Goal: Communication & Community: Answer question/provide support

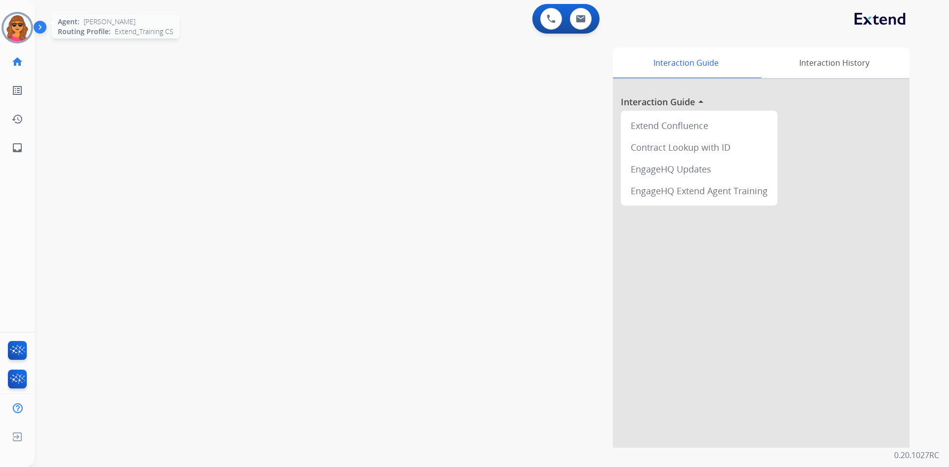
click at [14, 23] on img at bounding box center [17, 28] width 28 height 28
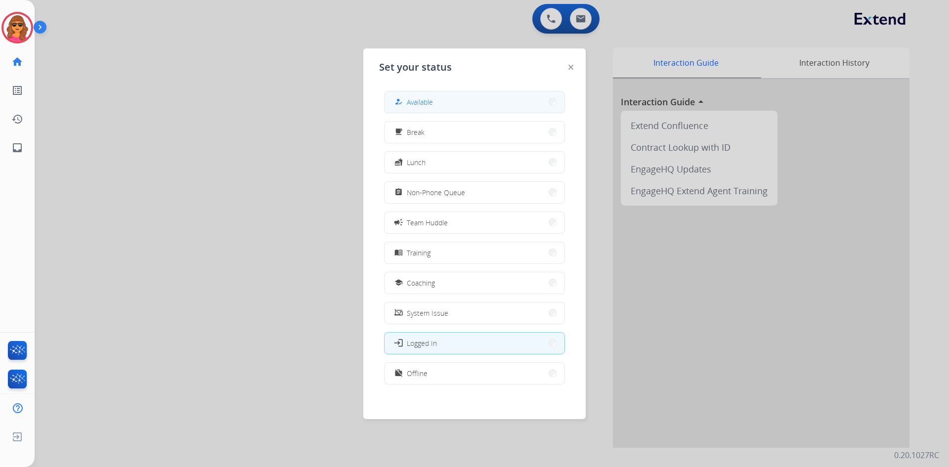
click at [413, 105] on span "Available" at bounding box center [420, 102] width 26 height 10
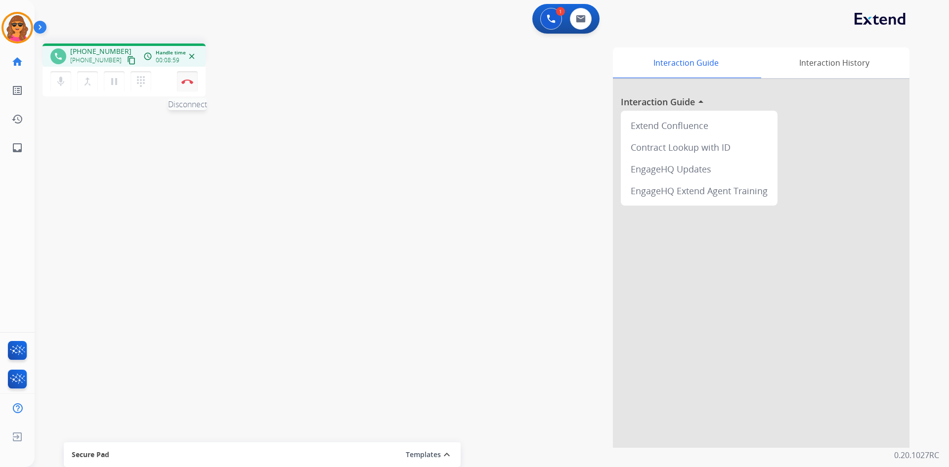
click at [189, 81] on img at bounding box center [187, 81] width 12 height 5
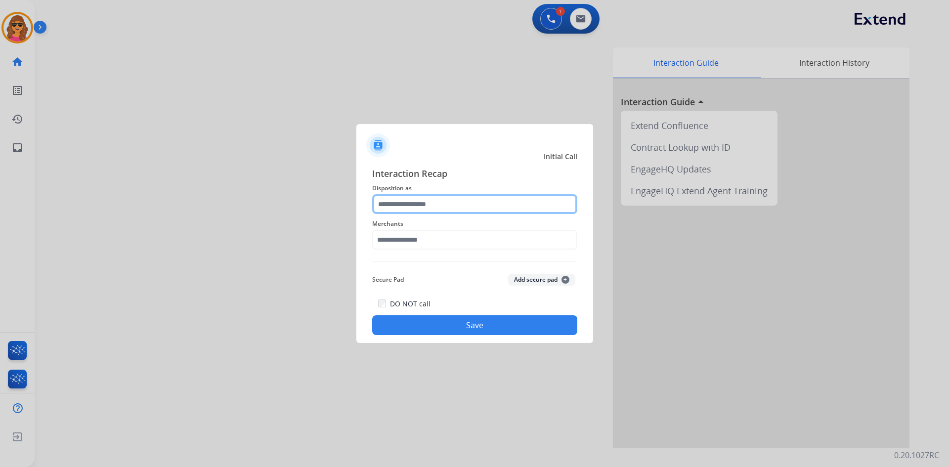
click at [461, 195] on input "text" at bounding box center [474, 204] width 205 height 20
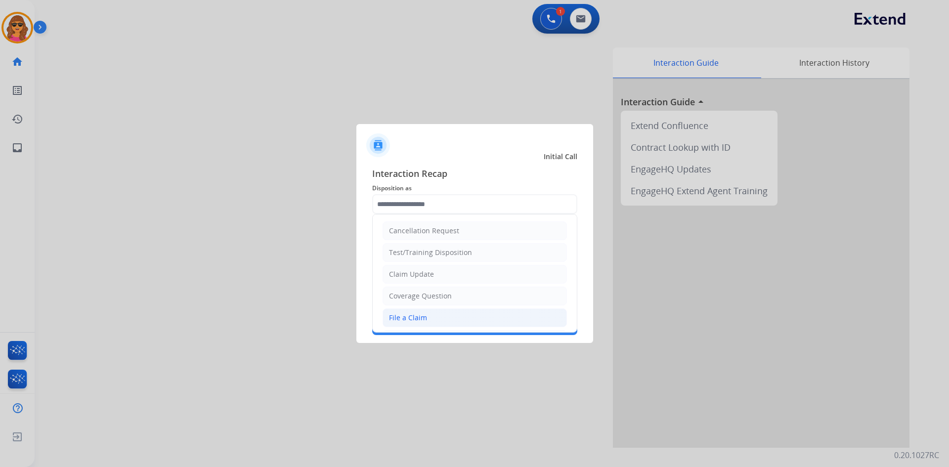
click at [415, 320] on div "File a Claim" at bounding box center [408, 318] width 38 height 10
type input "**********"
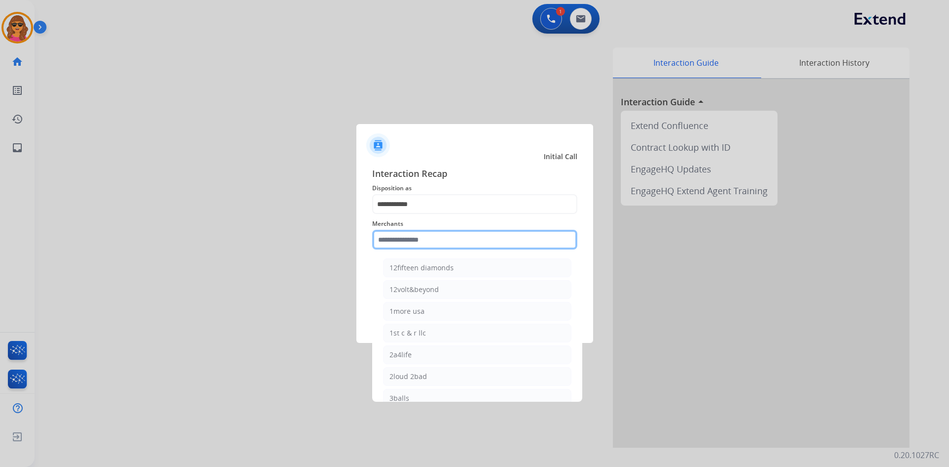
click at [386, 242] on input "text" at bounding box center [474, 240] width 205 height 20
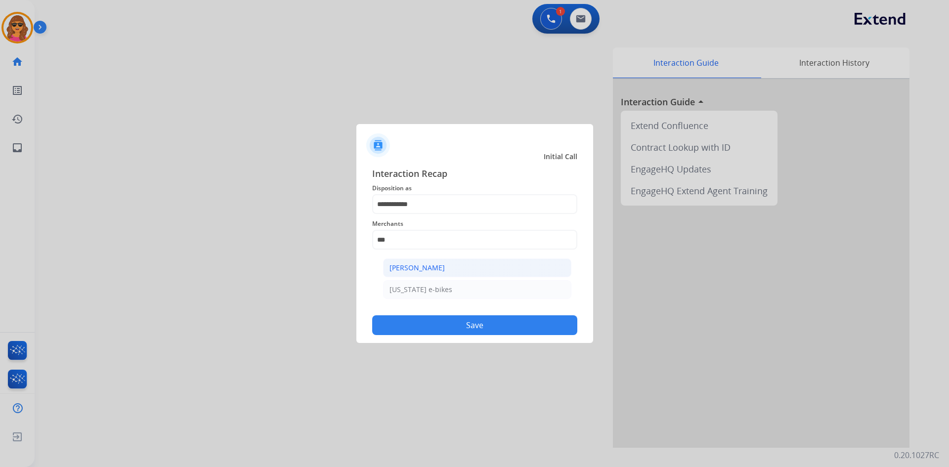
click at [411, 260] on li "[PERSON_NAME]" at bounding box center [477, 268] width 188 height 19
type input "**********"
click at [465, 320] on button "Save" at bounding box center [474, 325] width 205 height 20
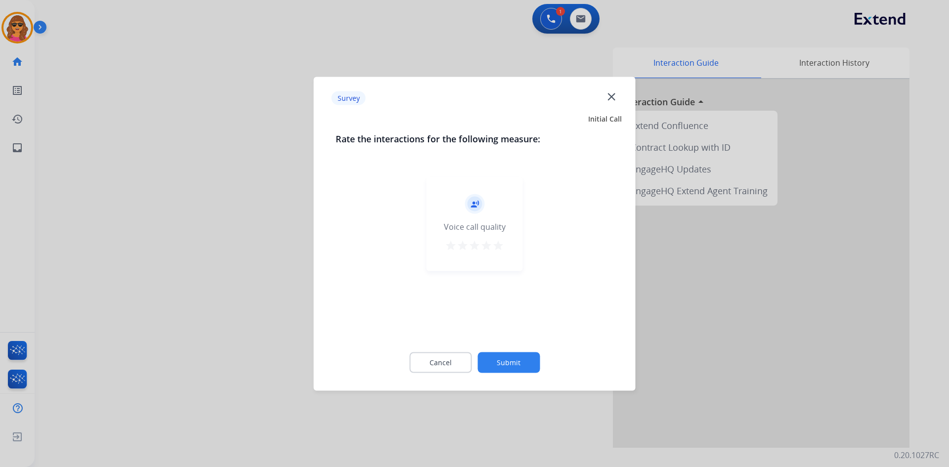
click at [497, 243] on mat-icon "star" at bounding box center [498, 245] width 12 height 12
click at [493, 363] on button "Submit" at bounding box center [509, 362] width 62 height 21
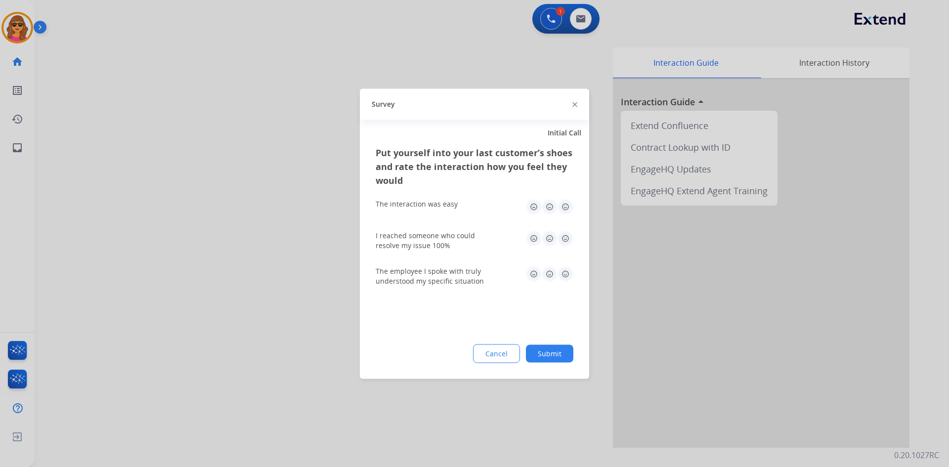
click at [569, 208] on img at bounding box center [566, 207] width 16 height 16
click at [565, 234] on img at bounding box center [566, 238] width 16 height 16
click at [565, 276] on img at bounding box center [566, 274] width 16 height 16
click at [557, 355] on button "Submit" at bounding box center [549, 354] width 47 height 18
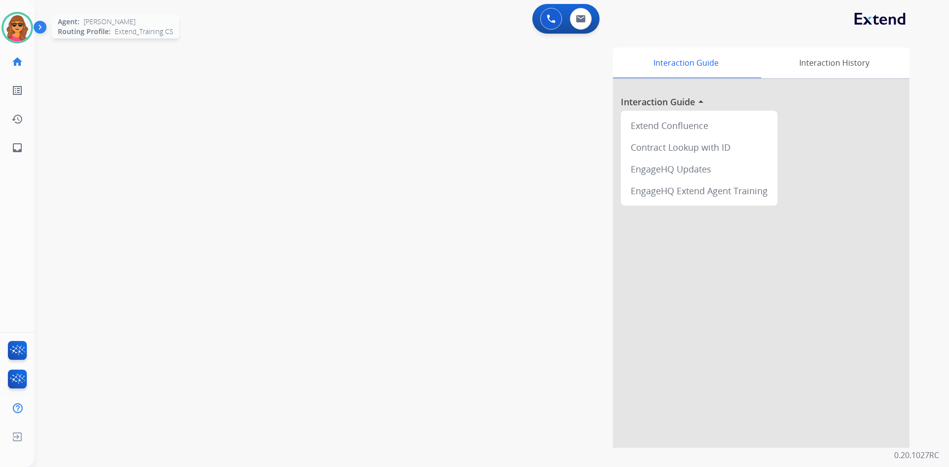
click at [19, 31] on img at bounding box center [17, 28] width 28 height 28
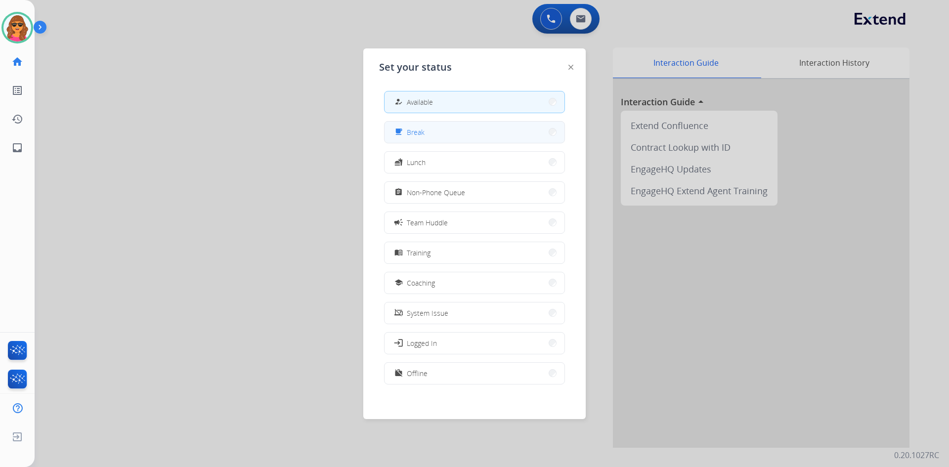
click at [437, 127] on button "free_breakfast Break" at bounding box center [475, 132] width 180 height 21
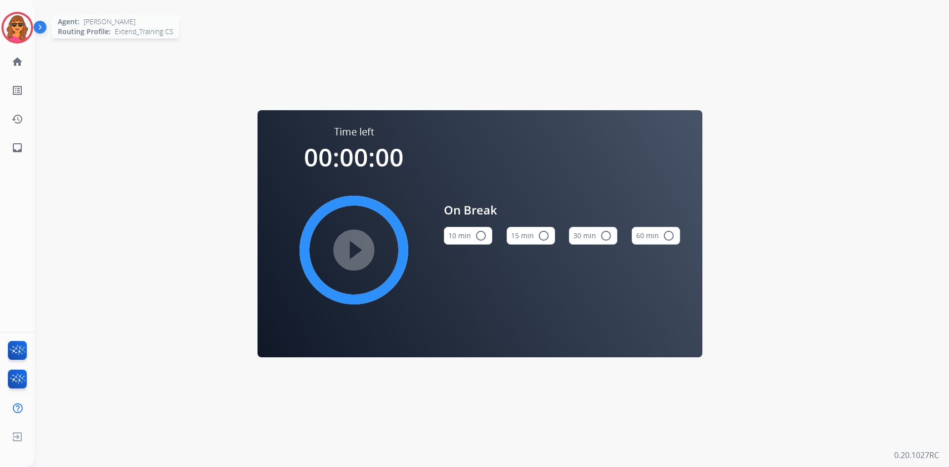
click at [19, 38] on img at bounding box center [17, 28] width 28 height 28
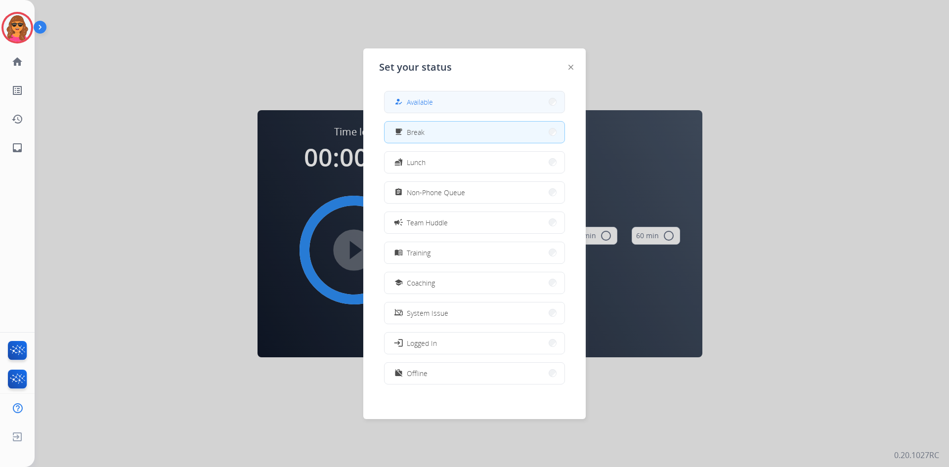
click at [416, 104] on span "Available" at bounding box center [420, 102] width 26 height 10
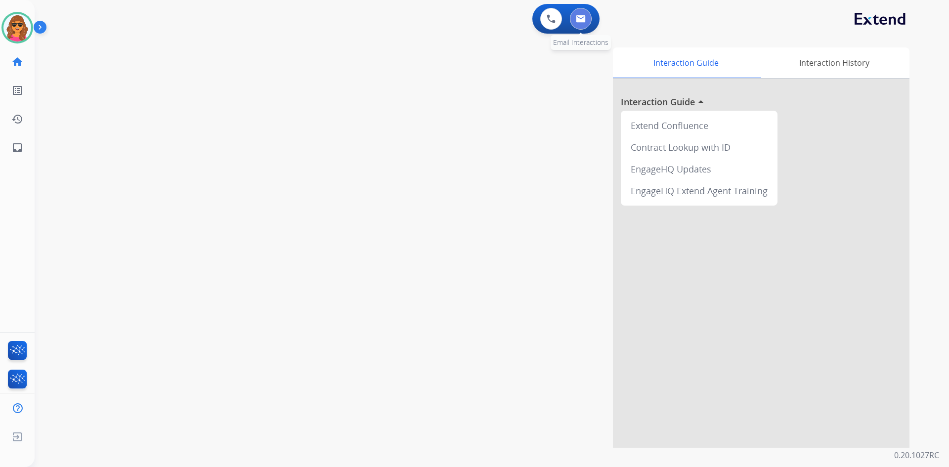
click at [581, 19] on img at bounding box center [581, 19] width 10 height 8
select select "**********"
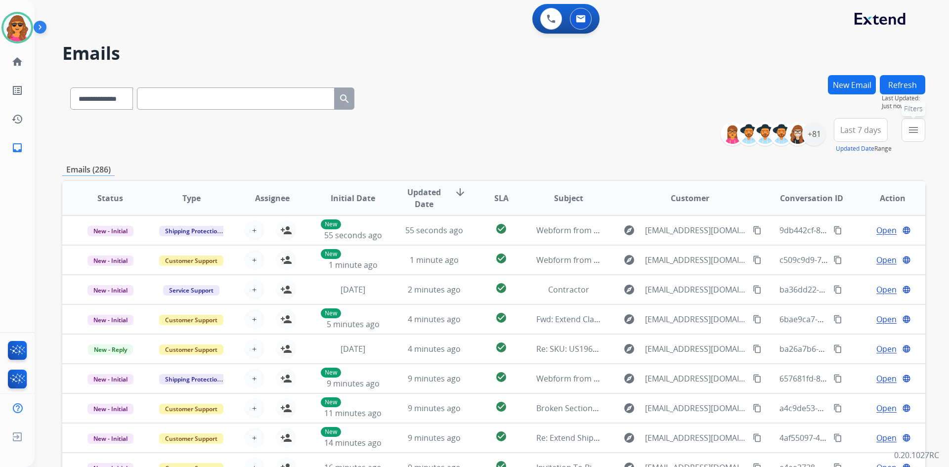
click at [917, 130] on mat-icon "menu" at bounding box center [914, 130] width 12 height 12
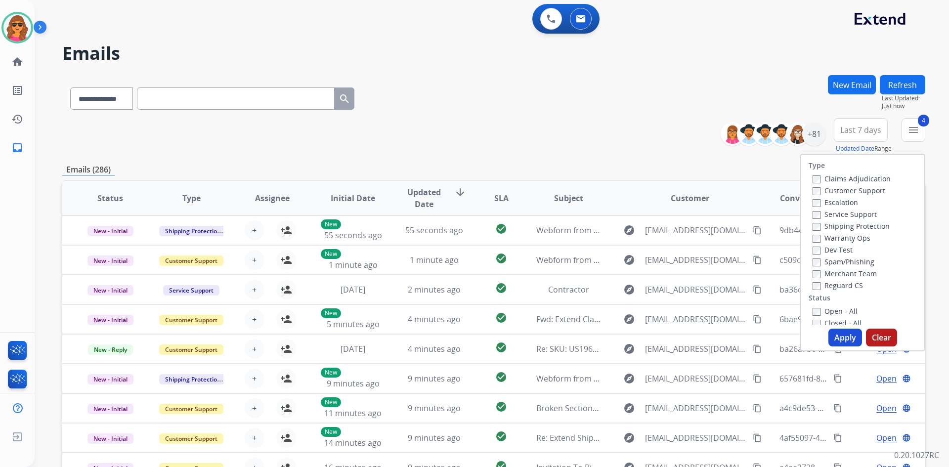
click at [849, 334] on button "Apply" at bounding box center [846, 338] width 34 height 18
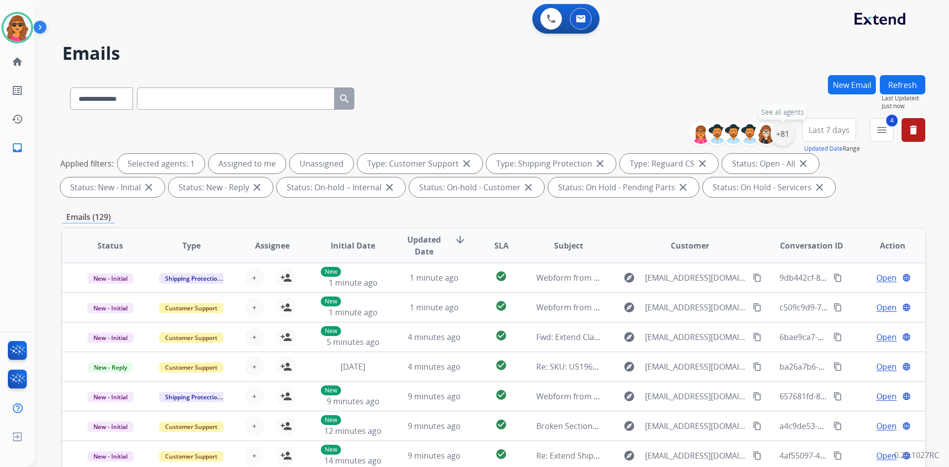
click at [783, 130] on div "+81" at bounding box center [783, 134] width 24 height 24
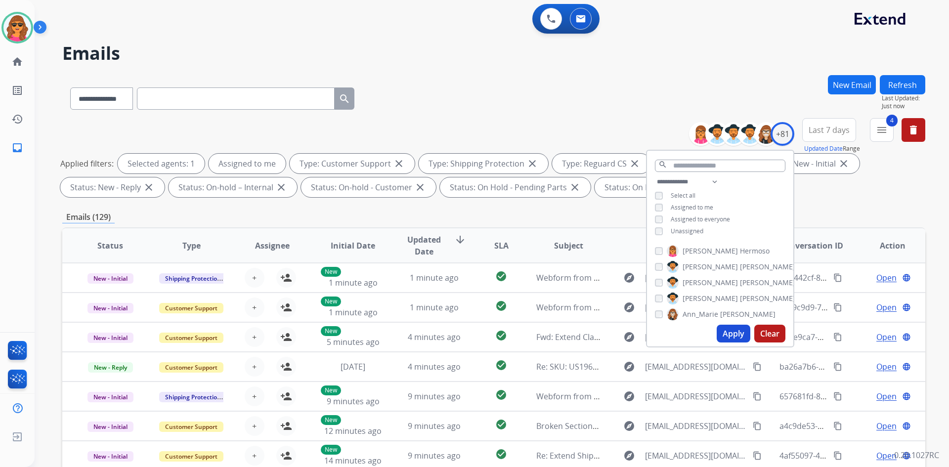
click at [731, 335] on button "Apply" at bounding box center [734, 334] width 34 height 18
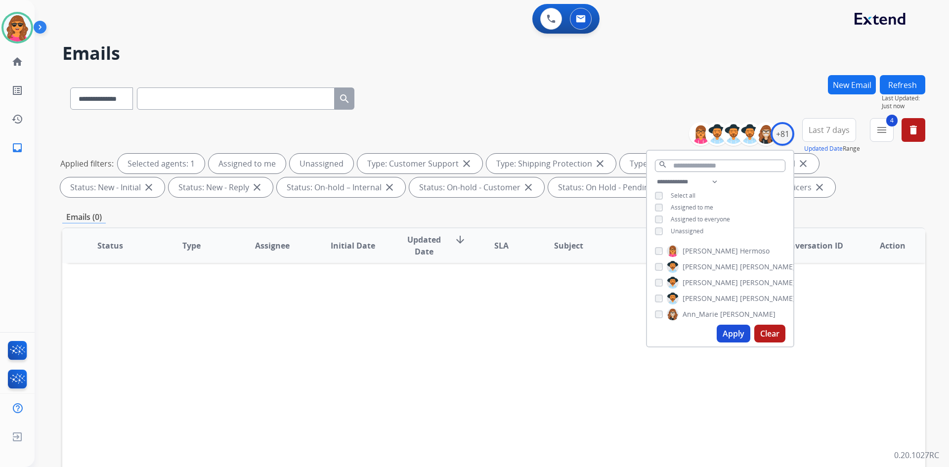
click at [730, 334] on button "Apply" at bounding box center [734, 334] width 34 height 18
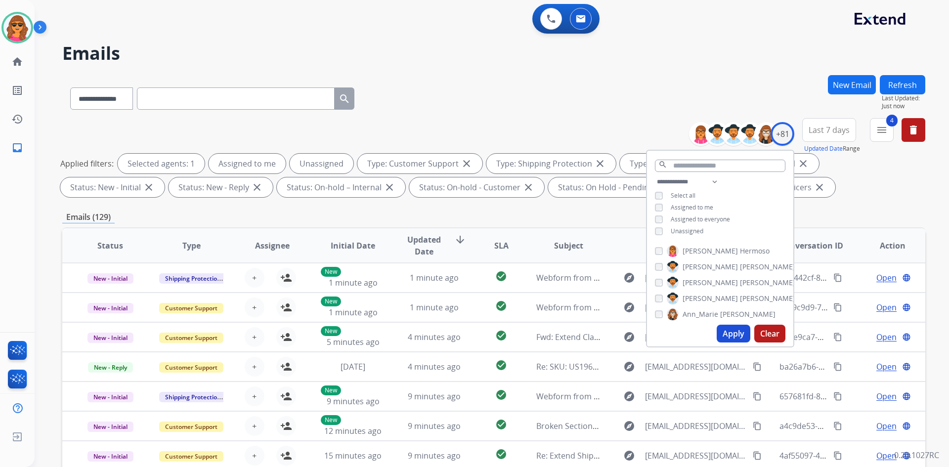
click at [803, 212] on div "Emails (129)" at bounding box center [493, 217] width 863 height 12
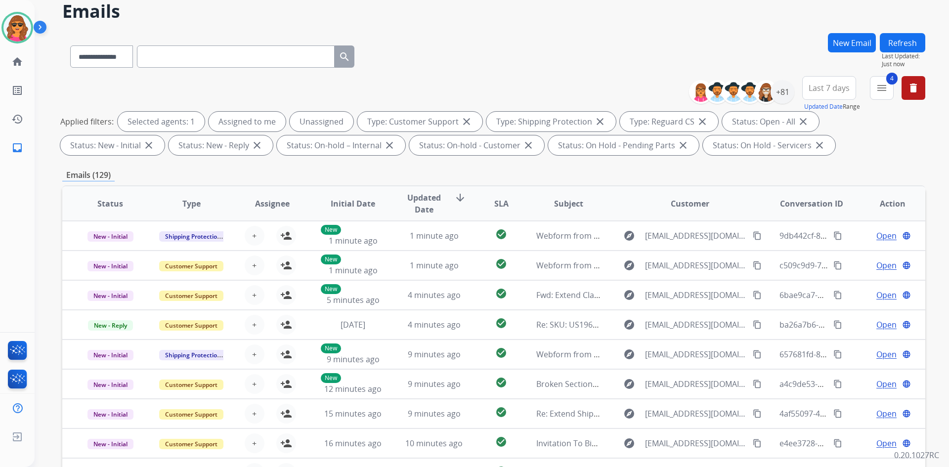
scroll to position [143, 0]
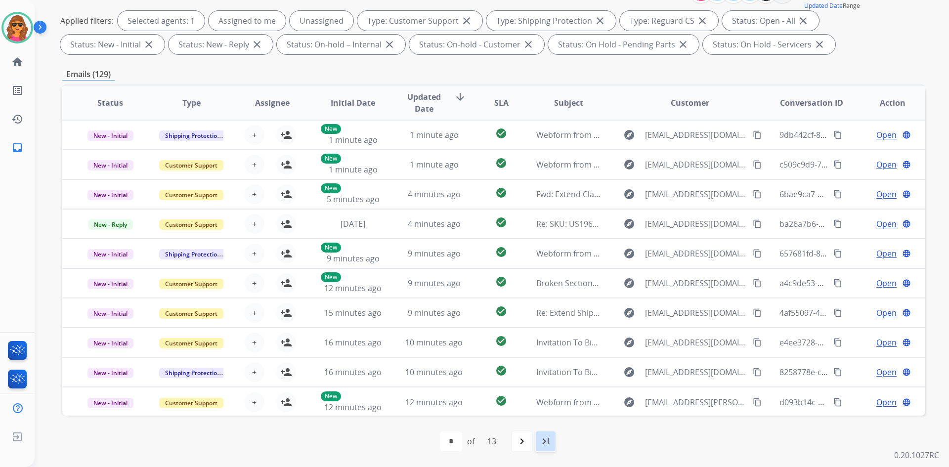
click at [544, 444] on mat-icon "last_page" at bounding box center [546, 442] width 12 height 12
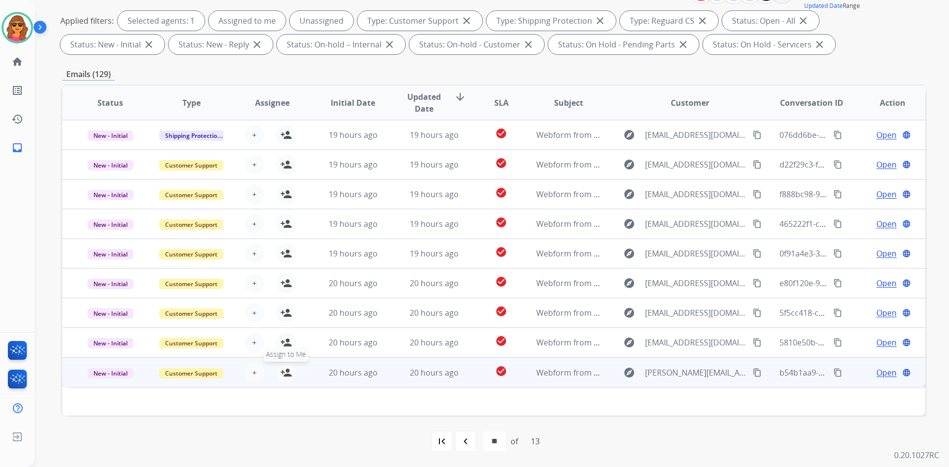
click at [285, 371] on mat-icon "person_add" at bounding box center [286, 373] width 12 height 12
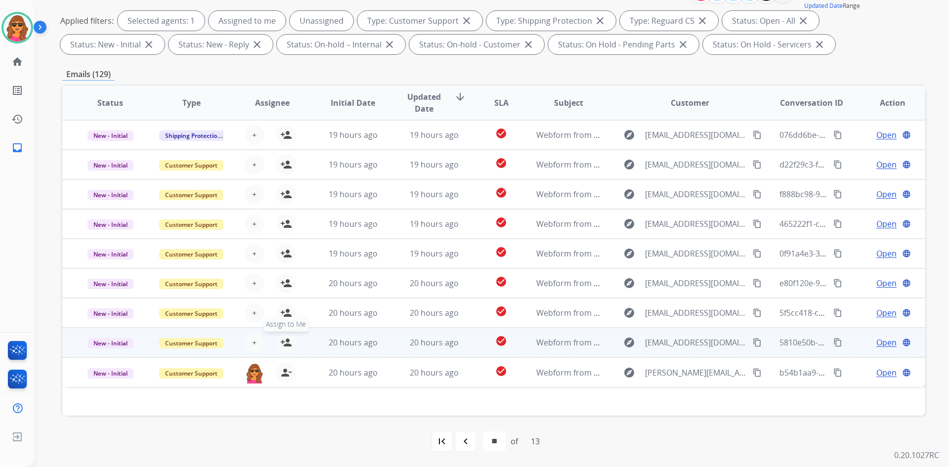
click at [280, 348] on mat-icon "person_add" at bounding box center [286, 343] width 12 height 12
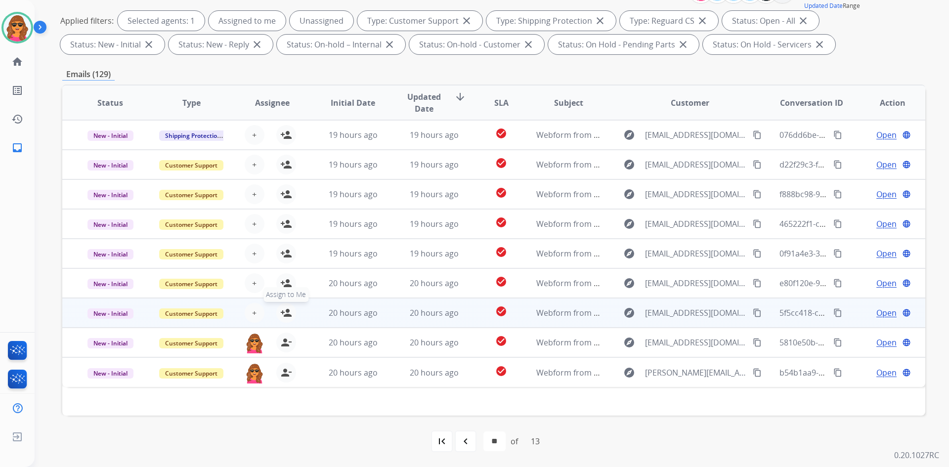
click at [284, 309] on mat-icon "person_add" at bounding box center [286, 313] width 12 height 12
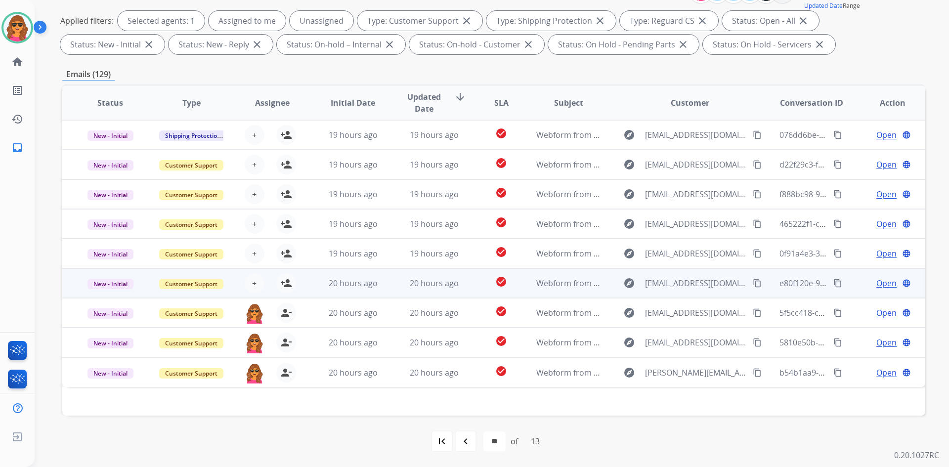
click at [283, 272] on div "+ Select agent person_add Assign to Me" at bounding box center [264, 283] width 81 height 28
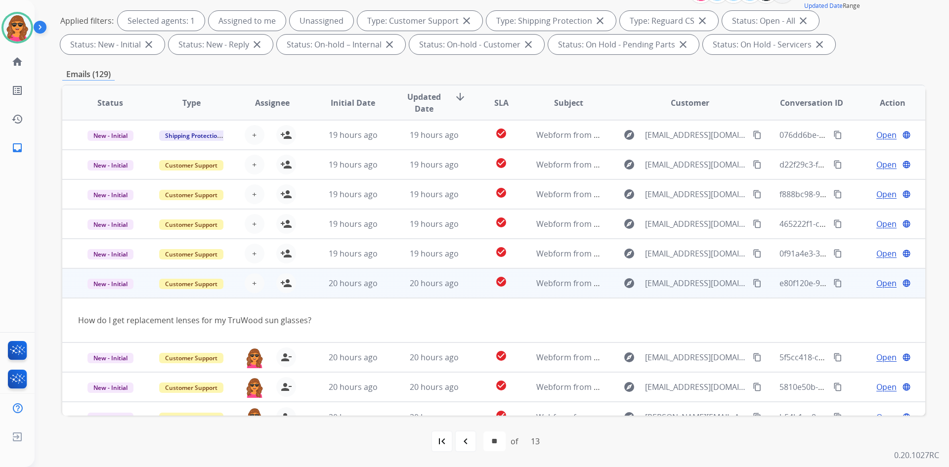
scroll to position [16, 0]
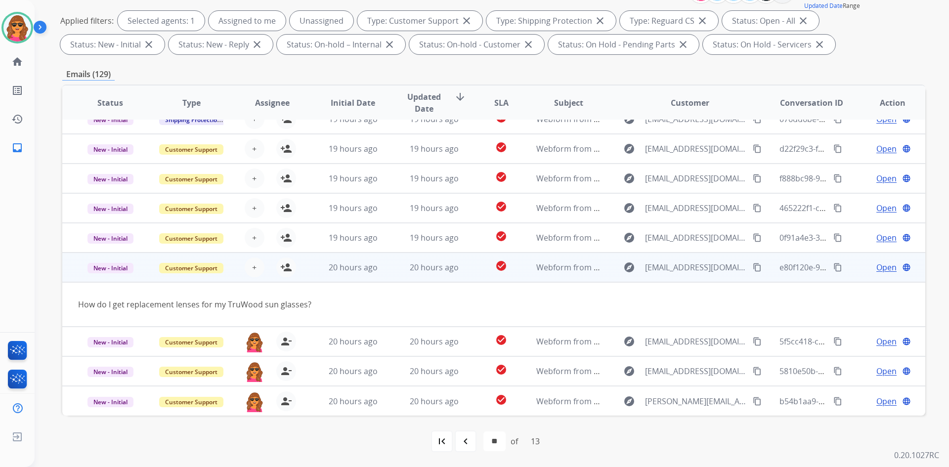
click at [386, 268] on td "20 hours ago" at bounding box center [426, 268] width 81 height 30
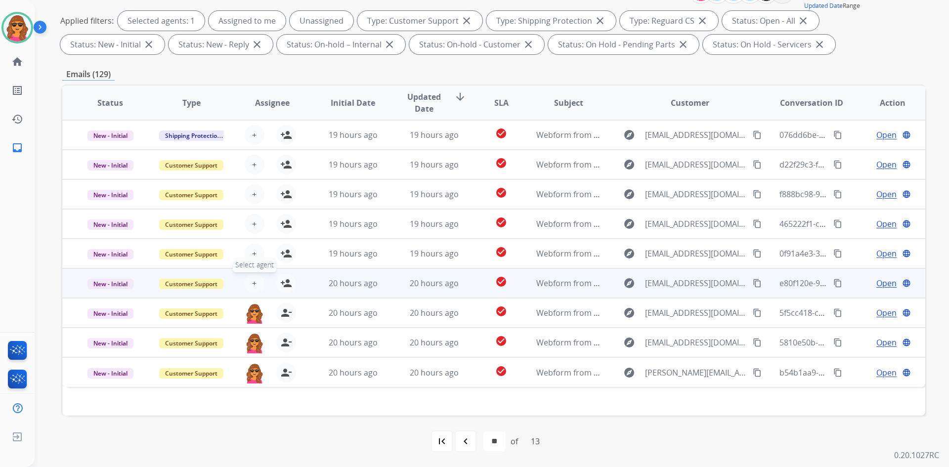
click at [252, 278] on span "+" at bounding box center [254, 283] width 4 height 12
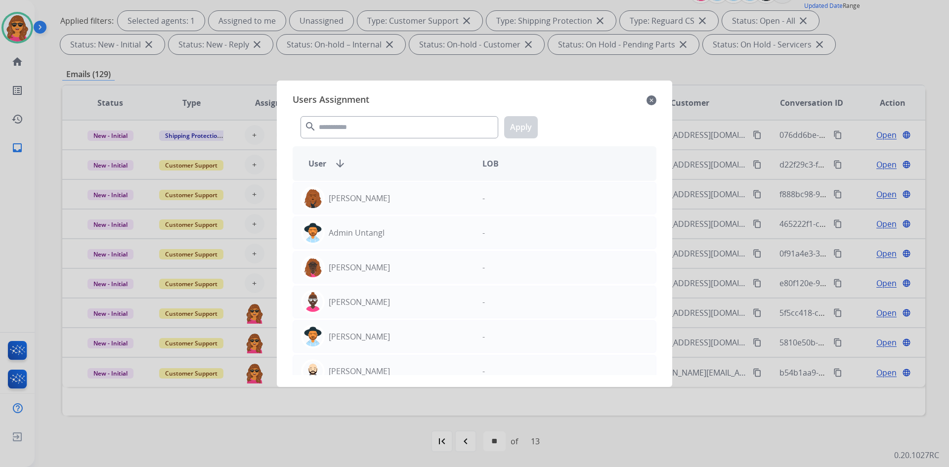
click at [651, 98] on mat-icon "close" at bounding box center [652, 100] width 10 height 12
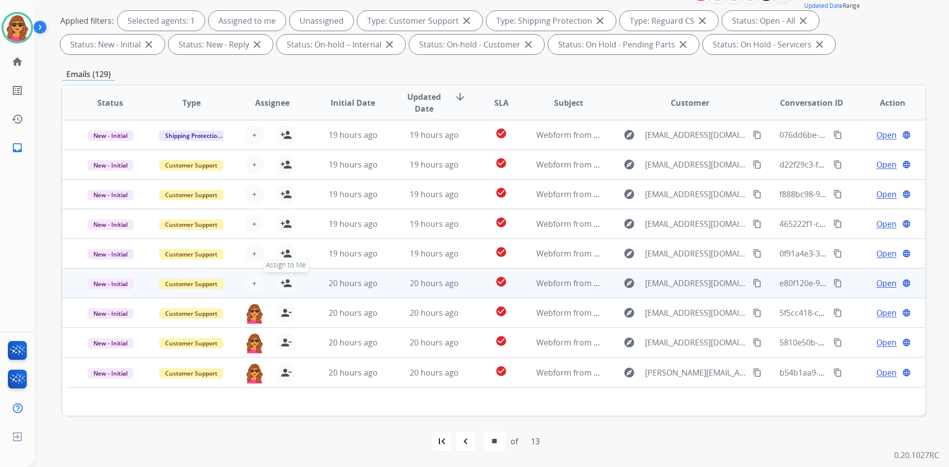
click at [290, 279] on button "person_add Assign to Me" at bounding box center [286, 283] width 20 height 20
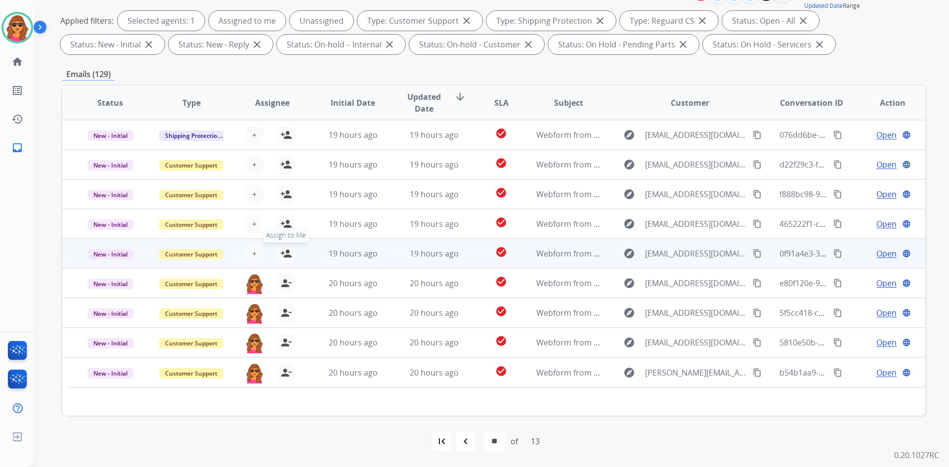
click at [289, 254] on mat-icon "person_add" at bounding box center [286, 254] width 12 height 12
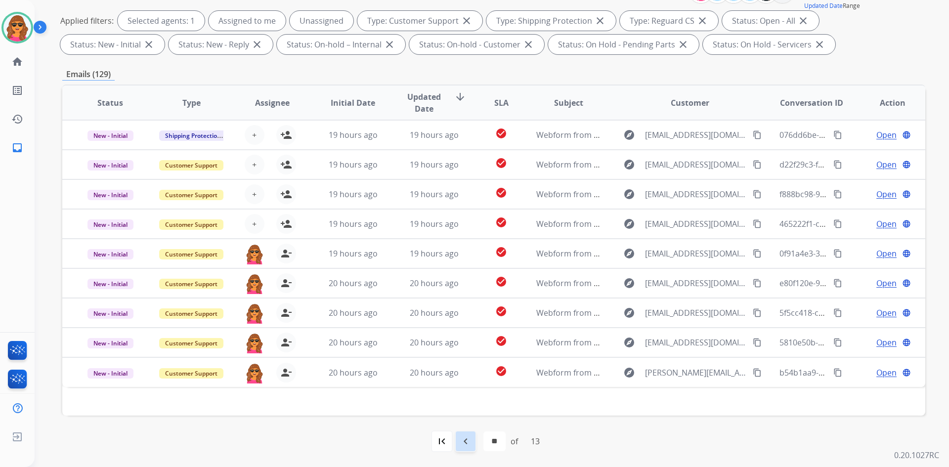
click at [461, 444] on mat-icon "navigate_before" at bounding box center [466, 442] width 12 height 12
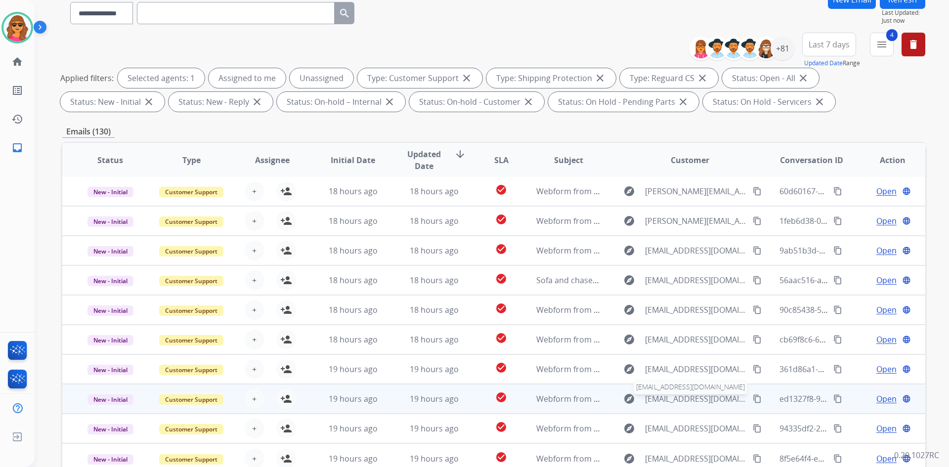
scroll to position [143, 0]
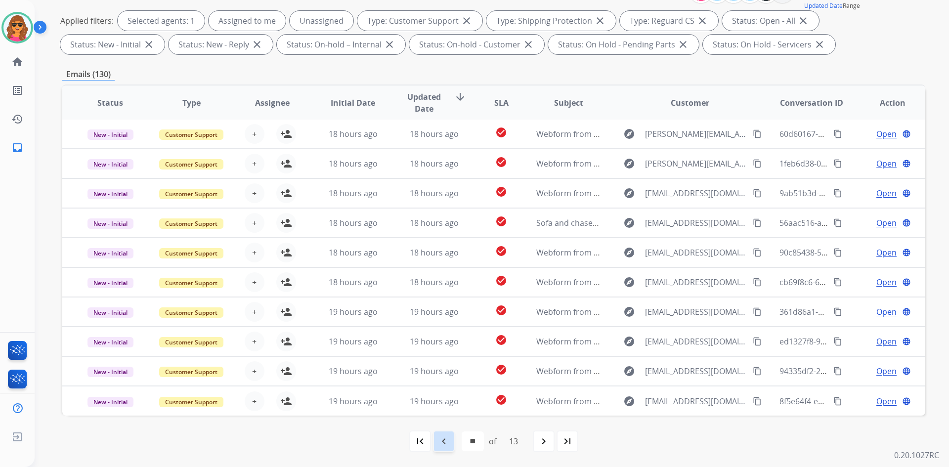
click at [438, 437] on mat-icon "navigate_before" at bounding box center [444, 442] width 12 height 12
click at [440, 444] on mat-icon "navigate_before" at bounding box center [444, 442] width 12 height 12
click at [439, 441] on mat-icon "navigate_before" at bounding box center [444, 442] width 12 height 12
click at [445, 434] on div "navigate_before" at bounding box center [444, 442] width 22 height 22
click at [442, 440] on mat-icon "navigate_before" at bounding box center [444, 442] width 12 height 12
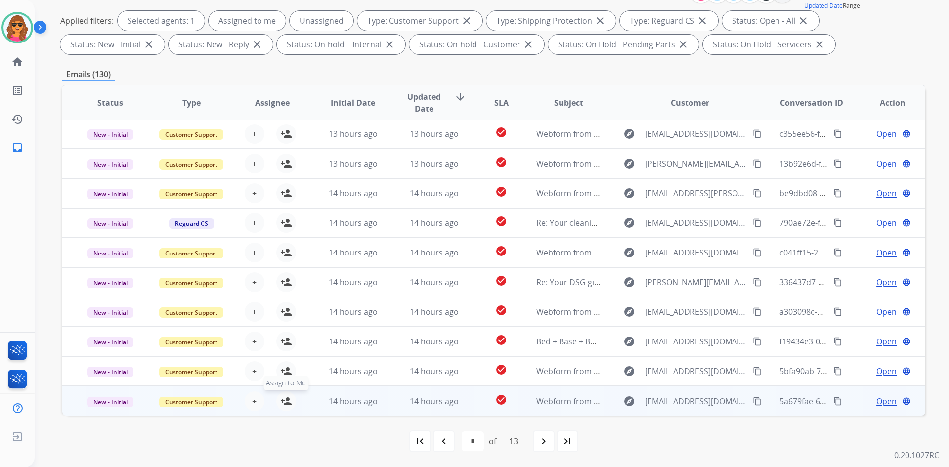
click at [291, 398] on button "person_add Assign to Me" at bounding box center [286, 402] width 20 height 20
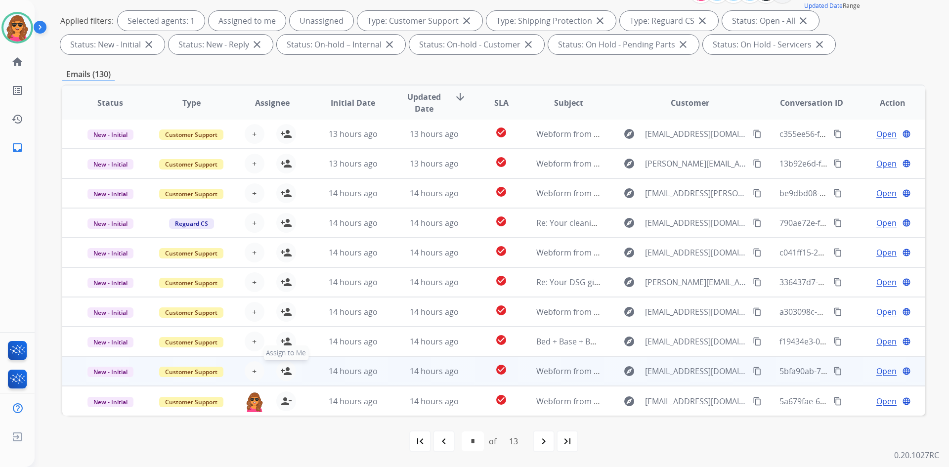
click at [286, 368] on mat-icon "person_add" at bounding box center [286, 371] width 12 height 12
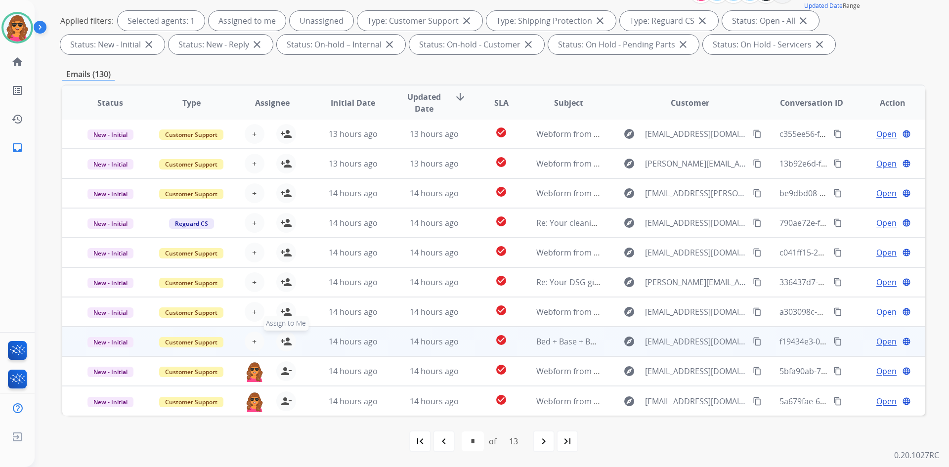
click at [284, 339] on mat-icon "person_add" at bounding box center [286, 342] width 12 height 12
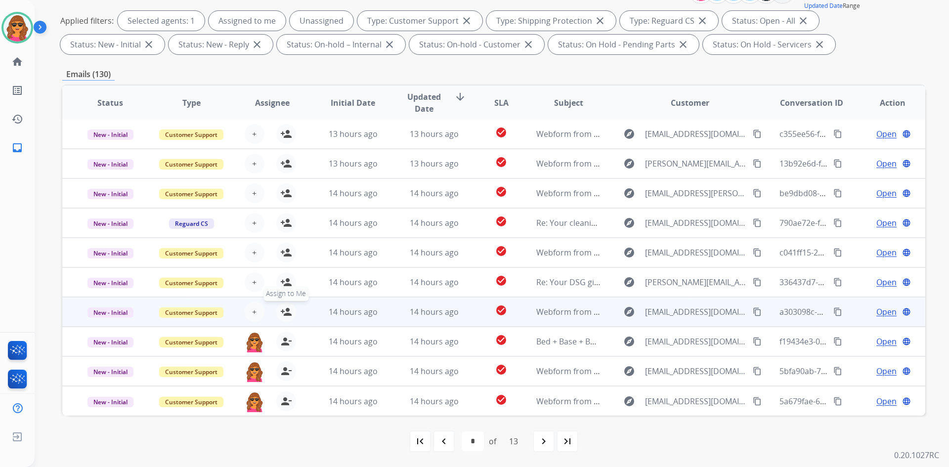
click at [281, 315] on mat-icon "person_add" at bounding box center [286, 312] width 12 height 12
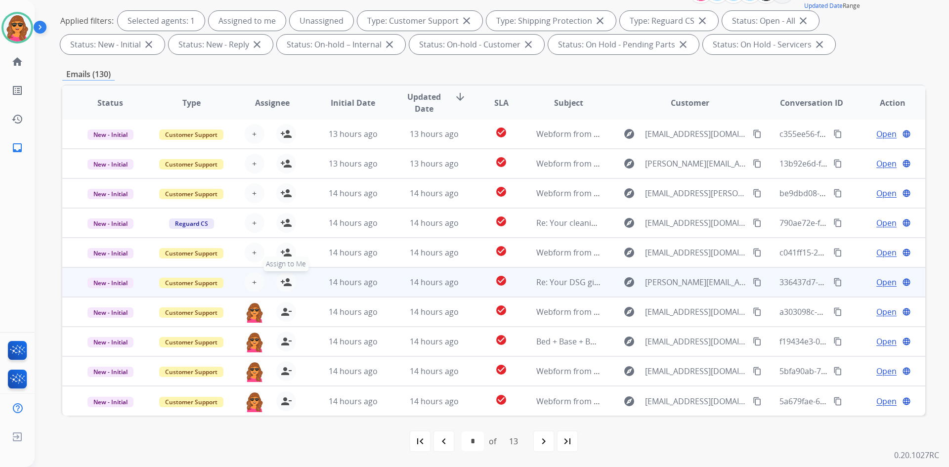
click at [286, 275] on button "person_add Assign to Me" at bounding box center [286, 282] width 20 height 20
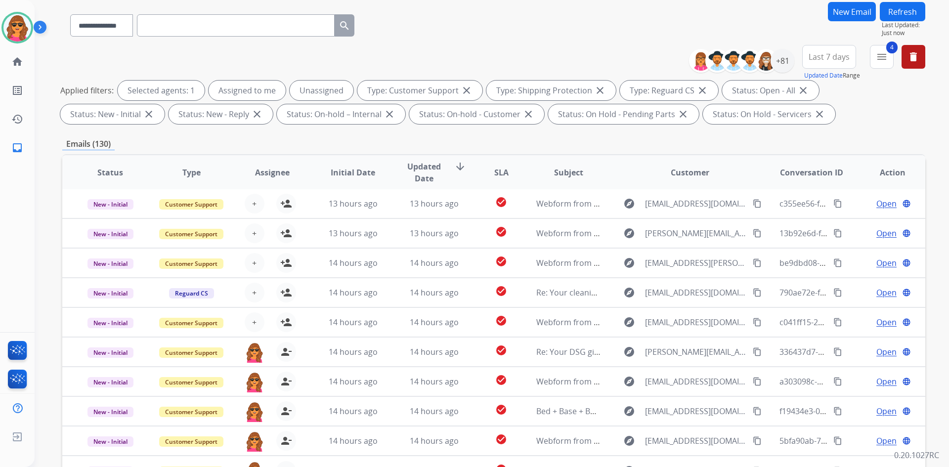
scroll to position [0, 0]
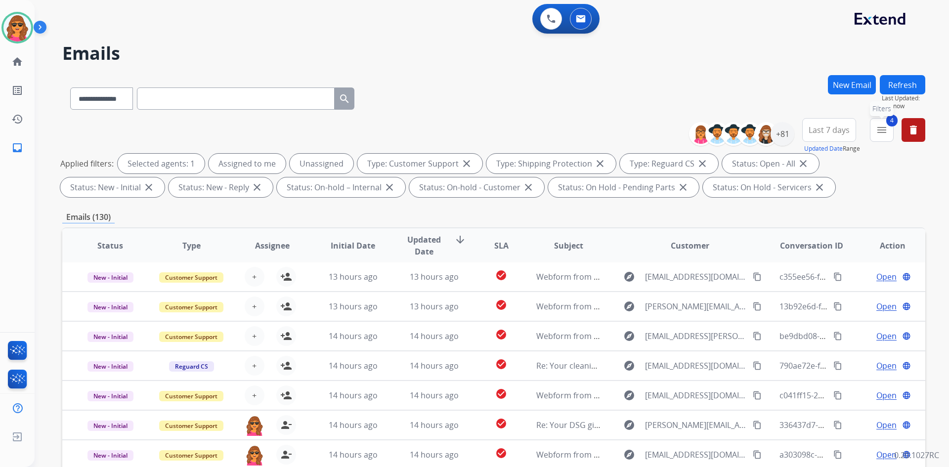
click at [887, 125] on mat-icon "menu" at bounding box center [882, 130] width 12 height 12
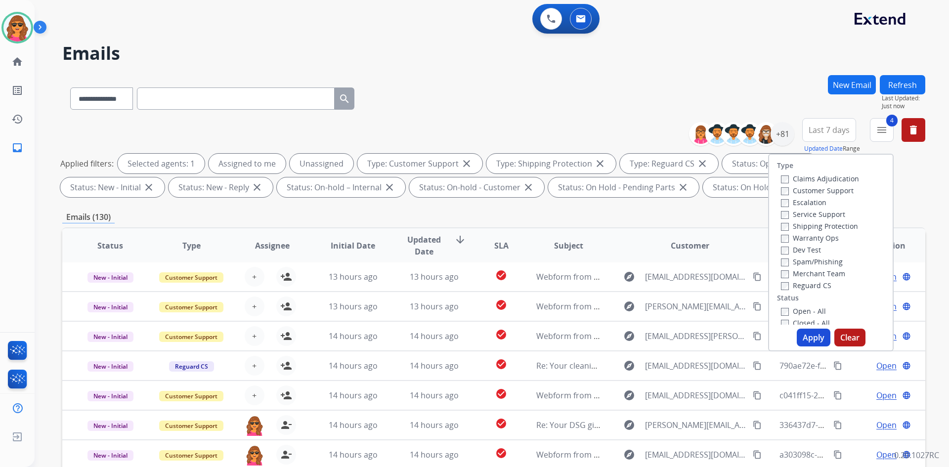
click at [783, 114] on div "**********" at bounding box center [493, 96] width 863 height 43
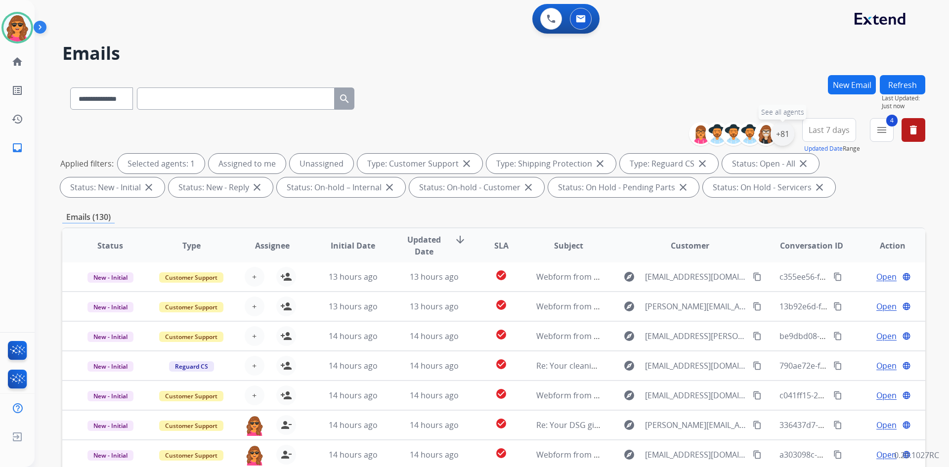
click at [781, 133] on div "+81" at bounding box center [783, 134] width 24 height 24
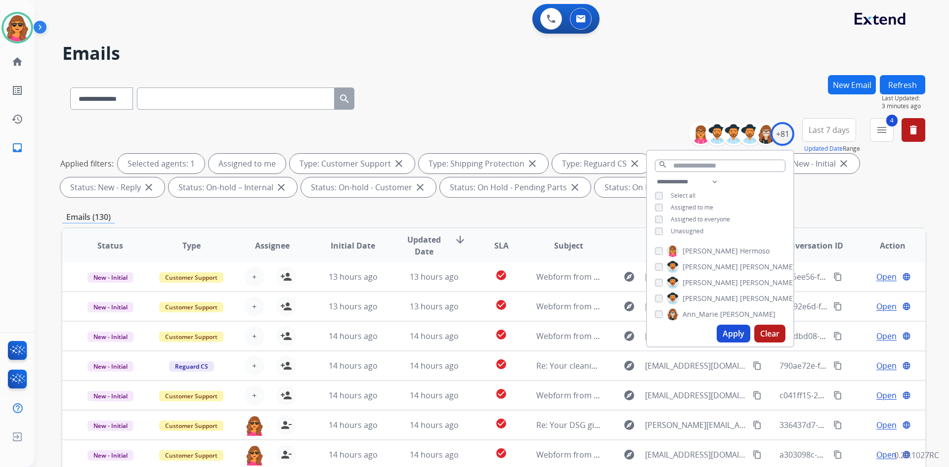
click at [732, 334] on button "Apply" at bounding box center [734, 334] width 34 height 18
select select "*"
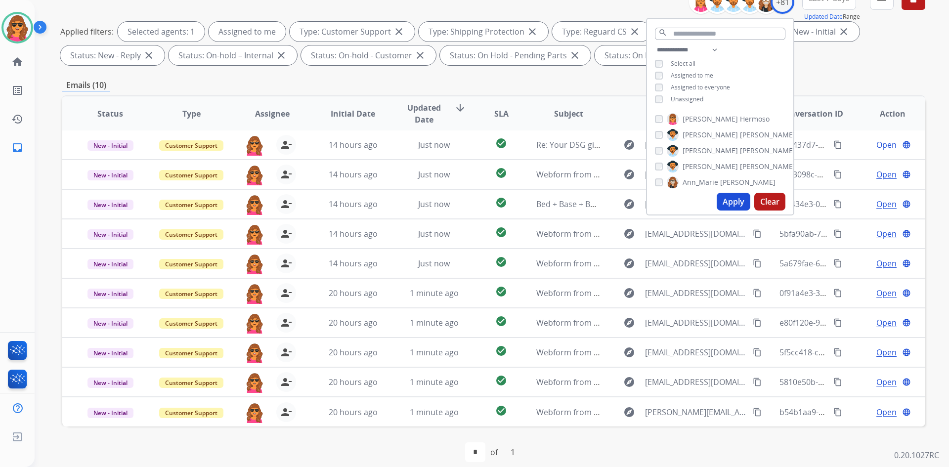
scroll to position [143, 0]
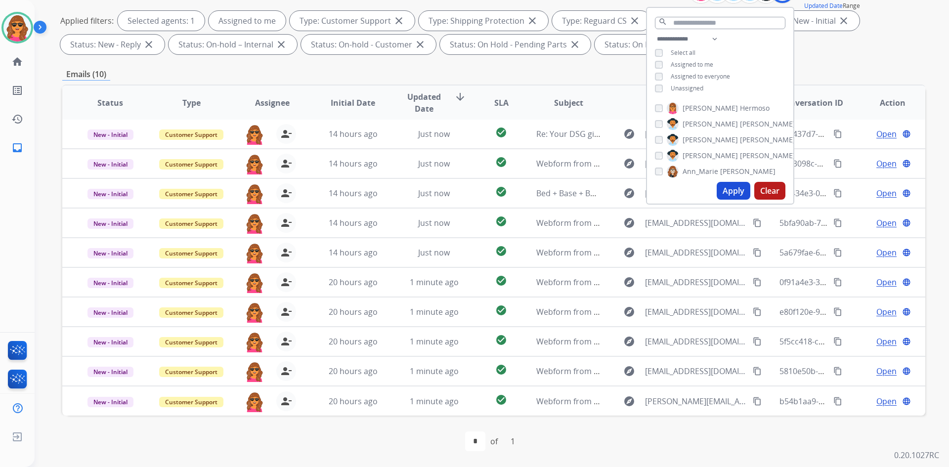
click at [833, 66] on div "**********" at bounding box center [493, 199] width 863 height 535
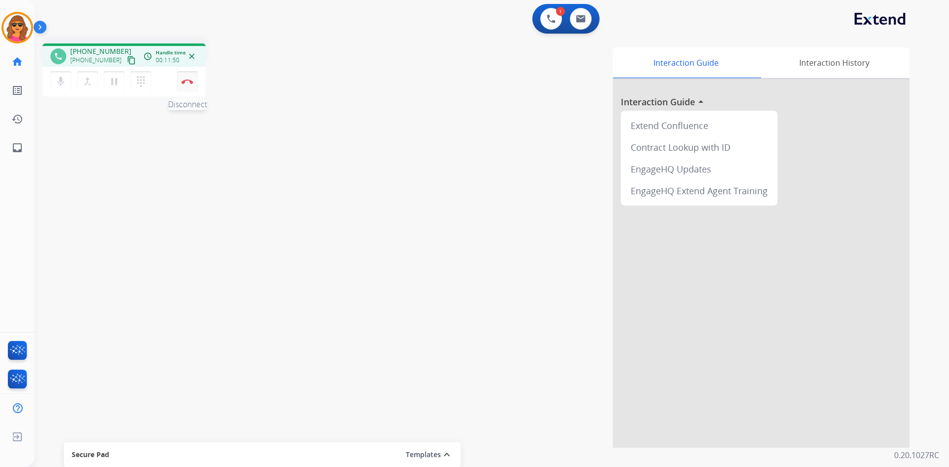
click at [184, 78] on button "Disconnect" at bounding box center [187, 81] width 21 height 21
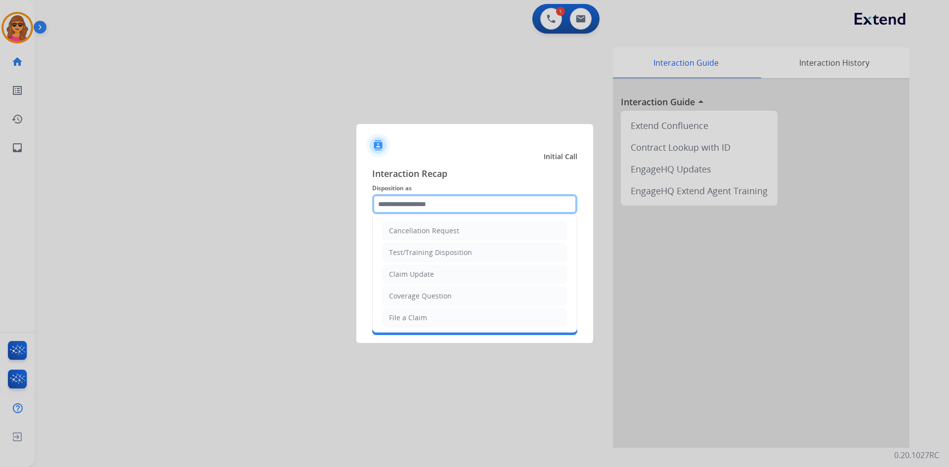
click at [428, 204] on input "text" at bounding box center [474, 204] width 205 height 20
click at [407, 315] on div "File a Claim" at bounding box center [408, 318] width 38 height 10
type input "**********"
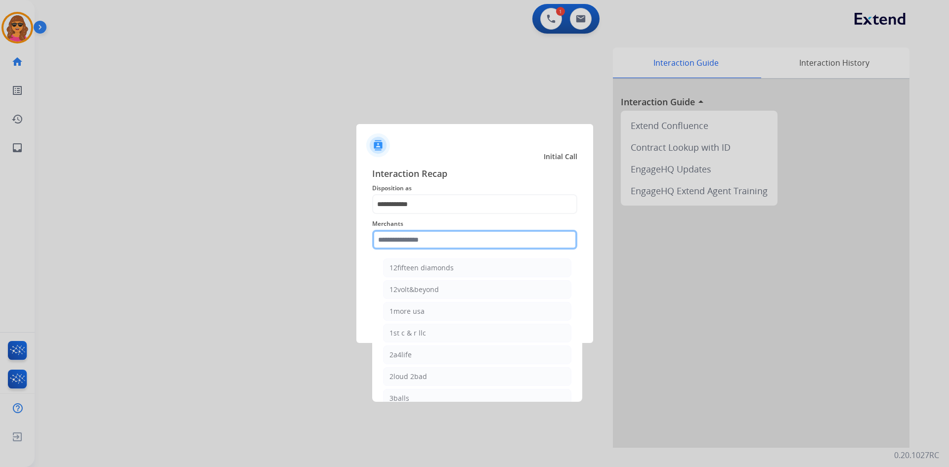
click at [380, 242] on input "text" at bounding box center [474, 240] width 205 height 20
click at [384, 241] on input "text" at bounding box center [474, 240] width 205 height 20
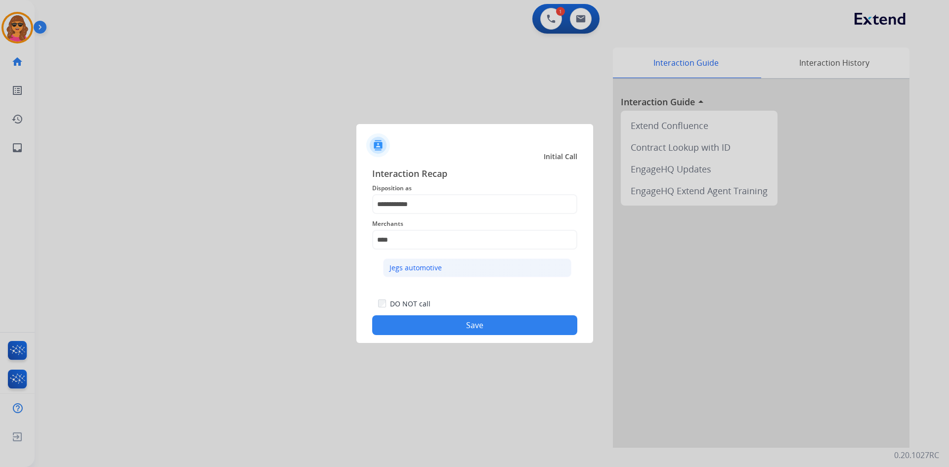
click at [408, 263] on div "Jegs automotive" at bounding box center [416, 268] width 52 height 10
type input "**********"
click at [497, 324] on button "Save" at bounding box center [474, 325] width 205 height 20
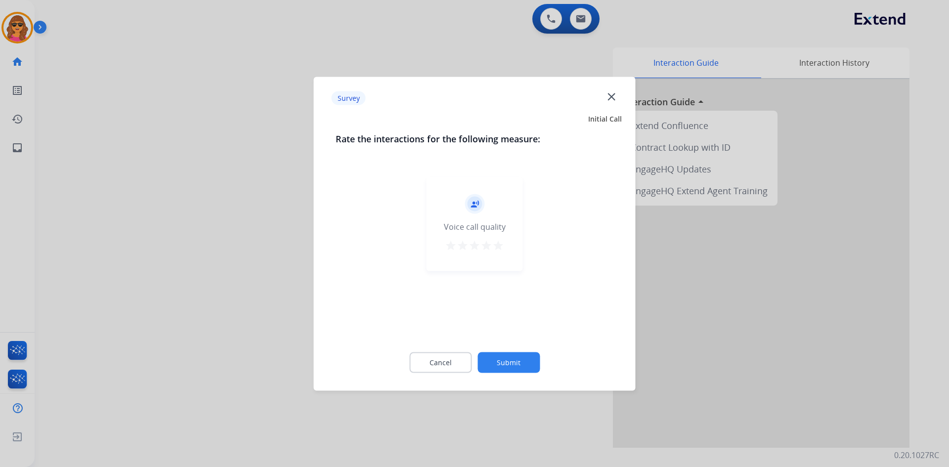
click at [499, 244] on mat-icon "star" at bounding box center [498, 245] width 12 height 12
click at [516, 358] on button "Submit" at bounding box center [509, 362] width 62 height 21
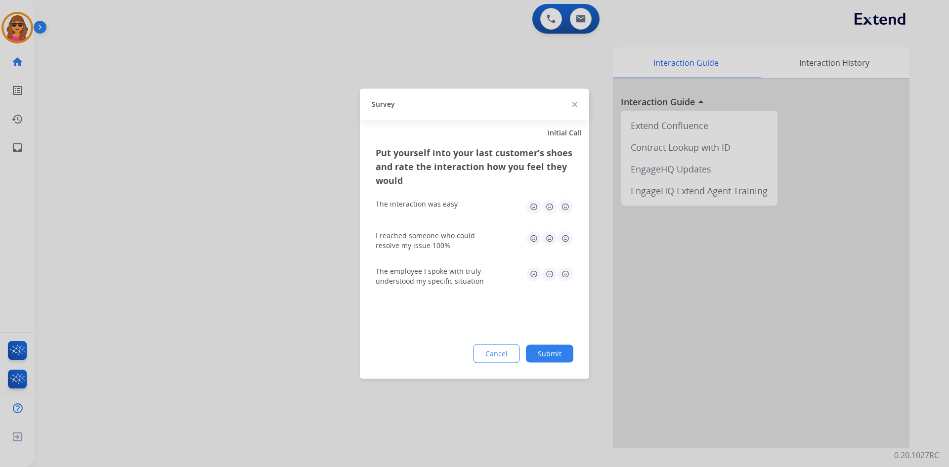
click at [566, 205] on img at bounding box center [566, 207] width 16 height 16
click at [567, 241] on img at bounding box center [566, 238] width 16 height 16
click at [569, 273] on img at bounding box center [566, 274] width 16 height 16
click at [563, 347] on button "Submit" at bounding box center [549, 354] width 47 height 18
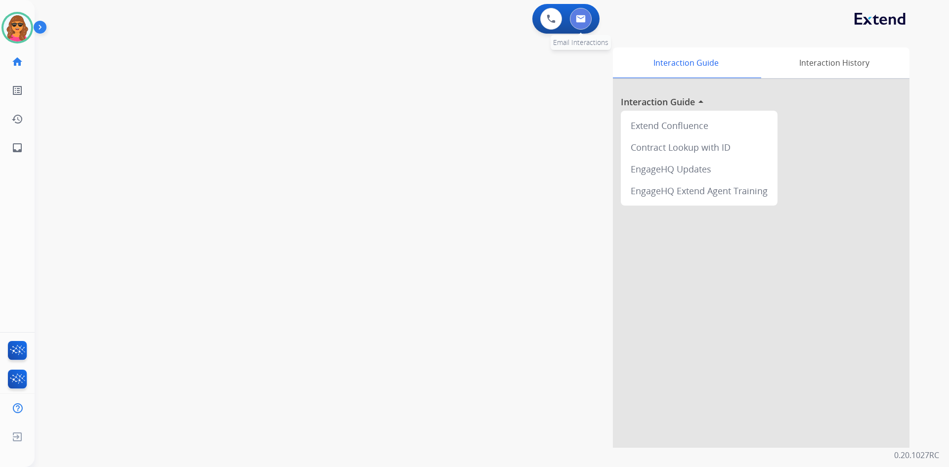
click at [577, 26] on button at bounding box center [581, 19] width 22 height 22
select select "**********"
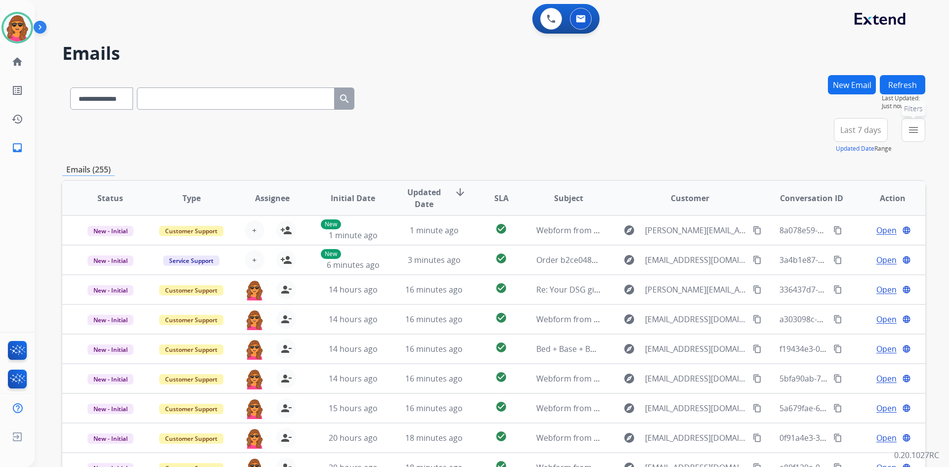
click at [910, 126] on mat-icon "menu" at bounding box center [914, 130] width 12 height 12
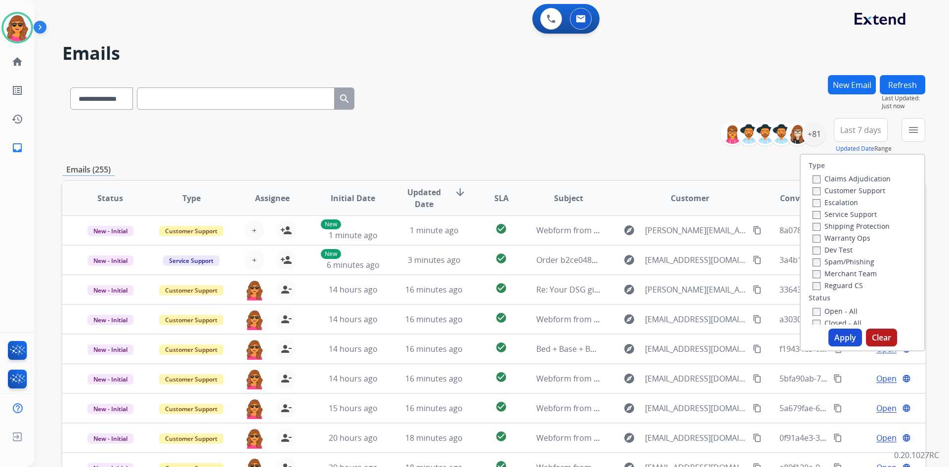
click at [814, 188] on label "Customer Support" at bounding box center [849, 190] width 73 height 9
click at [813, 222] on label "Shipping Protection" at bounding box center [851, 226] width 77 height 9
click at [811, 134] on div "+81" at bounding box center [814, 134] width 24 height 24
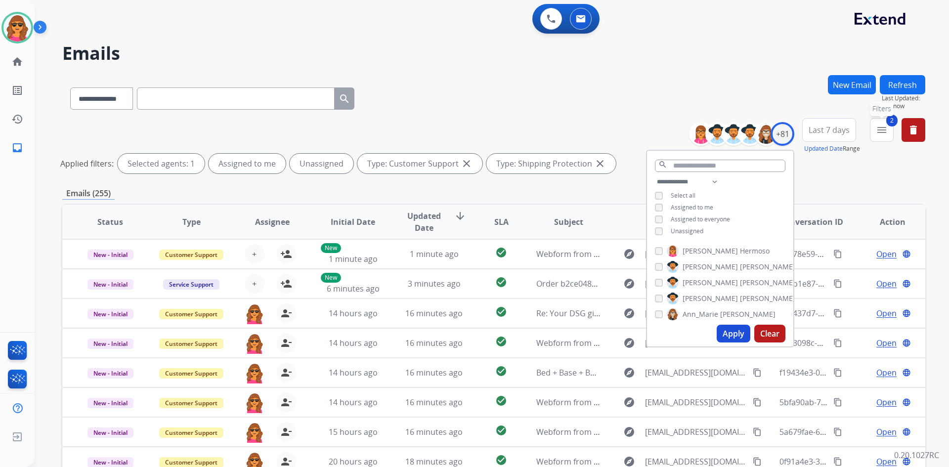
click at [887, 123] on span "2" at bounding box center [892, 121] width 11 height 12
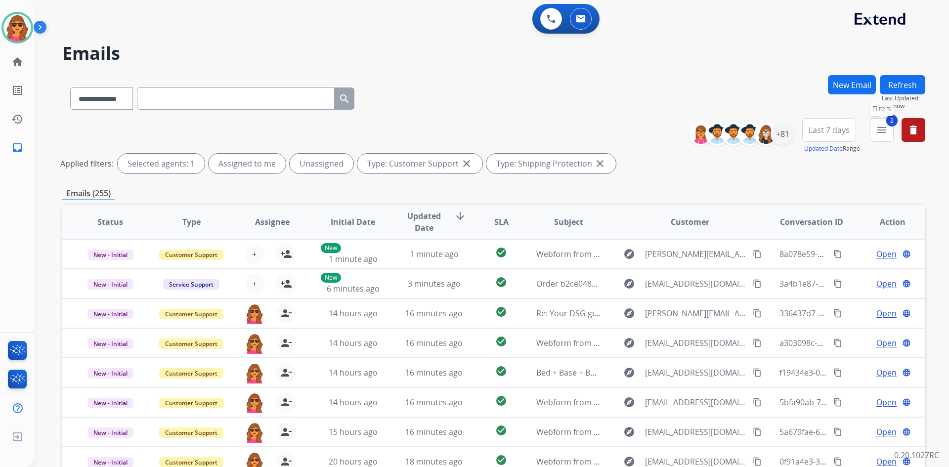
click at [881, 133] on mat-icon "menu" at bounding box center [882, 130] width 12 height 12
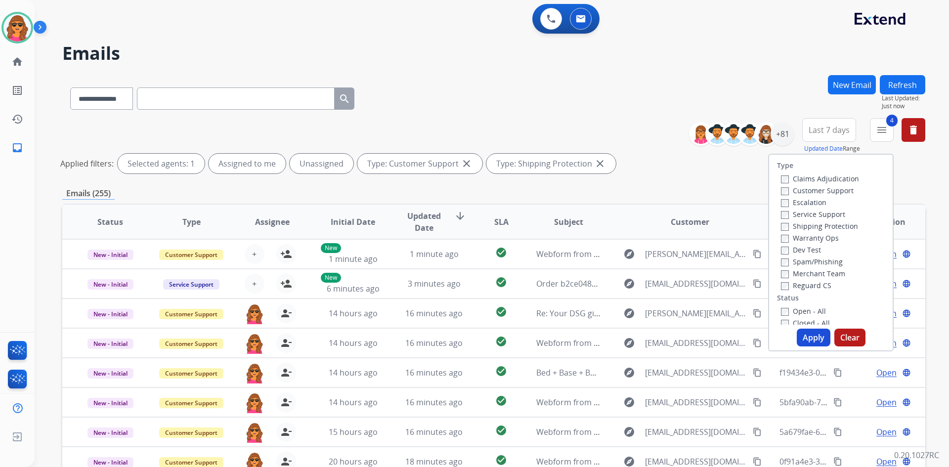
click at [813, 340] on button "Apply" at bounding box center [814, 338] width 34 height 18
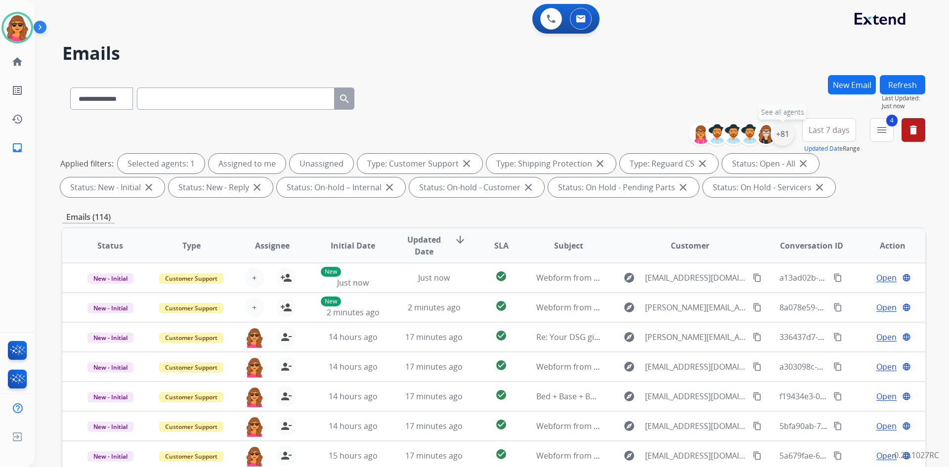
click at [788, 133] on div "+81" at bounding box center [783, 134] width 24 height 24
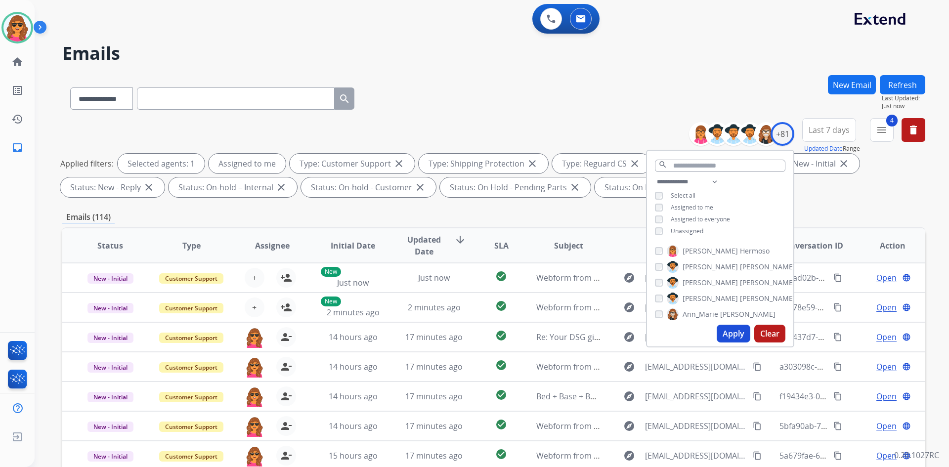
click at [733, 332] on button "Apply" at bounding box center [734, 334] width 34 height 18
click at [805, 196] on div "Applied filters: Selected agents: 1 Assigned to me Type: Customer Support close…" at bounding box center [491, 176] width 863 height 44
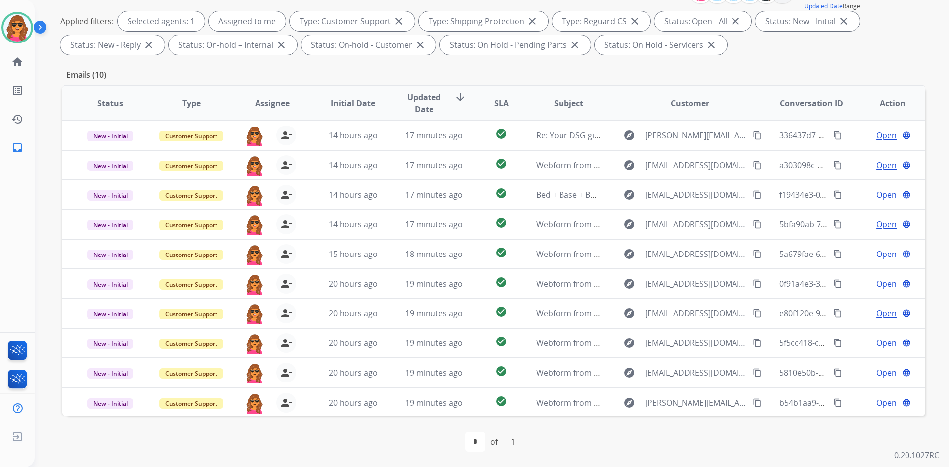
scroll to position [143, 0]
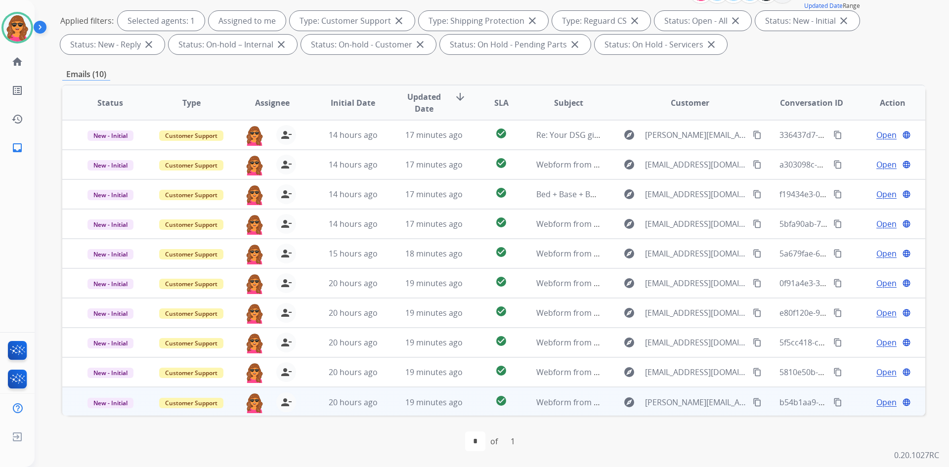
click at [879, 400] on span "Open" at bounding box center [887, 403] width 20 height 12
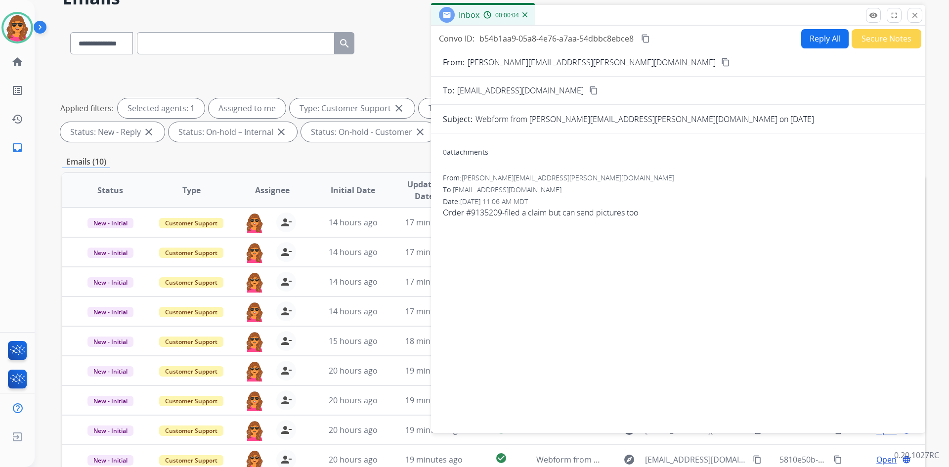
scroll to position [44, 0]
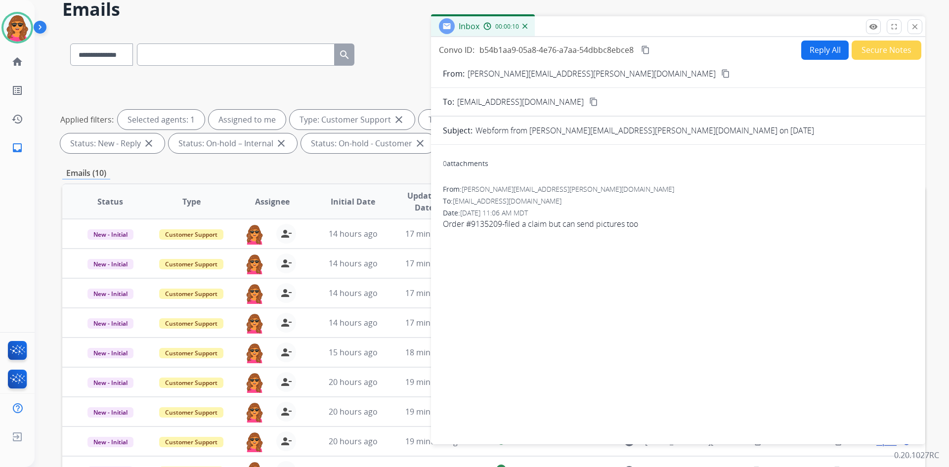
click at [720, 69] on button "content_copy" at bounding box center [726, 74] width 12 height 12
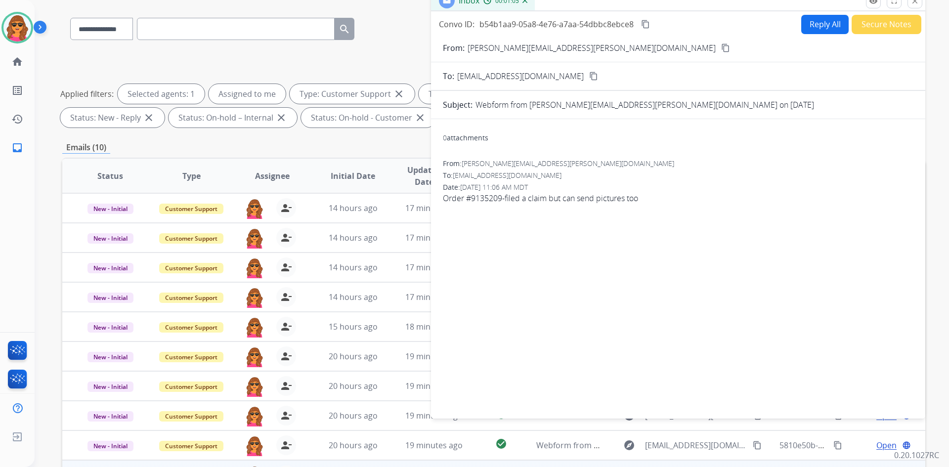
scroll to position [0, 0]
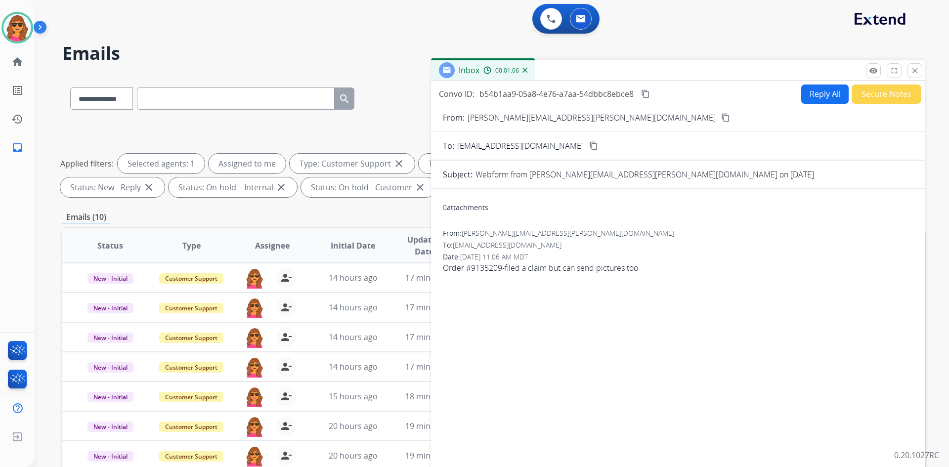
click at [816, 90] on button "Reply All" at bounding box center [824, 94] width 47 height 19
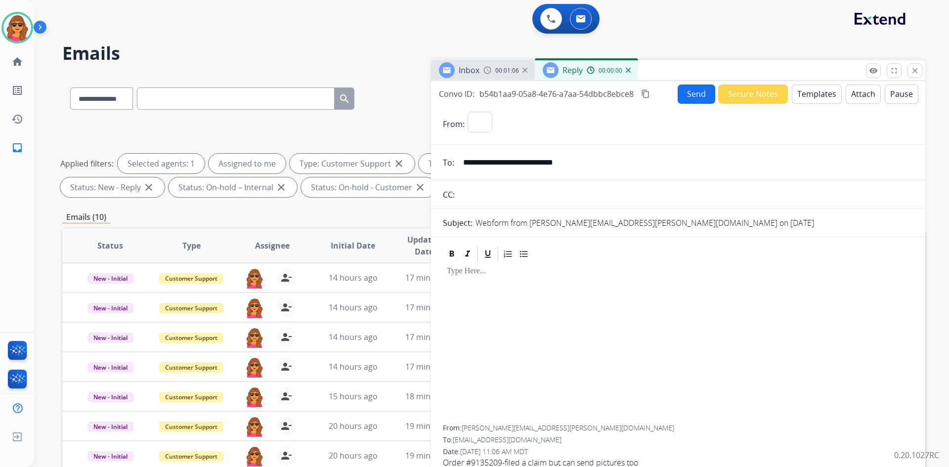
select select "**********"
click at [806, 97] on button "Templates" at bounding box center [817, 94] width 50 height 19
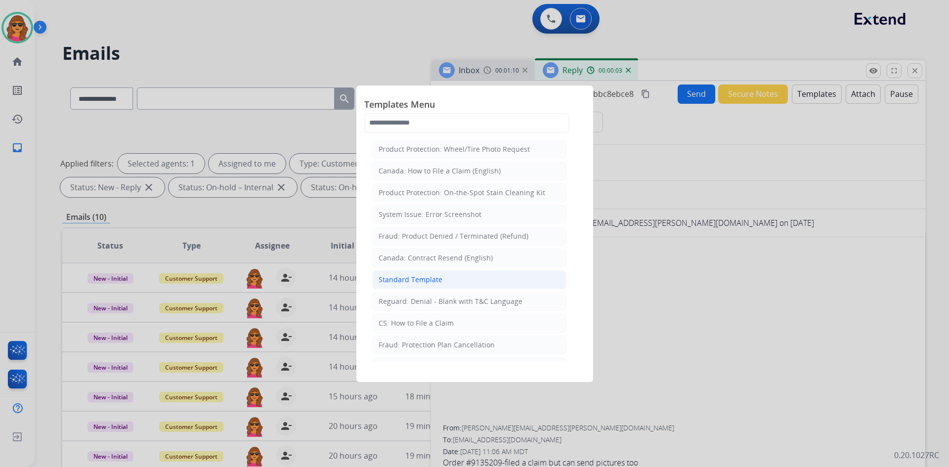
click at [389, 279] on div "Standard Template" at bounding box center [411, 280] width 64 height 10
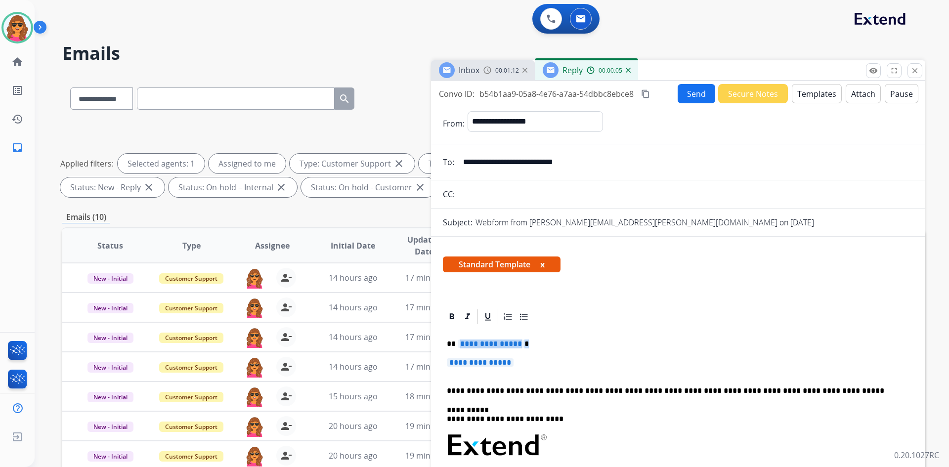
drag, startPoint x: 459, startPoint y: 346, endPoint x: 571, endPoint y: 341, distance: 111.9
click at [577, 342] on p "**********" at bounding box center [674, 344] width 455 height 9
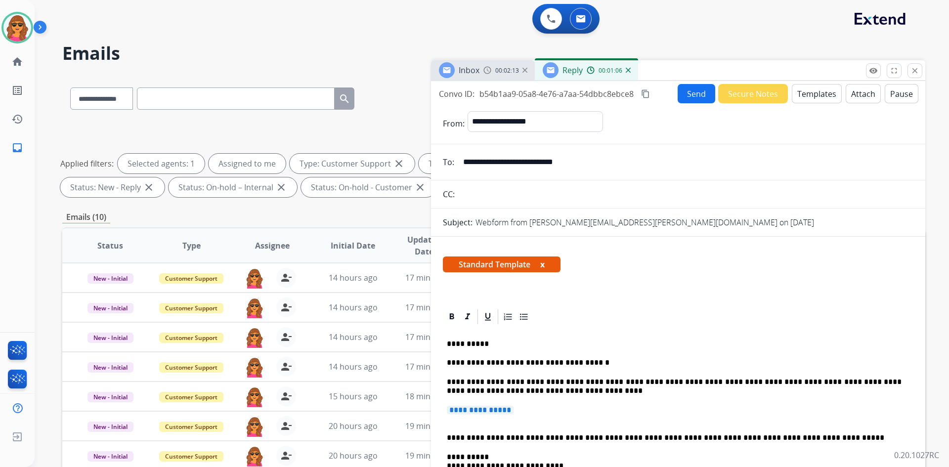
scroll to position [49, 0]
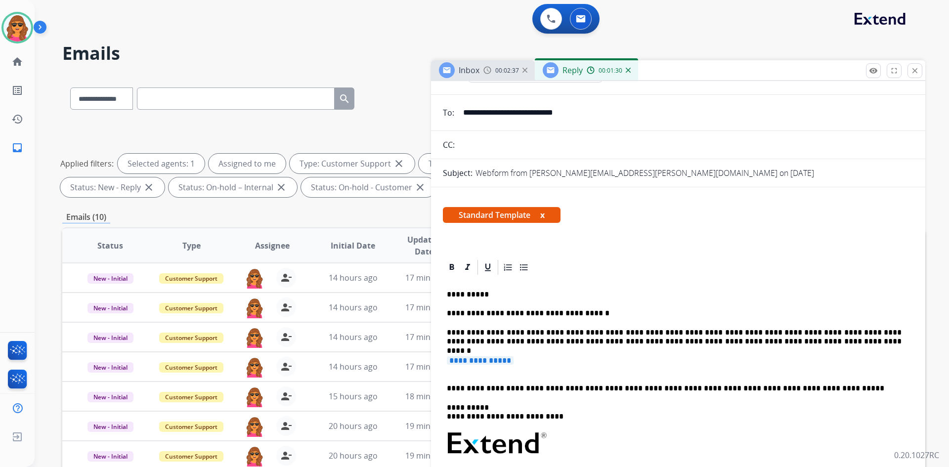
drag, startPoint x: 528, startPoint y: 365, endPoint x: 433, endPoint y: 361, distance: 95.0
click at [433, 361] on div "**********" at bounding box center [678, 460] width 494 height 402
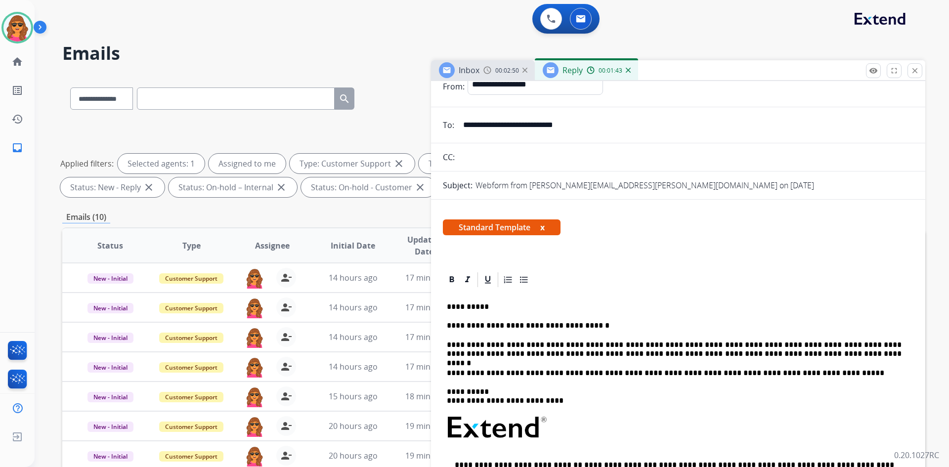
scroll to position [0, 0]
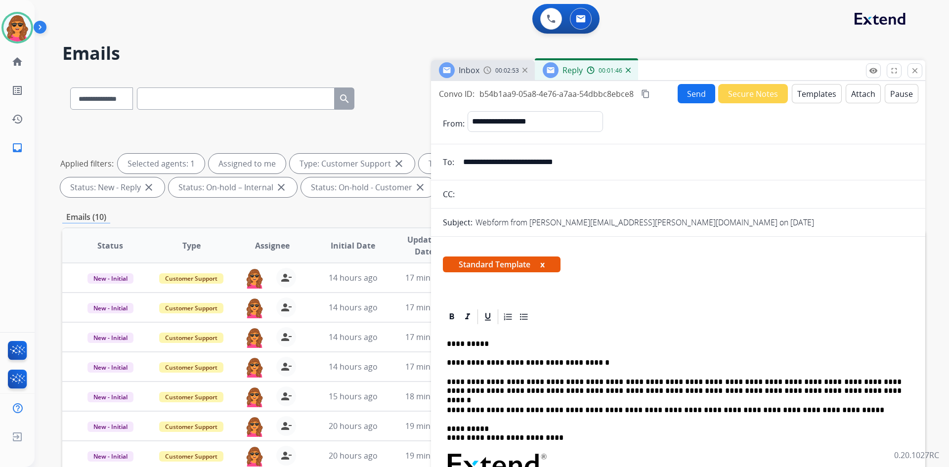
click at [697, 93] on button "Send" at bounding box center [697, 93] width 38 height 19
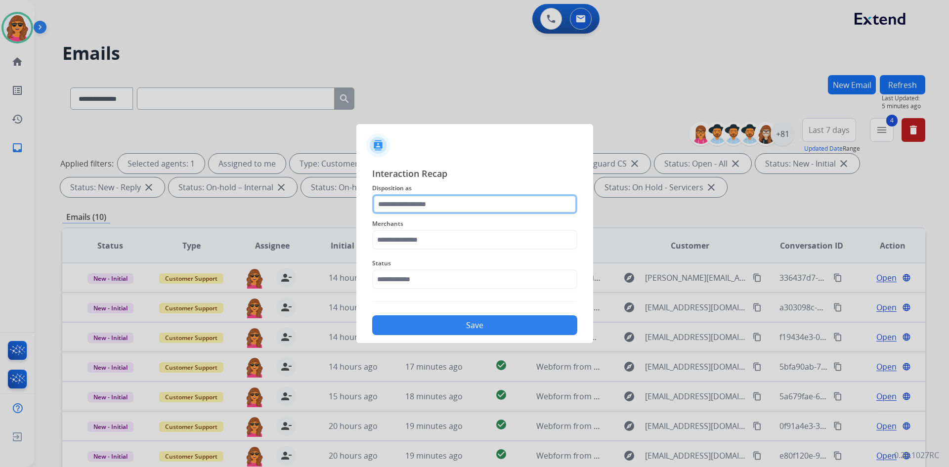
click at [378, 203] on input "text" at bounding box center [474, 204] width 205 height 20
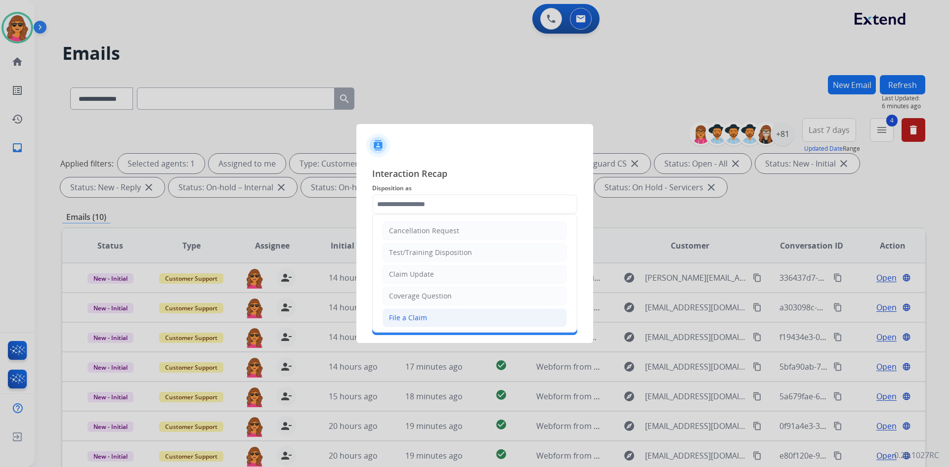
click at [422, 315] on div "File a Claim" at bounding box center [408, 318] width 38 height 10
type input "**********"
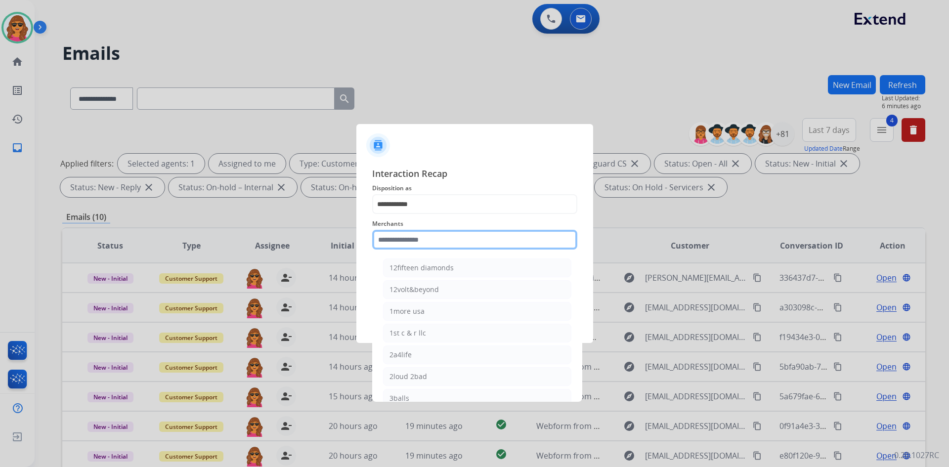
click at [379, 238] on input "text" at bounding box center [474, 240] width 205 height 20
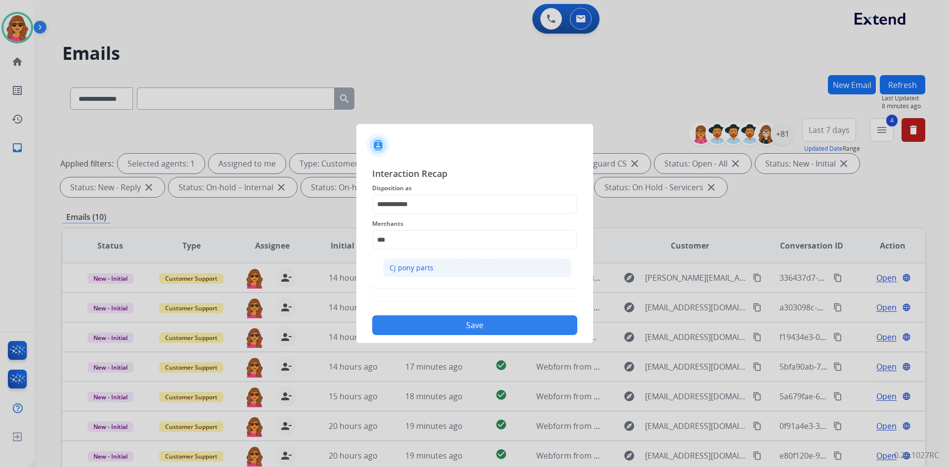
click at [408, 267] on div "Cj pony parts" at bounding box center [412, 268] width 44 height 10
type input "**********"
click at [473, 323] on button "Save" at bounding box center [474, 325] width 205 height 20
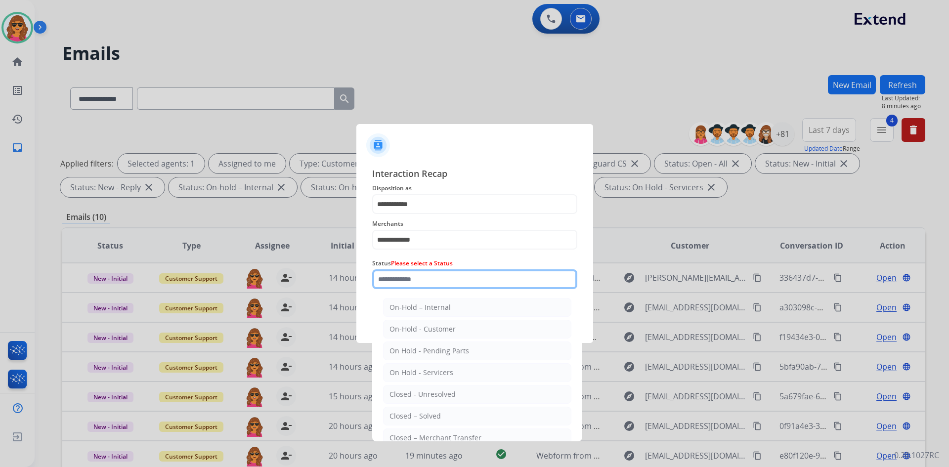
click at [398, 279] on input "text" at bounding box center [474, 279] width 205 height 20
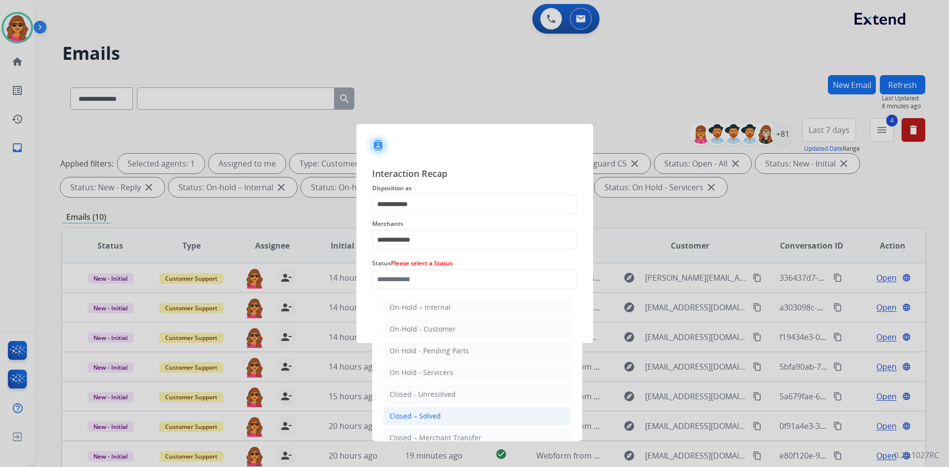
click at [441, 412] on li "Closed – Solved" at bounding box center [477, 416] width 188 height 19
type input "**********"
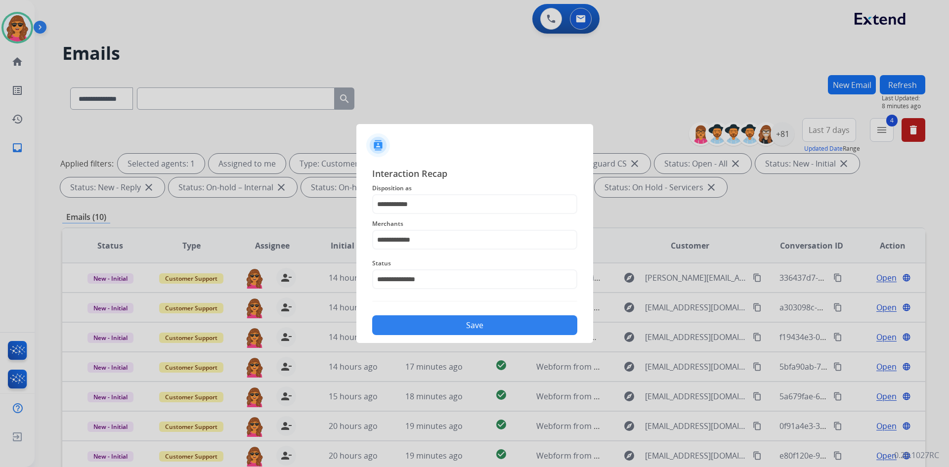
click at [476, 319] on button "Save" at bounding box center [474, 325] width 205 height 20
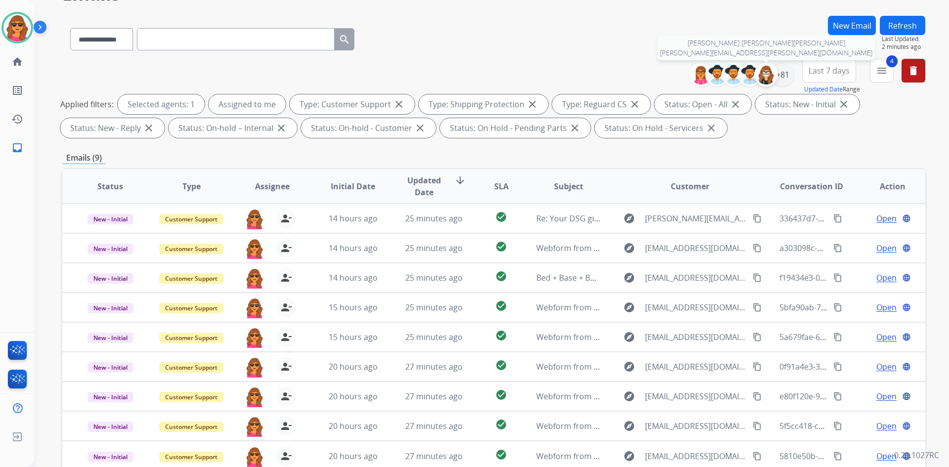
scroll to position [143, 0]
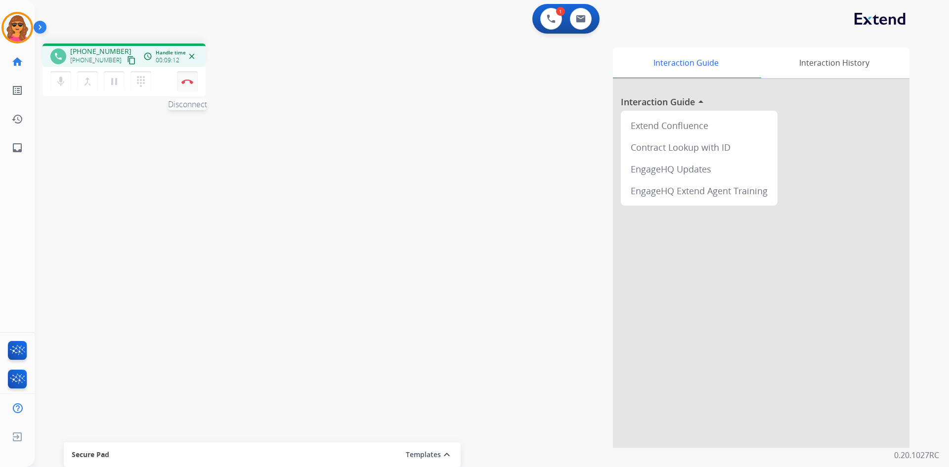
click at [186, 79] on button "Disconnect" at bounding box center [187, 81] width 21 height 21
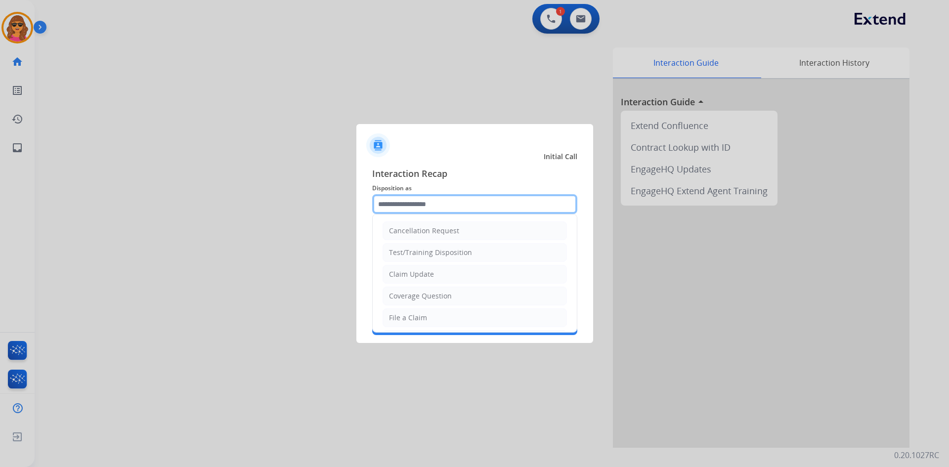
click at [438, 209] on input "text" at bounding box center [474, 204] width 205 height 20
click at [400, 314] on div "File a Claim" at bounding box center [408, 318] width 38 height 10
type input "**********"
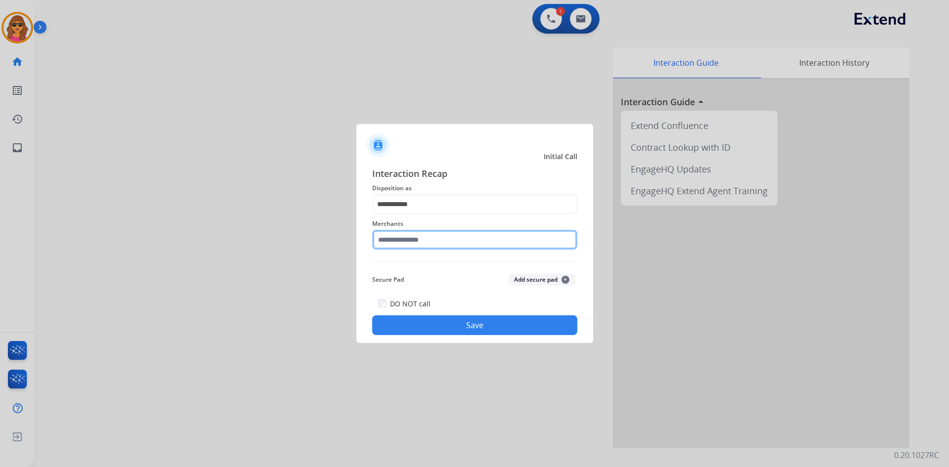
click at [376, 239] on input "text" at bounding box center [474, 240] width 205 height 20
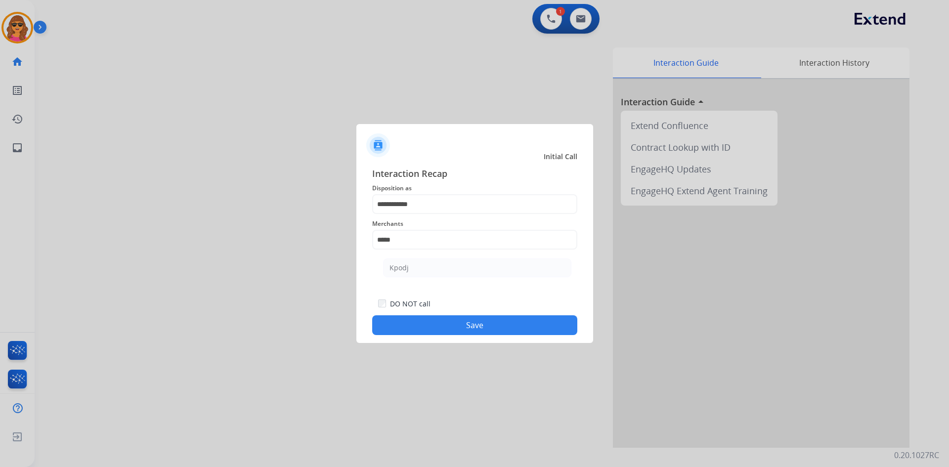
click at [497, 320] on button "Save" at bounding box center [474, 325] width 205 height 20
drag, startPoint x: 400, startPoint y: 241, endPoint x: 351, endPoint y: 240, distance: 49.9
click at [0, 240] on app-contact-recap-modal "**********" at bounding box center [0, 233] width 0 height 467
click at [402, 263] on li "Kpodj" at bounding box center [477, 268] width 188 height 19
type input "*****"
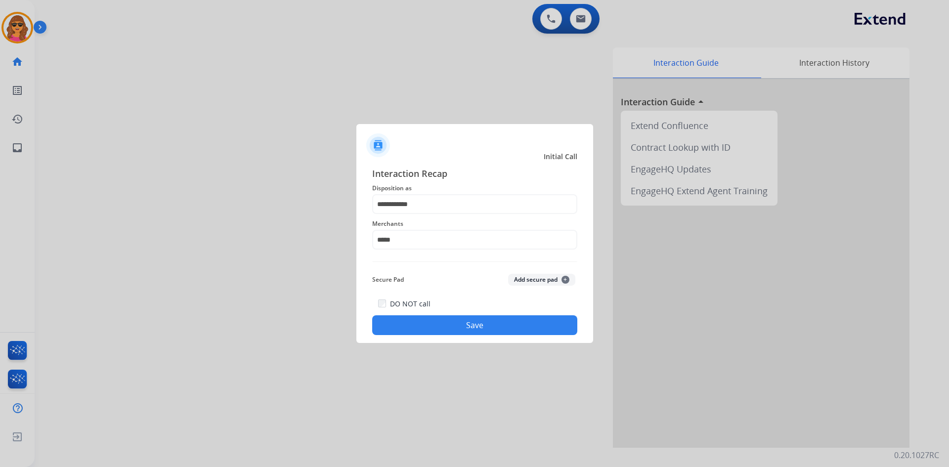
click at [472, 323] on button "Save" at bounding box center [474, 325] width 205 height 20
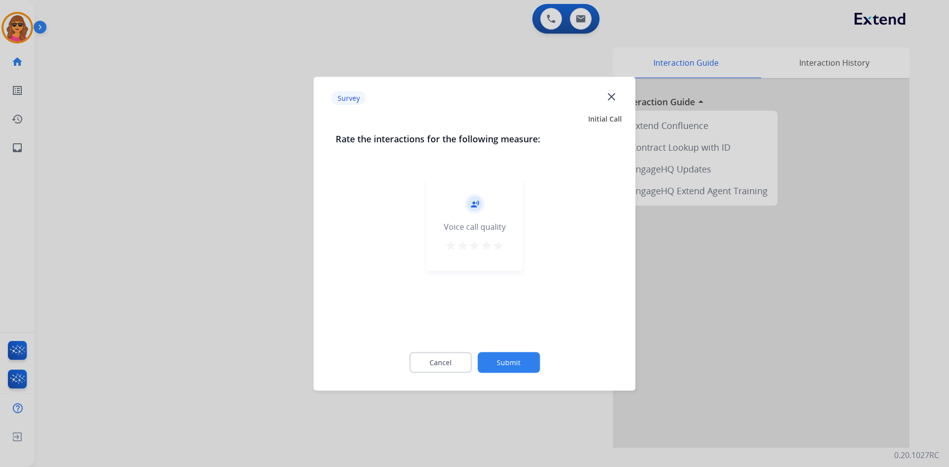
click at [496, 244] on mat-icon "star" at bounding box center [498, 245] width 12 height 12
click at [515, 361] on button "Submit" at bounding box center [509, 362] width 62 height 21
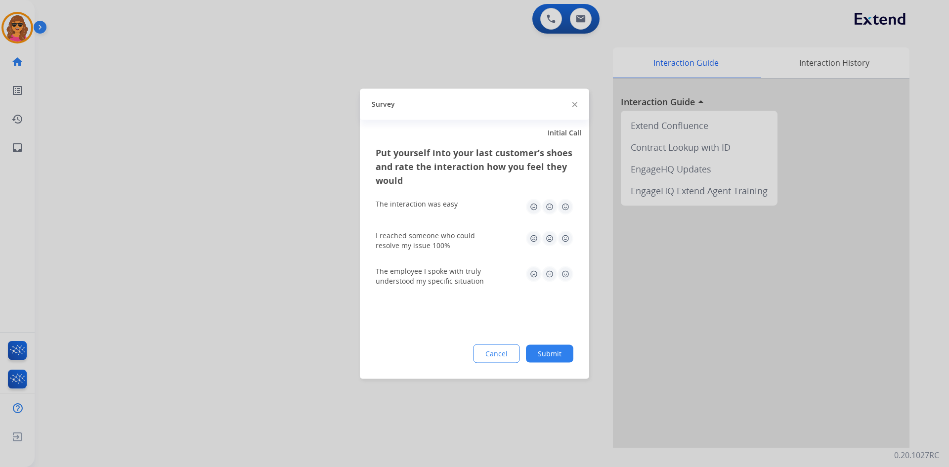
click at [565, 207] on img at bounding box center [566, 207] width 16 height 16
click at [565, 239] on img at bounding box center [566, 238] width 16 height 16
click at [565, 269] on img at bounding box center [566, 274] width 16 height 16
click at [557, 351] on button "Submit" at bounding box center [549, 354] width 47 height 18
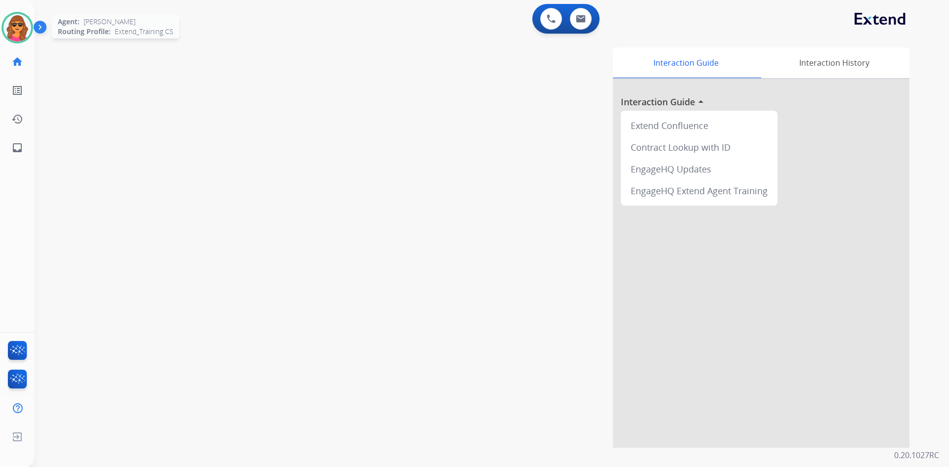
click at [15, 22] on img at bounding box center [17, 28] width 28 height 28
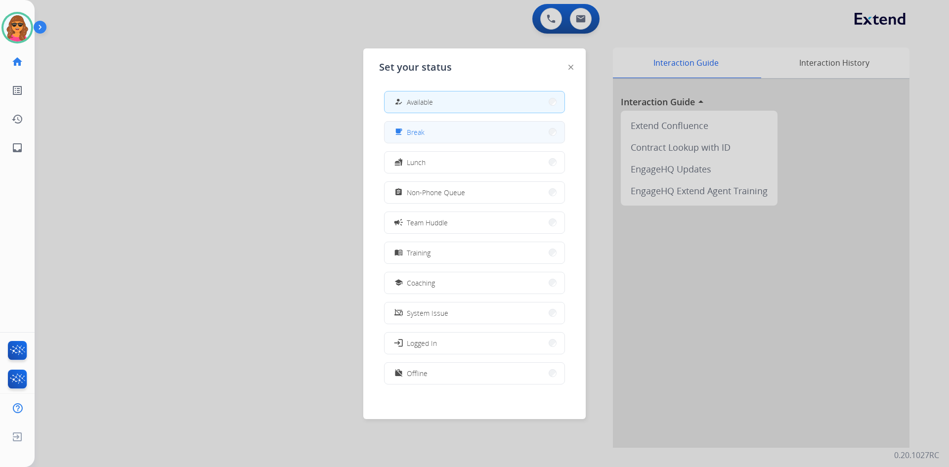
click at [417, 130] on span "Break" at bounding box center [416, 132] width 18 height 10
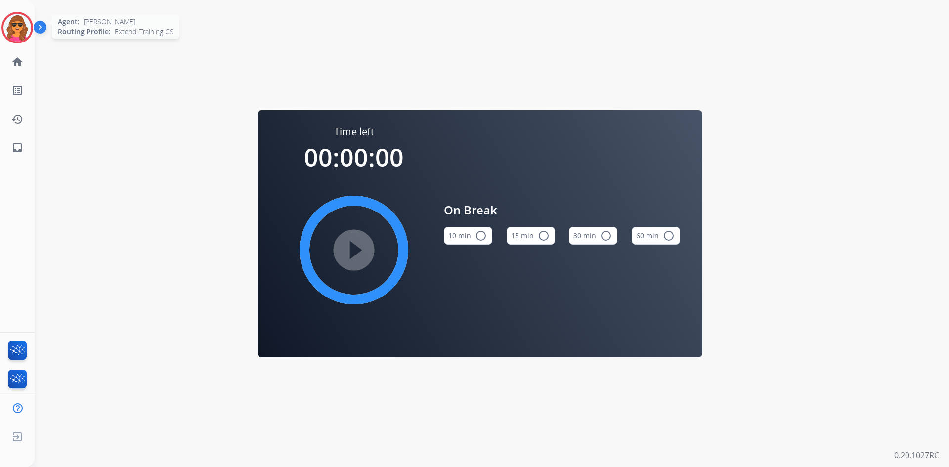
click at [18, 22] on img at bounding box center [17, 28] width 28 height 28
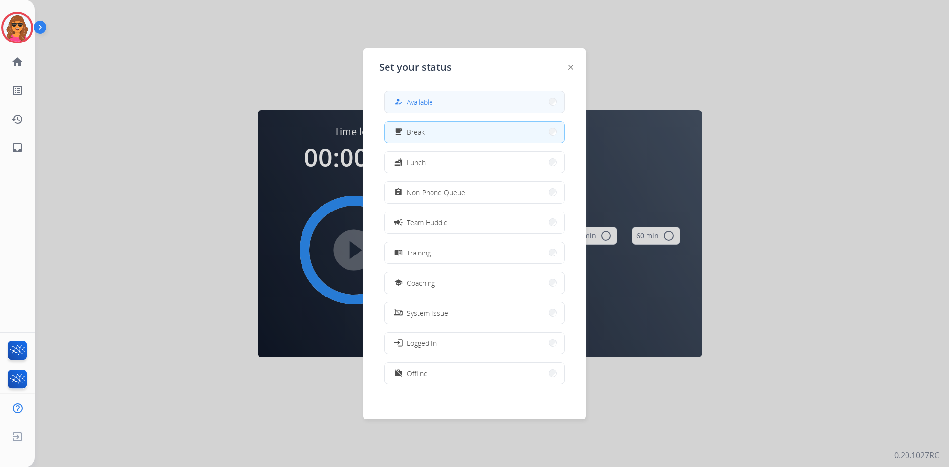
click at [478, 100] on button "how_to_reg Available" at bounding box center [475, 101] width 180 height 21
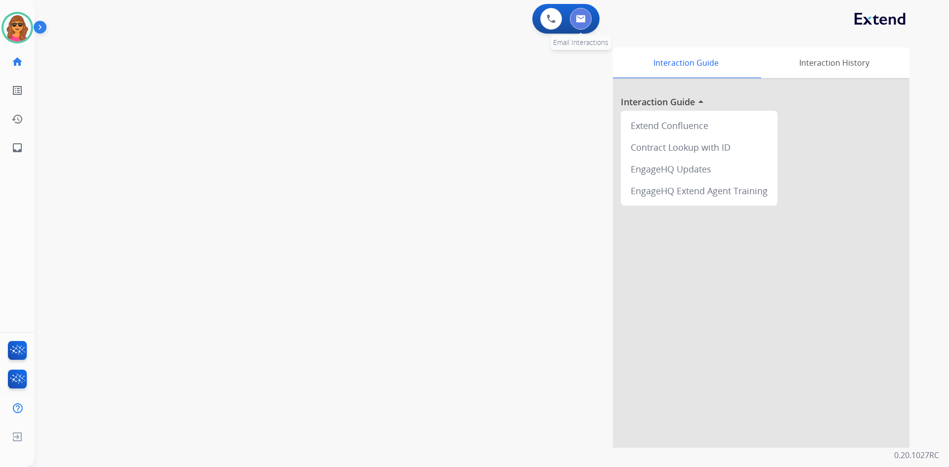
click at [573, 16] on button at bounding box center [581, 19] width 22 height 22
select select "**********"
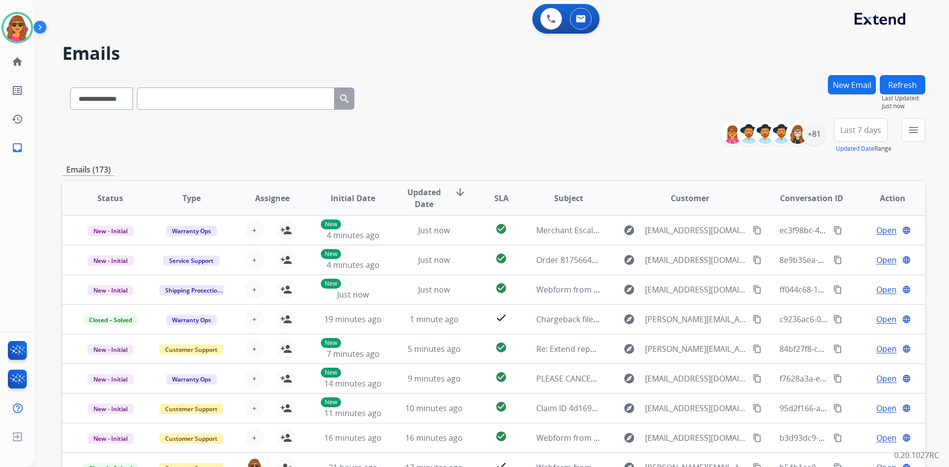
click at [902, 84] on button "Refresh" at bounding box center [902, 84] width 45 height 19
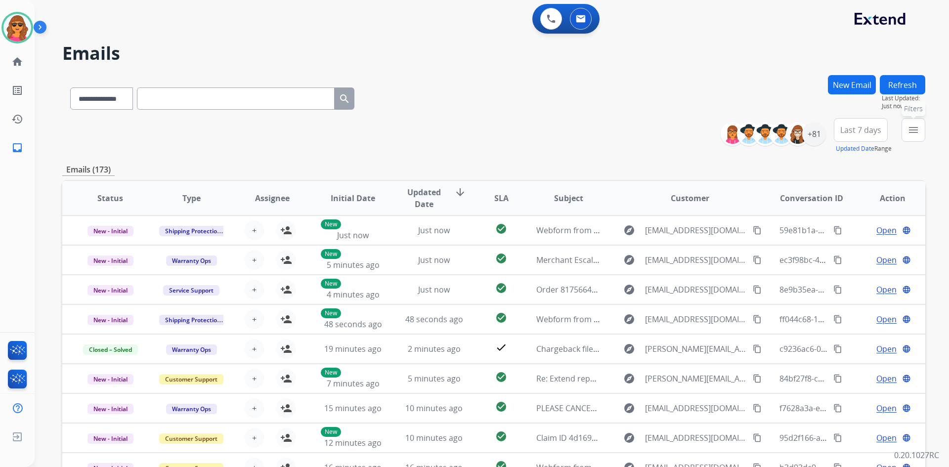
click at [913, 131] on mat-icon "menu" at bounding box center [914, 130] width 12 height 12
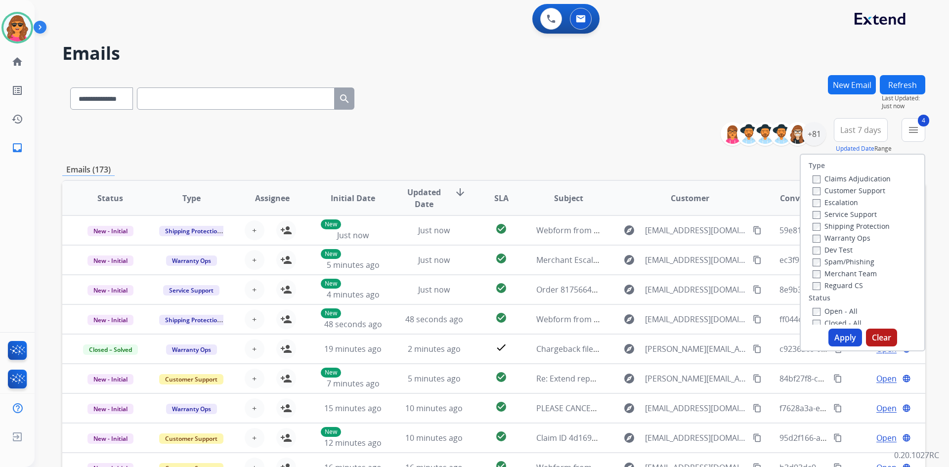
click at [850, 332] on button "Apply" at bounding box center [846, 338] width 34 height 18
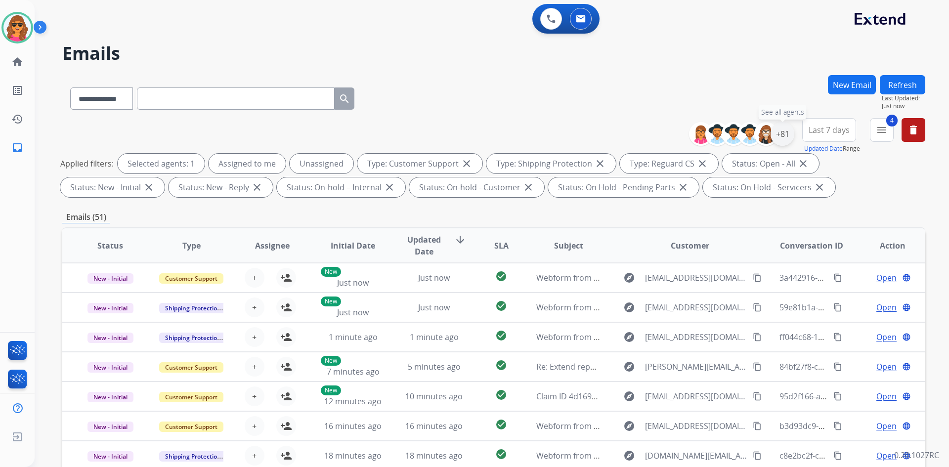
click at [781, 139] on div "+81" at bounding box center [783, 134] width 24 height 24
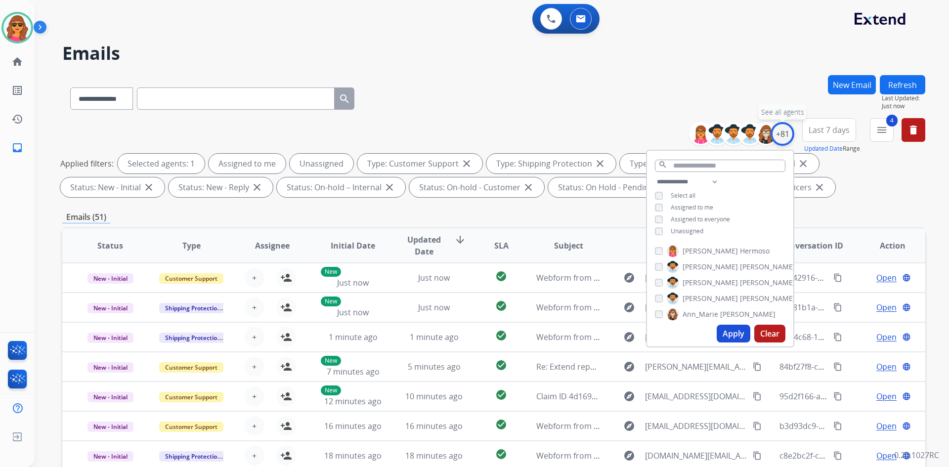
click at [786, 134] on div "+81" at bounding box center [783, 134] width 24 height 24
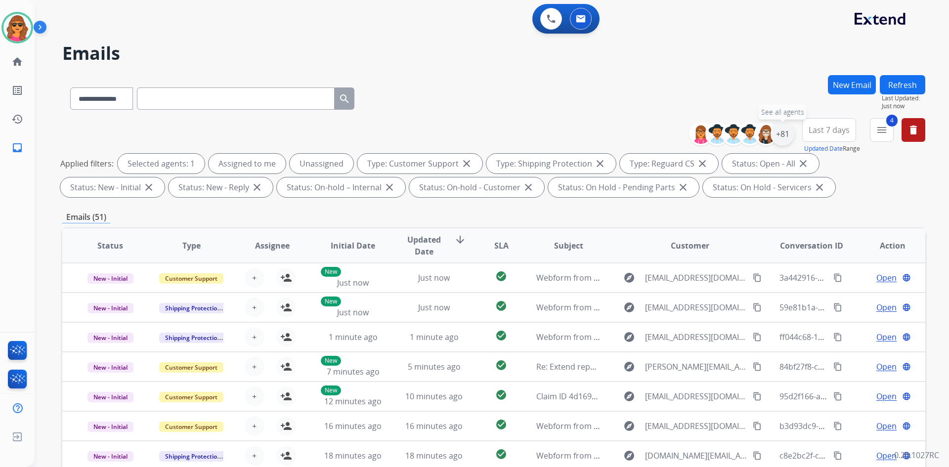
click at [786, 134] on div "+81" at bounding box center [783, 134] width 24 height 24
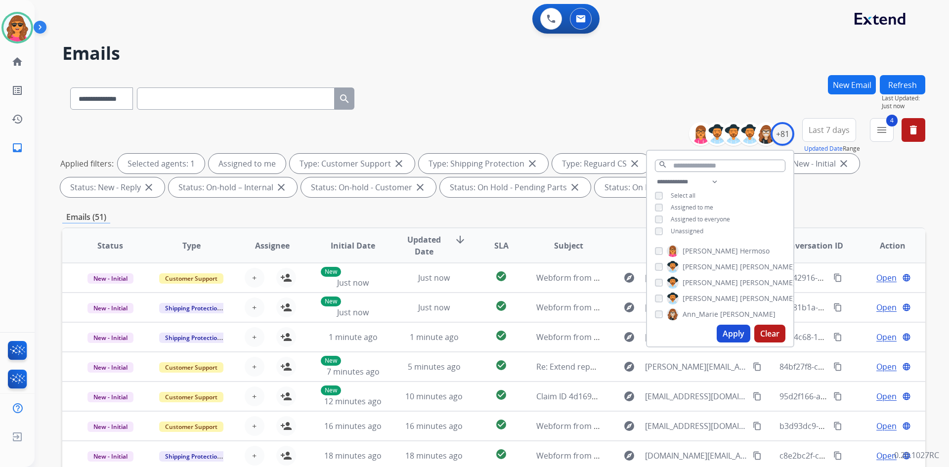
click at [732, 330] on button "Apply" at bounding box center [734, 334] width 34 height 18
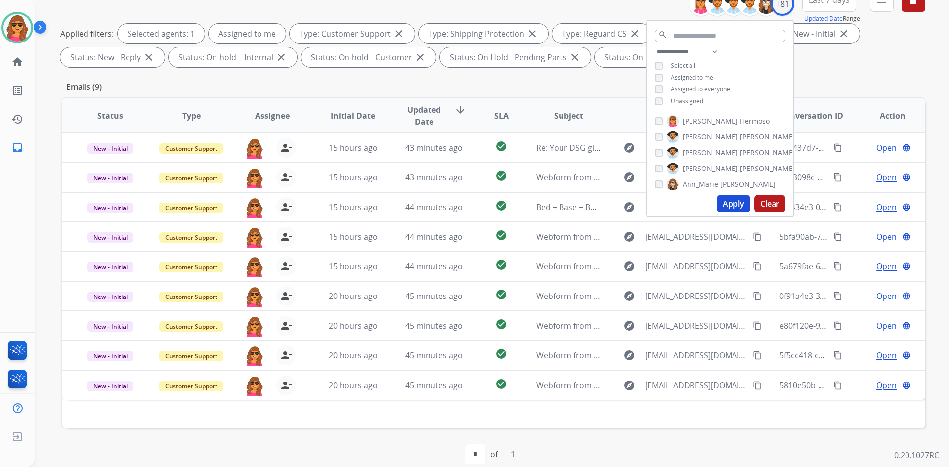
scroll to position [143, 0]
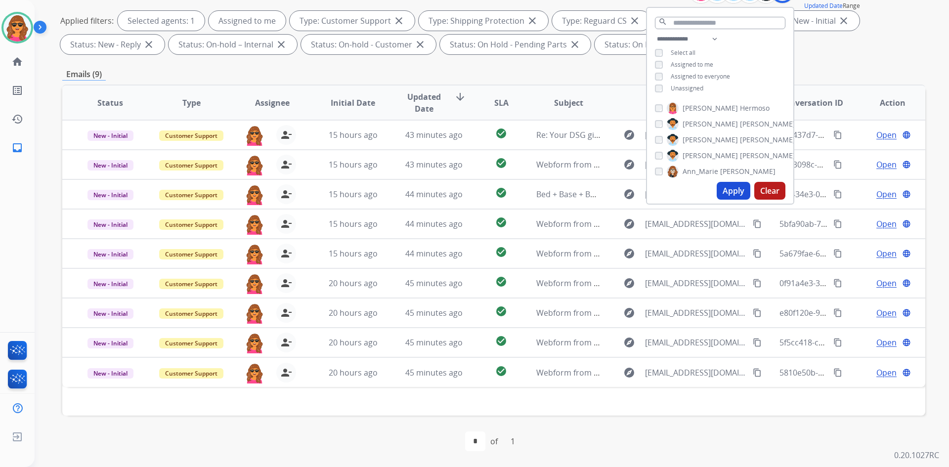
click at [853, 37] on div "Applied filters: Selected agents: 1 Assigned to me Type: Customer Support close…" at bounding box center [491, 33] width 863 height 44
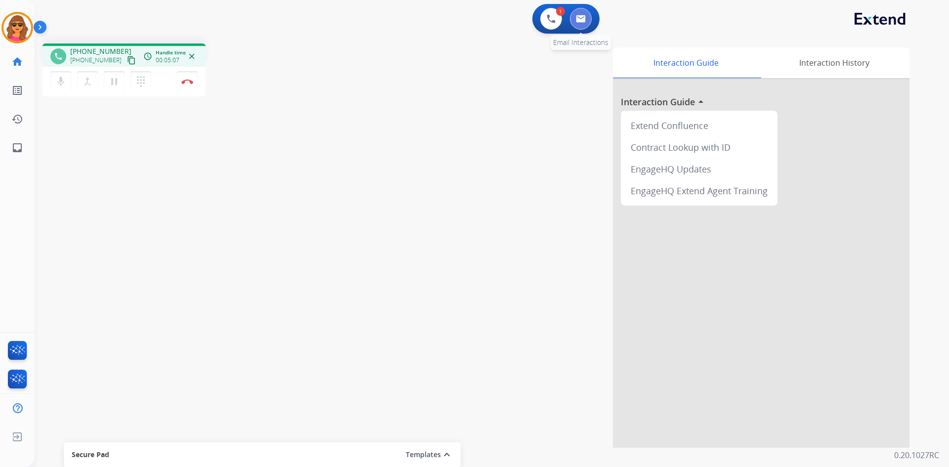
click at [583, 19] on img at bounding box center [581, 19] width 10 height 8
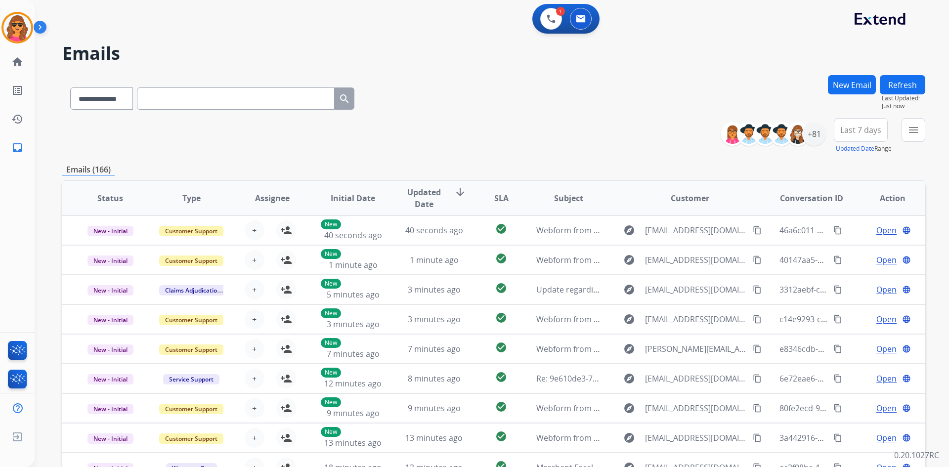
click at [583, 19] on img at bounding box center [581, 19] width 10 height 8
click at [850, 86] on button "New Email" at bounding box center [852, 84] width 48 height 19
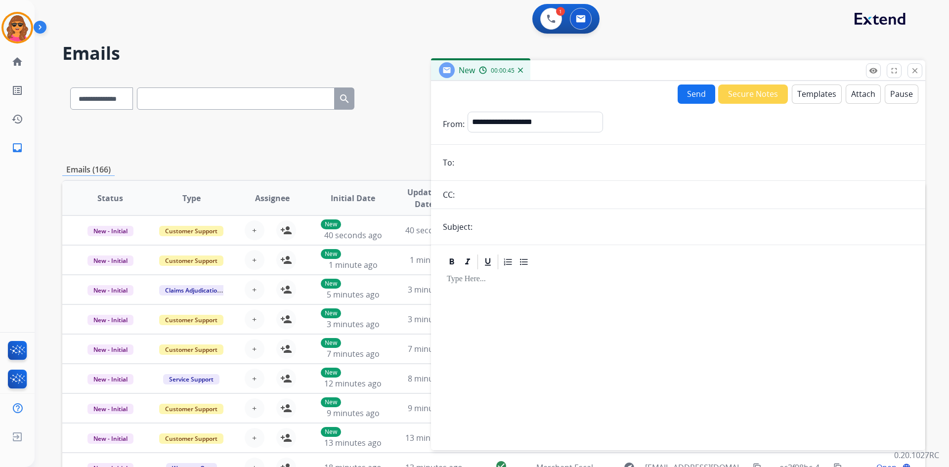
click at [813, 92] on button "Templates" at bounding box center [817, 94] width 50 height 19
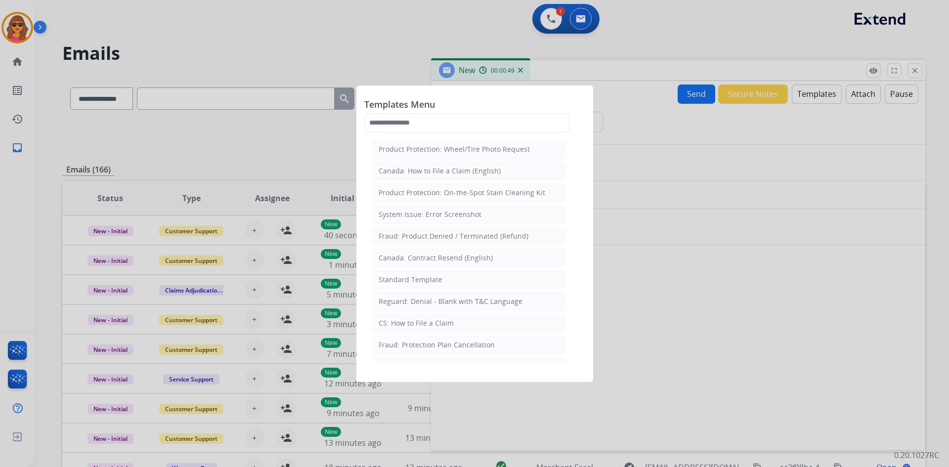
click at [672, 128] on div at bounding box center [474, 233] width 949 height 467
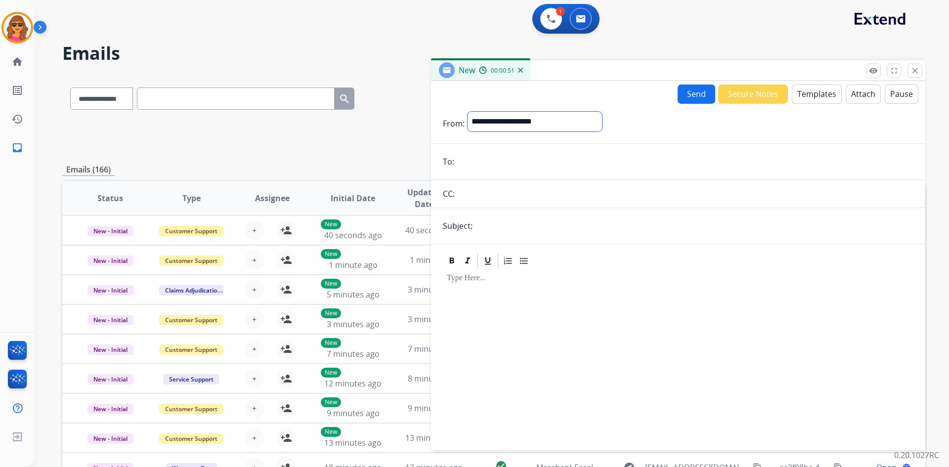
click at [493, 120] on select "**********" at bounding box center [535, 122] width 134 height 20
select select "**********"
click at [468, 112] on select "**********" at bounding box center [535, 122] width 134 height 20
click at [473, 160] on input "email" at bounding box center [685, 163] width 456 height 20
paste input "**********"
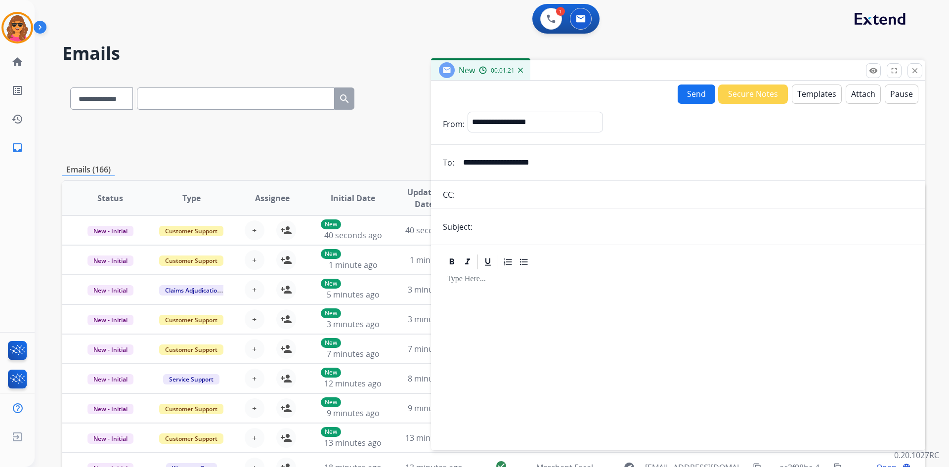
type input "**********"
click at [504, 228] on input "text" at bounding box center [695, 227] width 438 height 20
type input "**********"
click at [804, 95] on button "Templates" at bounding box center [817, 94] width 50 height 19
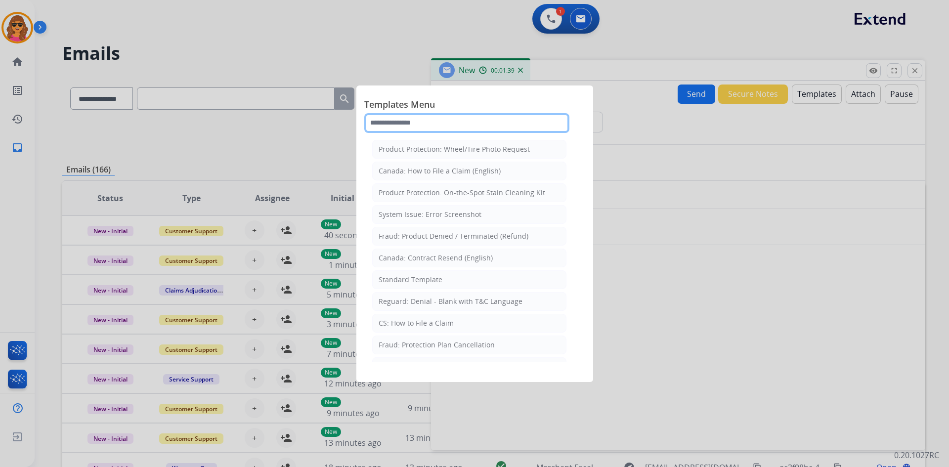
click at [376, 124] on input "text" at bounding box center [466, 123] width 205 height 20
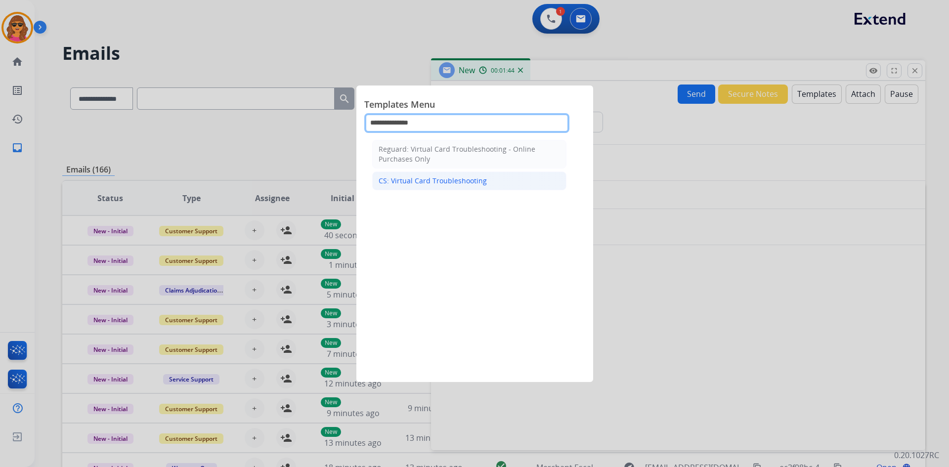
type input "**********"
click at [413, 180] on div "CS: Virtual Card Troubleshooting" at bounding box center [433, 181] width 108 height 10
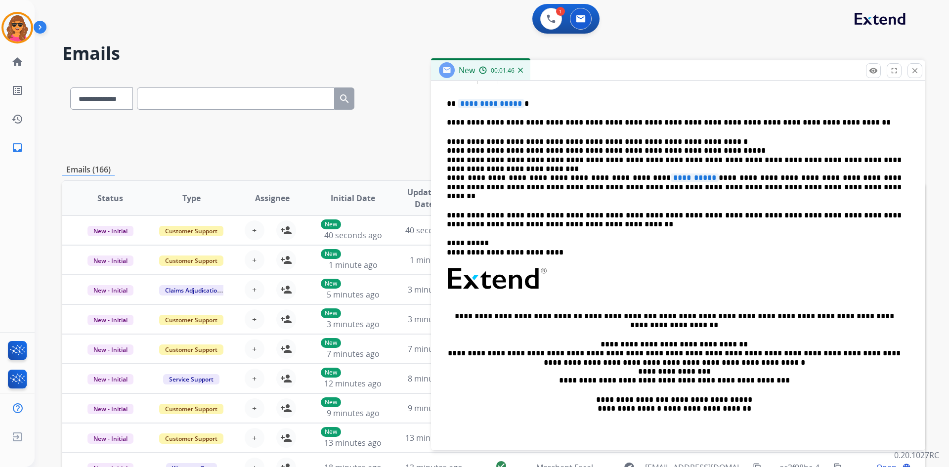
scroll to position [249, 0]
click at [458, 100] on span "**********" at bounding box center [491, 103] width 67 height 8
click at [671, 177] on span "**********" at bounding box center [695, 177] width 48 height 8
click at [671, 176] on span "**********" at bounding box center [695, 177] width 48 height 8
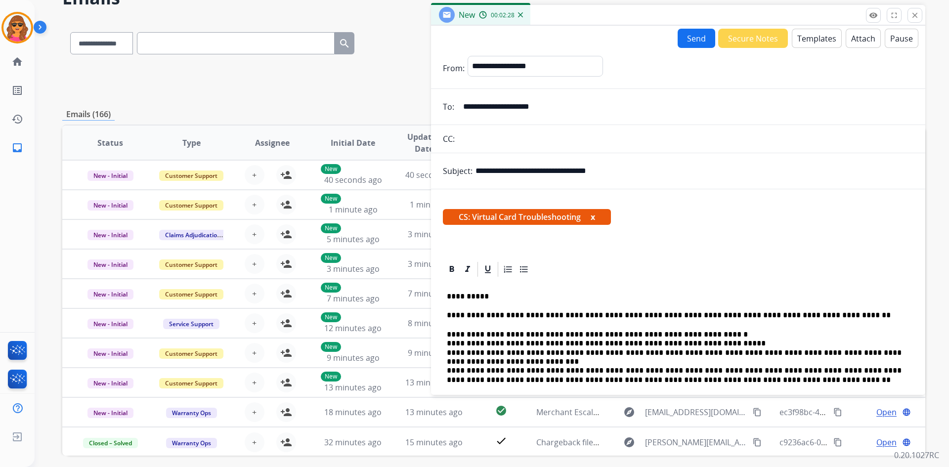
scroll to position [0, 0]
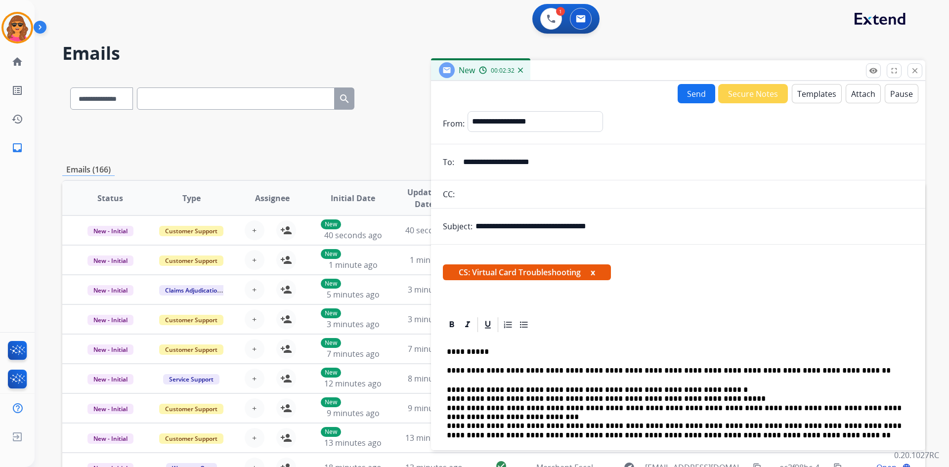
click at [690, 90] on button "Send" at bounding box center [697, 93] width 38 height 19
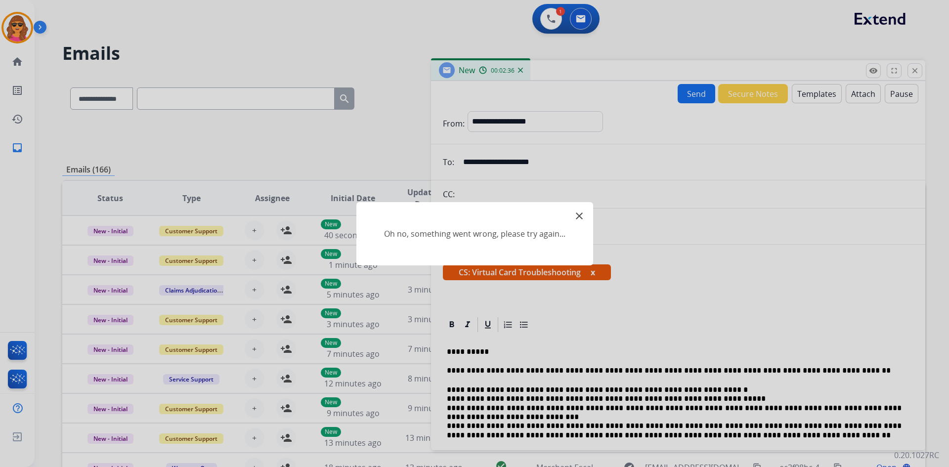
click at [582, 214] on mat-icon "close" at bounding box center [580, 216] width 12 height 12
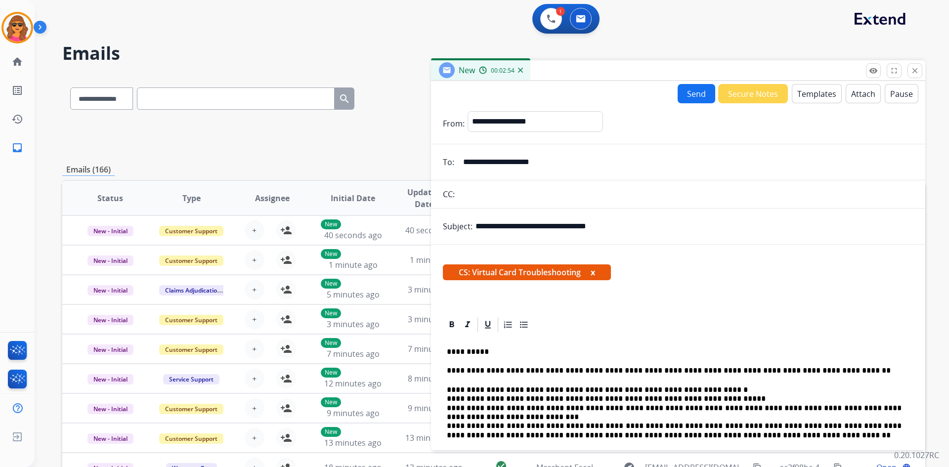
click at [688, 94] on button "Send" at bounding box center [697, 93] width 38 height 19
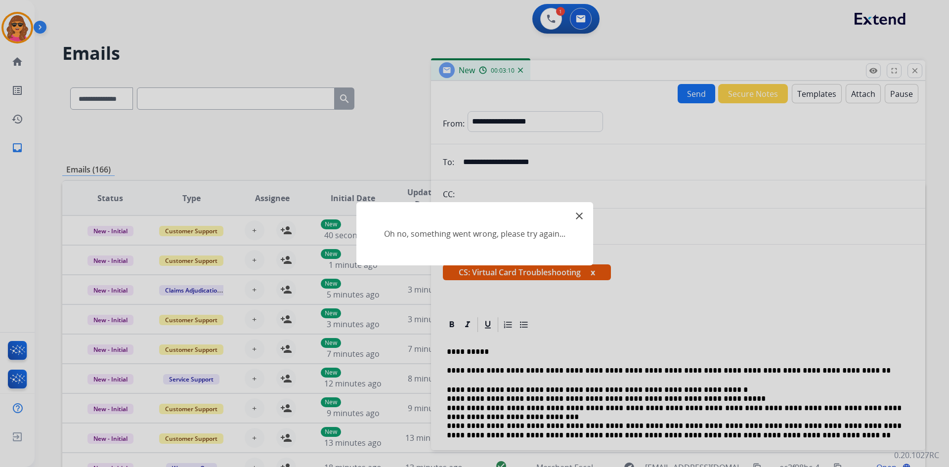
click at [581, 217] on mat-icon "close" at bounding box center [580, 216] width 12 height 12
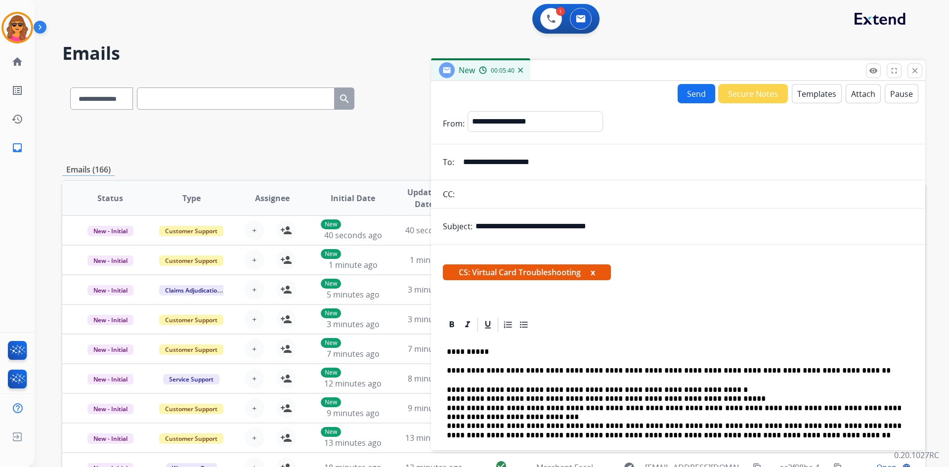
click at [689, 89] on button "Send" at bounding box center [697, 93] width 38 height 19
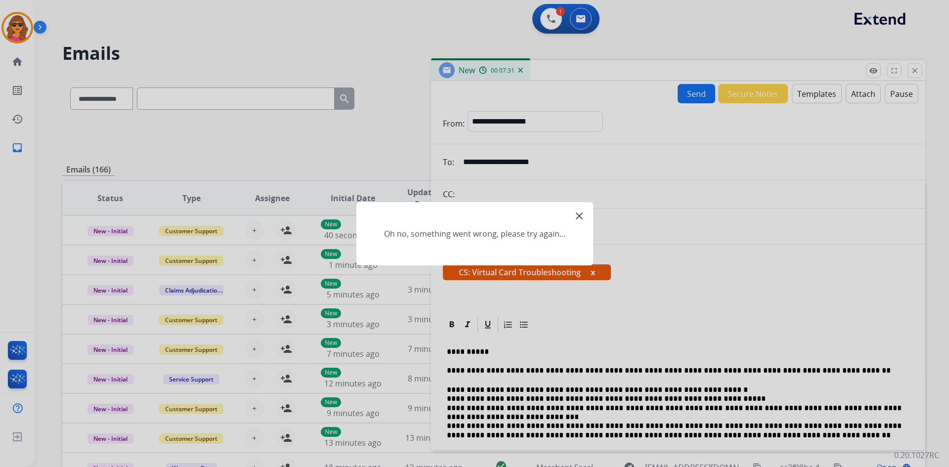
click at [554, 11] on div at bounding box center [474, 233] width 949 height 467
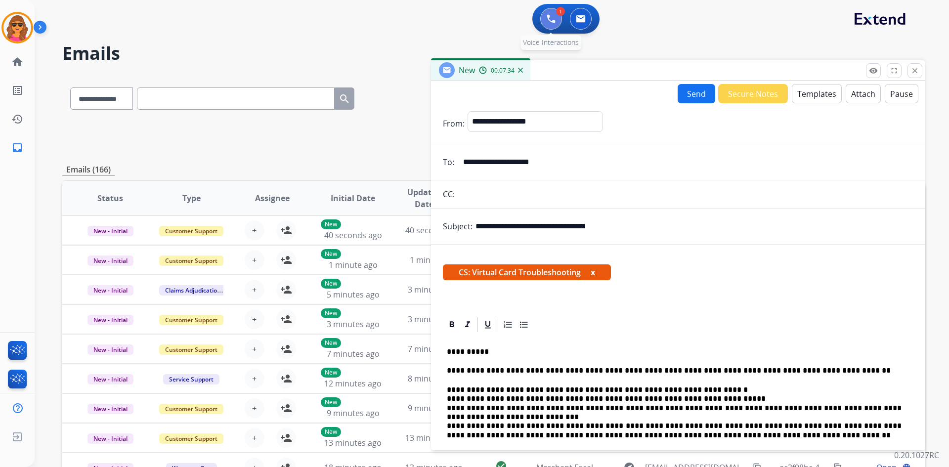
click at [554, 25] on button at bounding box center [551, 19] width 22 height 22
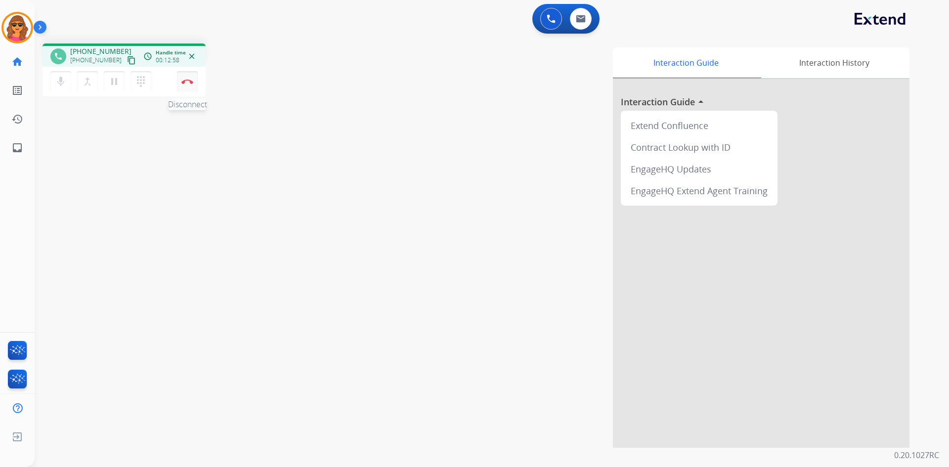
click at [185, 79] on button "Disconnect" at bounding box center [187, 81] width 21 height 21
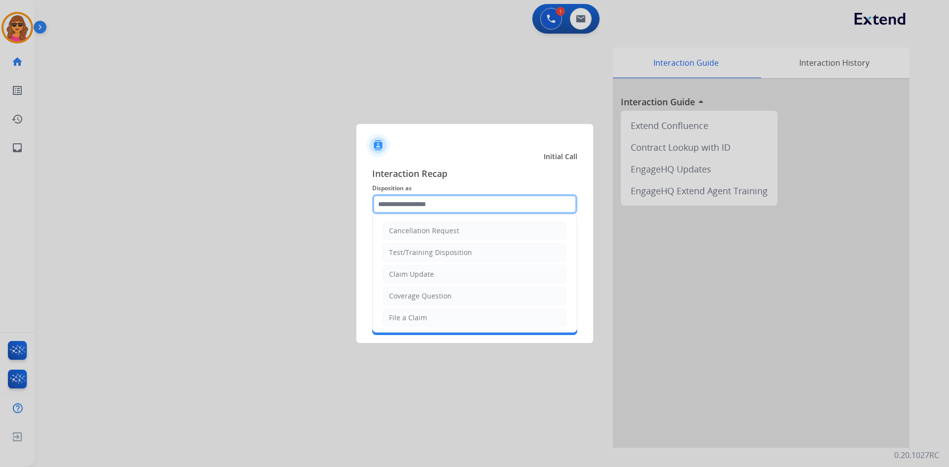
click at [383, 206] on input "text" at bounding box center [474, 204] width 205 height 20
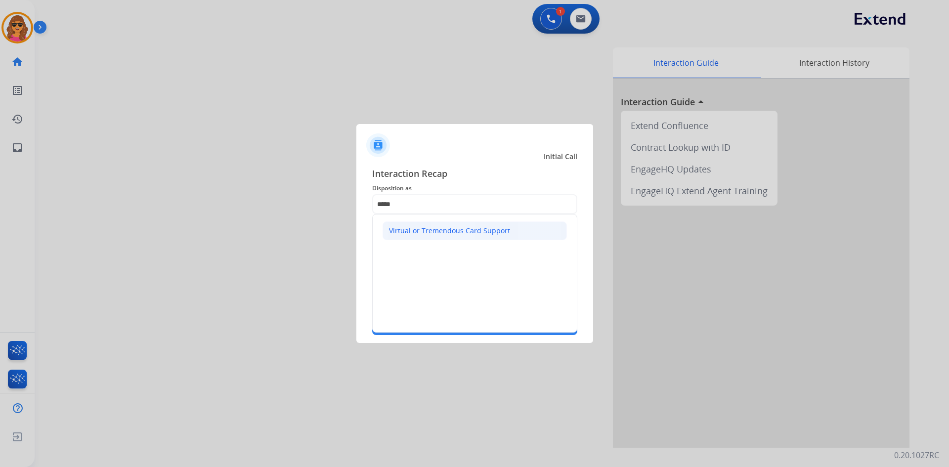
click at [436, 228] on div "Virtual or Tremendous Card Support" at bounding box center [449, 231] width 121 height 10
type input "**********"
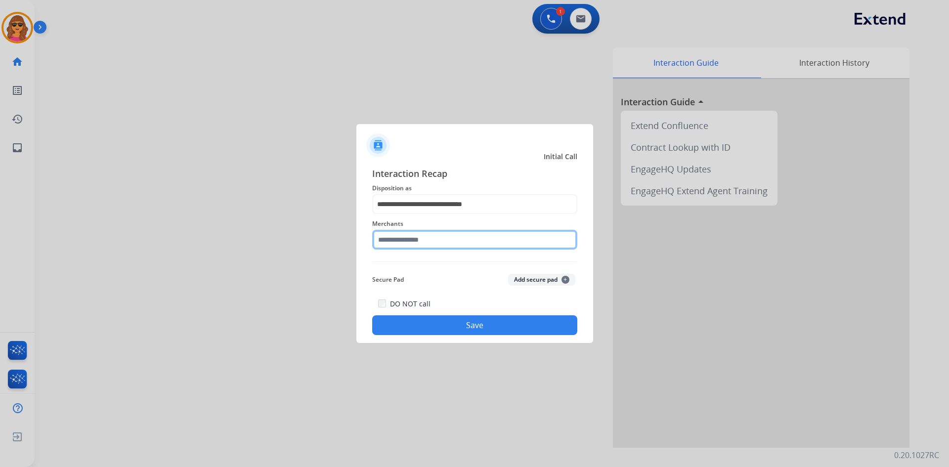
click at [383, 243] on input "text" at bounding box center [474, 240] width 205 height 20
type input "**********"
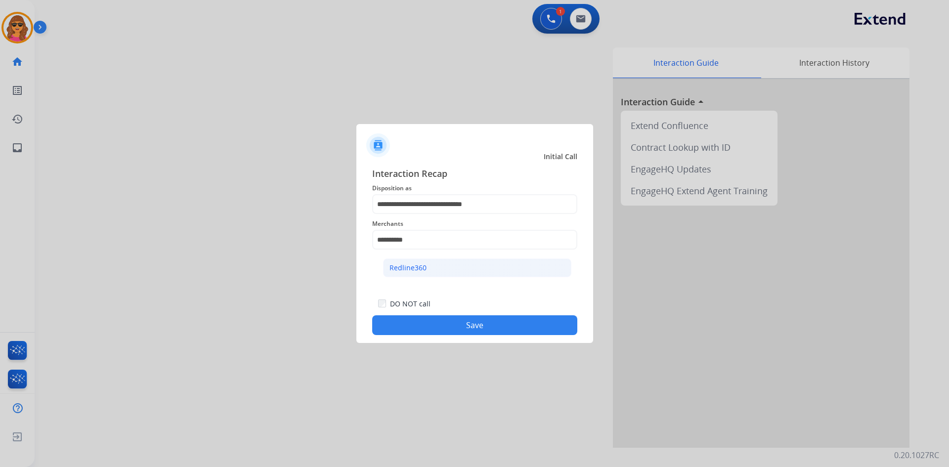
click at [403, 268] on div "Redline360" at bounding box center [408, 268] width 37 height 10
click at [482, 324] on button "Save" at bounding box center [474, 325] width 205 height 20
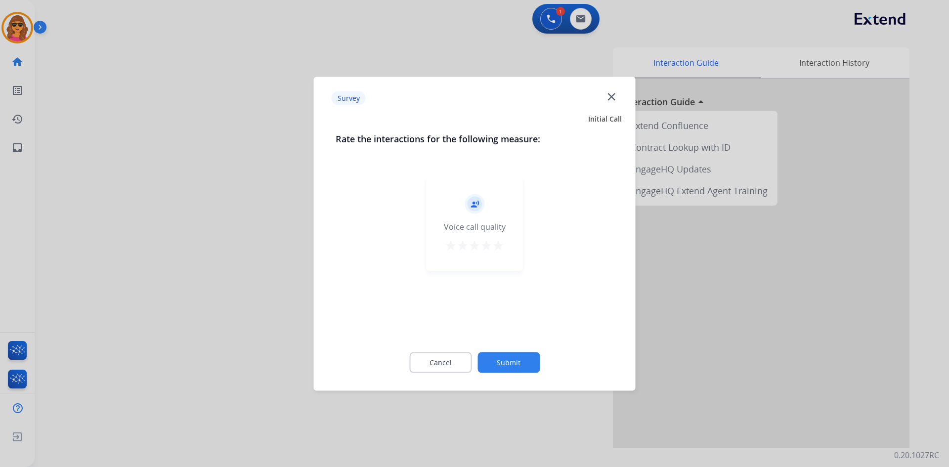
click at [499, 244] on mat-icon "star" at bounding box center [498, 245] width 12 height 12
click at [520, 367] on button "Submit" at bounding box center [509, 362] width 62 height 21
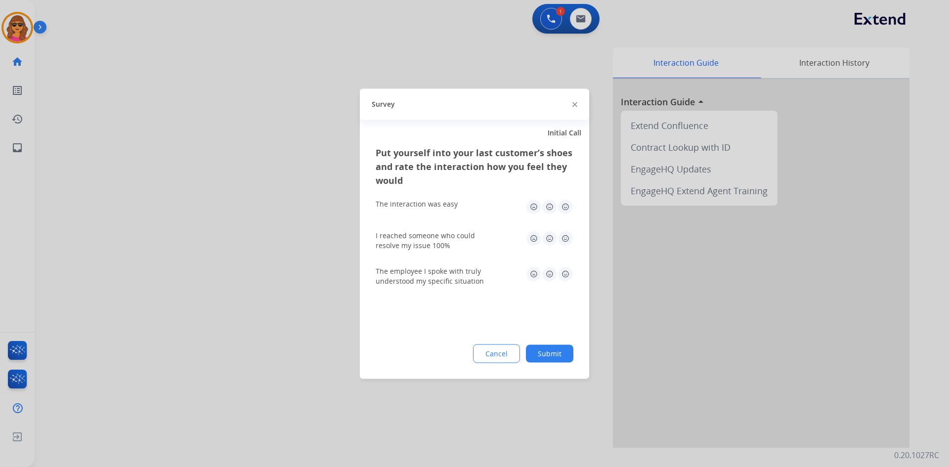
click at [566, 204] on img at bounding box center [566, 207] width 16 height 16
click at [565, 237] on img at bounding box center [566, 238] width 16 height 16
click at [565, 269] on img at bounding box center [566, 274] width 16 height 16
drag, startPoint x: 562, startPoint y: 350, endPoint x: 557, endPoint y: 349, distance: 5.6
click at [561, 350] on button "Submit" at bounding box center [549, 354] width 47 height 18
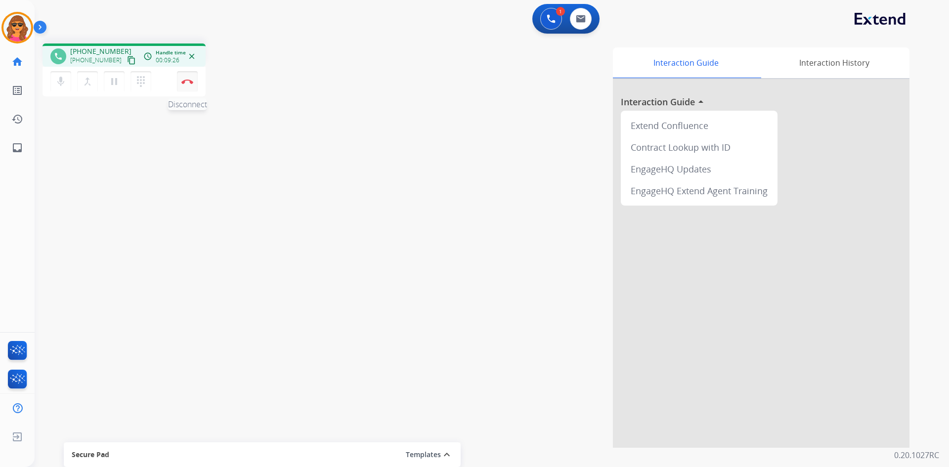
click at [187, 80] on img at bounding box center [187, 81] width 12 height 5
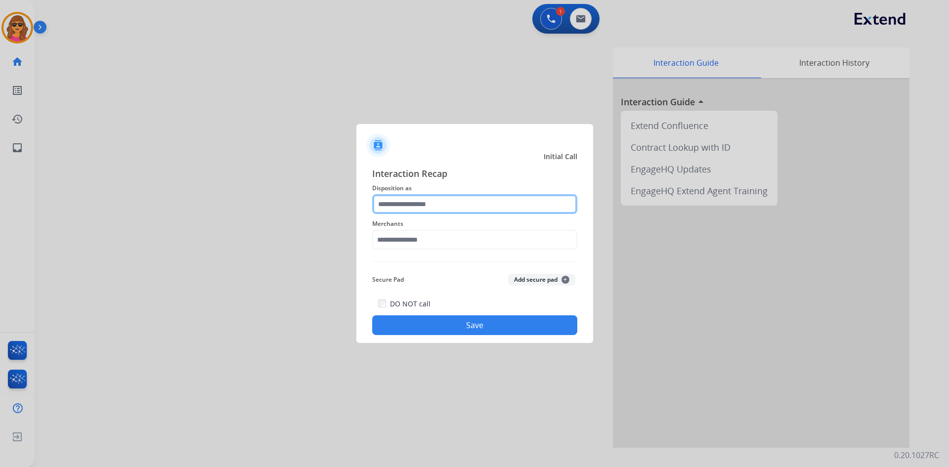
click at [447, 205] on input "text" at bounding box center [474, 204] width 205 height 20
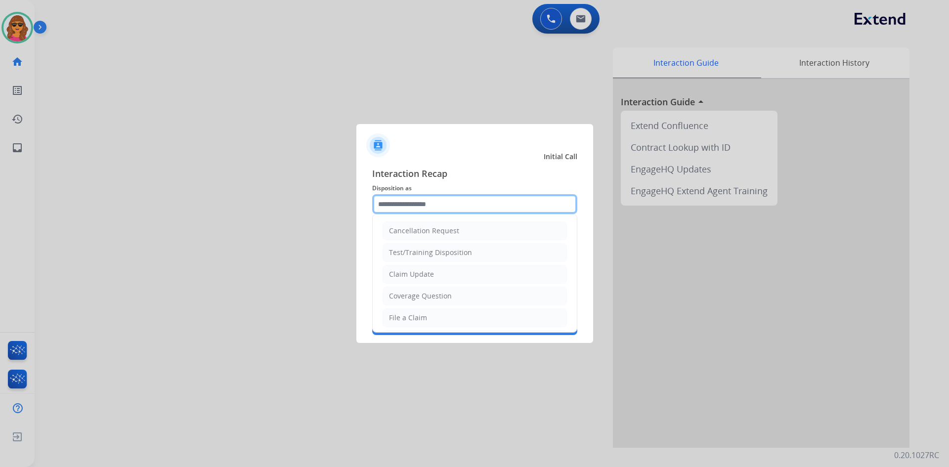
click at [375, 203] on input "text" at bounding box center [474, 204] width 205 height 20
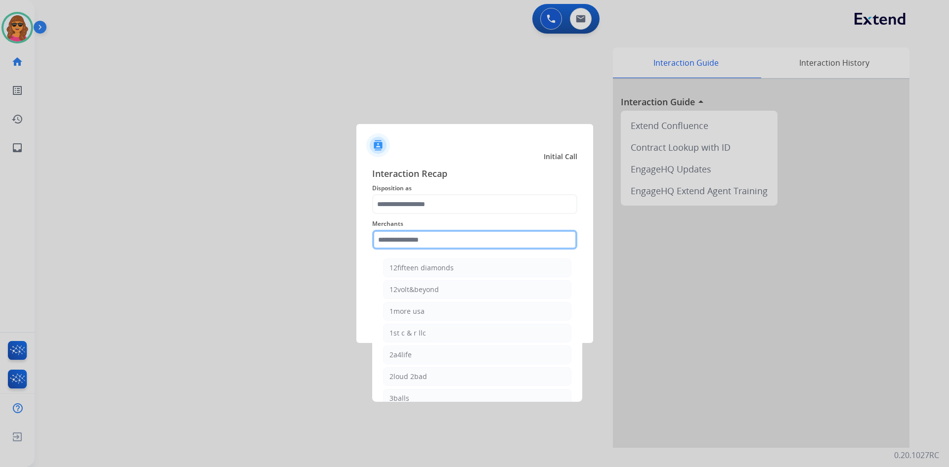
click at [380, 238] on input "text" at bounding box center [474, 240] width 205 height 20
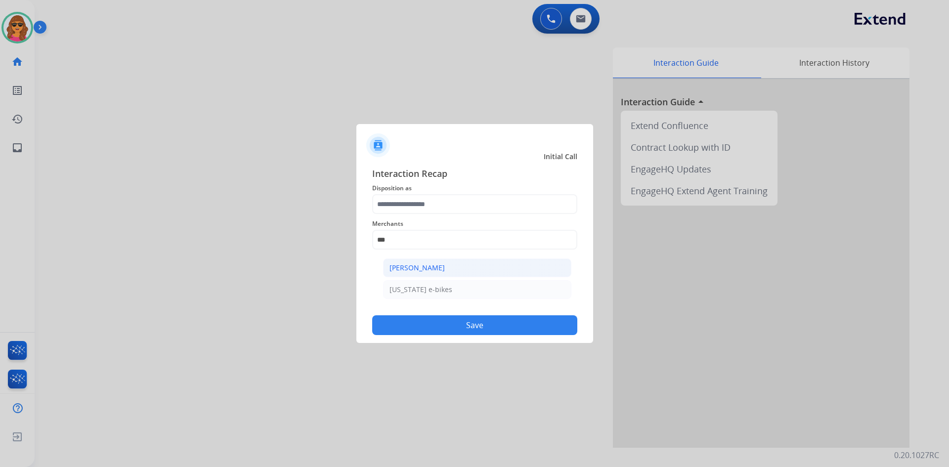
click at [413, 268] on div "[PERSON_NAME]" at bounding box center [417, 268] width 55 height 10
type input "**********"
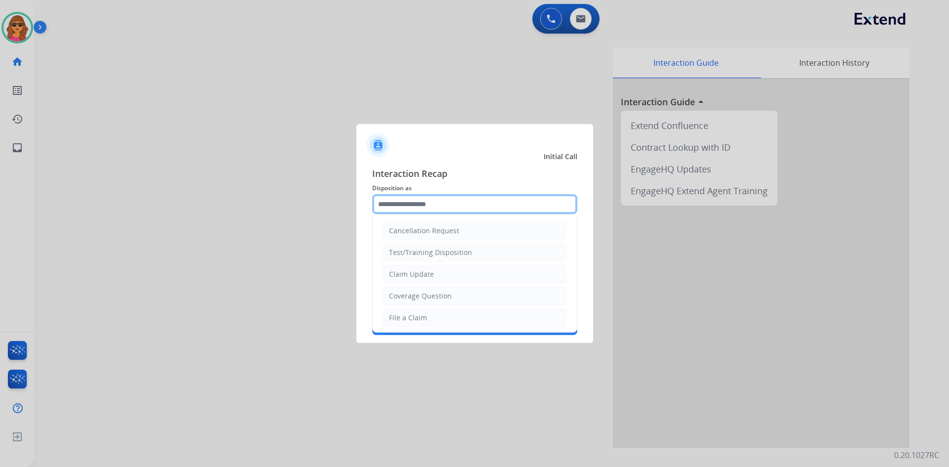
click at [410, 207] on input "text" at bounding box center [474, 204] width 205 height 20
click at [414, 319] on div "File a Claim" at bounding box center [408, 318] width 38 height 10
type input "**********"
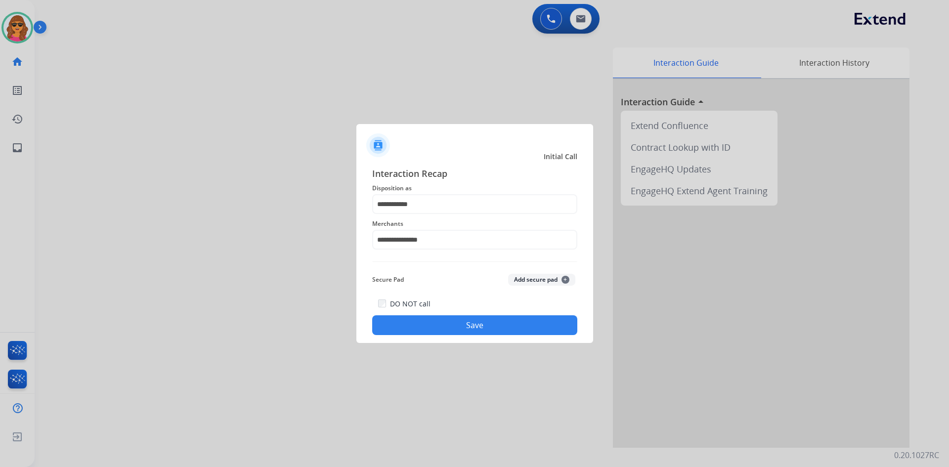
click at [485, 324] on button "Save" at bounding box center [474, 325] width 205 height 20
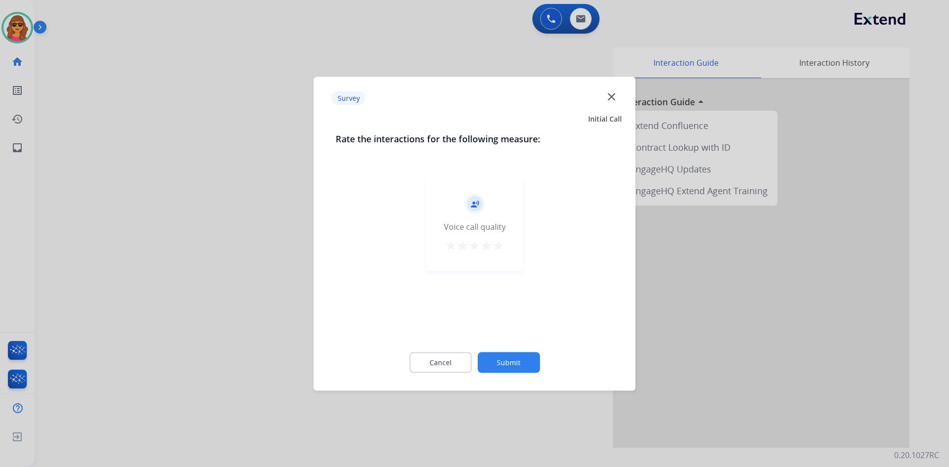
click at [498, 243] on mat-icon "star" at bounding box center [498, 245] width 12 height 12
click at [515, 360] on button "Submit" at bounding box center [509, 362] width 62 height 21
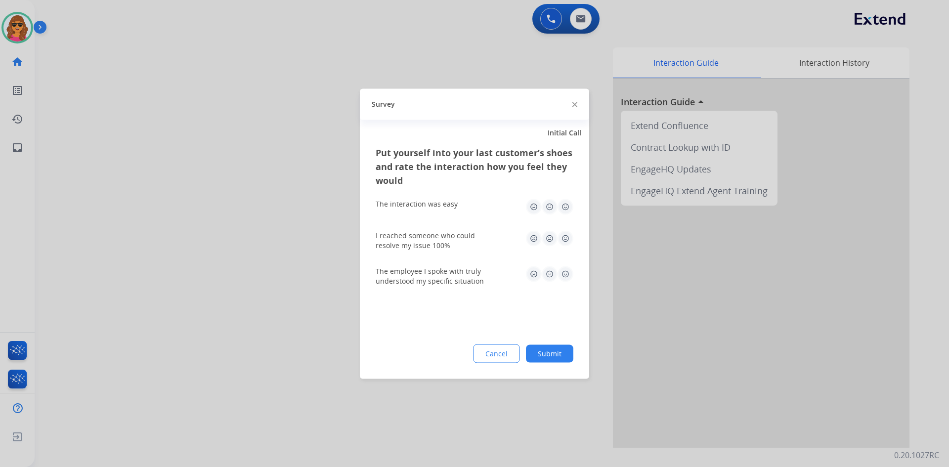
click at [565, 201] on img at bounding box center [566, 207] width 16 height 16
click at [564, 239] on img at bounding box center [566, 238] width 16 height 16
click at [568, 273] on img at bounding box center [566, 274] width 16 height 16
click at [558, 346] on button "Submit" at bounding box center [549, 354] width 47 height 18
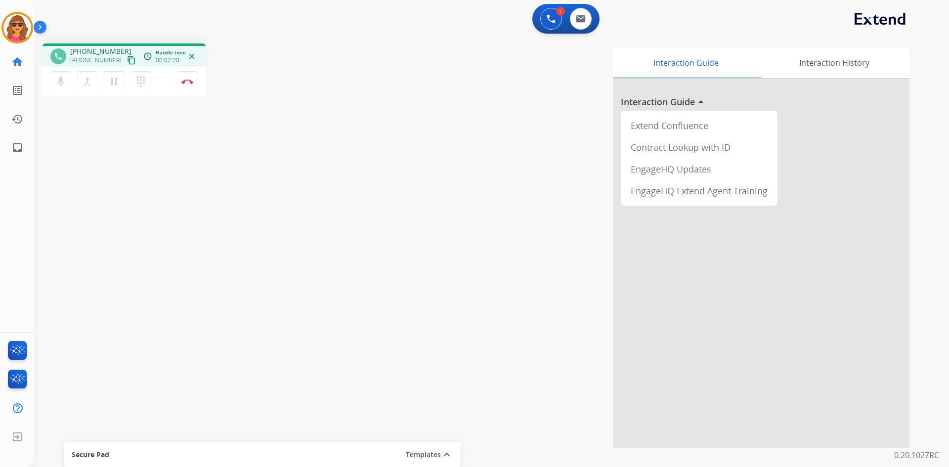
click at [797, 418] on div at bounding box center [761, 263] width 297 height 369
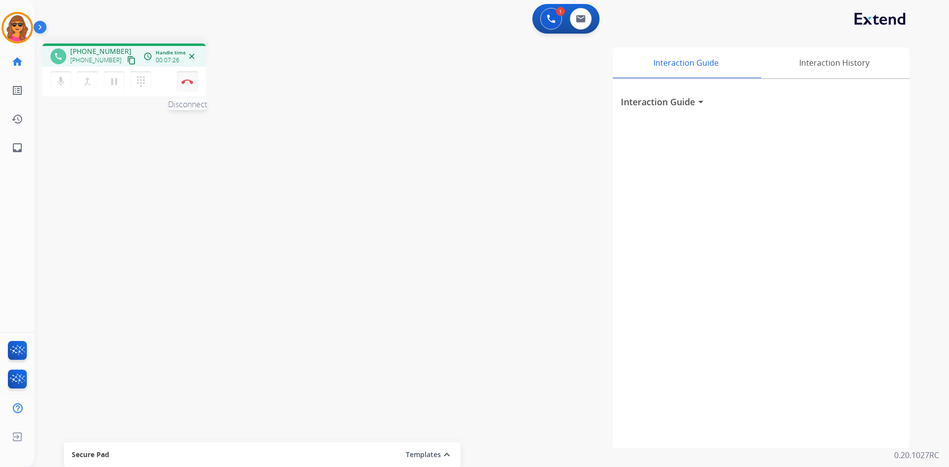
click at [188, 79] on button "Disconnect" at bounding box center [187, 81] width 21 height 21
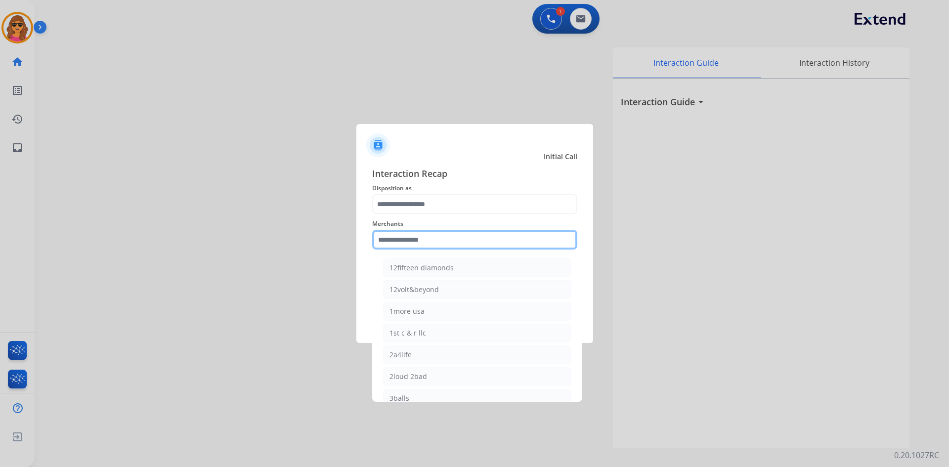
click at [383, 239] on input "text" at bounding box center [474, 240] width 205 height 20
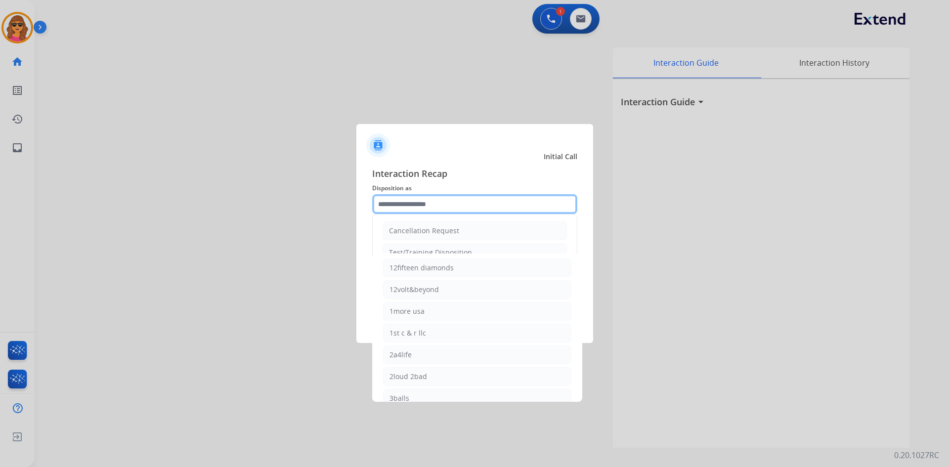
click at [384, 208] on input "text" at bounding box center [474, 204] width 205 height 20
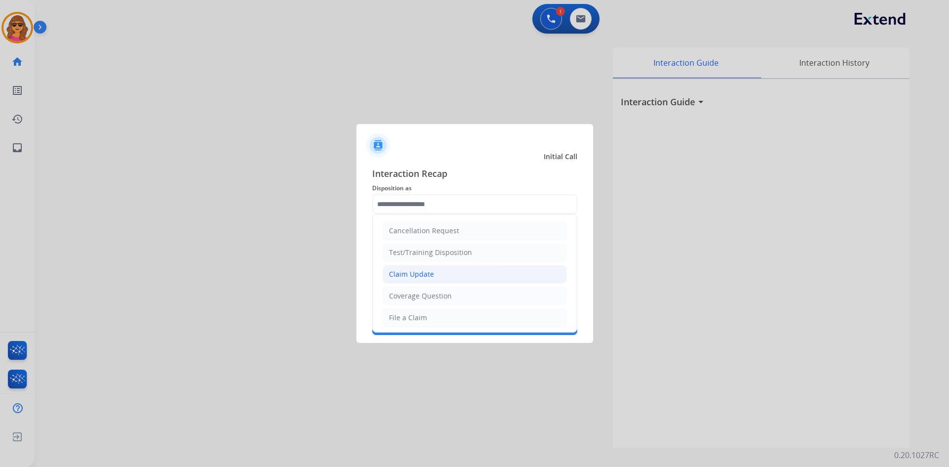
click at [410, 277] on div "Claim Update" at bounding box center [411, 274] width 45 height 10
type input "**********"
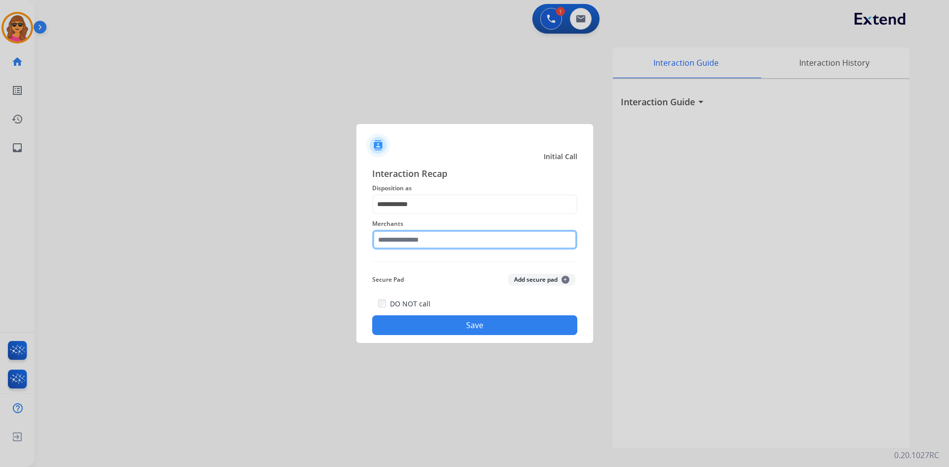
click at [375, 240] on input "text" at bounding box center [474, 240] width 205 height 20
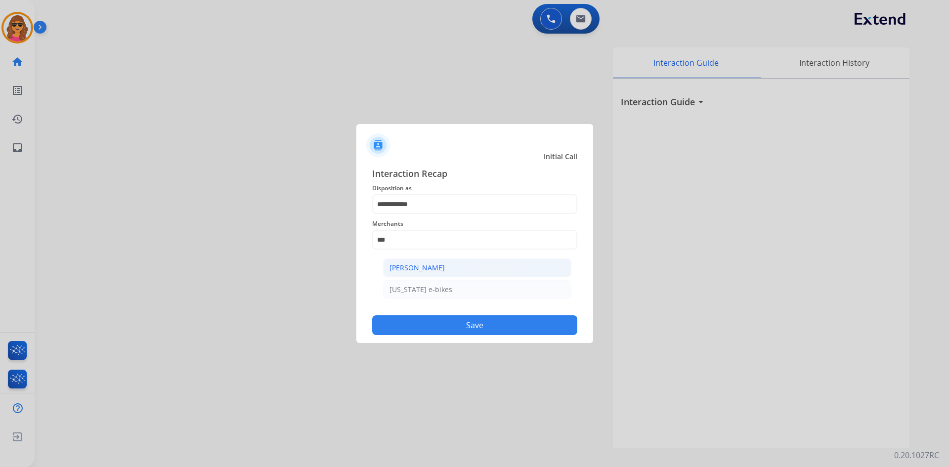
click at [419, 264] on div "[PERSON_NAME]" at bounding box center [417, 268] width 55 height 10
type input "**********"
click at [494, 319] on button "Save" at bounding box center [474, 325] width 205 height 20
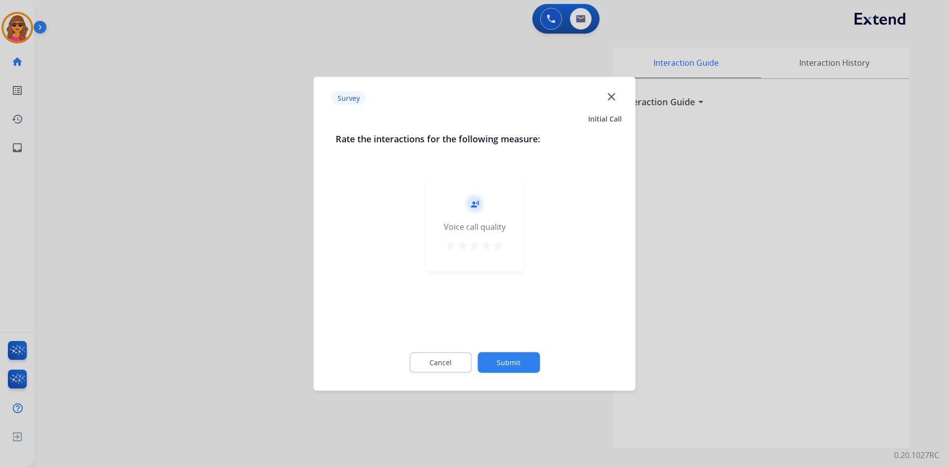
click at [501, 249] on mat-icon "star" at bounding box center [498, 245] width 12 height 12
click at [509, 358] on button "Submit" at bounding box center [509, 362] width 62 height 21
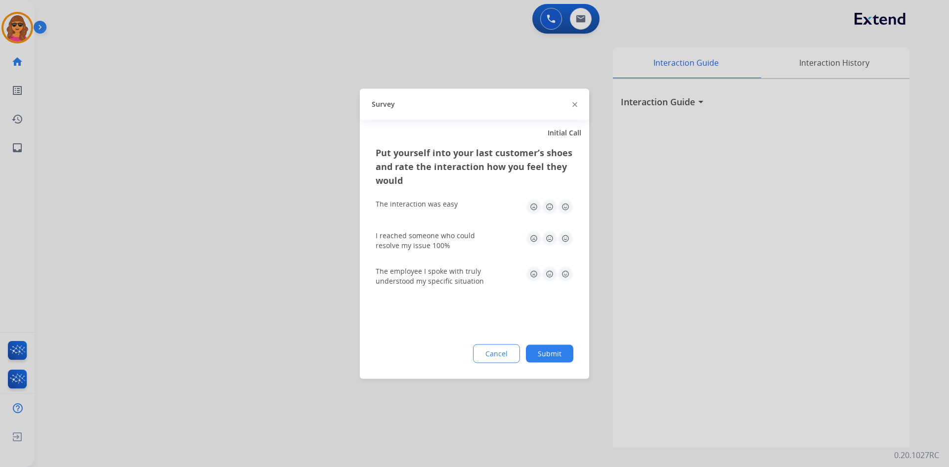
click at [566, 208] on img at bounding box center [566, 207] width 16 height 16
click at [564, 237] on img at bounding box center [566, 238] width 16 height 16
click at [565, 270] on img at bounding box center [566, 274] width 16 height 16
click at [553, 350] on button "Submit" at bounding box center [549, 354] width 47 height 18
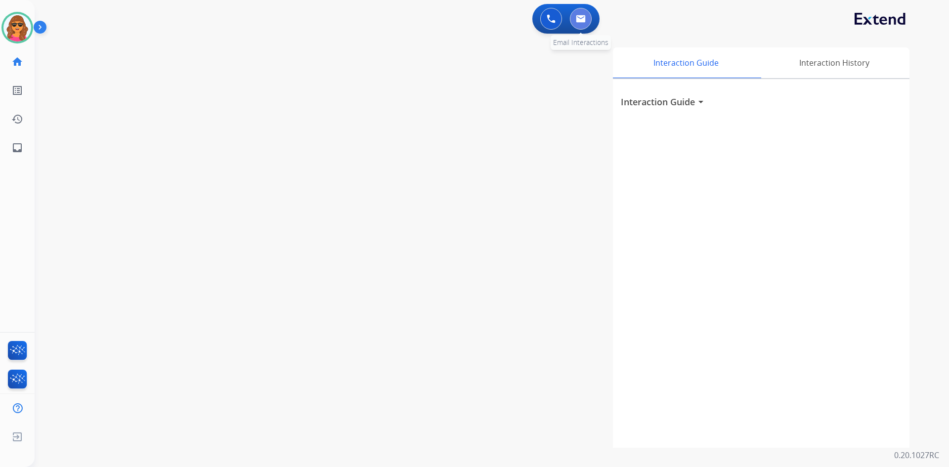
click at [587, 16] on button at bounding box center [581, 19] width 22 height 22
select select "**********"
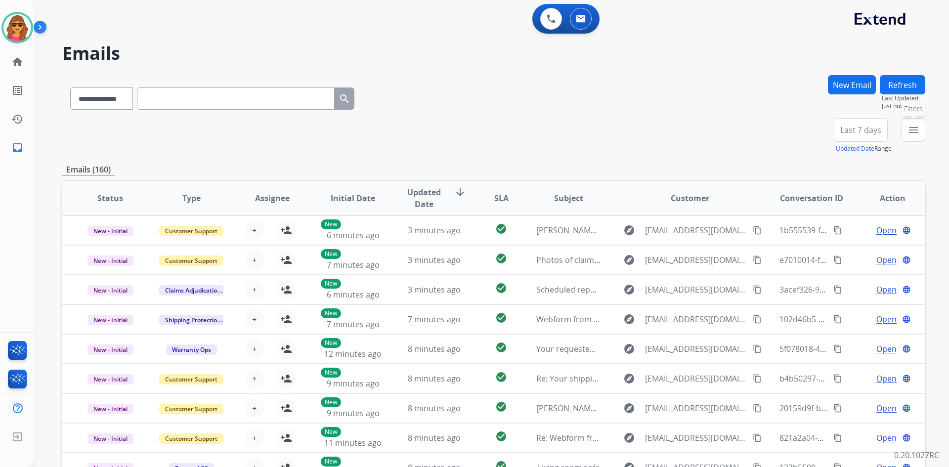
click at [916, 125] on mat-icon "menu" at bounding box center [914, 130] width 12 height 12
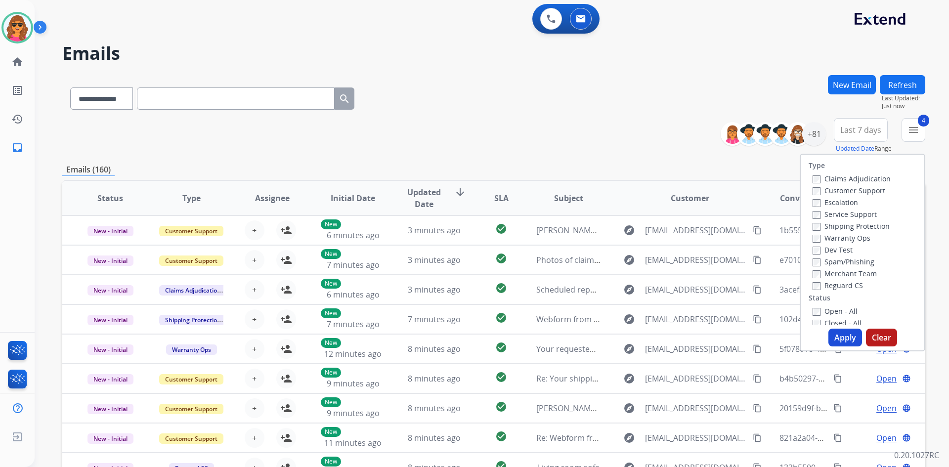
click at [840, 336] on button "Apply" at bounding box center [846, 338] width 34 height 18
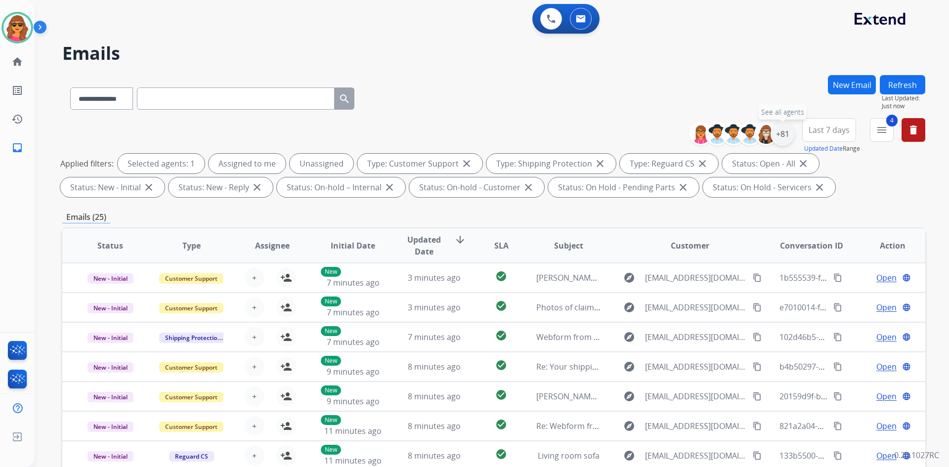
click at [786, 132] on div "+81" at bounding box center [783, 134] width 24 height 24
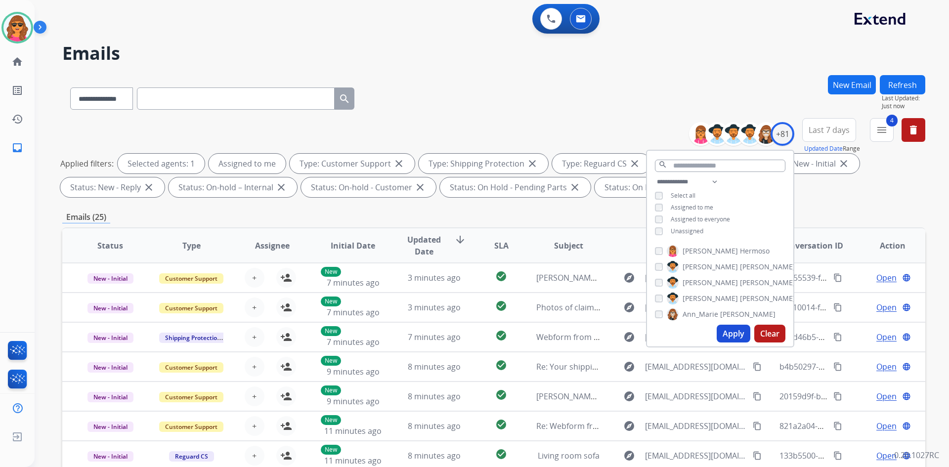
click at [731, 333] on button "Apply" at bounding box center [734, 334] width 34 height 18
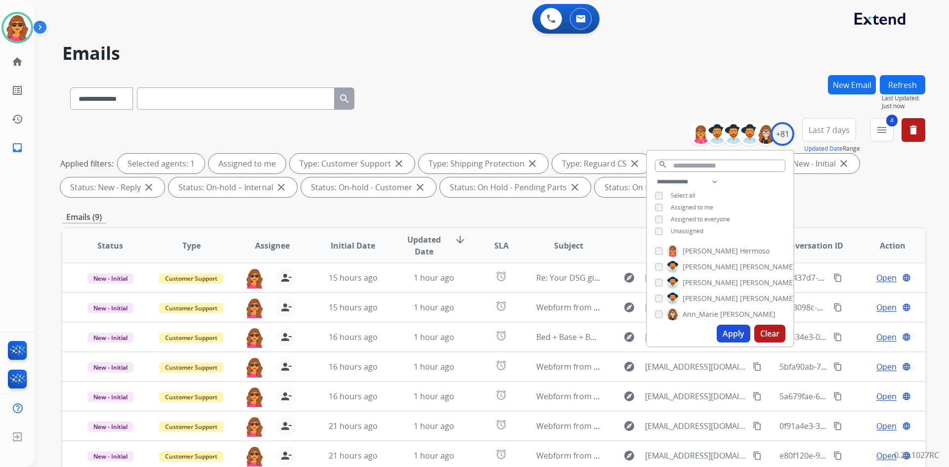
click at [846, 191] on div "Applied filters: Selected agents: 1 Assigned to me Type: Customer Support close…" at bounding box center [491, 176] width 863 height 44
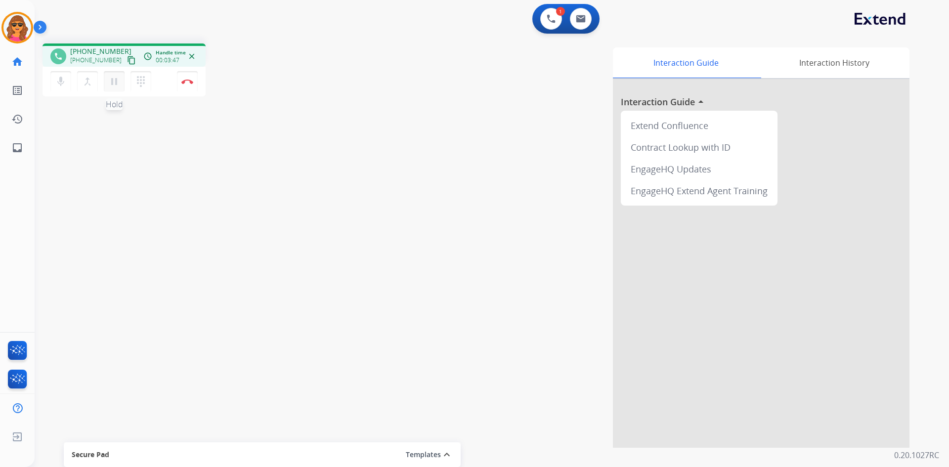
click at [114, 81] on mat-icon "pause" at bounding box center [114, 82] width 12 height 12
click at [188, 78] on button "Disconnect" at bounding box center [187, 81] width 21 height 21
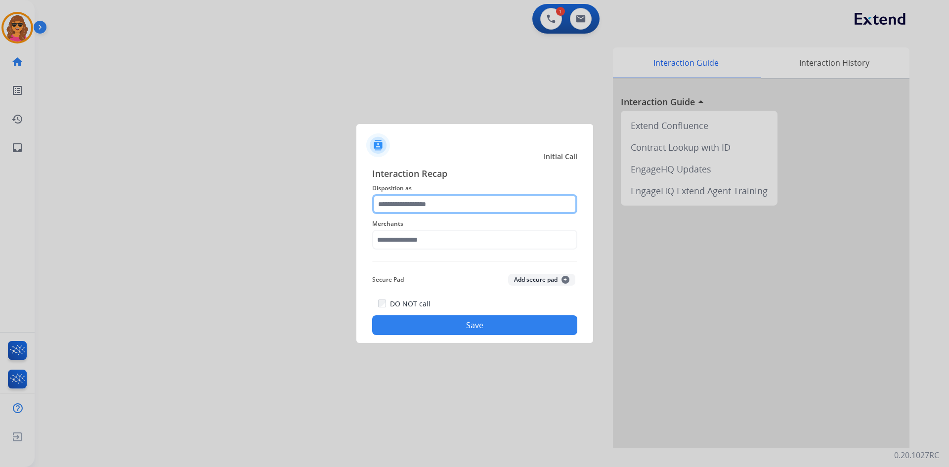
click at [381, 200] on input "text" at bounding box center [474, 204] width 205 height 20
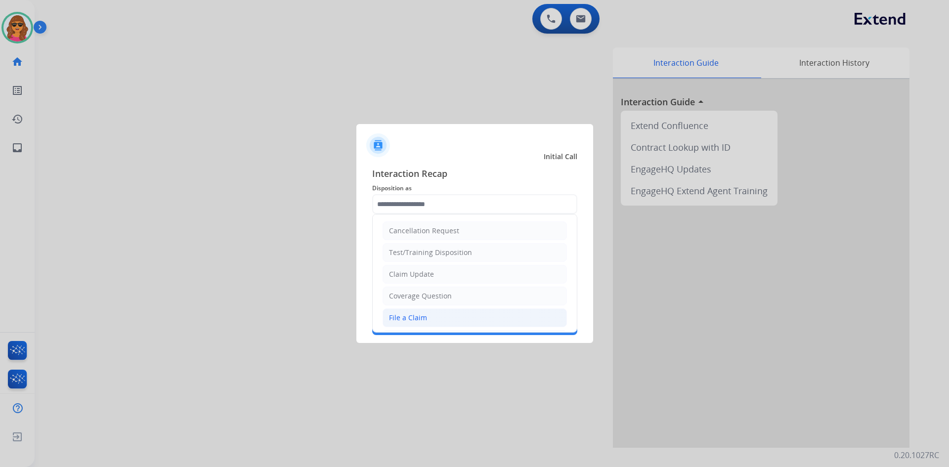
click at [400, 323] on div "File a Claim" at bounding box center [408, 318] width 38 height 10
type input "**********"
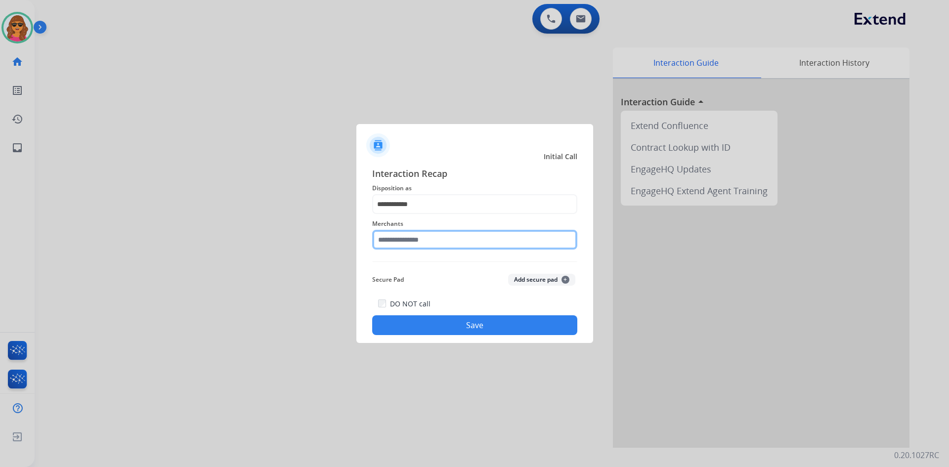
click at [378, 239] on input "text" at bounding box center [474, 240] width 205 height 20
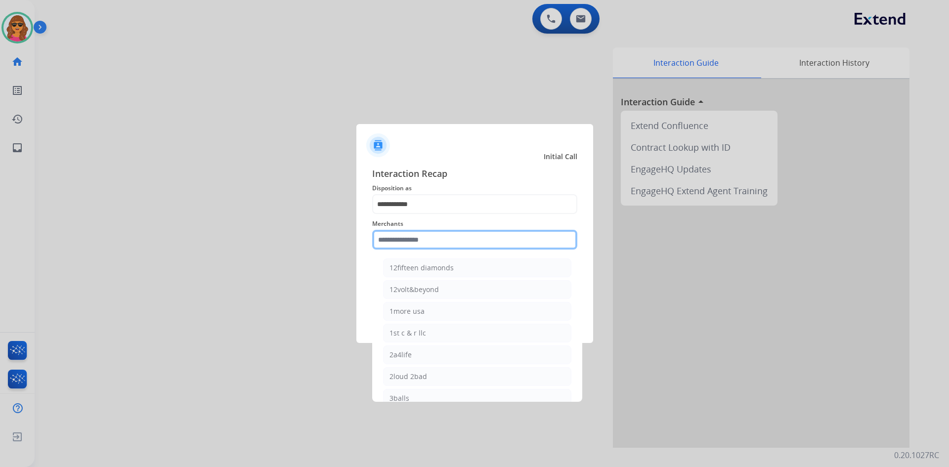
type input "*"
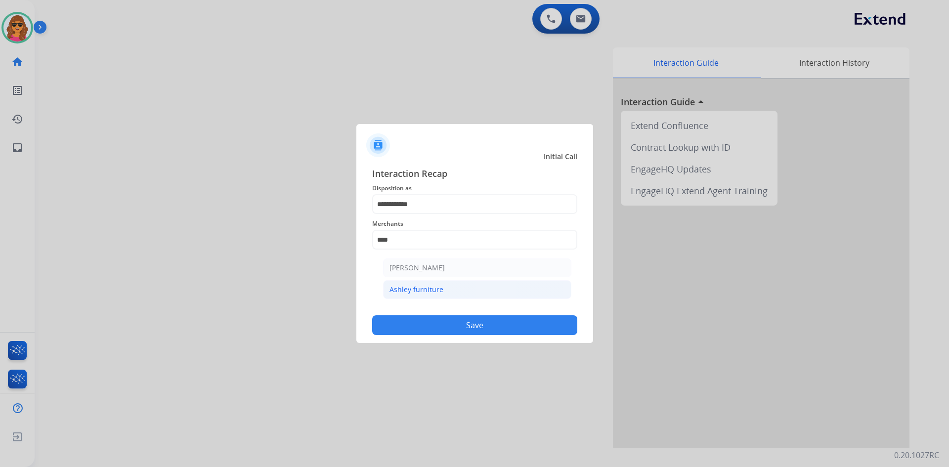
click at [460, 293] on li "Ashley furniture" at bounding box center [477, 289] width 188 height 19
type input "**********"
click at [483, 325] on button "Save" at bounding box center [474, 325] width 205 height 20
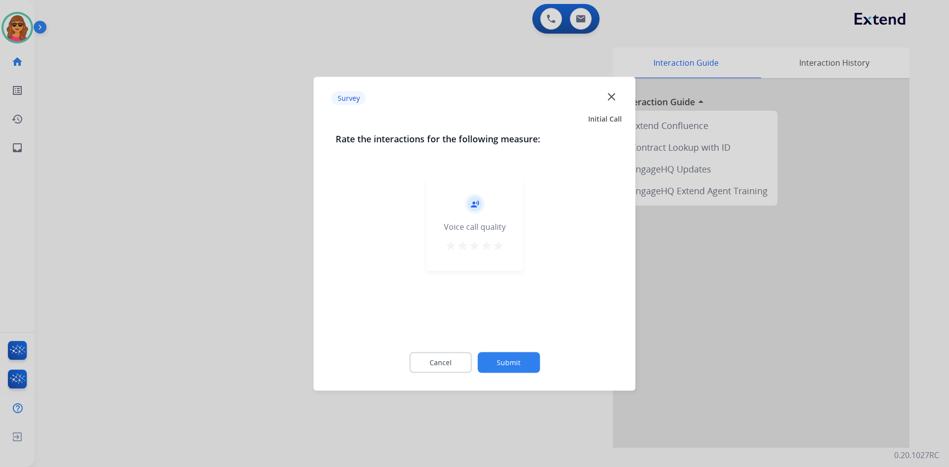
click at [499, 249] on mat-icon "star" at bounding box center [498, 245] width 12 height 12
click at [512, 364] on button "Submit" at bounding box center [509, 362] width 62 height 21
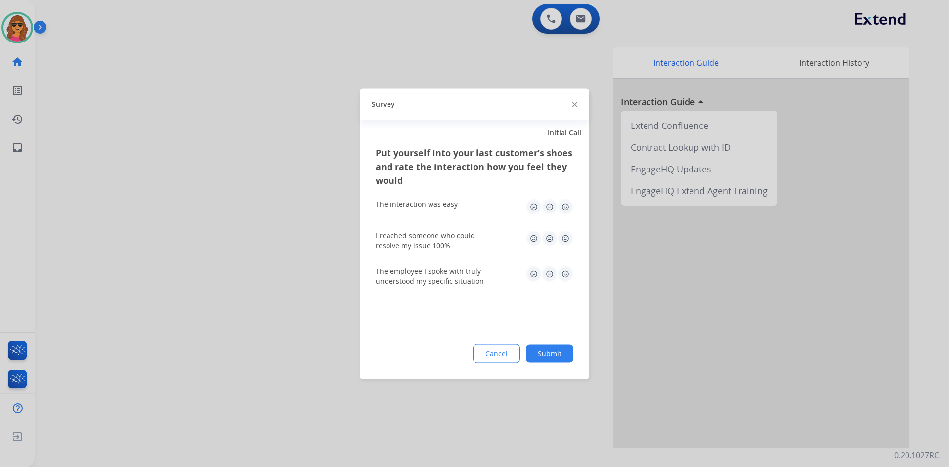
click at [563, 206] on img at bounding box center [566, 207] width 16 height 16
click at [564, 235] on img at bounding box center [566, 238] width 16 height 16
click at [566, 272] on img at bounding box center [566, 274] width 16 height 16
click at [552, 355] on button "Submit" at bounding box center [549, 354] width 47 height 18
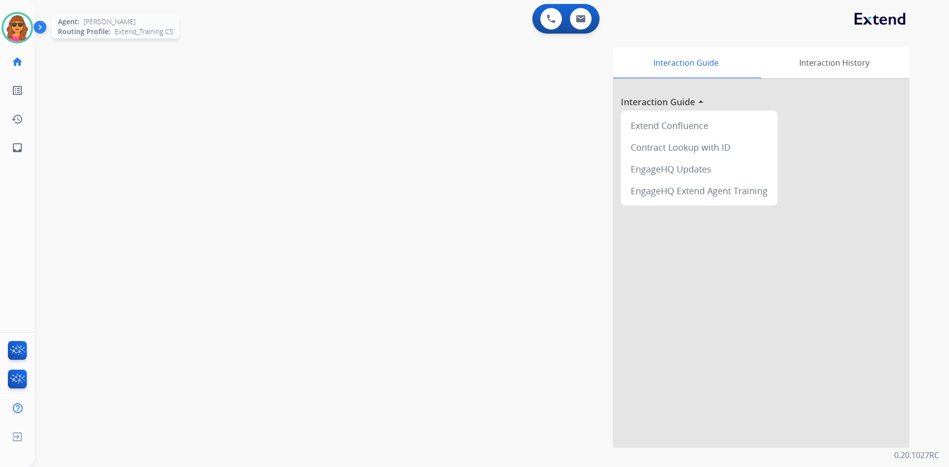
click at [21, 19] on img at bounding box center [17, 28] width 28 height 28
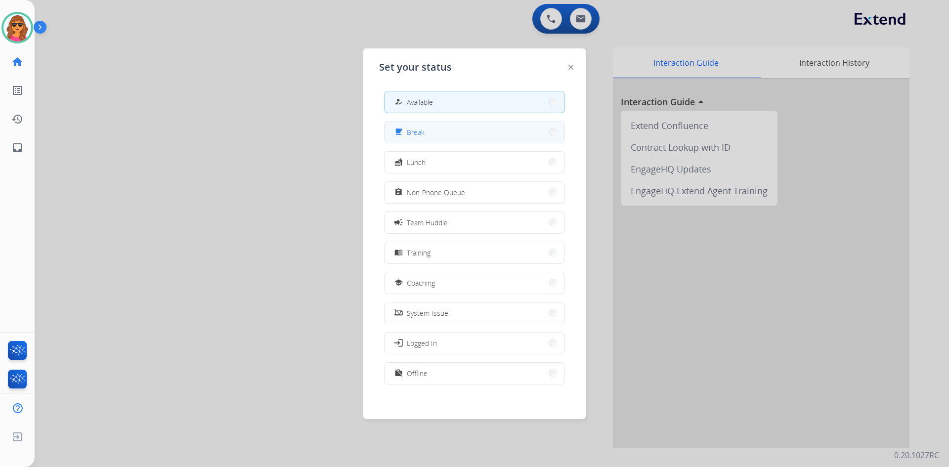
click at [437, 128] on button "free_breakfast Break" at bounding box center [475, 132] width 180 height 21
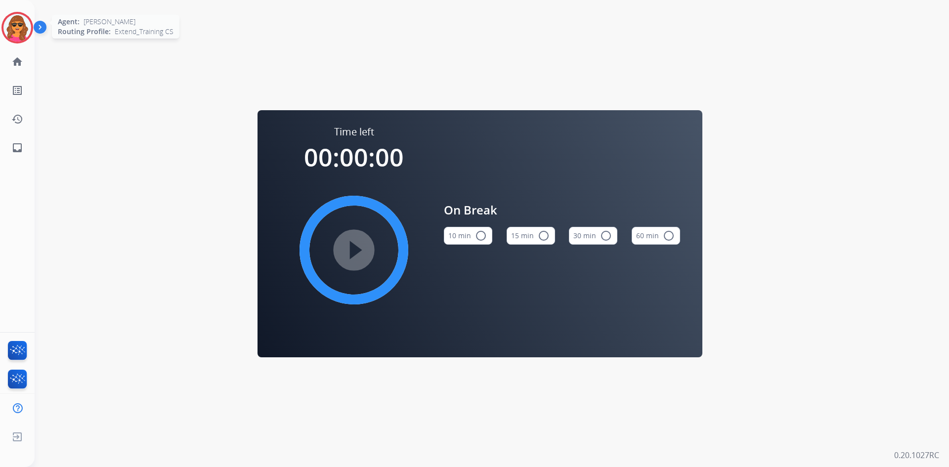
click at [17, 23] on img at bounding box center [17, 28] width 28 height 28
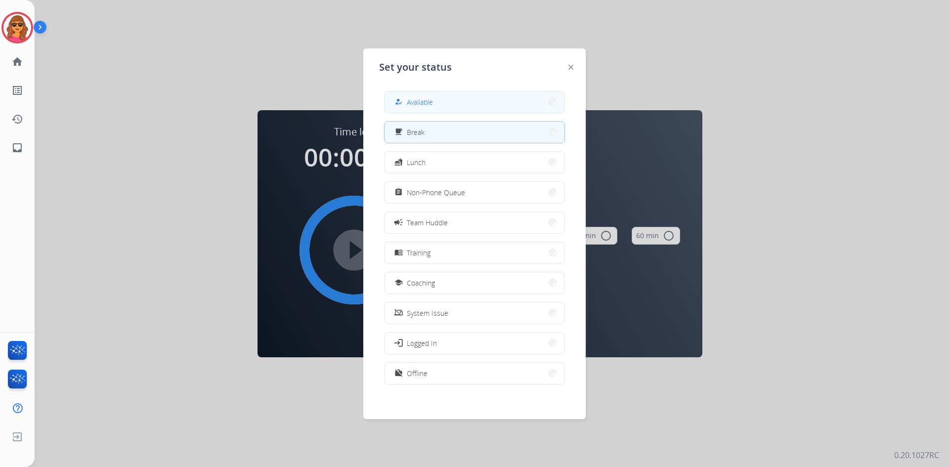
click at [430, 100] on span "Available" at bounding box center [420, 102] width 26 height 10
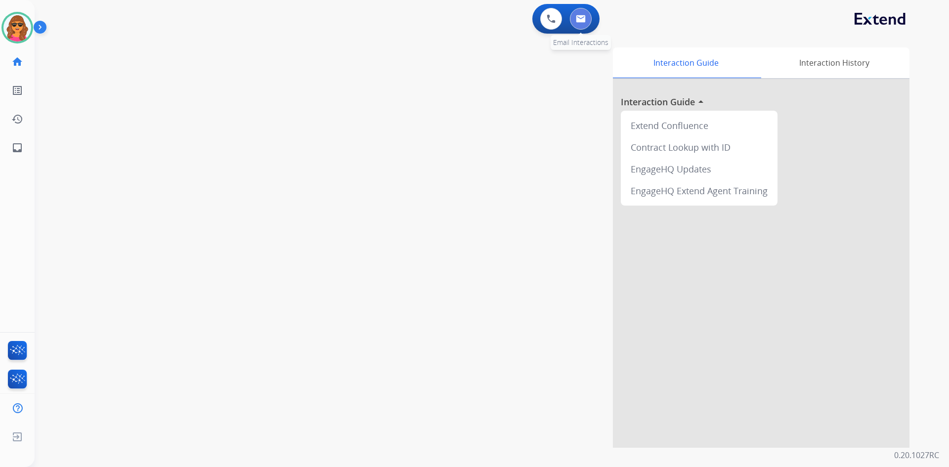
click at [580, 16] on img at bounding box center [581, 19] width 10 height 8
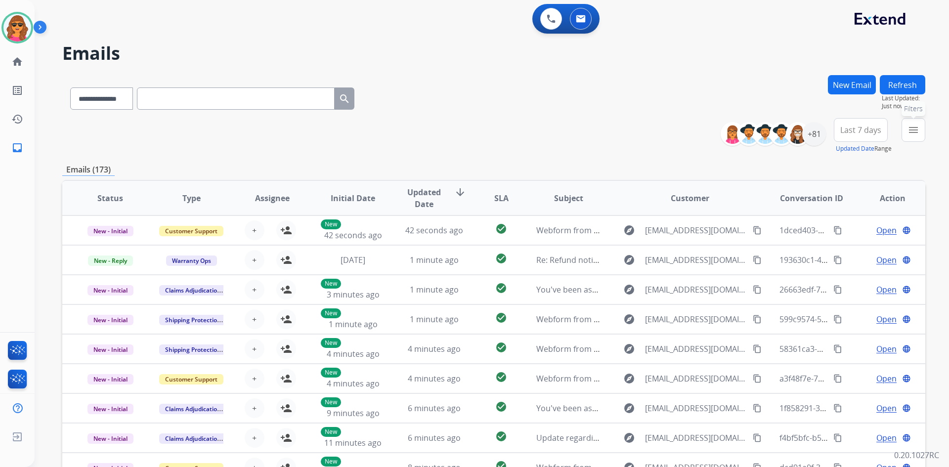
click at [914, 122] on button "menu Filters" at bounding box center [914, 130] width 24 height 24
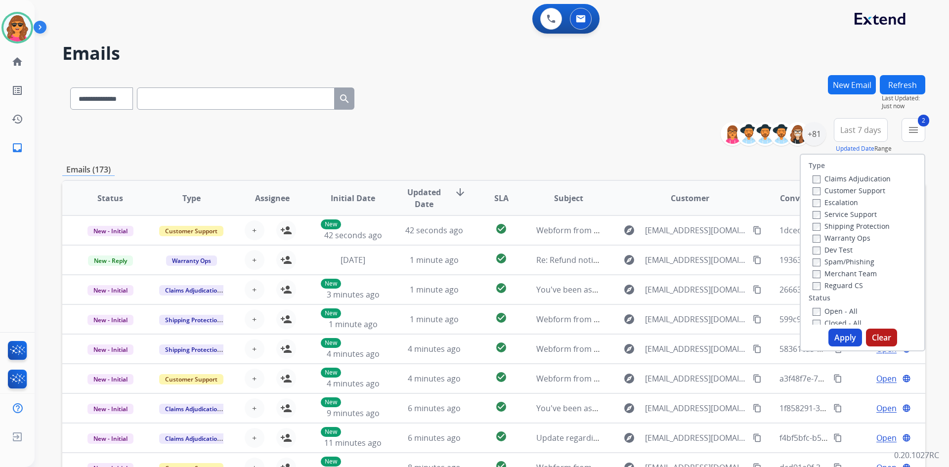
click at [815, 284] on label "Reguard CS" at bounding box center [838, 285] width 50 height 9
click at [838, 338] on button "Apply" at bounding box center [846, 338] width 34 height 18
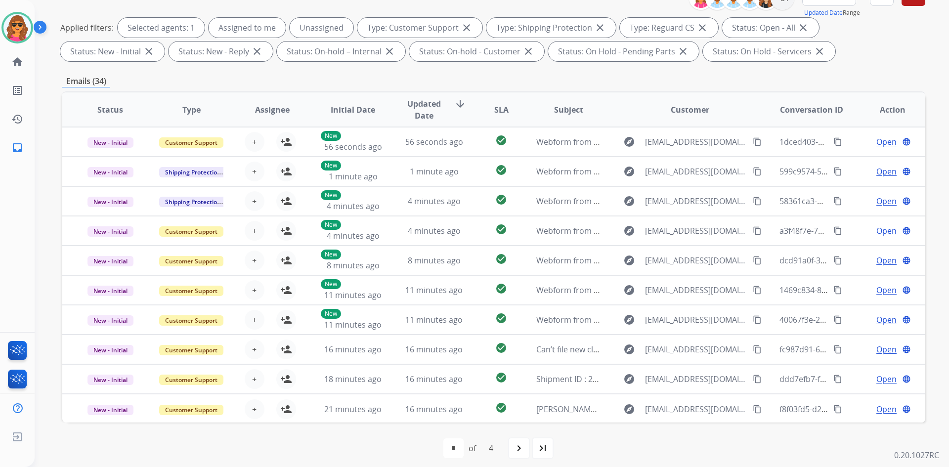
scroll to position [143, 0]
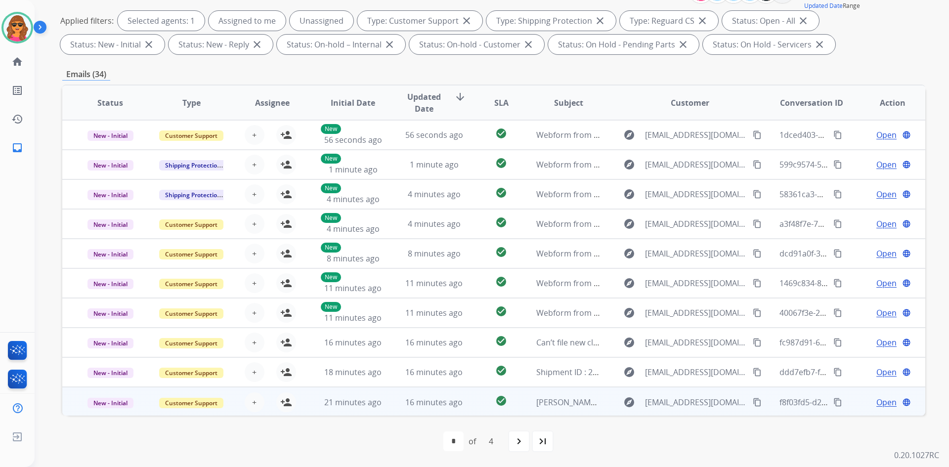
click at [883, 401] on span "Open" at bounding box center [887, 403] width 20 height 12
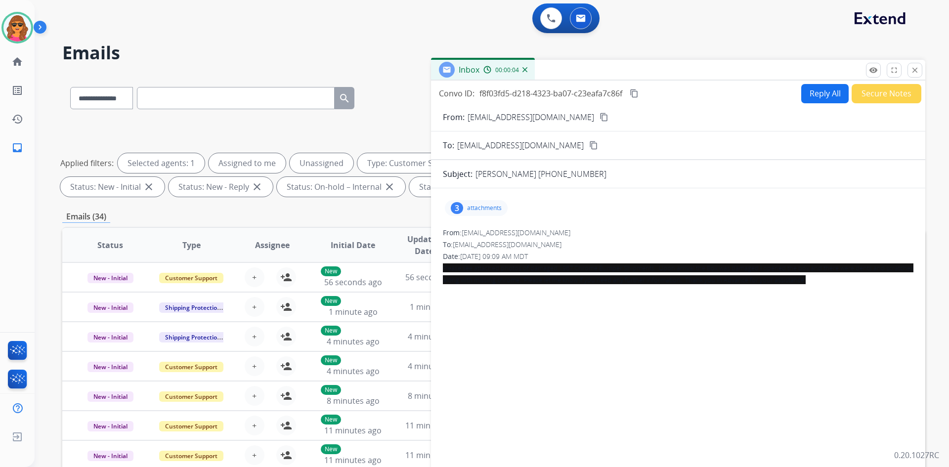
scroll to position [0, 0]
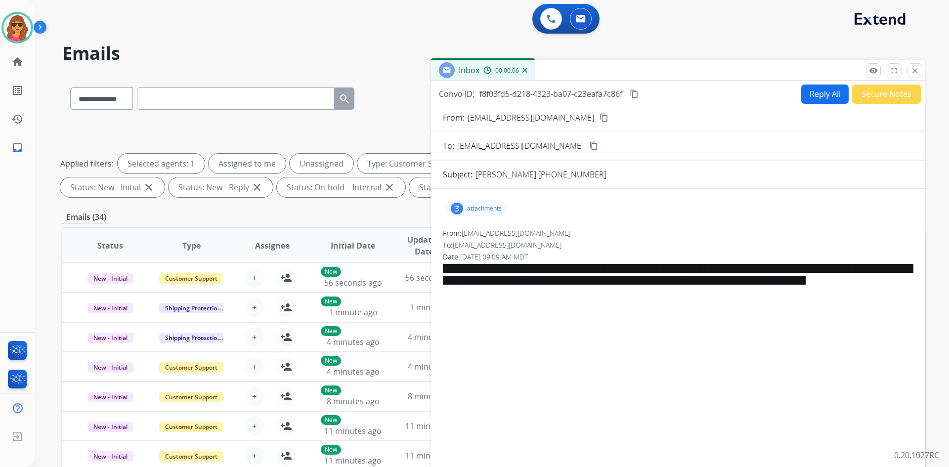
click at [600, 117] on mat-icon "content_copy" at bounding box center [604, 117] width 9 height 9
click at [600, 118] on mat-icon "content_copy" at bounding box center [604, 117] width 9 height 9
click at [831, 91] on button "Reply All" at bounding box center [824, 94] width 47 height 19
select select "**********"
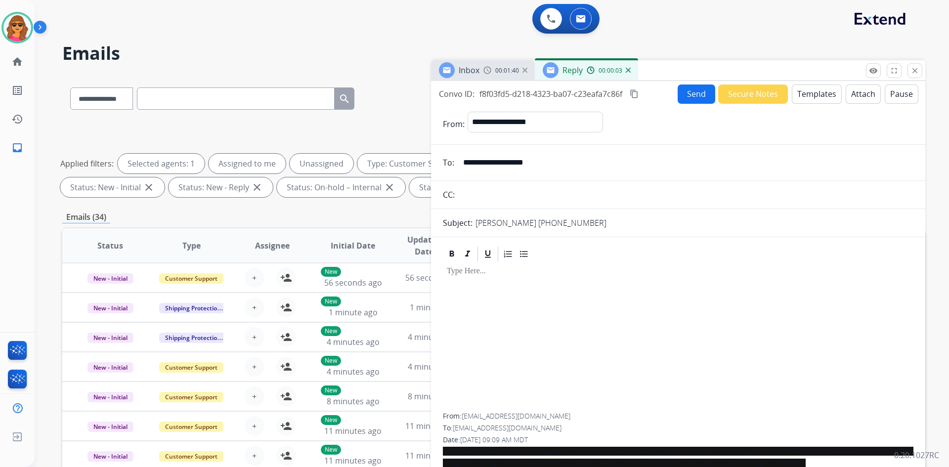
click at [804, 91] on button "Templates" at bounding box center [817, 94] width 50 height 19
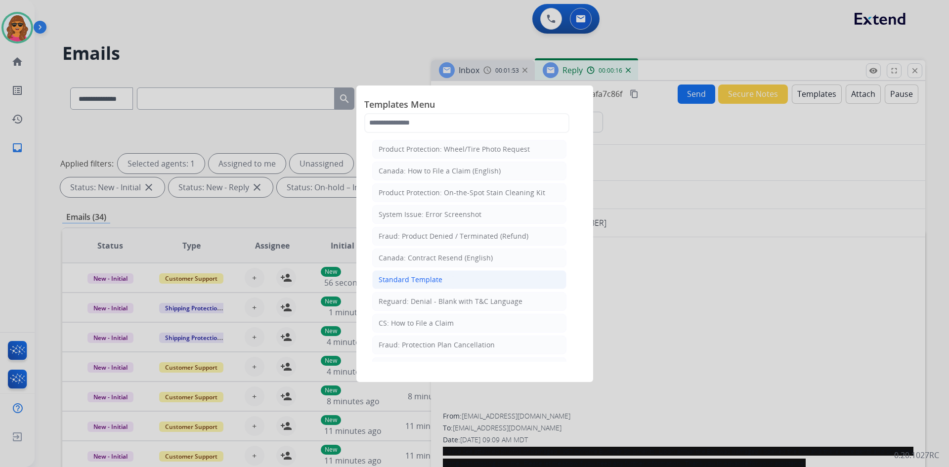
click at [399, 275] on div "Standard Template" at bounding box center [411, 280] width 64 height 10
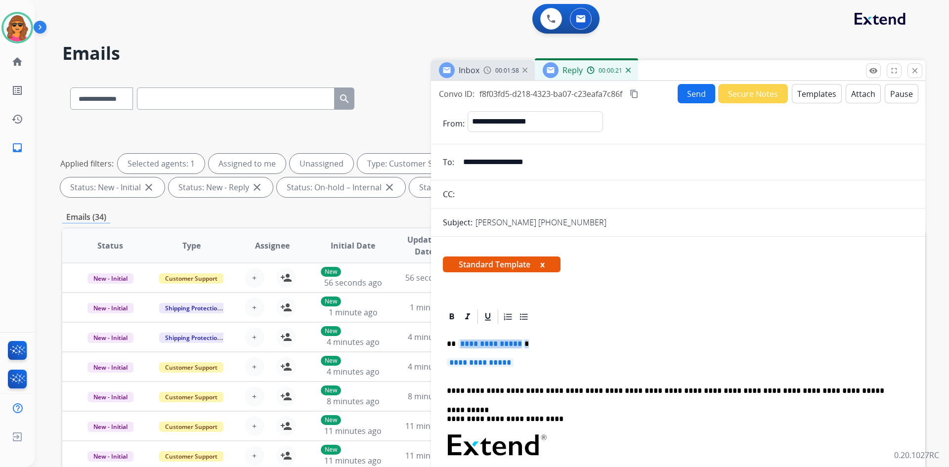
drag, startPoint x: 458, startPoint y: 341, endPoint x: 541, endPoint y: 341, distance: 83.1
click at [541, 341] on p "**********" at bounding box center [674, 344] width 455 height 9
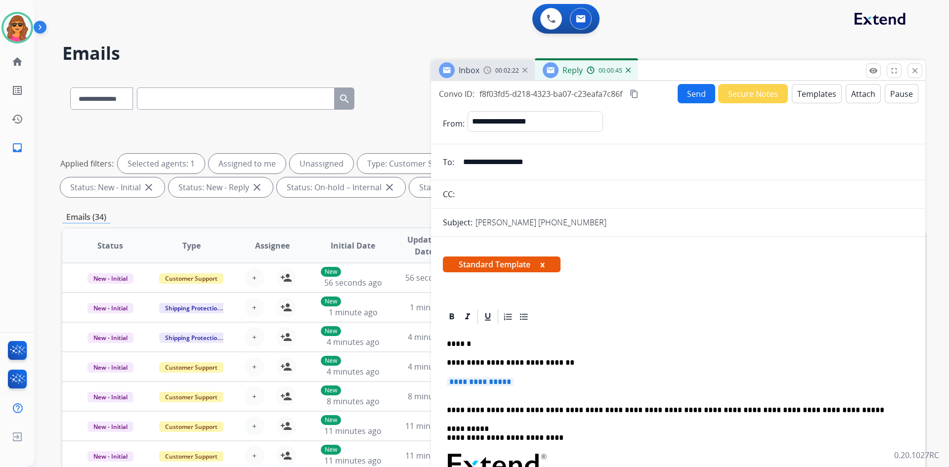
click at [471, 70] on span "Inbox" at bounding box center [469, 70] width 21 height 11
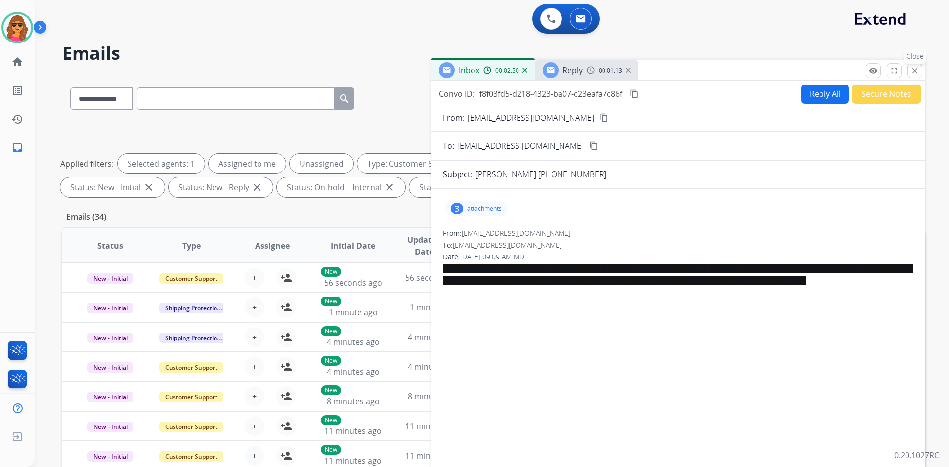
click at [920, 68] on button "close Close" at bounding box center [915, 70] width 15 height 15
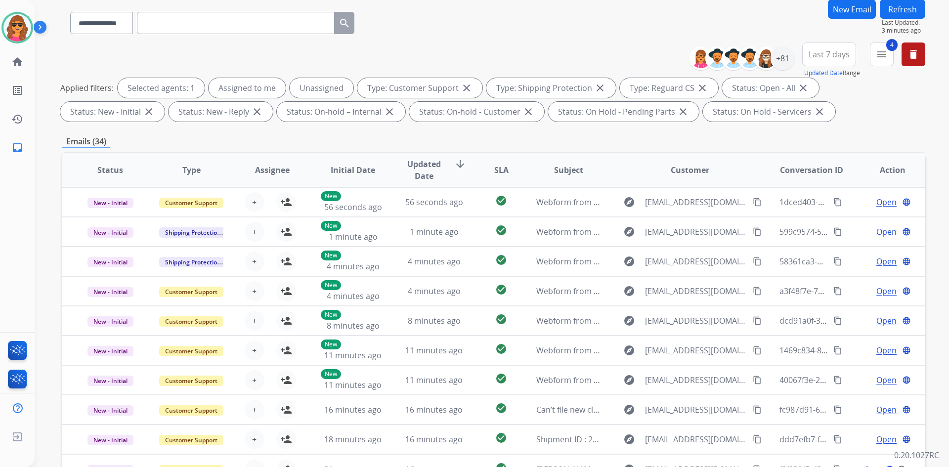
scroll to position [143, 0]
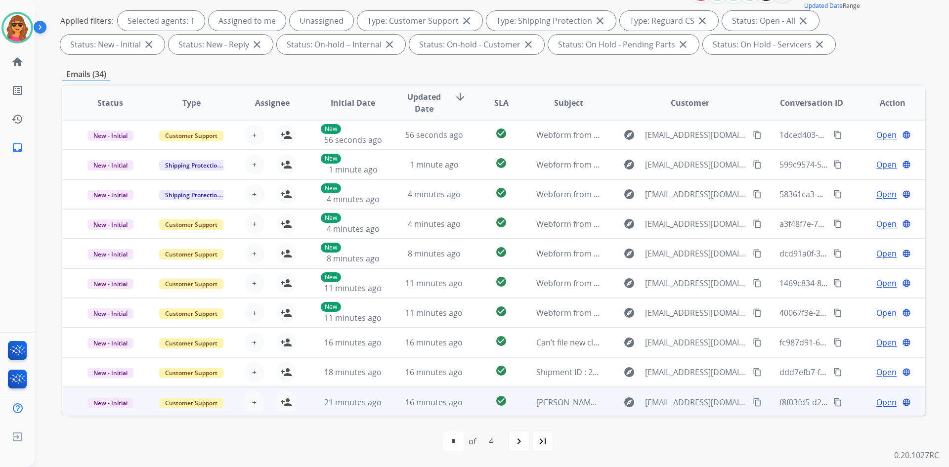
click at [879, 406] on span "Open" at bounding box center [887, 403] width 20 height 12
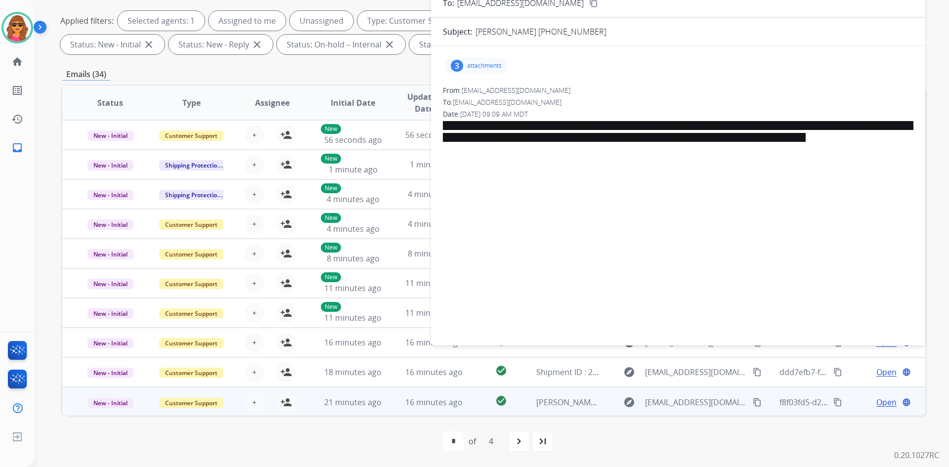
click at [485, 63] on p "attachments" at bounding box center [484, 66] width 35 height 8
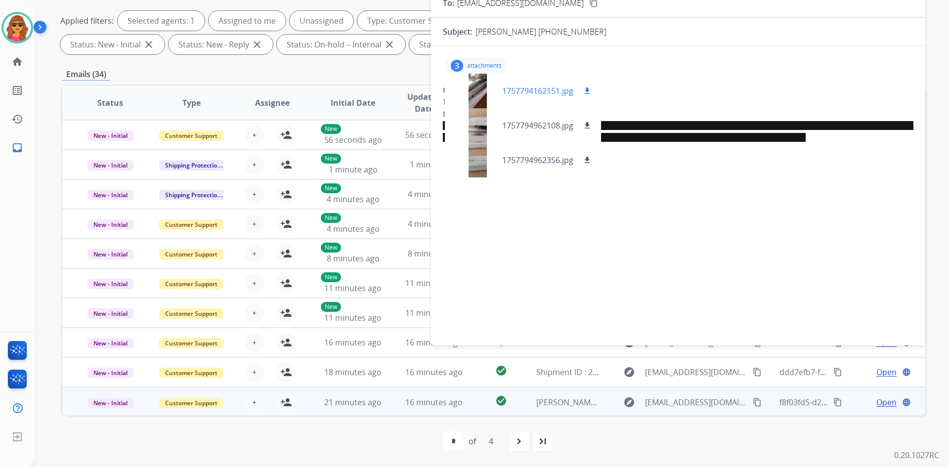
click at [542, 89] on p "1757794162151.jpg" at bounding box center [537, 91] width 71 height 12
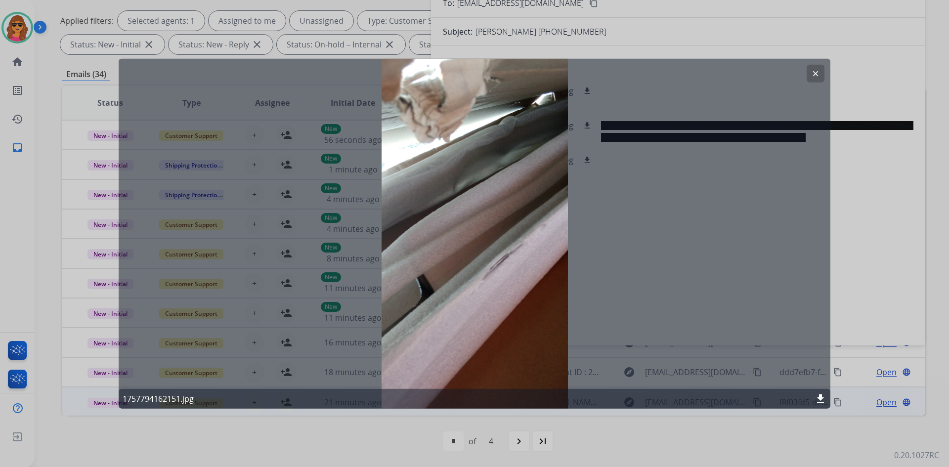
click at [820, 395] on mat-icon "download" at bounding box center [821, 399] width 12 height 12
click at [816, 75] on mat-icon "clear" at bounding box center [815, 73] width 9 height 9
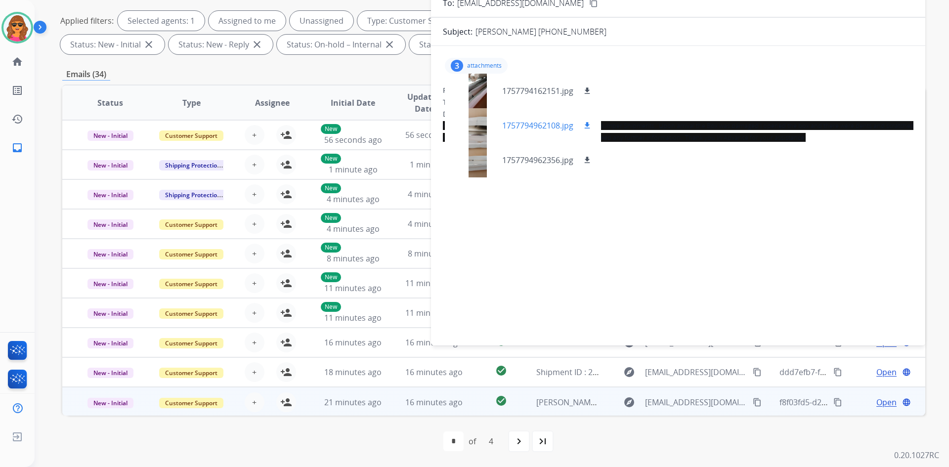
click at [584, 125] on mat-icon "download" at bounding box center [587, 125] width 9 height 9
click at [479, 127] on div at bounding box center [477, 125] width 49 height 35
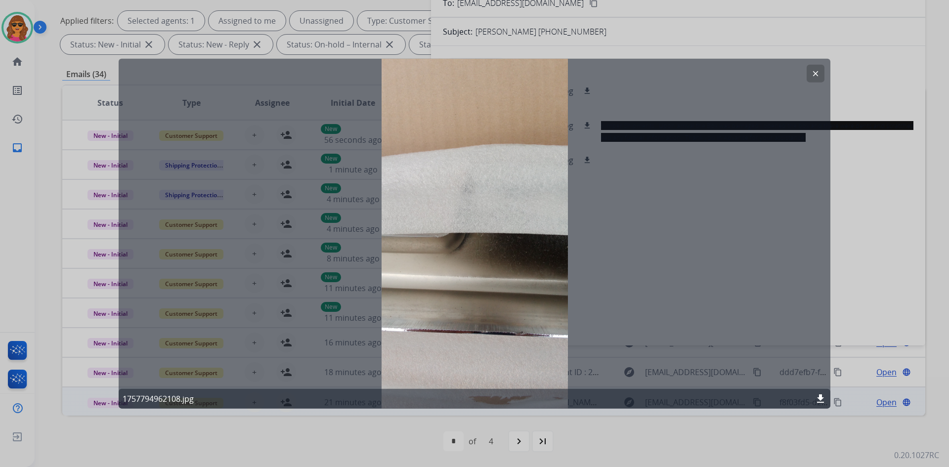
click at [816, 73] on mat-icon "clear" at bounding box center [815, 73] width 9 height 9
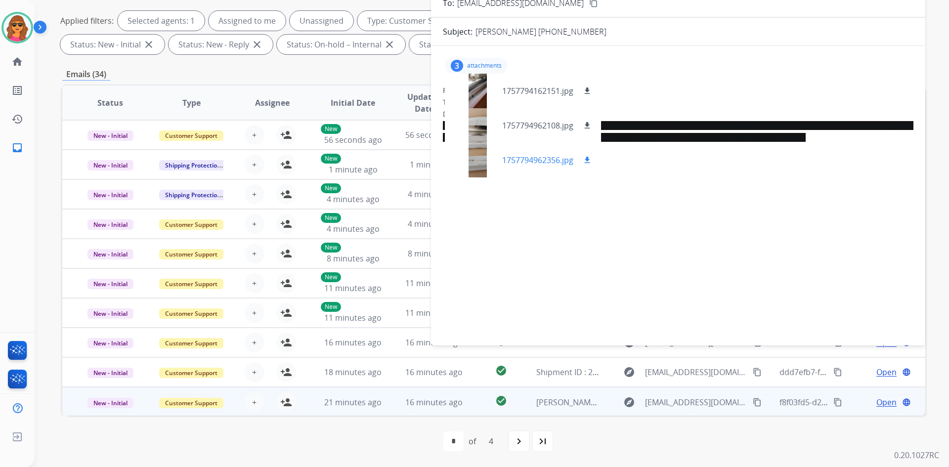
click at [547, 160] on p "1757794962356.jpg" at bounding box center [537, 160] width 71 height 12
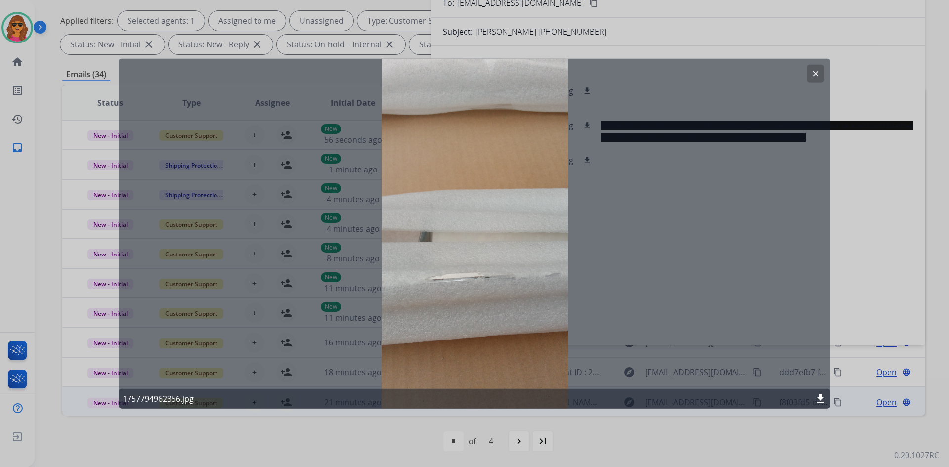
click at [892, 165] on div at bounding box center [474, 233] width 949 height 467
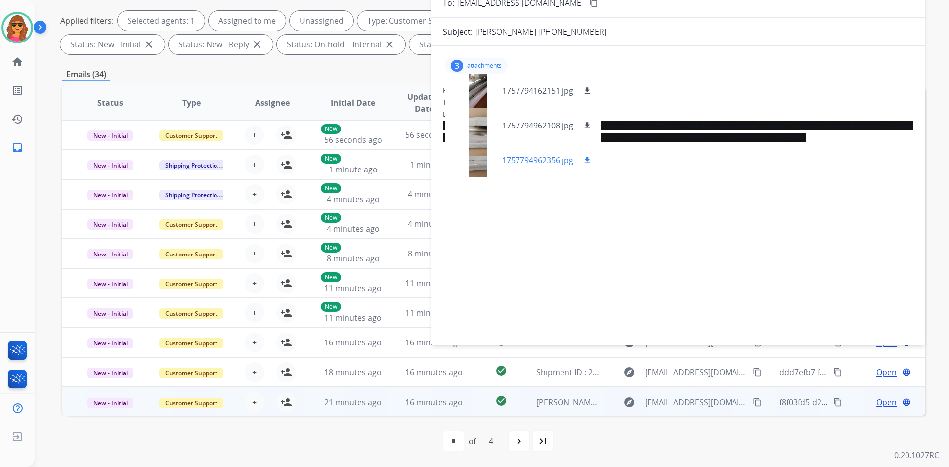
click at [587, 159] on mat-icon "download" at bounding box center [587, 160] width 9 height 9
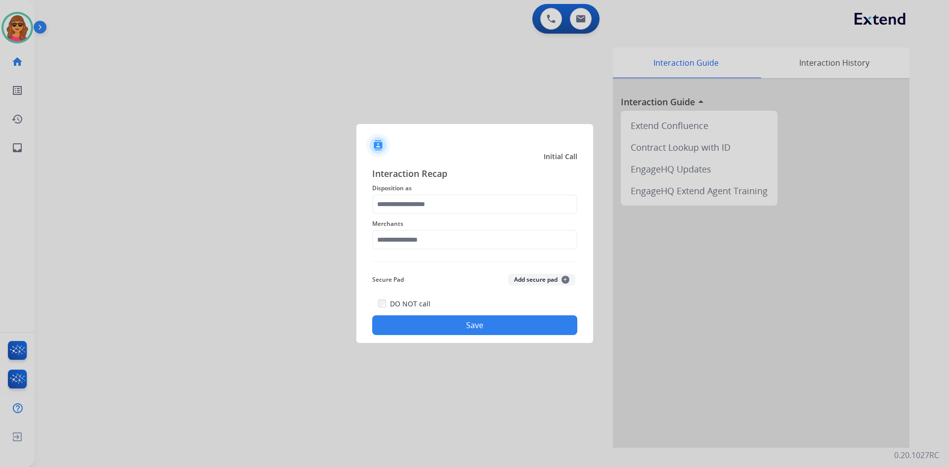
click at [379, 234] on input "text" at bounding box center [474, 240] width 205 height 20
type input "*"
type input "*********"
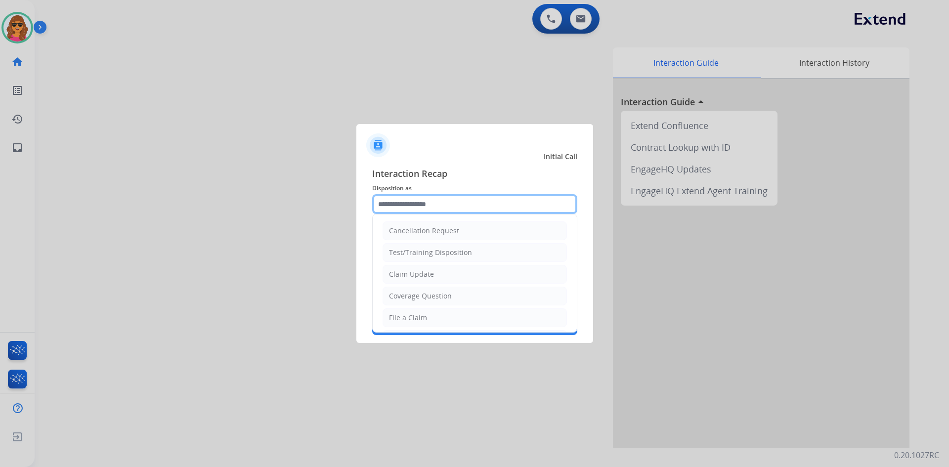
click at [376, 208] on input "text" at bounding box center [474, 204] width 205 height 20
click at [412, 231] on div "Cancellation Request" at bounding box center [424, 231] width 70 height 10
type input "**********"
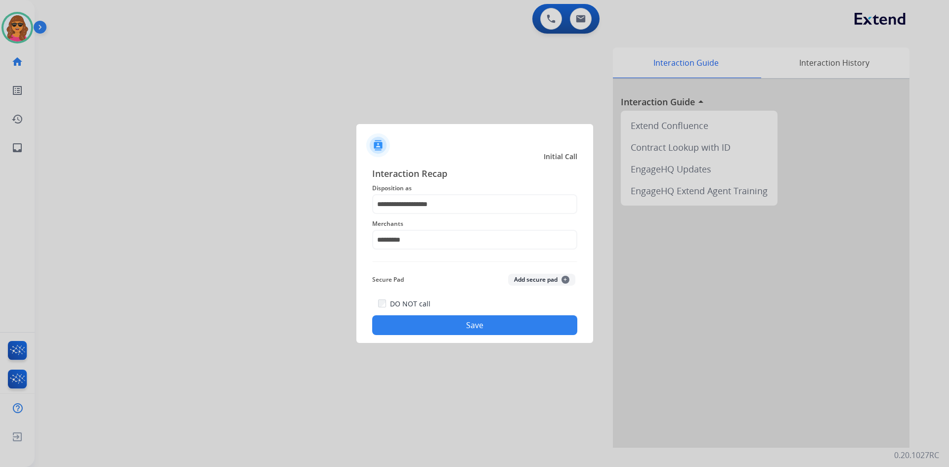
click at [475, 333] on button "Save" at bounding box center [474, 325] width 205 height 20
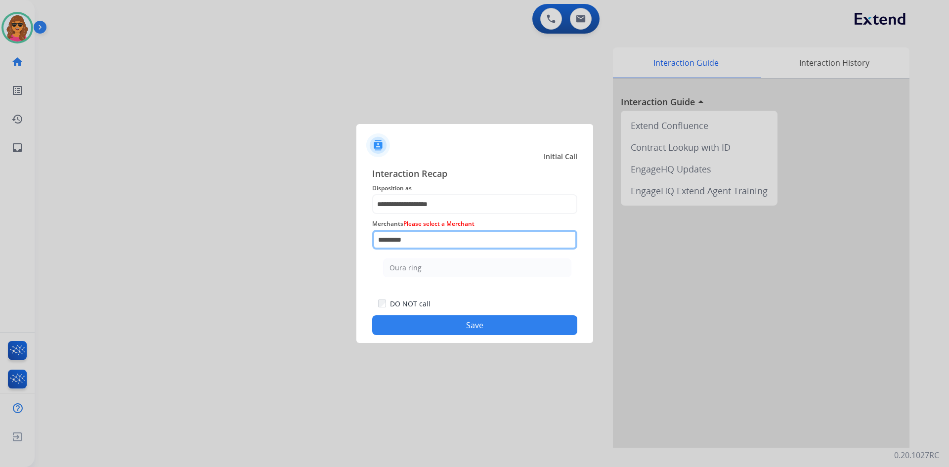
drag, startPoint x: 414, startPoint y: 242, endPoint x: 334, endPoint y: 232, distance: 80.2
click at [0, 232] on app-contact-recap-modal "**********" at bounding box center [0, 233] width 0 height 467
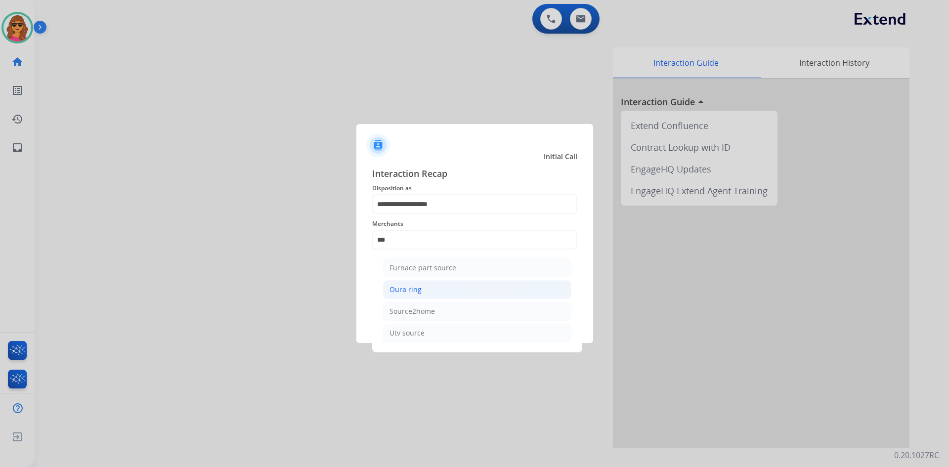
click at [411, 285] on div "Oura ring" at bounding box center [406, 290] width 32 height 10
type input "*********"
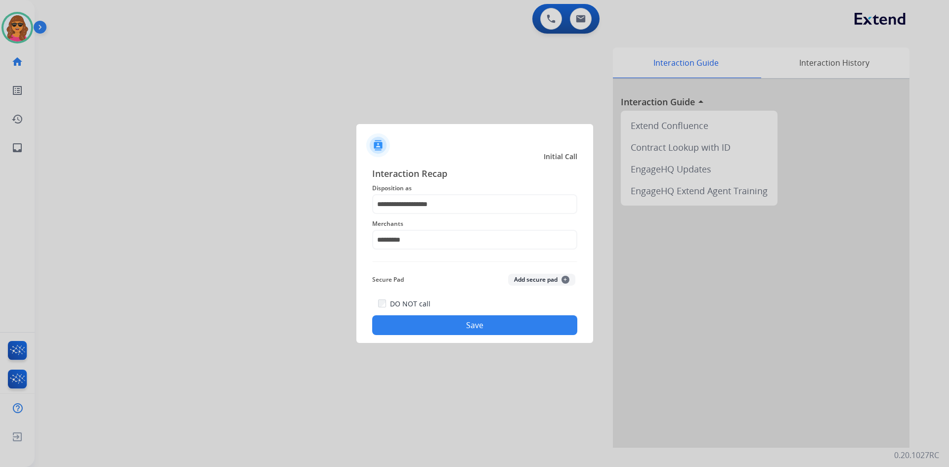
click at [486, 319] on button "Save" at bounding box center [474, 325] width 205 height 20
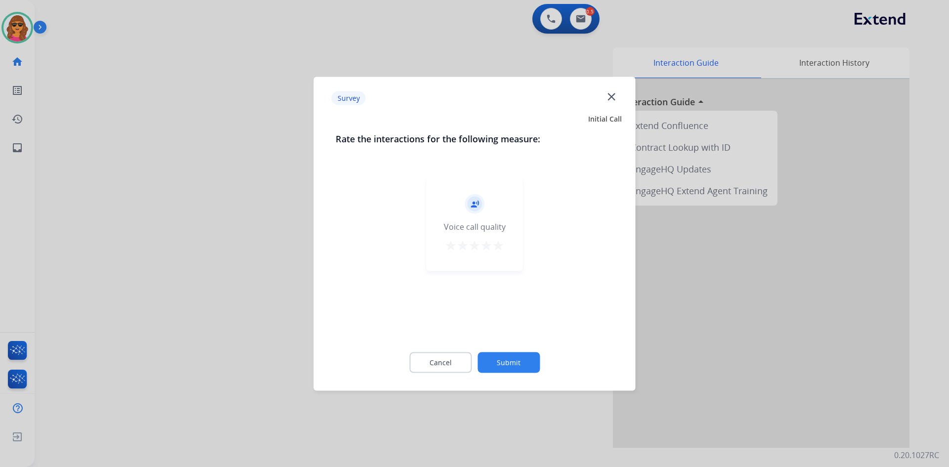
click at [498, 247] on mat-icon "star" at bounding box center [498, 245] width 12 height 12
click at [523, 365] on button "Submit" at bounding box center [509, 362] width 62 height 21
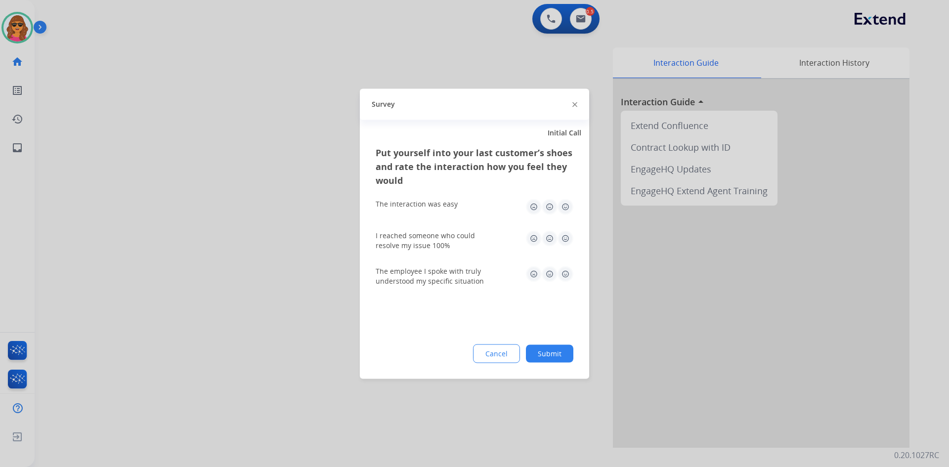
click at [563, 205] on img at bounding box center [566, 207] width 16 height 16
click at [567, 233] on img at bounding box center [566, 238] width 16 height 16
click at [569, 275] on img at bounding box center [566, 274] width 16 height 16
click at [543, 359] on button "Submit" at bounding box center [549, 354] width 47 height 18
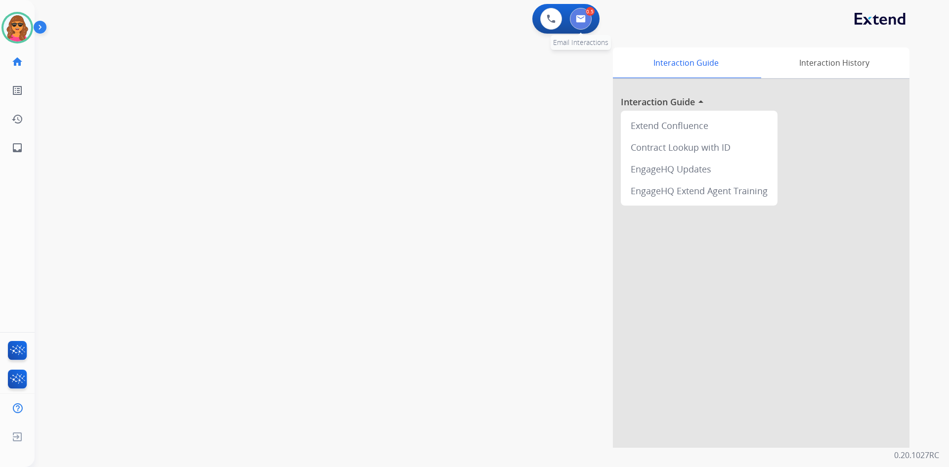
click at [584, 11] on button at bounding box center [581, 19] width 22 height 22
select select "**********"
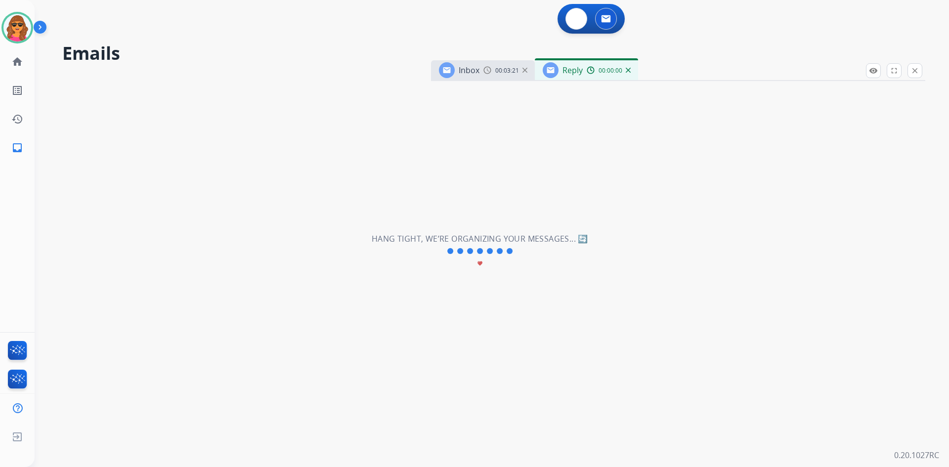
select select "**********"
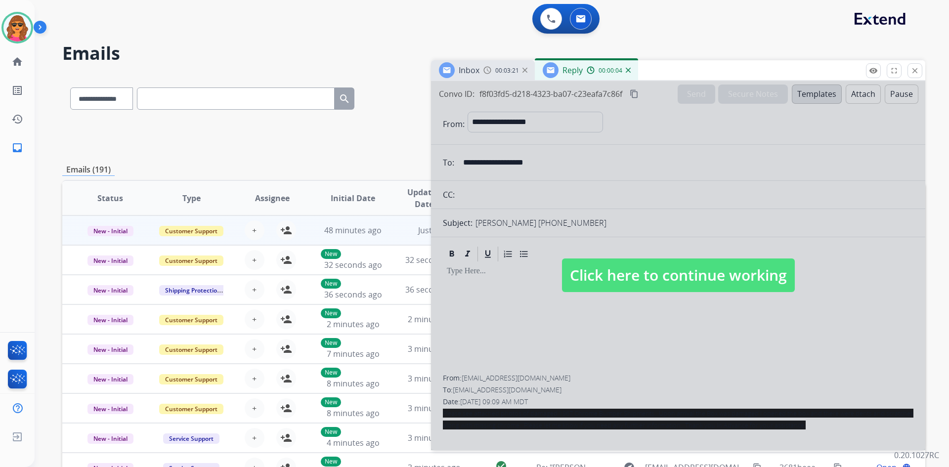
click at [683, 273] on span "Click here to continue working" at bounding box center [678, 276] width 233 height 34
select select
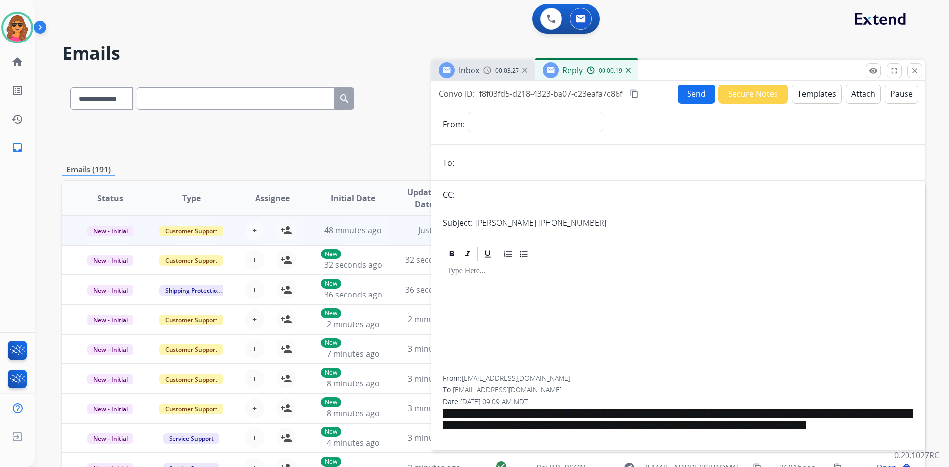
click at [500, 74] on span "00:03:27" at bounding box center [507, 71] width 24 height 8
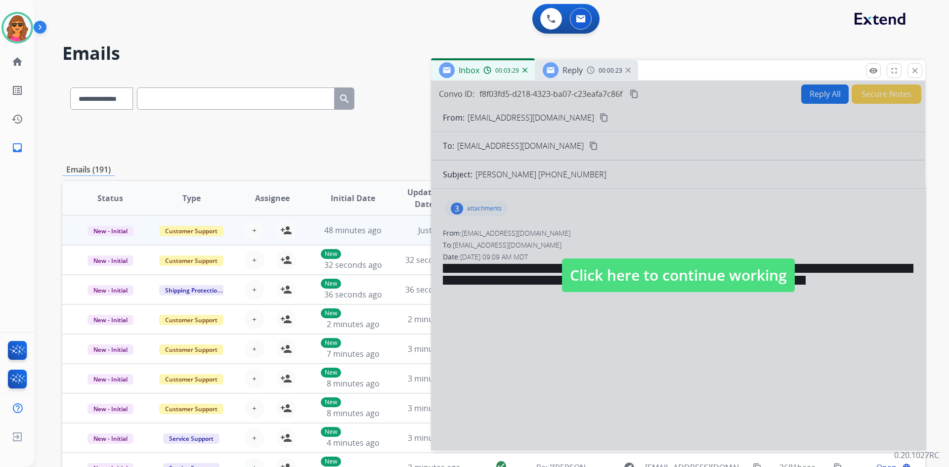
click at [650, 271] on span "Click here to continue working" at bounding box center [678, 276] width 233 height 34
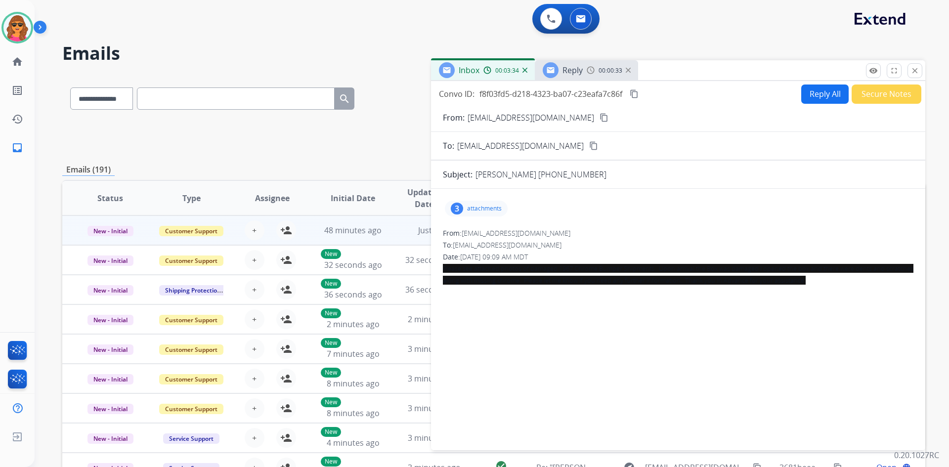
click at [475, 210] on p "attachments" at bounding box center [484, 209] width 35 height 8
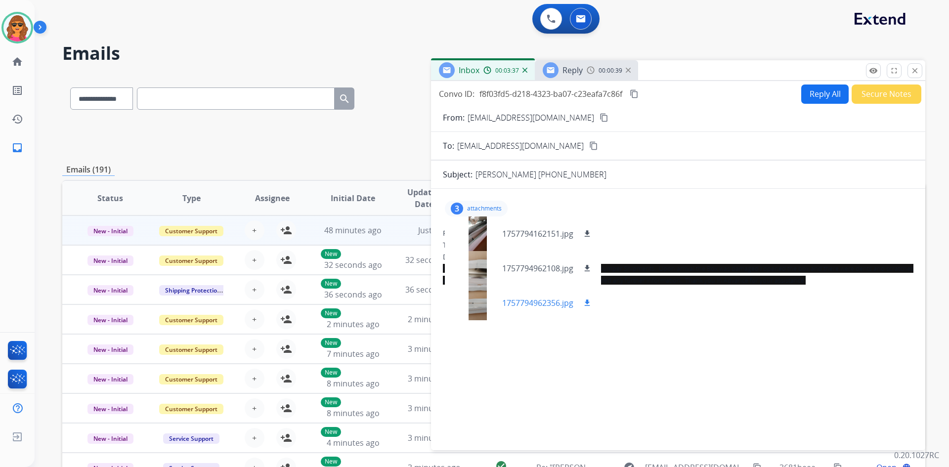
click at [593, 299] on button "download" at bounding box center [587, 303] width 12 height 12
click at [484, 229] on div at bounding box center [477, 234] width 49 height 35
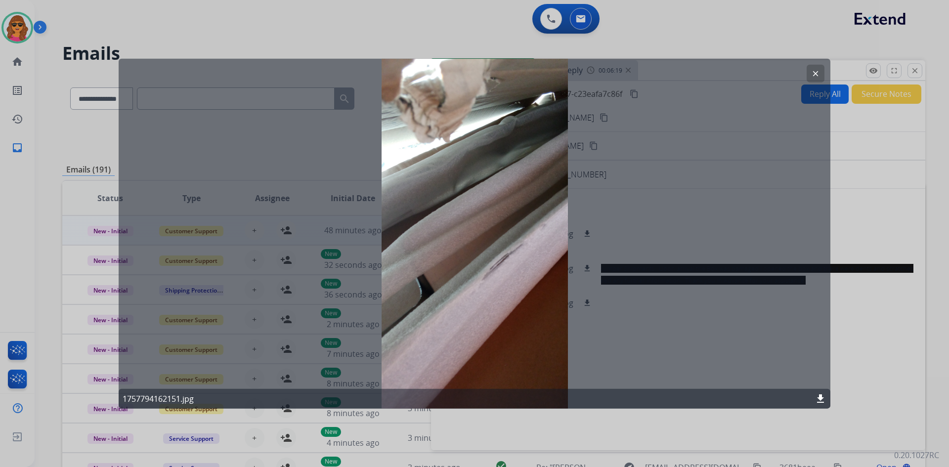
click at [822, 78] on button "clear" at bounding box center [816, 73] width 18 height 18
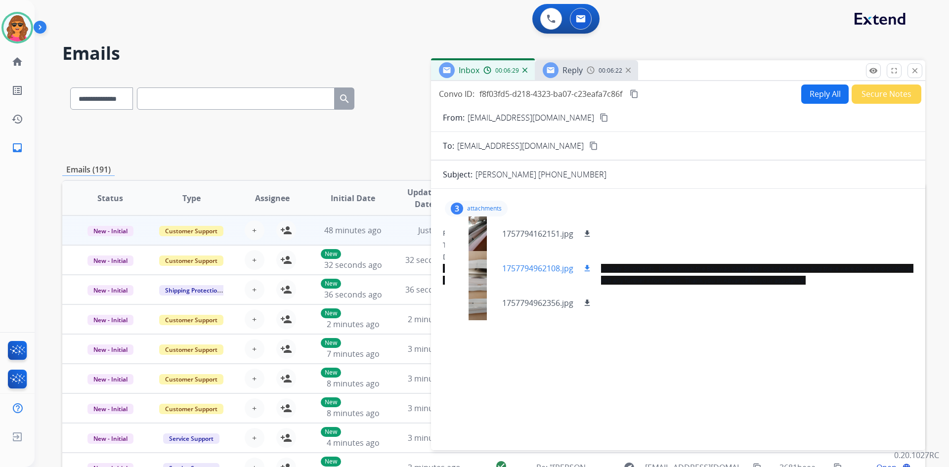
click at [556, 260] on div "1757794962108.jpg download" at bounding box center [523, 268] width 156 height 35
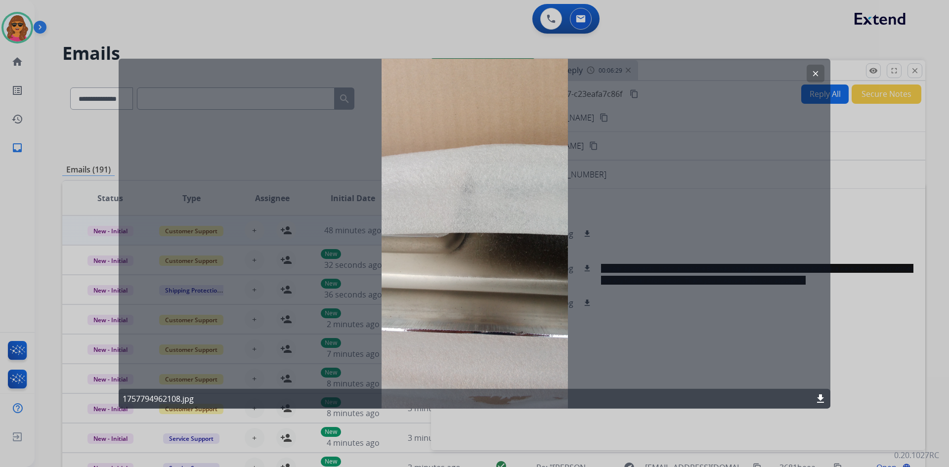
click at [816, 73] on mat-icon "clear" at bounding box center [815, 73] width 9 height 9
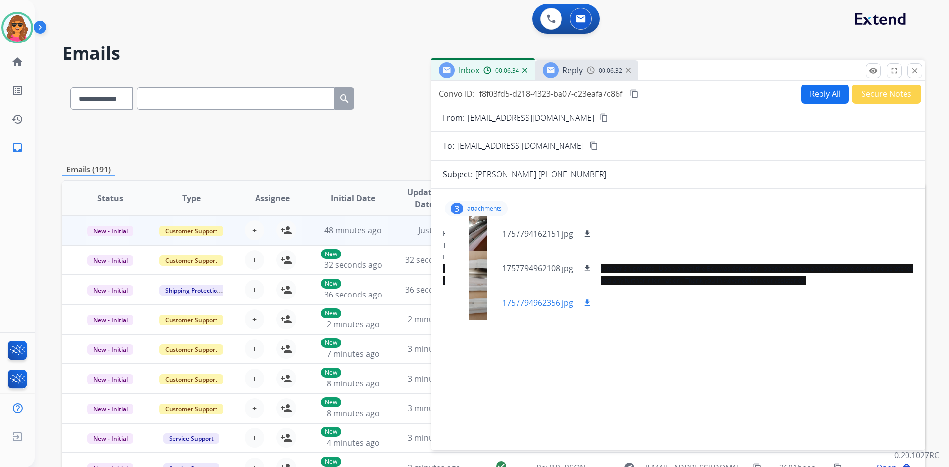
click at [551, 308] on p "1757794962356.jpg" at bounding box center [537, 303] width 71 height 12
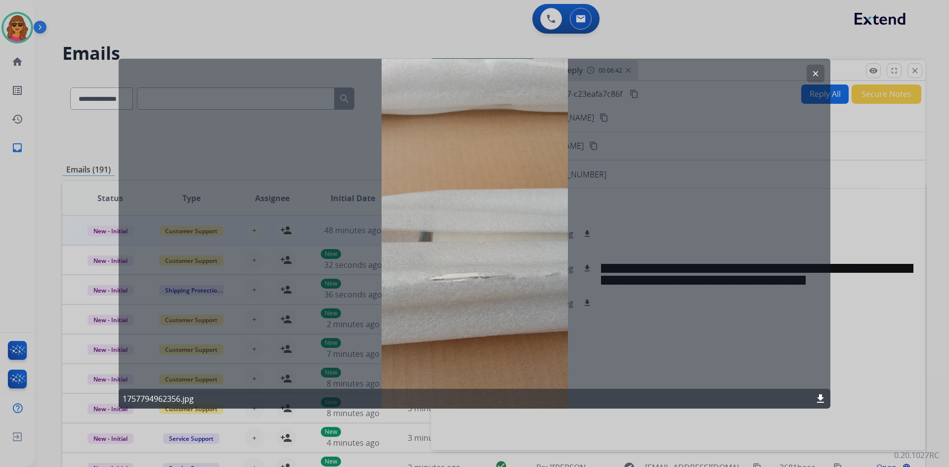
click at [816, 75] on mat-icon "clear" at bounding box center [815, 73] width 9 height 9
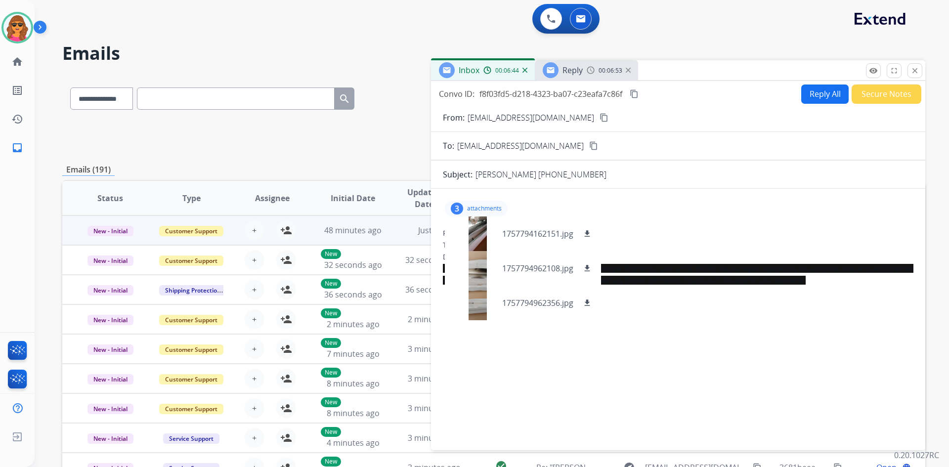
click at [812, 95] on button "Reply All" at bounding box center [824, 94] width 47 height 19
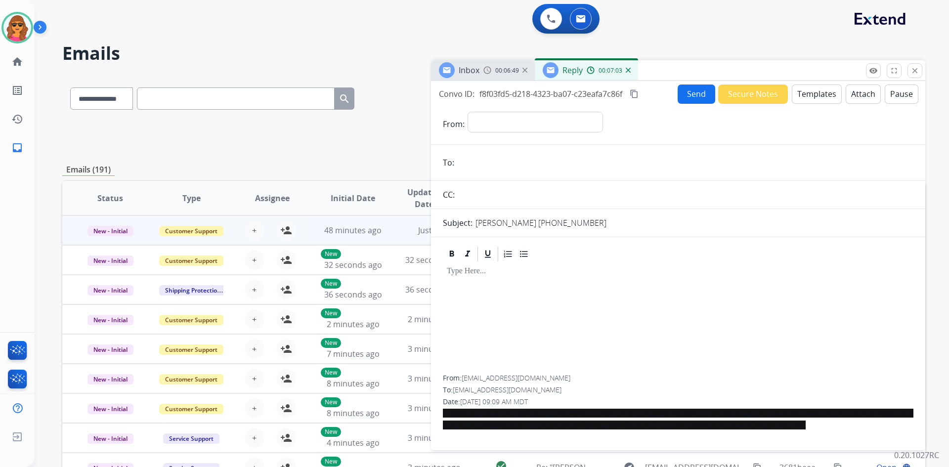
click at [813, 93] on button "Templates" at bounding box center [817, 94] width 50 height 19
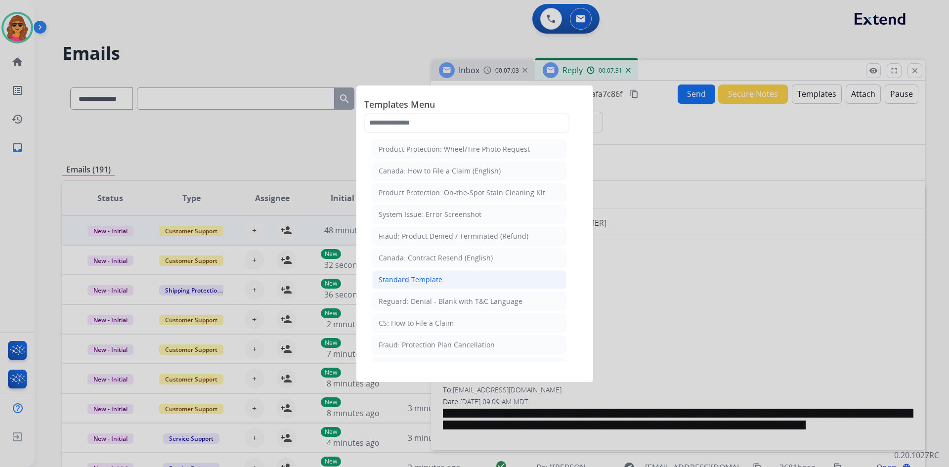
click at [396, 278] on div "Standard Template" at bounding box center [411, 280] width 64 height 10
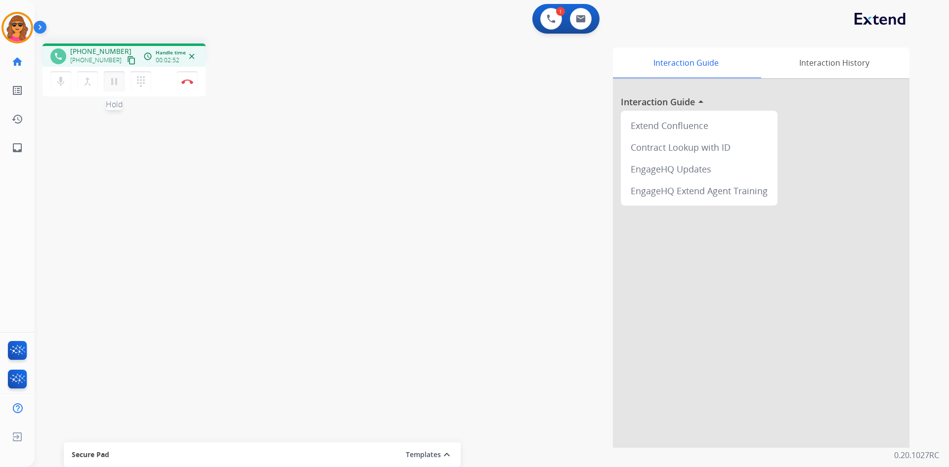
click at [114, 79] on mat-icon "pause" at bounding box center [114, 82] width 12 height 12
click at [142, 79] on mat-icon "dialpad" at bounding box center [141, 82] width 12 height 12
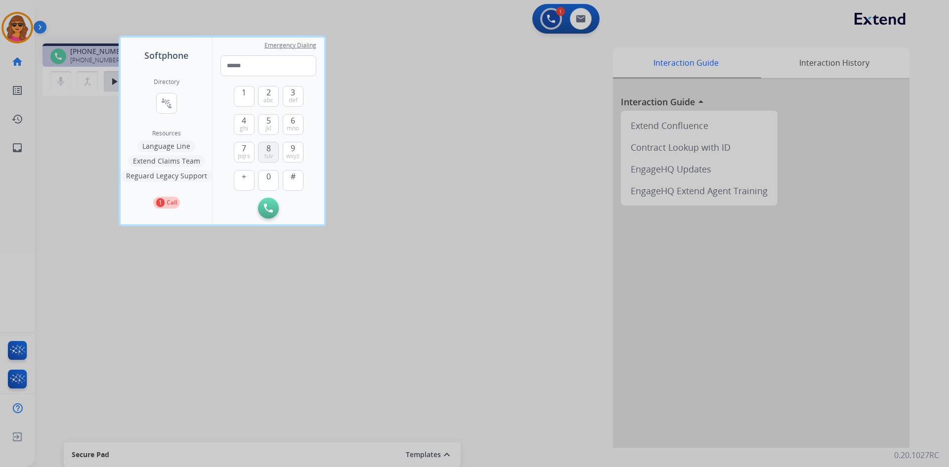
click at [274, 151] on button "8 tuv" at bounding box center [268, 152] width 21 height 21
click at [291, 123] on span "6" at bounding box center [293, 121] width 4 height 12
click at [240, 126] on span "ghi" at bounding box center [244, 129] width 8 height 8
click at [291, 88] on span "3" at bounding box center [293, 93] width 4 height 12
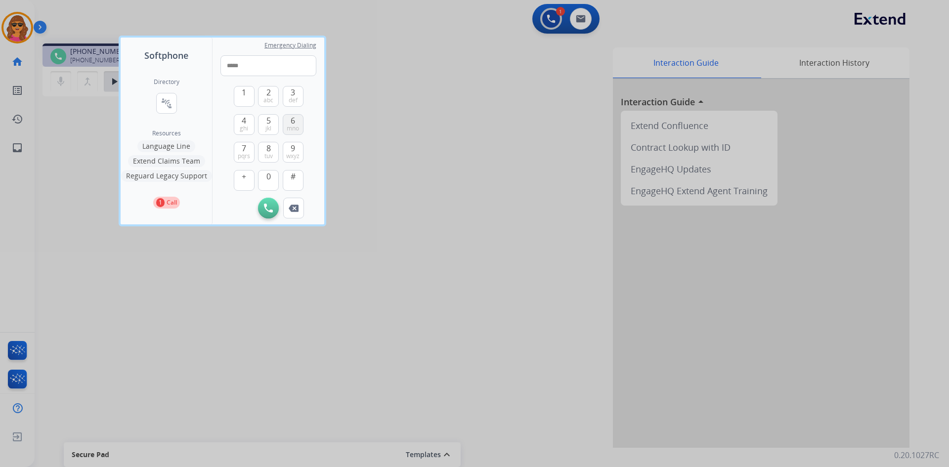
click at [291, 119] on span "6" at bounding box center [293, 121] width 4 height 12
click at [293, 92] on span "3" at bounding box center [293, 93] width 4 height 12
click at [293, 96] on button "3 def" at bounding box center [293, 96] width 21 height 21
click at [289, 154] on span "wxyz" at bounding box center [292, 156] width 13 height 8
drag, startPoint x: 295, startPoint y: 94, endPoint x: 292, endPoint y: 99, distance: 6.2
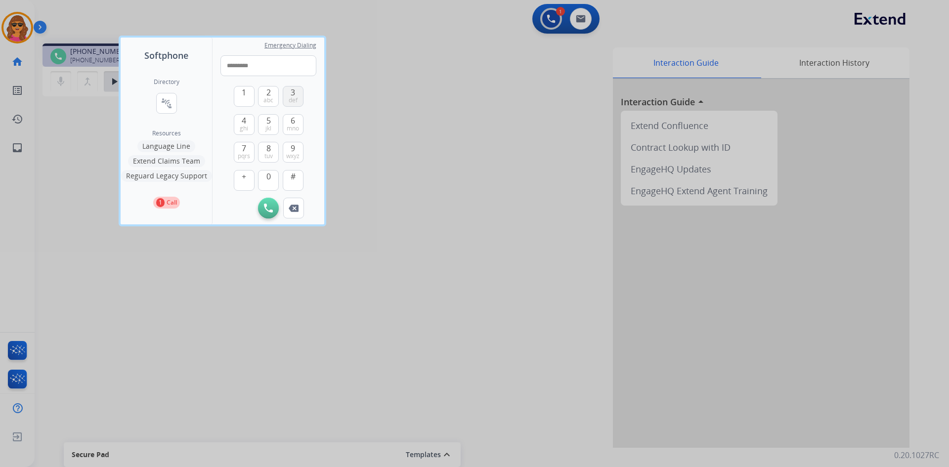
click at [294, 94] on span "3" at bounding box center [293, 93] width 4 height 12
type input "**********"
click at [268, 201] on button "Initiate Call" at bounding box center [268, 208] width 21 height 21
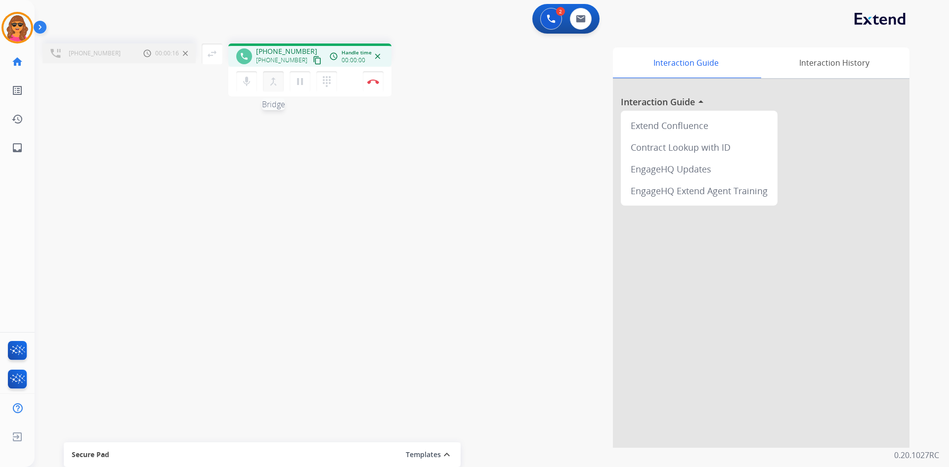
click at [278, 81] on mat-icon "merge_type" at bounding box center [273, 82] width 12 height 12
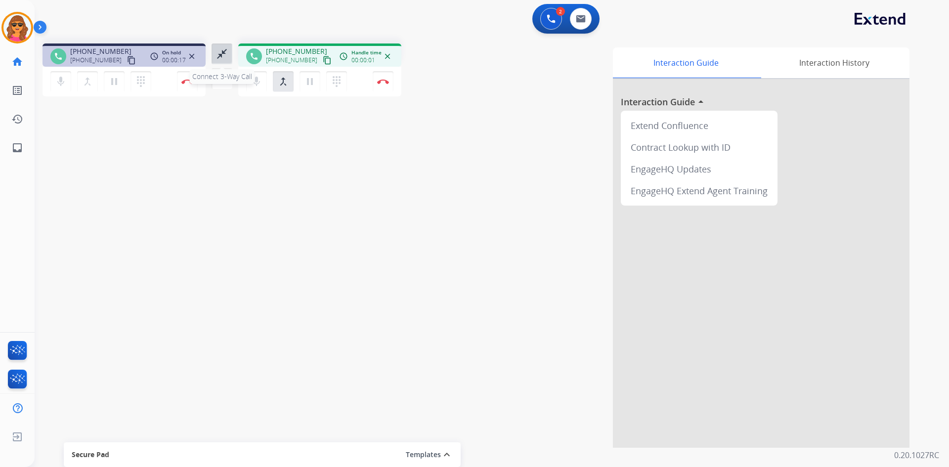
click at [225, 53] on mat-icon "close_fullscreen" at bounding box center [222, 54] width 12 height 12
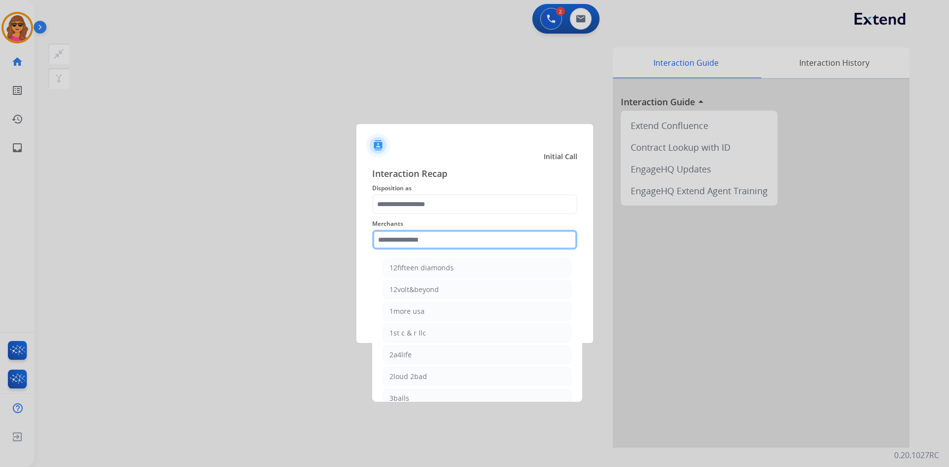
click at [382, 237] on input "text" at bounding box center [474, 240] width 205 height 20
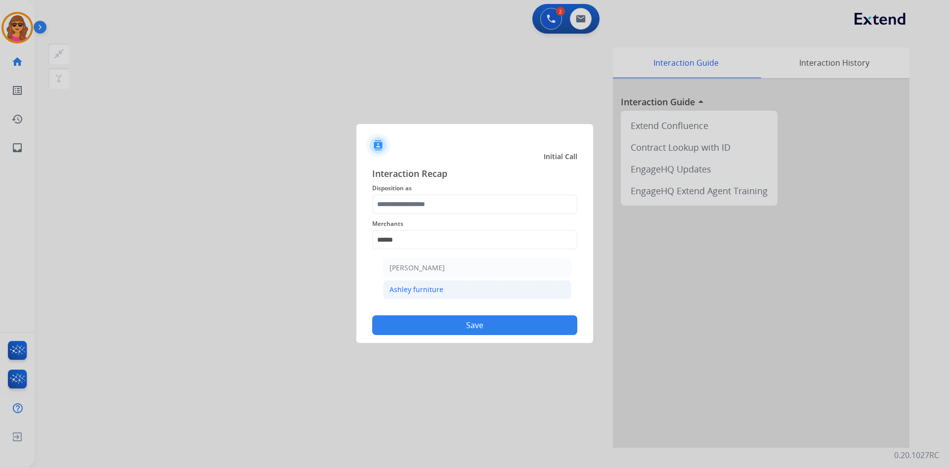
click at [406, 286] on div "Ashley furniture" at bounding box center [417, 290] width 54 height 10
type input "**********"
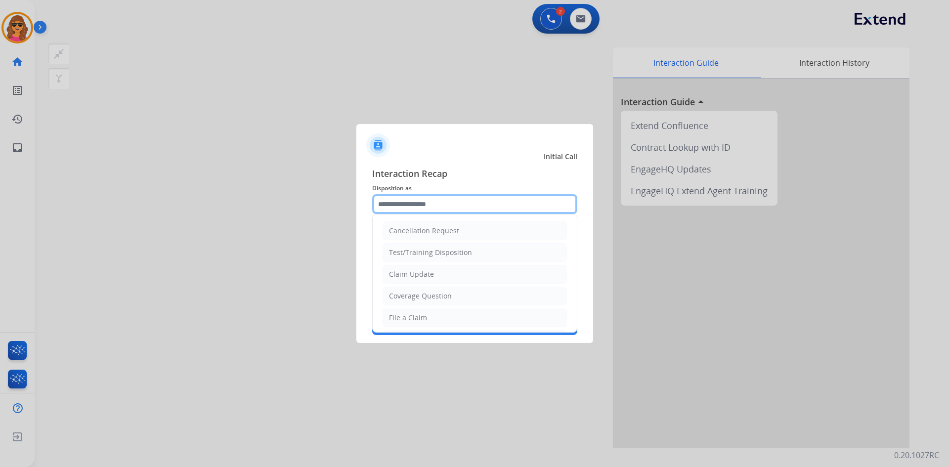
click at [380, 204] on input "text" at bounding box center [474, 204] width 205 height 20
click at [412, 314] on div "File a Claim" at bounding box center [408, 318] width 38 height 10
type input "**********"
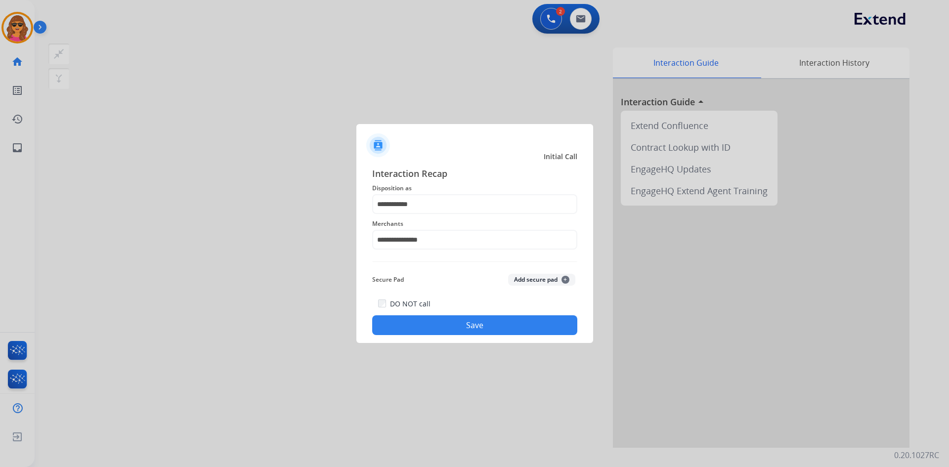
click at [495, 321] on button "Save" at bounding box center [474, 325] width 205 height 20
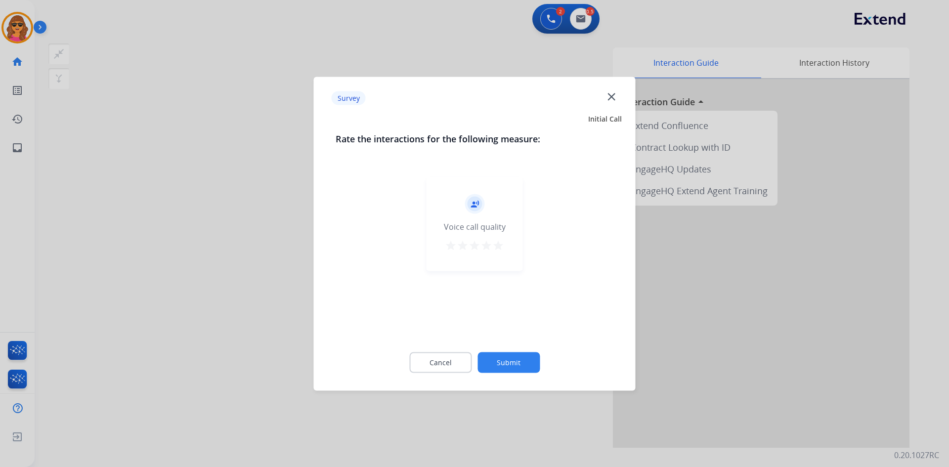
click at [502, 240] on mat-icon "star" at bounding box center [498, 245] width 12 height 12
click at [525, 364] on button "Submit" at bounding box center [509, 362] width 62 height 21
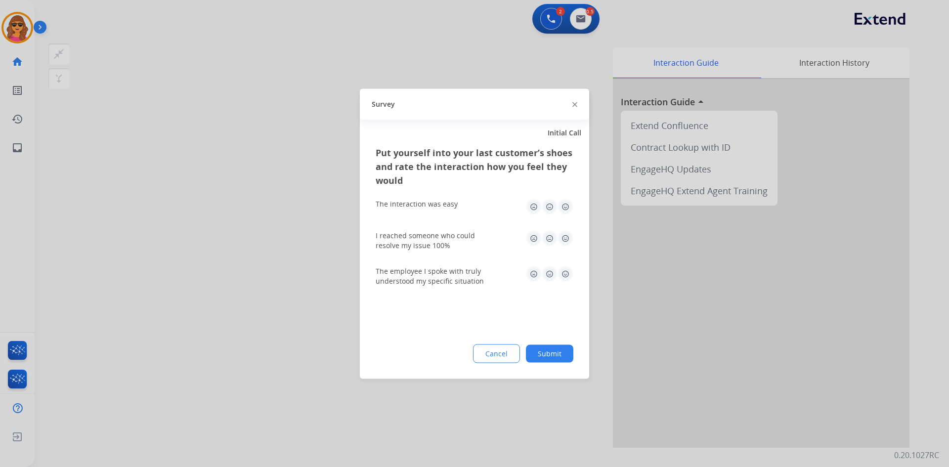
click at [565, 208] on img at bounding box center [566, 207] width 16 height 16
click at [566, 239] on img at bounding box center [566, 238] width 16 height 16
click at [568, 273] on img at bounding box center [566, 274] width 16 height 16
click at [561, 351] on button "Submit" at bounding box center [549, 354] width 47 height 18
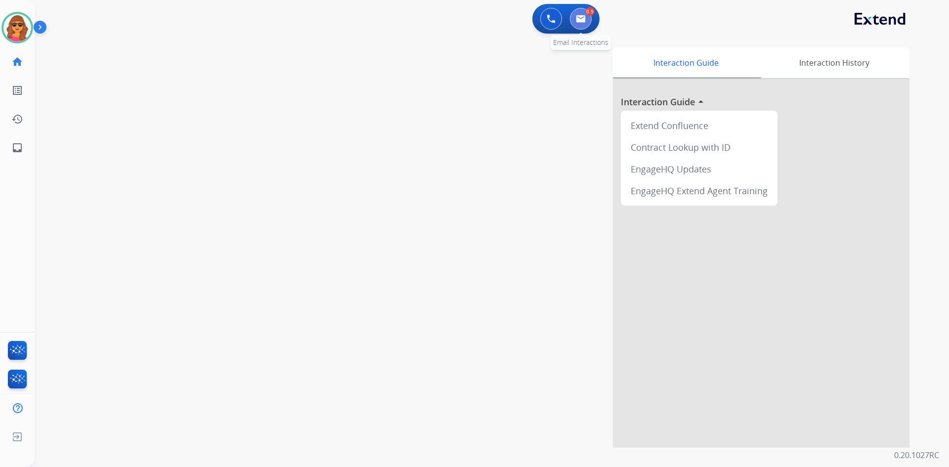
click at [578, 14] on button at bounding box center [581, 19] width 22 height 22
select select "**********"
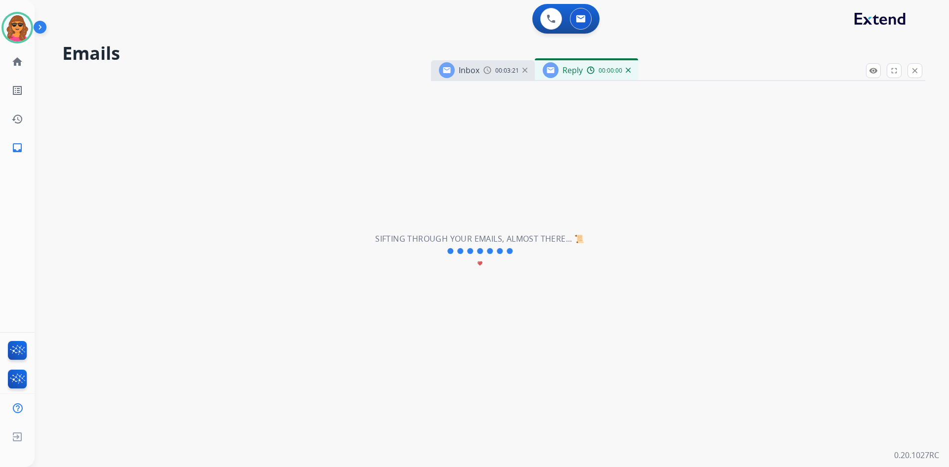
select select "**********"
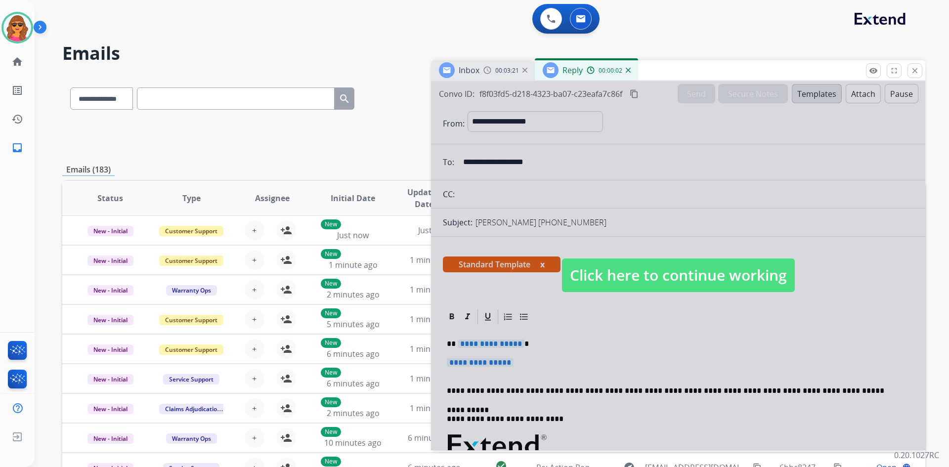
click at [650, 279] on span "Click here to continue working" at bounding box center [678, 276] width 233 height 34
select select
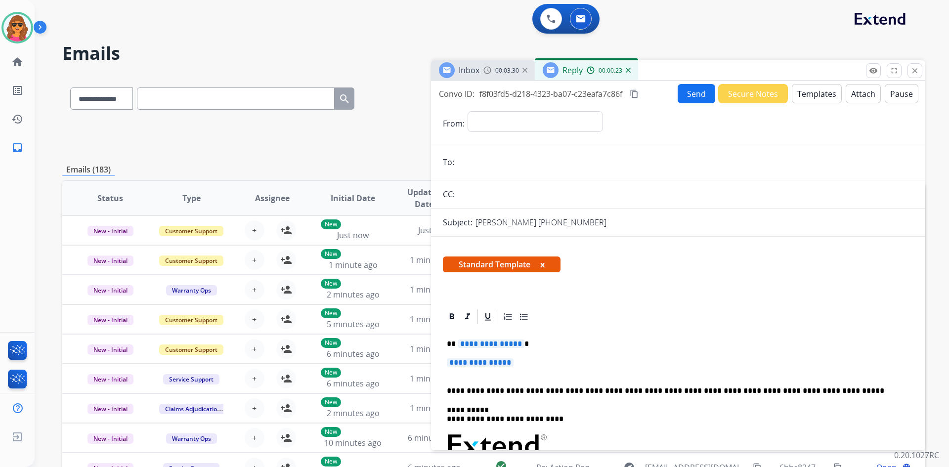
click at [481, 71] on div "Inbox 00:03:30" at bounding box center [483, 70] width 104 height 20
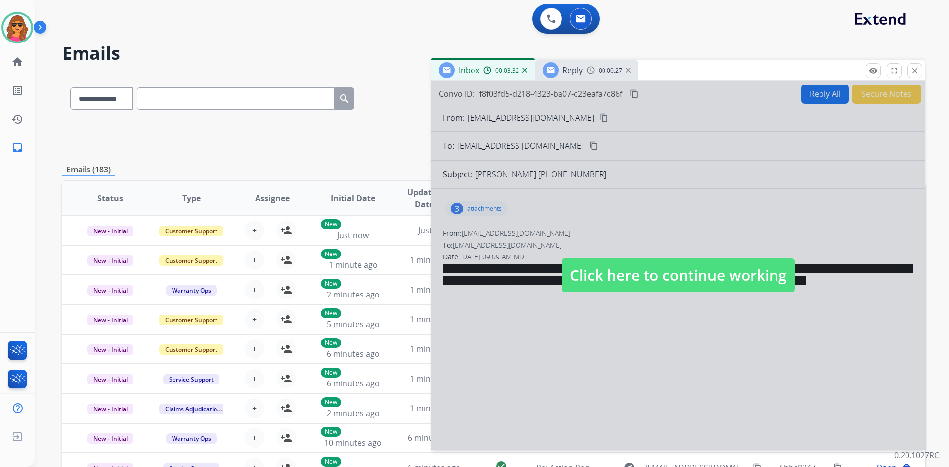
click at [635, 278] on span "Click here to continue working" at bounding box center [678, 276] width 233 height 34
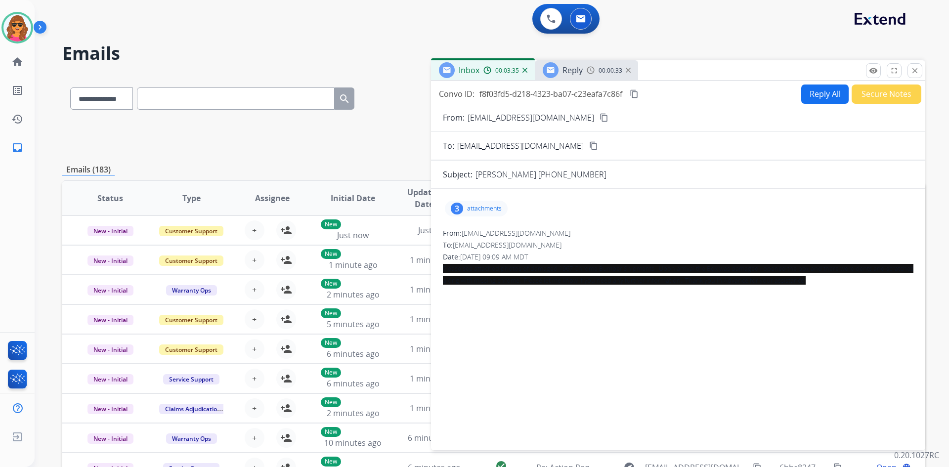
click at [599, 77] on div "Reply 00:00:33" at bounding box center [586, 70] width 103 height 20
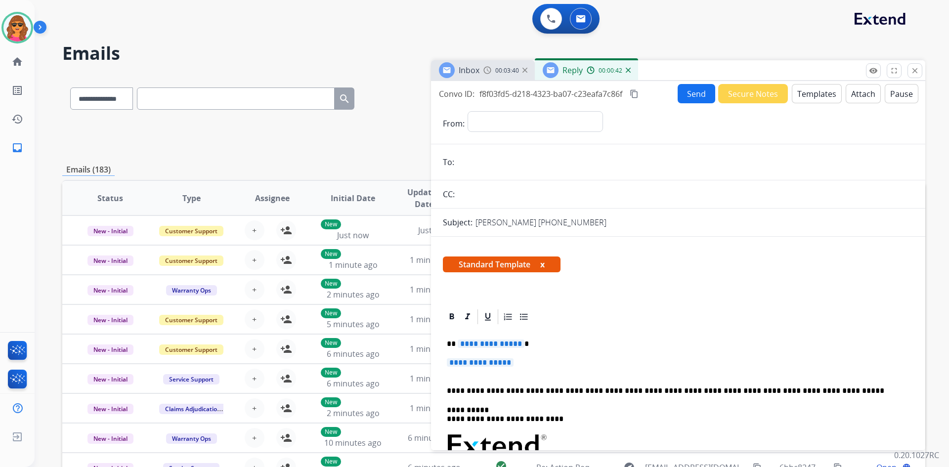
click at [480, 74] on span "Inbox" at bounding box center [469, 70] width 21 height 11
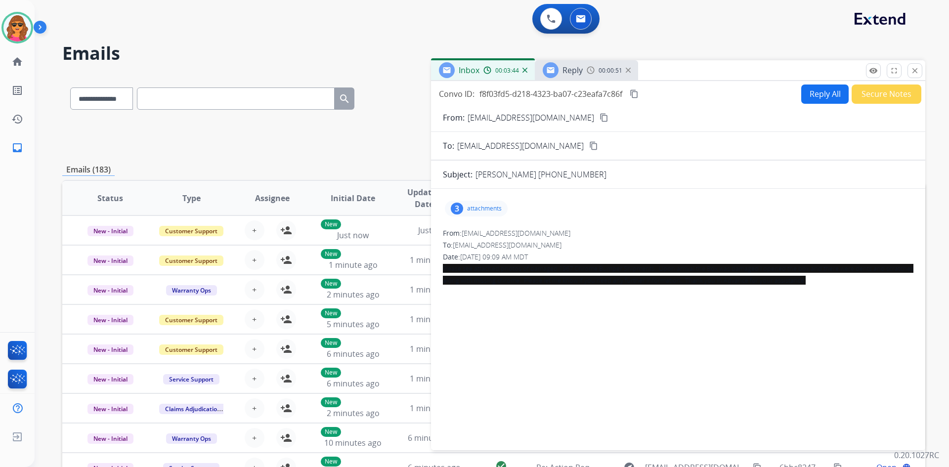
click at [578, 72] on span "Reply" at bounding box center [573, 70] width 20 height 11
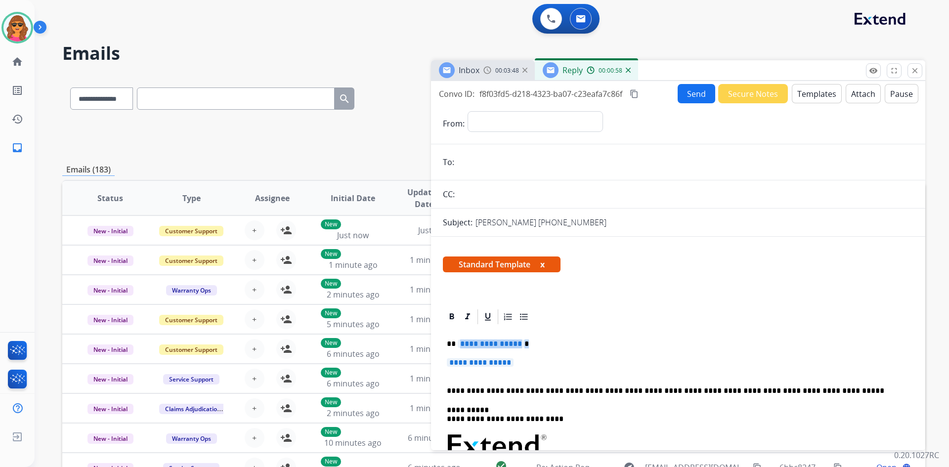
drag, startPoint x: 458, startPoint y: 346, endPoint x: 568, endPoint y: 347, distance: 110.3
click at [568, 347] on p "**********" at bounding box center [674, 344] width 455 height 9
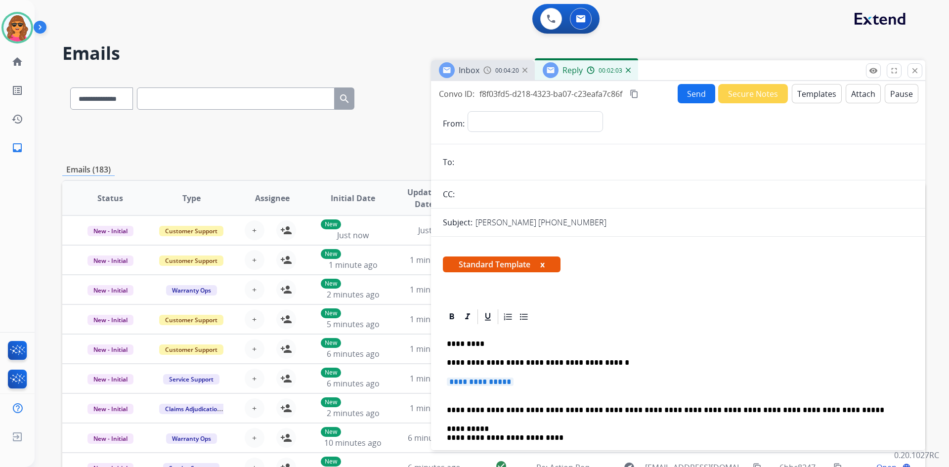
click at [499, 67] on span "00:04:20" at bounding box center [507, 71] width 24 height 8
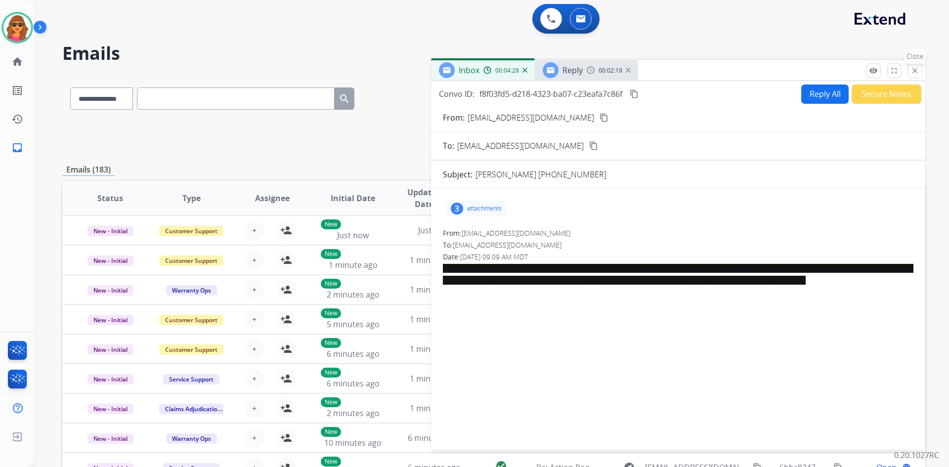
click at [917, 72] on mat-icon "close" at bounding box center [915, 70] width 9 height 9
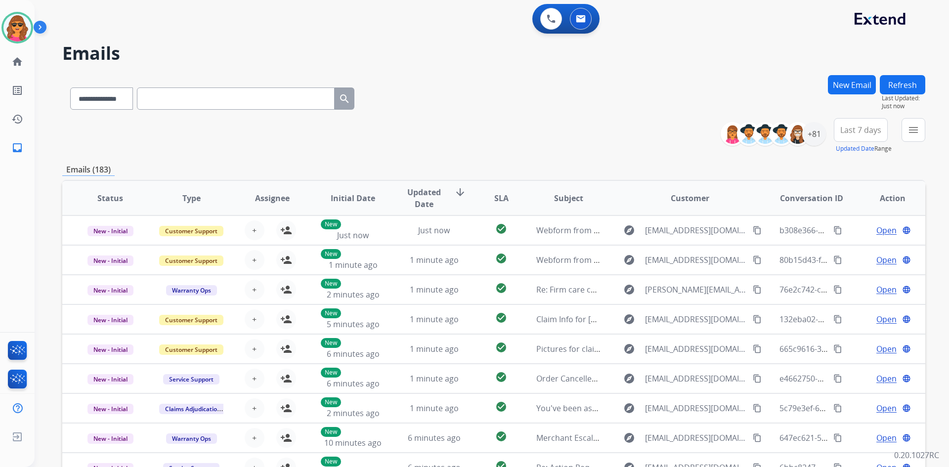
click at [848, 80] on button "New Email" at bounding box center [852, 84] width 48 height 19
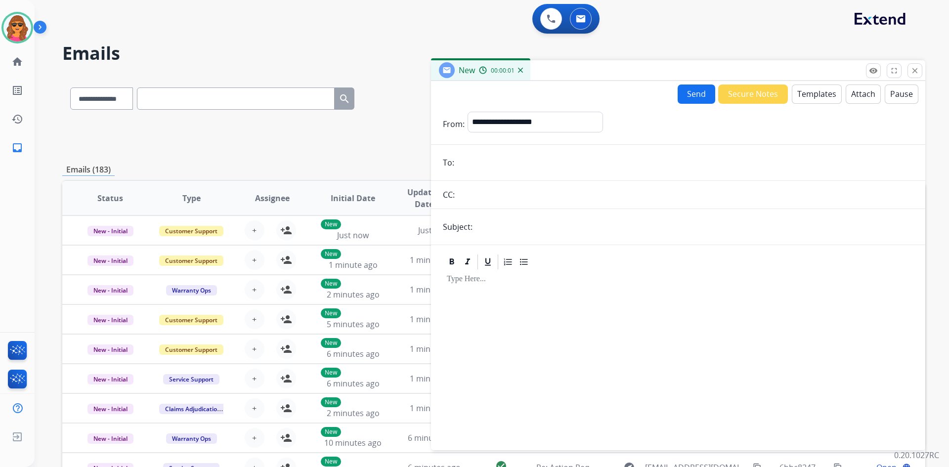
click at [482, 160] on input "email" at bounding box center [685, 163] width 456 height 20
paste input "**********"
type input "**********"
click at [471, 117] on select "**********" at bounding box center [535, 122] width 134 height 20
select select "**********"
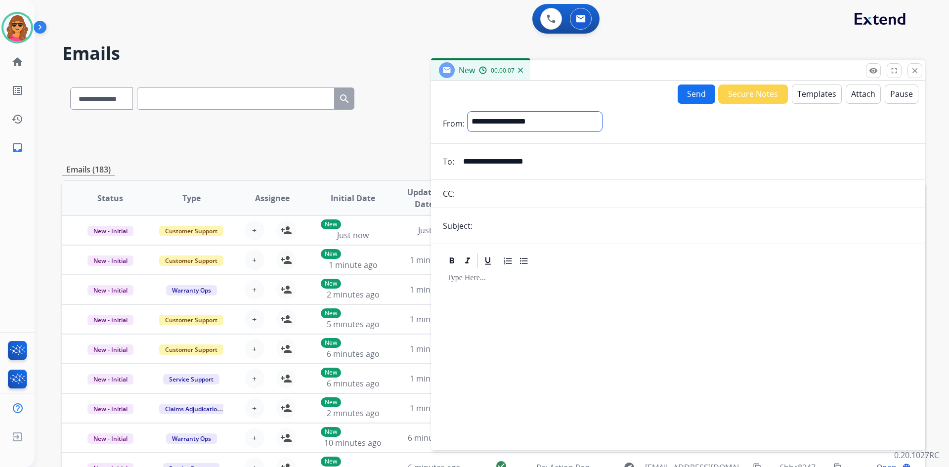
click at [468, 112] on select "**********" at bounding box center [535, 122] width 134 height 20
click at [484, 229] on input "text" at bounding box center [695, 227] width 438 height 20
type input "**********"
click at [816, 95] on button "Templates" at bounding box center [817, 94] width 50 height 19
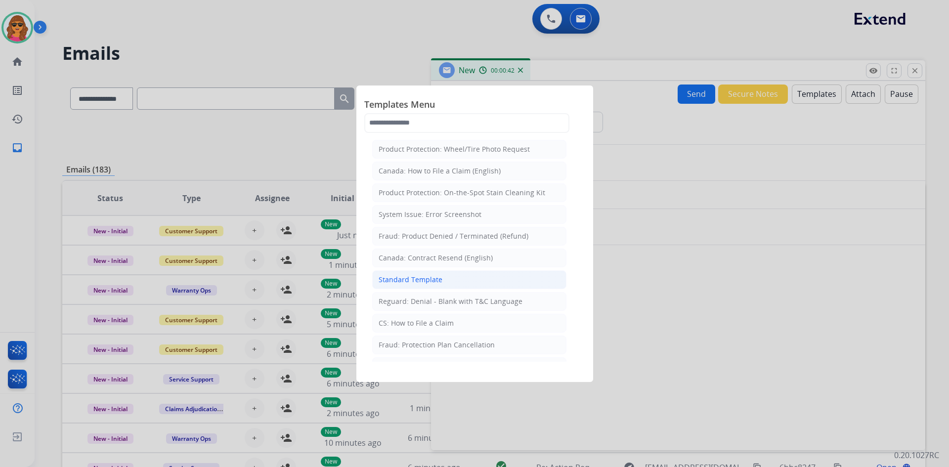
click at [421, 277] on div "Standard Template" at bounding box center [411, 280] width 64 height 10
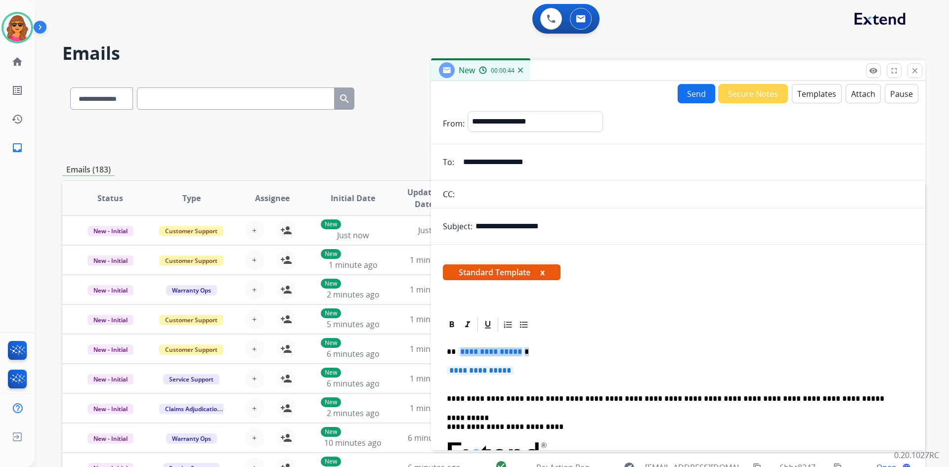
drag, startPoint x: 457, startPoint y: 350, endPoint x: 611, endPoint y: 355, distance: 153.9
click at [611, 355] on p "**********" at bounding box center [674, 352] width 455 height 9
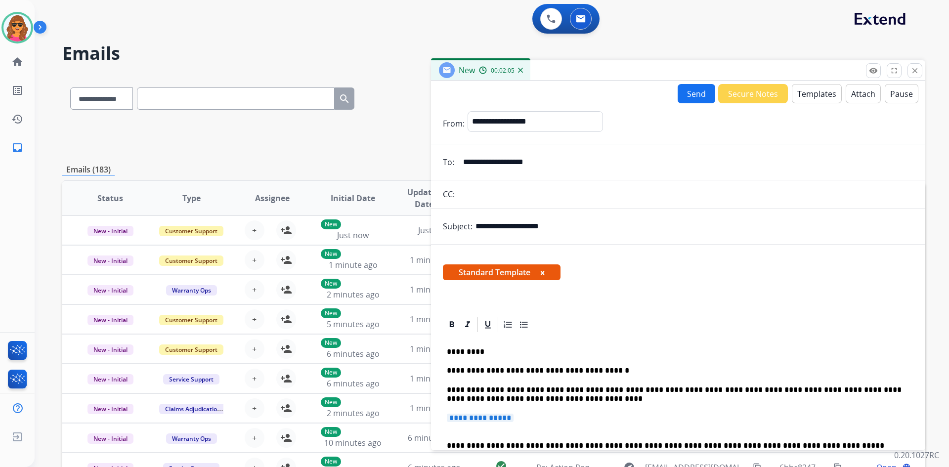
drag, startPoint x: 534, startPoint y: 423, endPoint x: 540, endPoint y: 415, distance: 10.6
click at [540, 415] on p "**********" at bounding box center [678, 423] width 463 height 18
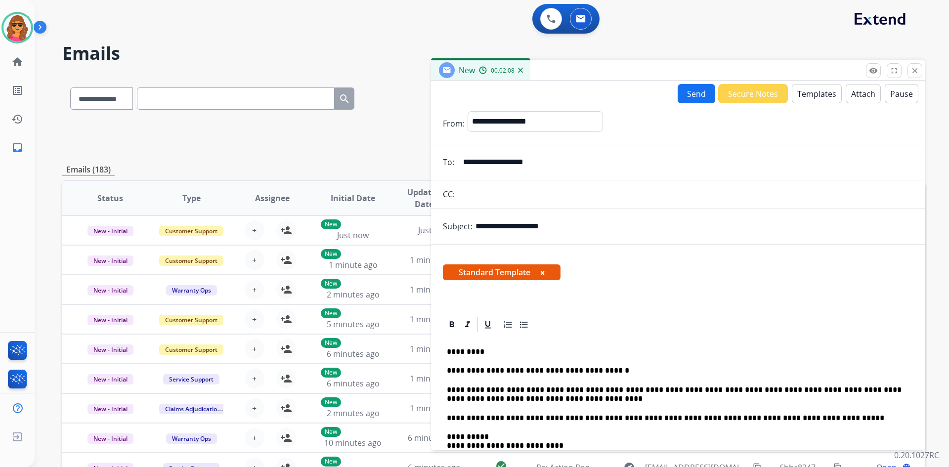
click at [700, 97] on button "Send" at bounding box center [697, 93] width 38 height 19
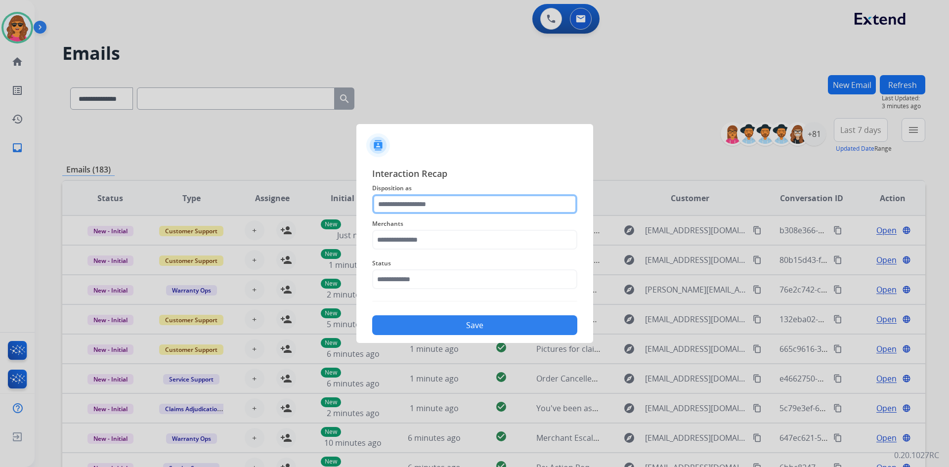
click at [386, 205] on input "text" at bounding box center [474, 204] width 205 height 20
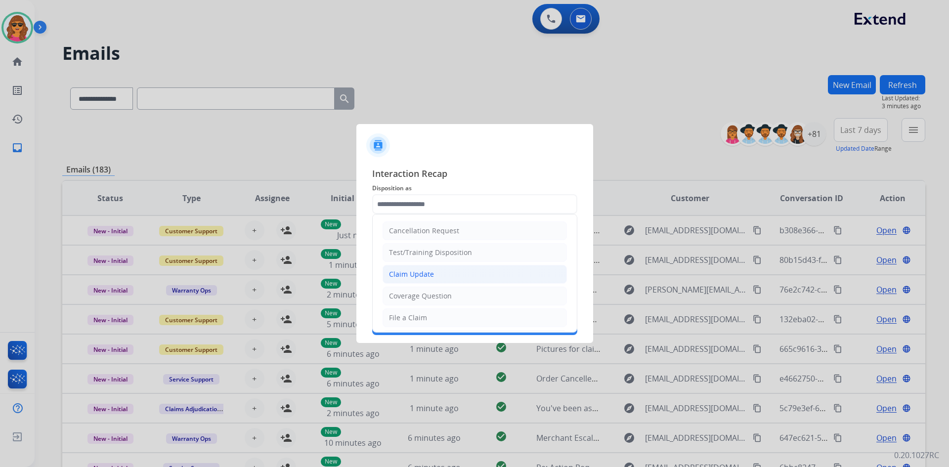
click at [425, 275] on div "Claim Update" at bounding box center [411, 274] width 45 height 10
type input "**********"
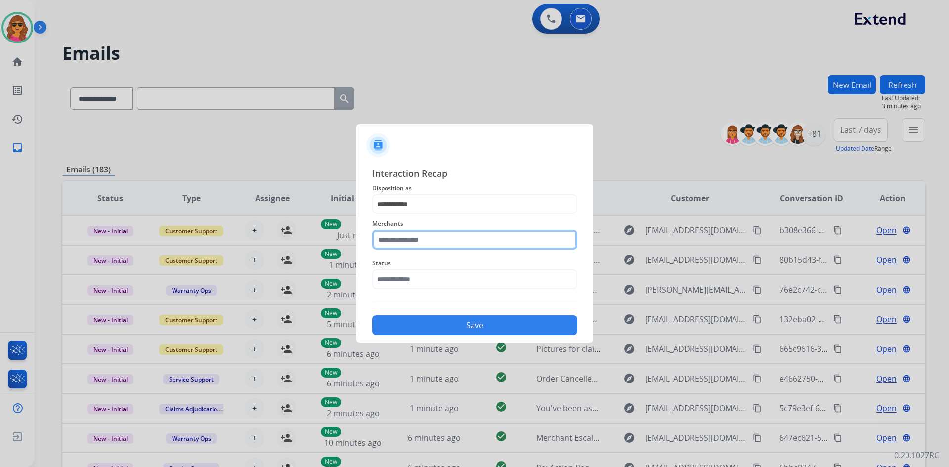
click at [383, 241] on input "text" at bounding box center [474, 240] width 205 height 20
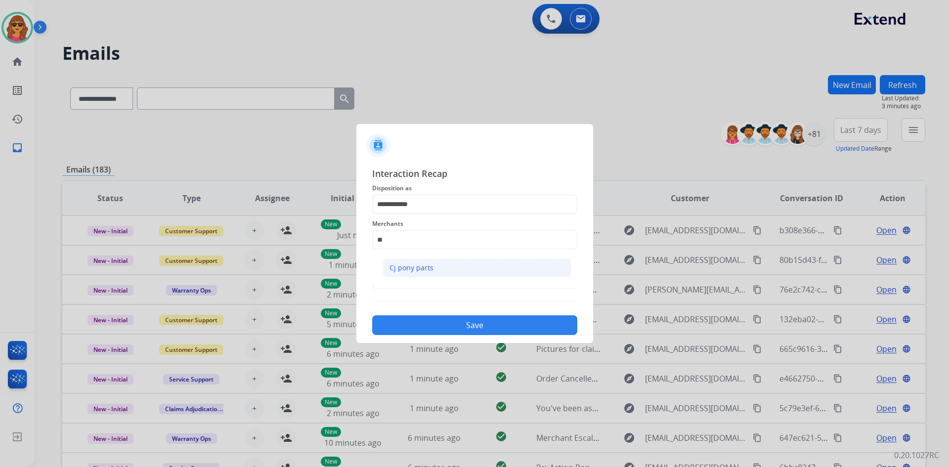
click at [447, 270] on li "Cj pony parts" at bounding box center [477, 268] width 188 height 19
type input "**********"
click at [403, 282] on input "text" at bounding box center [474, 279] width 205 height 20
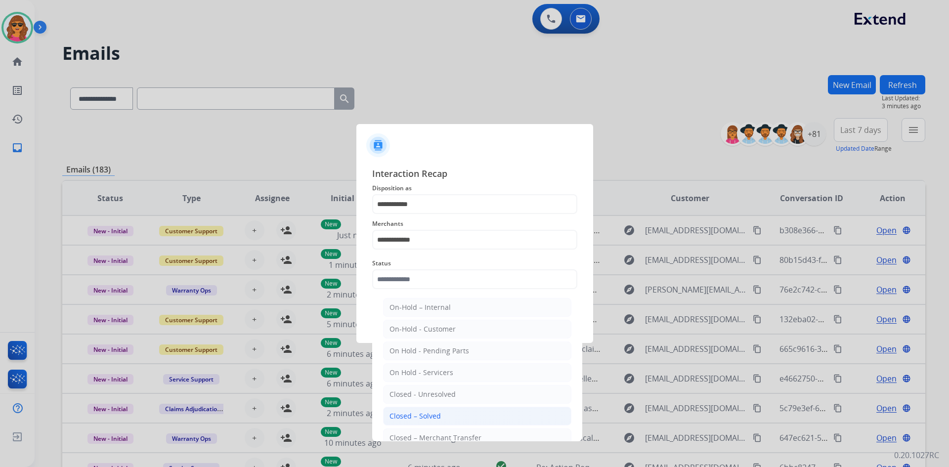
click at [428, 419] on div "Closed – Solved" at bounding box center [415, 416] width 51 height 10
type input "**********"
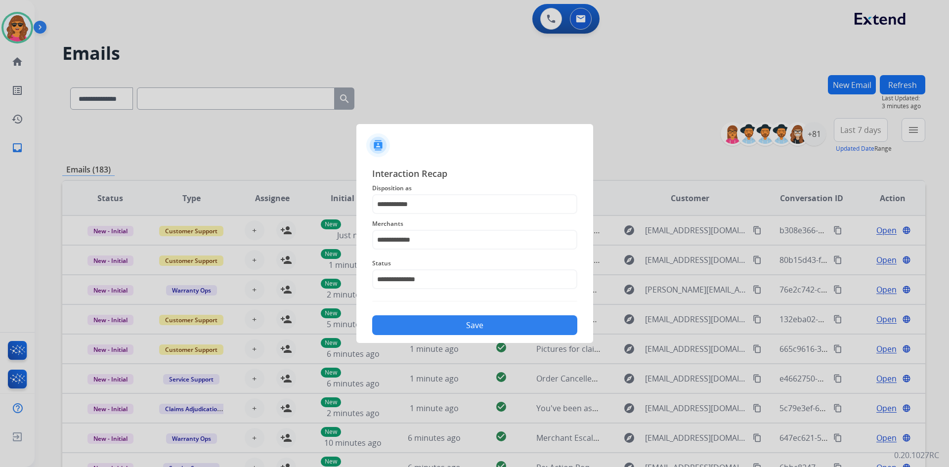
click at [461, 327] on button "Save" at bounding box center [474, 325] width 205 height 20
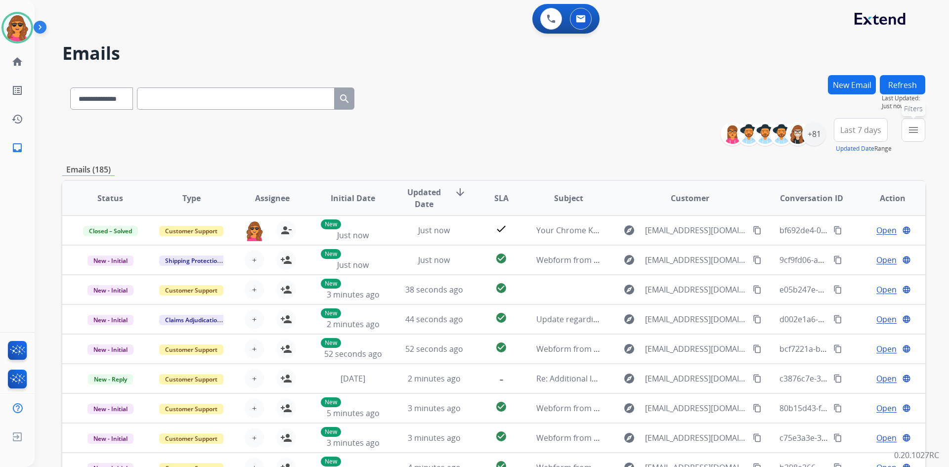
click at [913, 126] on mat-icon "menu" at bounding box center [914, 130] width 12 height 12
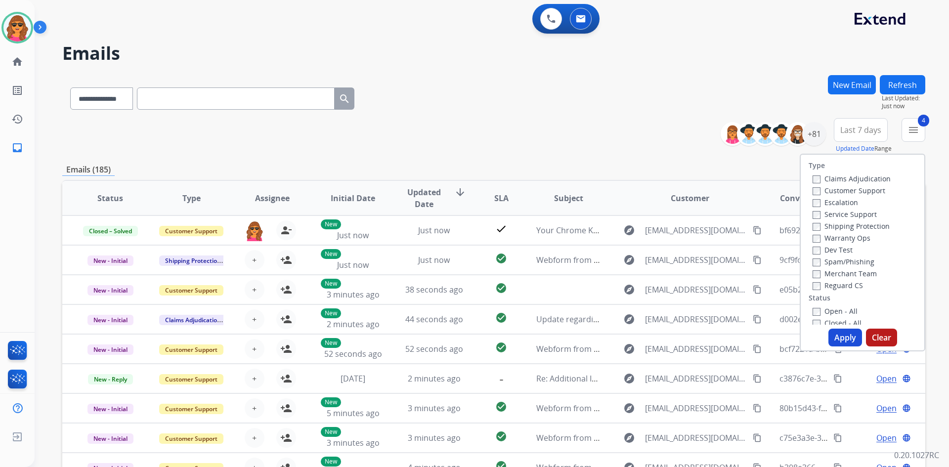
click at [839, 338] on button "Apply" at bounding box center [846, 338] width 34 height 18
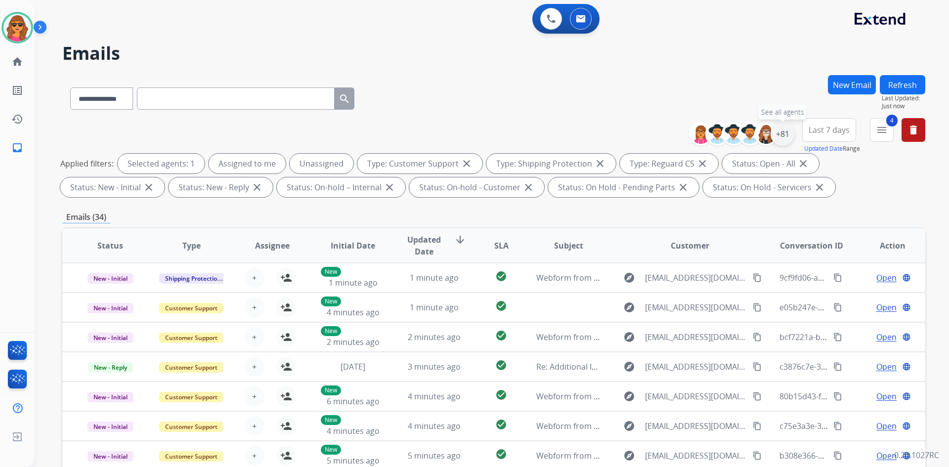
click at [785, 133] on div "+81" at bounding box center [783, 134] width 24 height 24
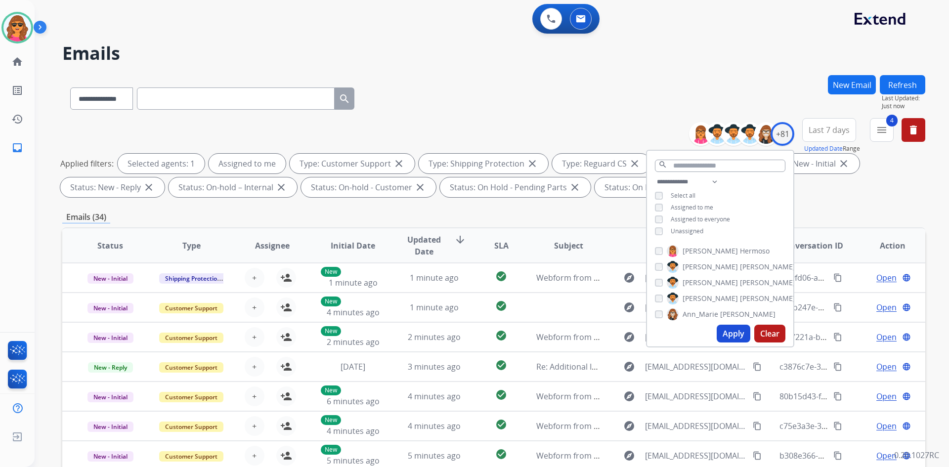
click at [733, 330] on button "Apply" at bounding box center [734, 334] width 34 height 18
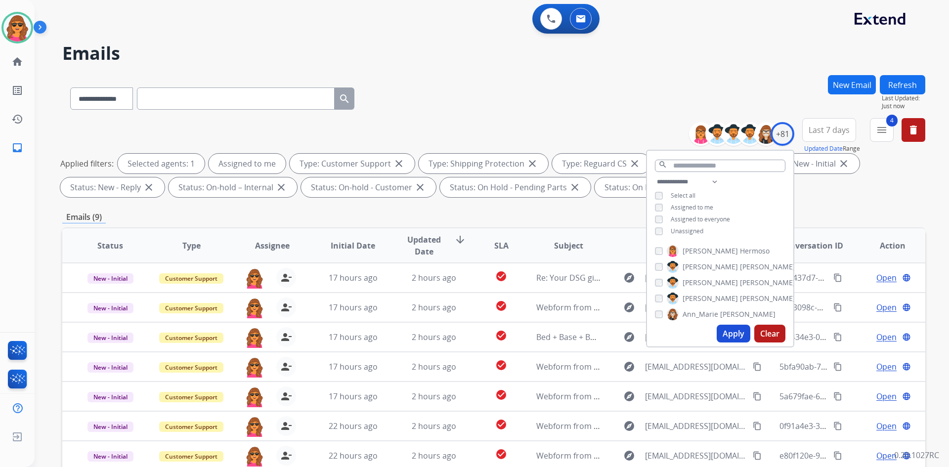
click at [821, 197] on div "**********" at bounding box center [493, 159] width 863 height 83
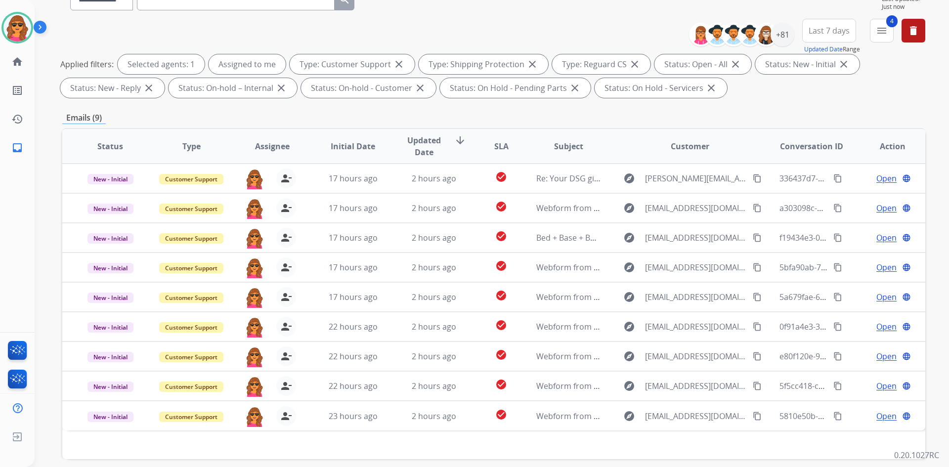
scroll to position [143, 0]
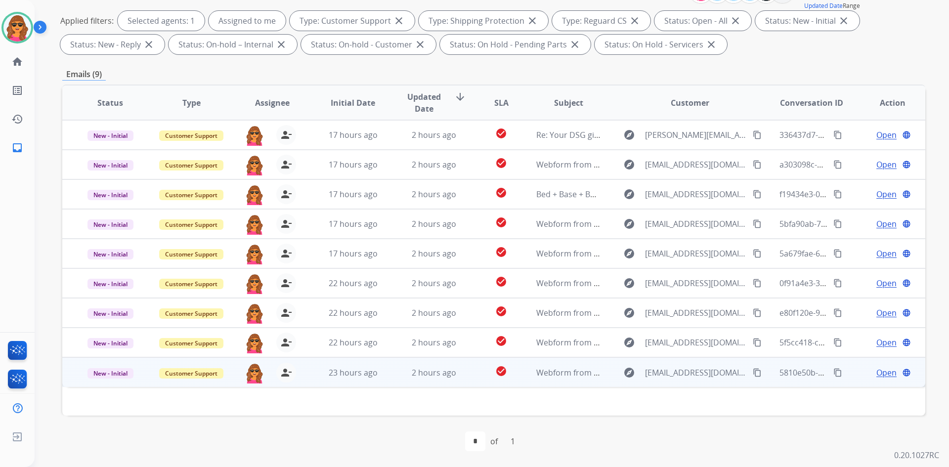
click at [883, 370] on span "Open" at bounding box center [887, 373] width 20 height 12
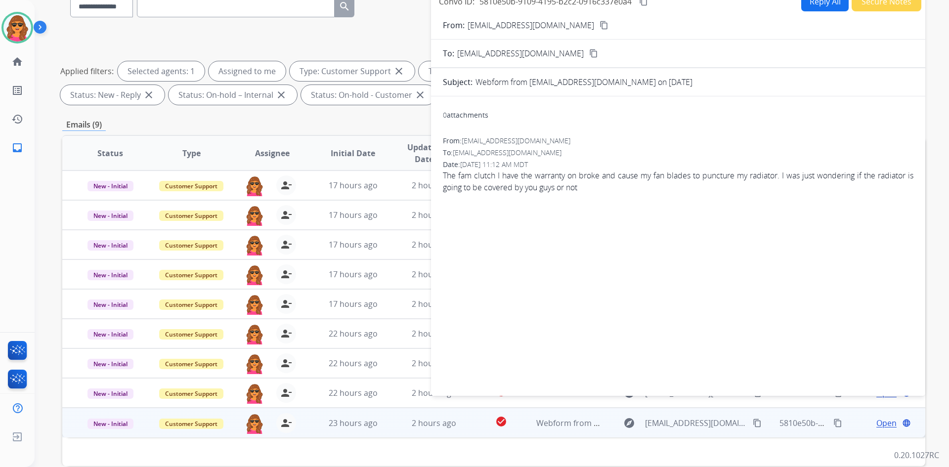
scroll to position [44, 0]
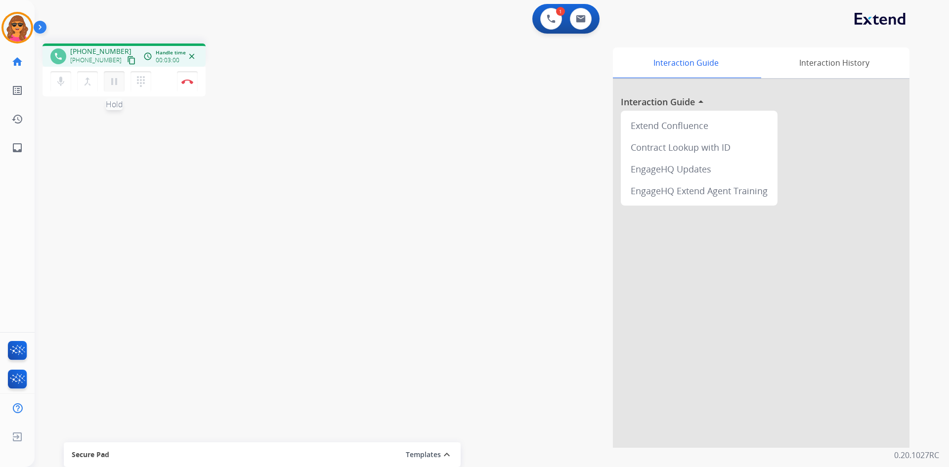
click at [110, 78] on mat-icon "pause" at bounding box center [114, 82] width 12 height 12
click at [137, 73] on button "dialpad Dialpad" at bounding box center [141, 81] width 21 height 21
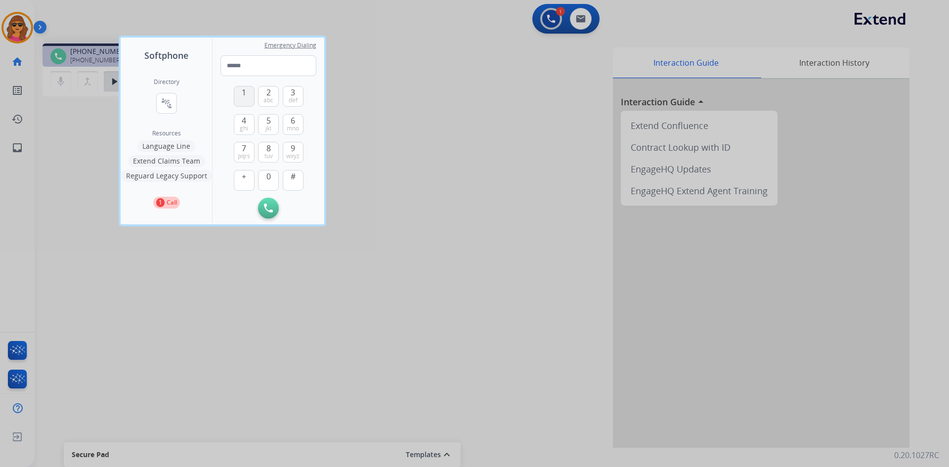
click at [244, 90] on span "1" at bounding box center [244, 93] width 4 height 12
click at [267, 149] on span "8" at bounding box center [268, 148] width 4 height 12
click at [268, 175] on span "0" at bounding box center [268, 177] width 4 height 12
click at [269, 148] on span "8" at bounding box center [268, 148] width 4 height 12
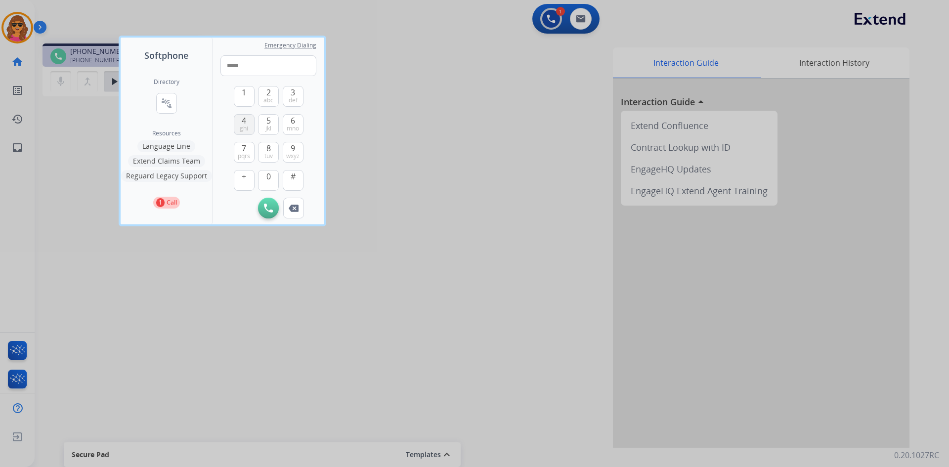
click at [251, 117] on button "4 ghi" at bounding box center [244, 124] width 21 height 21
click at [292, 94] on span "3" at bounding box center [293, 93] width 4 height 12
click at [272, 91] on button "2 abc" at bounding box center [268, 96] width 21 height 21
click at [246, 120] on span "4" at bounding box center [244, 121] width 4 height 12
drag, startPoint x: 246, startPoint y: 120, endPoint x: 311, endPoint y: 124, distance: 64.9
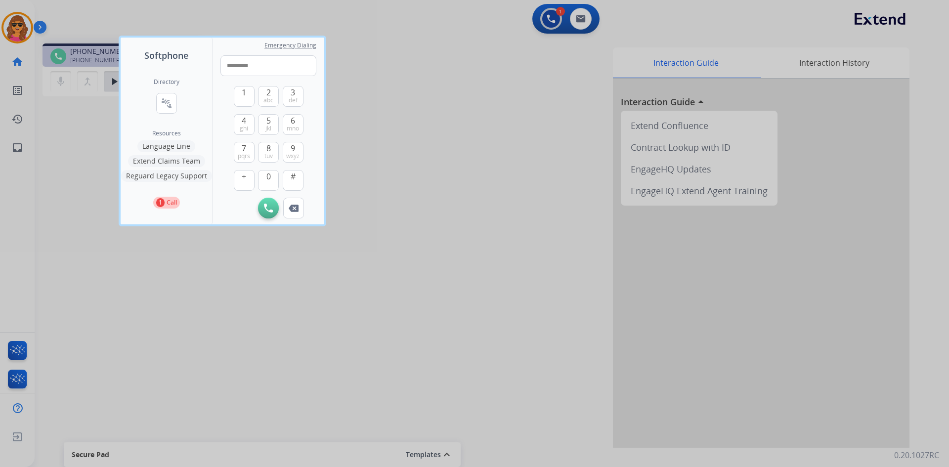
click at [248, 121] on button "4 ghi" at bounding box center [244, 124] width 21 height 21
click at [293, 120] on span "6" at bounding box center [293, 121] width 4 height 12
type input "**********"
click at [273, 203] on button "Initiate Call" at bounding box center [268, 208] width 21 height 21
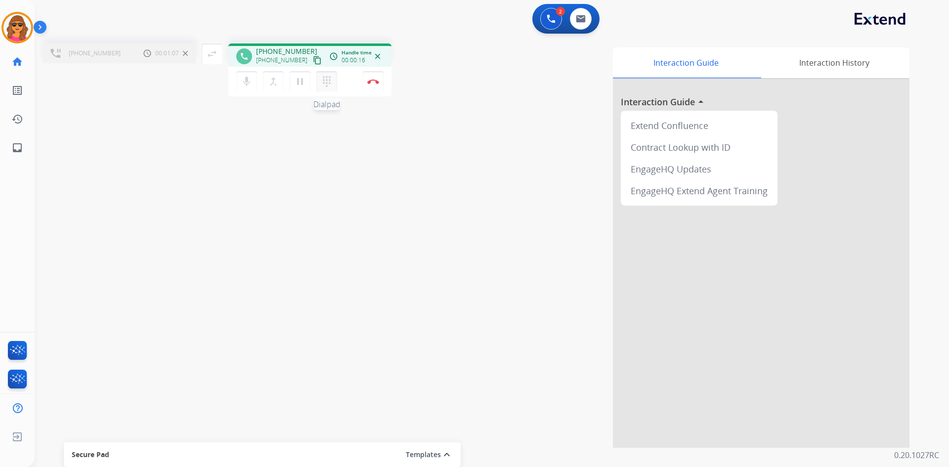
click at [321, 78] on mat-icon "dialpad" at bounding box center [327, 82] width 12 height 12
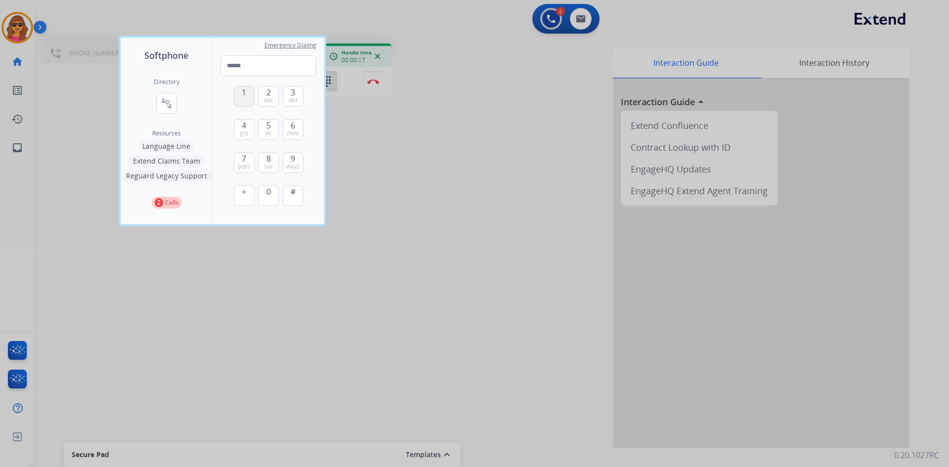
click at [245, 97] on span "1" at bounding box center [244, 93] width 4 height 12
click at [266, 124] on button "5 jkl" at bounding box center [268, 129] width 21 height 21
click at [244, 95] on span "1" at bounding box center [244, 93] width 4 height 12
click at [291, 96] on span "def" at bounding box center [293, 100] width 9 height 8
click at [244, 124] on span "4" at bounding box center [244, 126] width 4 height 12
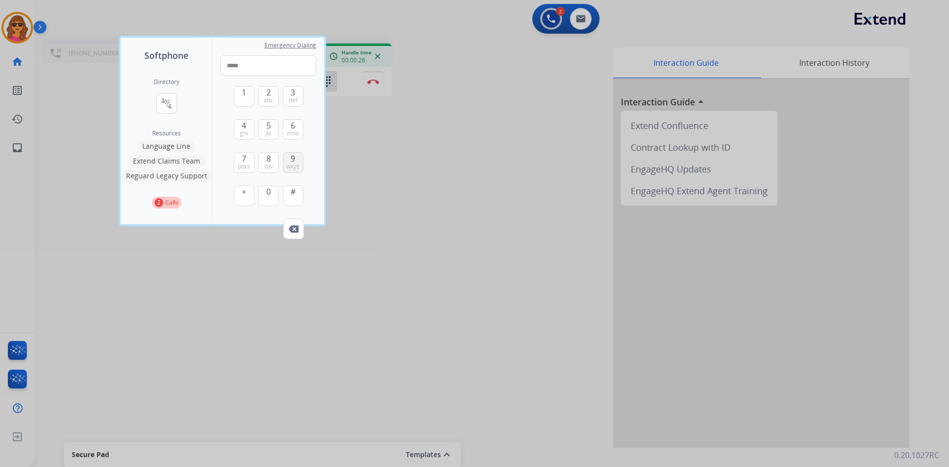
click at [295, 160] on span "9" at bounding box center [293, 159] width 4 height 12
click at [240, 91] on button "1" at bounding box center [244, 96] width 21 height 21
click at [244, 125] on span "4" at bounding box center [244, 126] width 4 height 12
click at [294, 89] on span "3" at bounding box center [293, 93] width 4 height 12
click at [249, 158] on button "7 pqrs" at bounding box center [244, 162] width 21 height 21
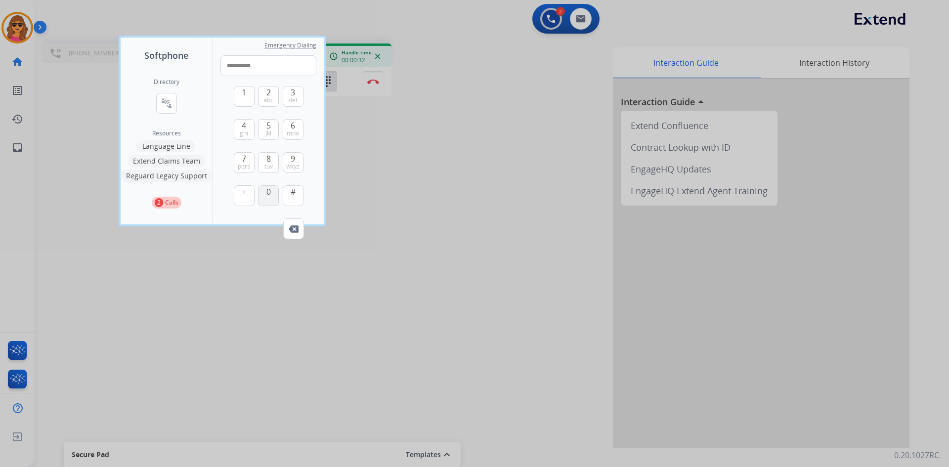
click at [269, 193] on span "0" at bounding box center [268, 192] width 4 height 12
click at [294, 195] on span "#" at bounding box center [293, 192] width 5 height 12
click at [248, 98] on button "1" at bounding box center [244, 96] width 21 height 21
click at [268, 124] on span "5" at bounding box center [268, 126] width 4 height 12
type input "**********"
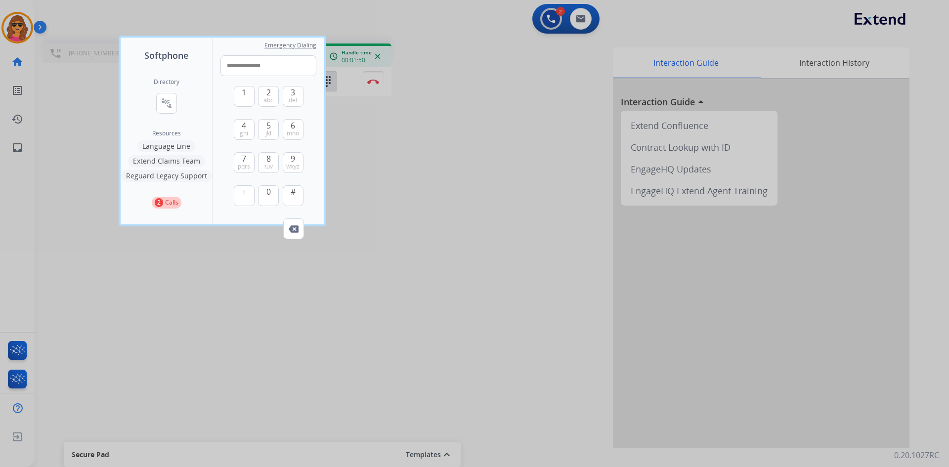
click at [371, 74] on div at bounding box center [474, 233] width 949 height 467
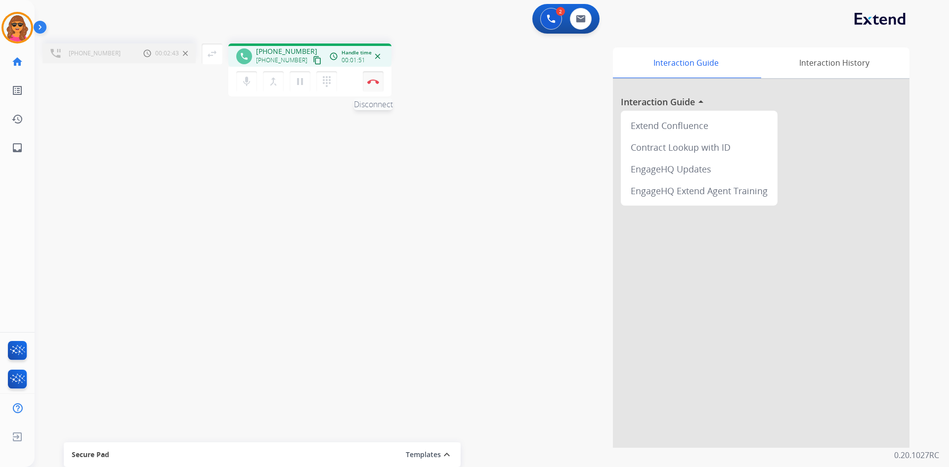
click at [374, 79] on img at bounding box center [373, 81] width 12 height 5
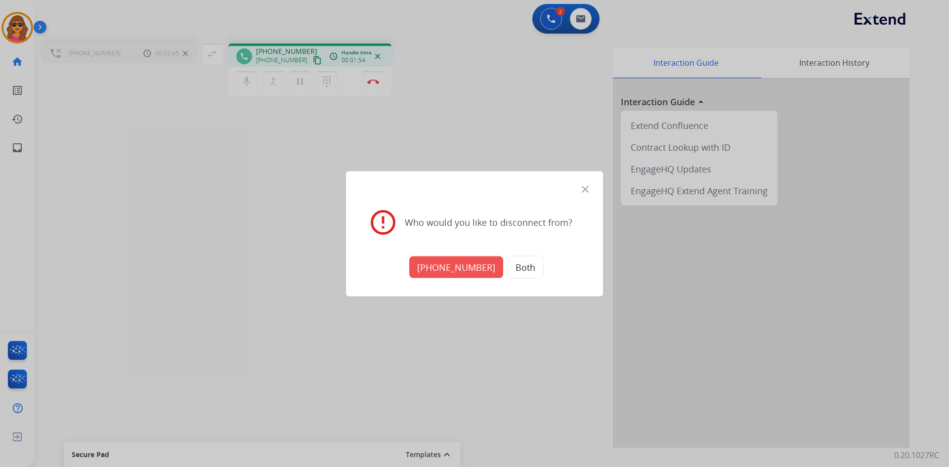
click at [456, 270] on button "[PHONE_NUMBER]" at bounding box center [456, 267] width 94 height 22
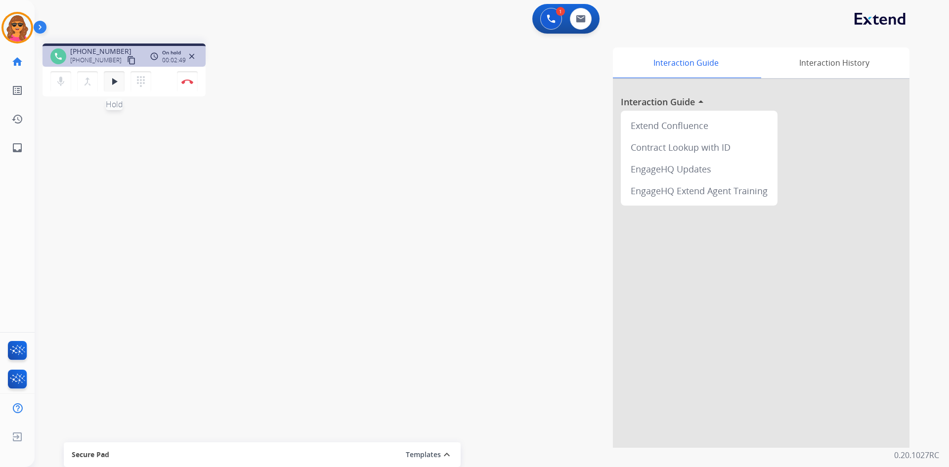
click at [114, 81] on mat-icon "play_arrow" at bounding box center [114, 82] width 12 height 12
click at [113, 86] on mat-icon "pause" at bounding box center [114, 82] width 12 height 12
click at [141, 74] on button "dialpad Dialpad" at bounding box center [141, 81] width 21 height 21
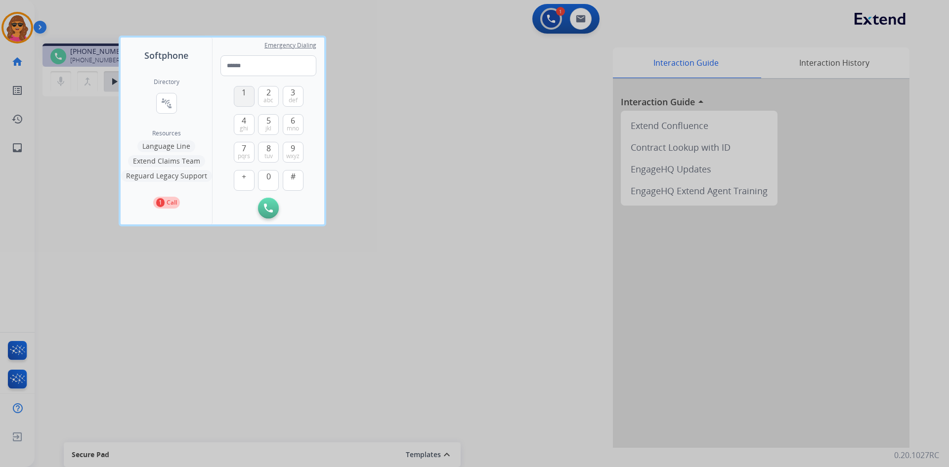
click at [238, 96] on button "1" at bounding box center [244, 96] width 21 height 21
click at [272, 151] on button "8 tuv" at bounding box center [268, 152] width 21 height 21
click at [266, 180] on button "0" at bounding box center [268, 180] width 21 height 21
click at [268, 153] on span "tuv" at bounding box center [269, 156] width 8 height 8
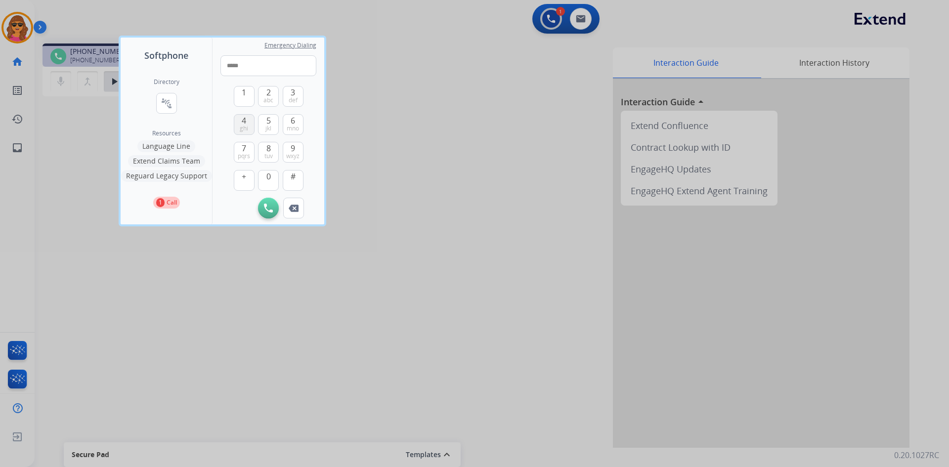
click at [242, 123] on span "4" at bounding box center [244, 121] width 4 height 12
click at [293, 94] on span "3" at bounding box center [293, 93] width 4 height 12
click at [269, 94] on span "2" at bounding box center [268, 93] width 4 height 12
click at [247, 119] on button "4 ghi" at bounding box center [244, 124] width 21 height 21
drag, startPoint x: 247, startPoint y: 119, endPoint x: 253, endPoint y: 121, distance: 6.1
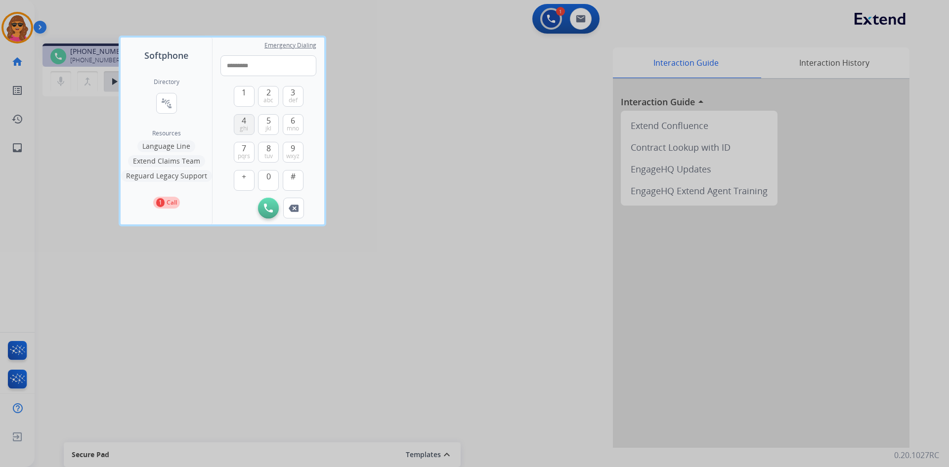
click at [249, 120] on button "4 ghi" at bounding box center [244, 124] width 21 height 21
click at [293, 119] on span "6" at bounding box center [293, 121] width 4 height 12
type input "**********"
click at [271, 209] on img at bounding box center [268, 208] width 9 height 9
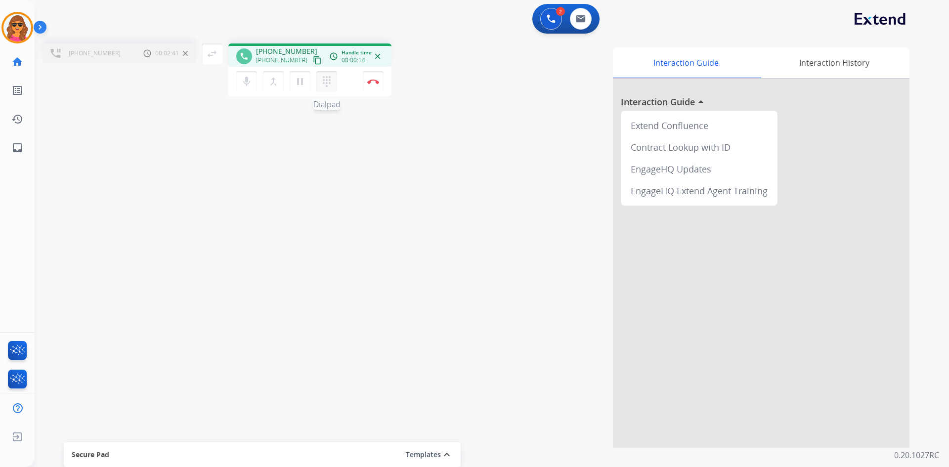
click at [327, 78] on mat-icon "dialpad" at bounding box center [327, 82] width 12 height 12
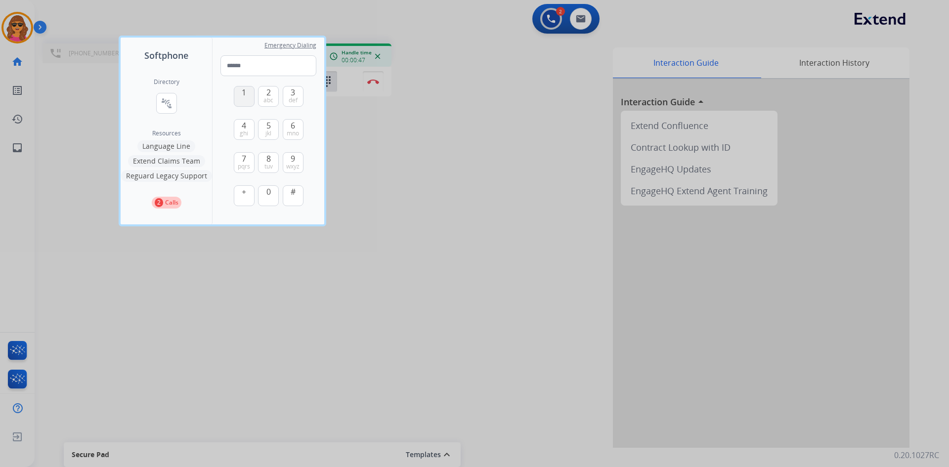
click at [254, 101] on div "1" at bounding box center [244, 96] width 21 height 21
click at [245, 97] on span "1" at bounding box center [244, 93] width 4 height 12
type input "*"
click at [381, 139] on div at bounding box center [474, 233] width 949 height 467
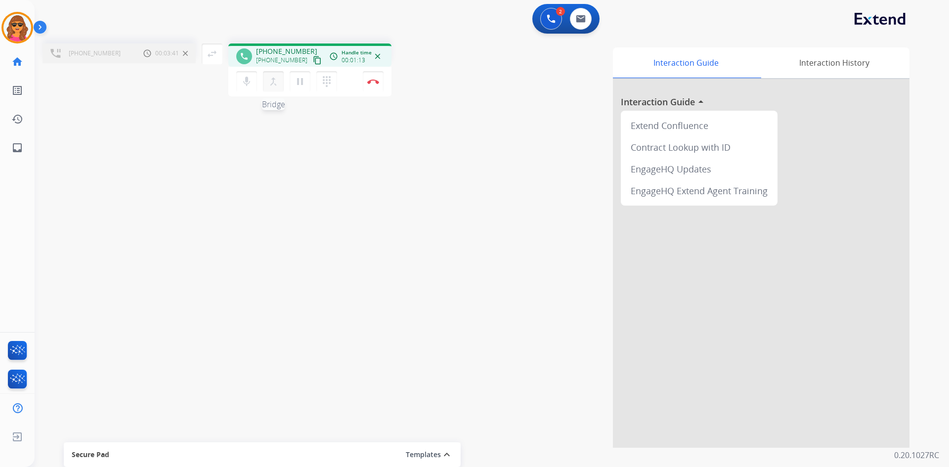
click at [276, 80] on mat-icon "merge_type" at bounding box center [273, 82] width 12 height 12
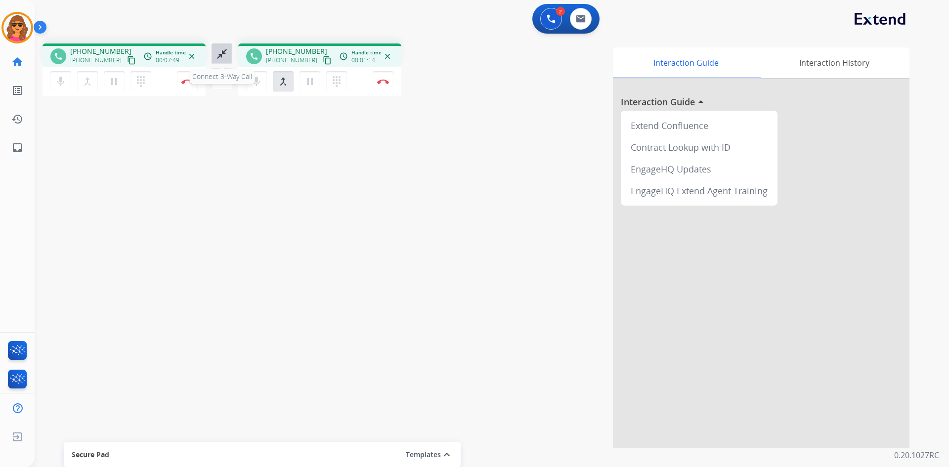
click at [227, 53] on mat-icon "close_fullscreen" at bounding box center [222, 54] width 12 height 12
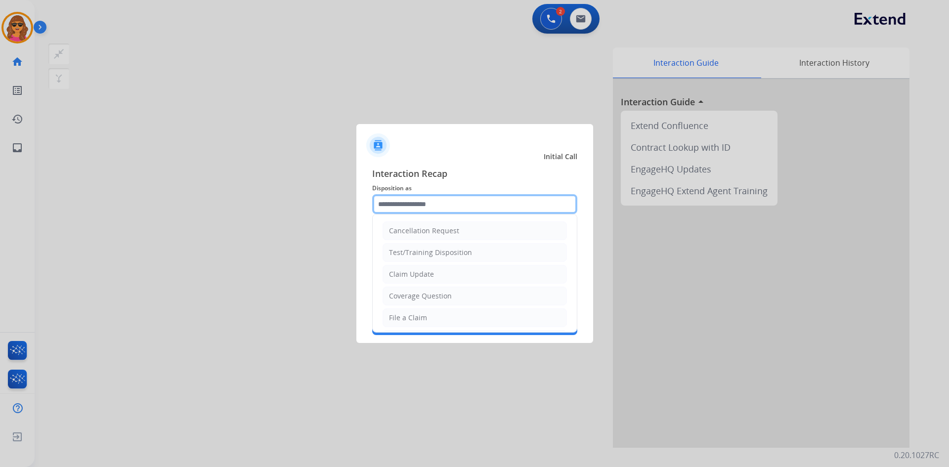
click at [385, 200] on input "text" at bounding box center [474, 204] width 205 height 20
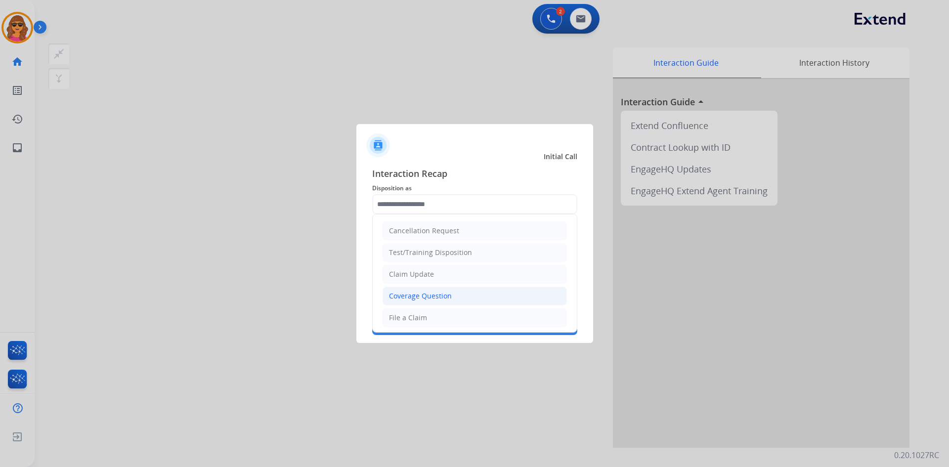
click at [442, 296] on div "Coverage Question" at bounding box center [420, 296] width 63 height 10
type input "**********"
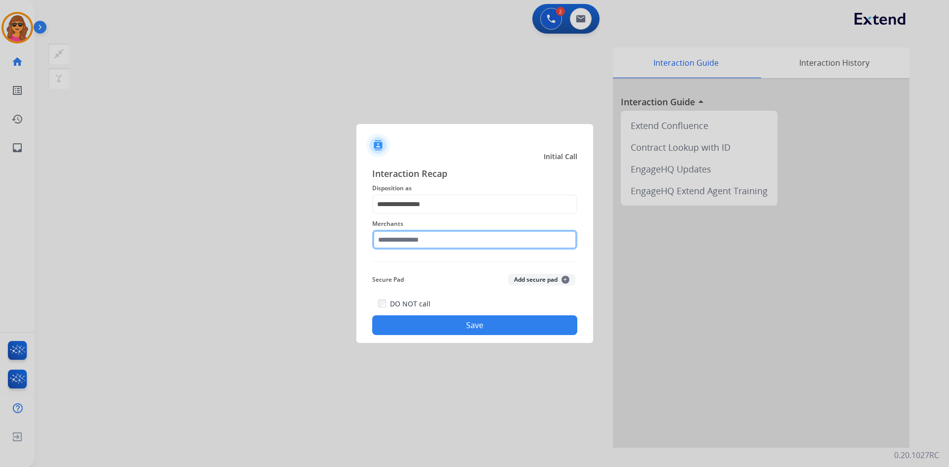
click at [380, 241] on input "text" at bounding box center [474, 240] width 205 height 20
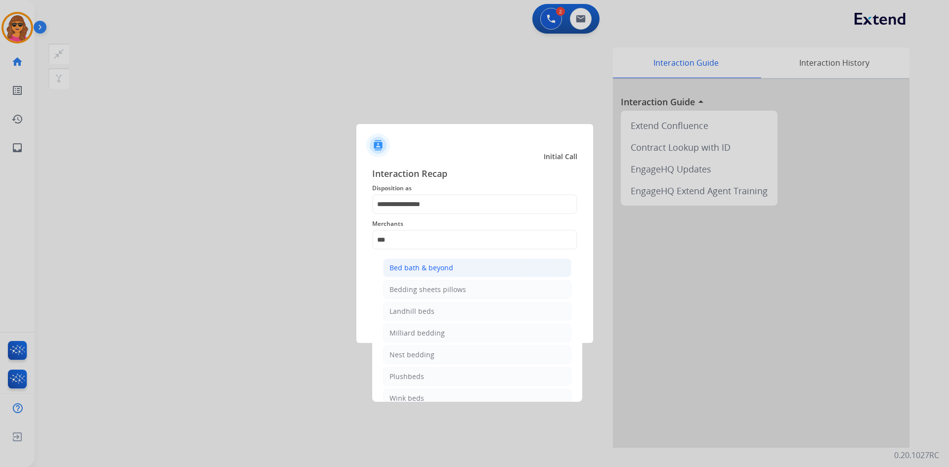
click at [410, 269] on div "Bed bath & beyond" at bounding box center [422, 268] width 64 height 10
type input "**********"
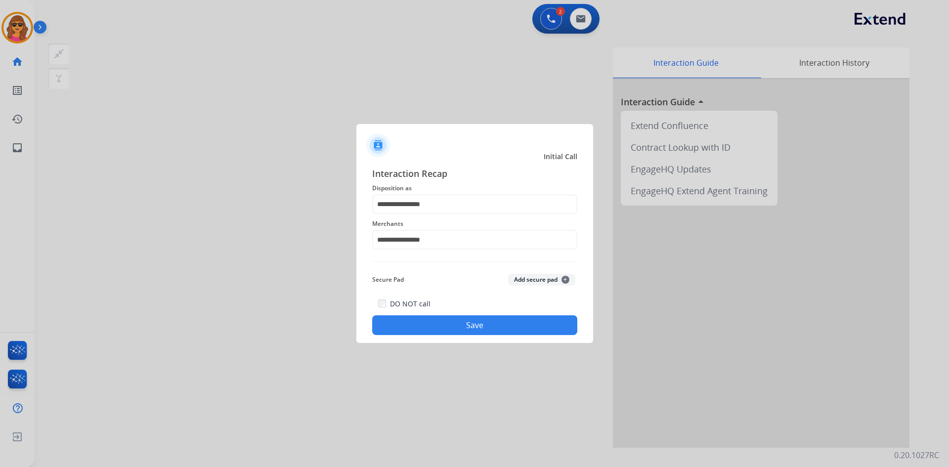
click at [488, 324] on button "Save" at bounding box center [474, 325] width 205 height 20
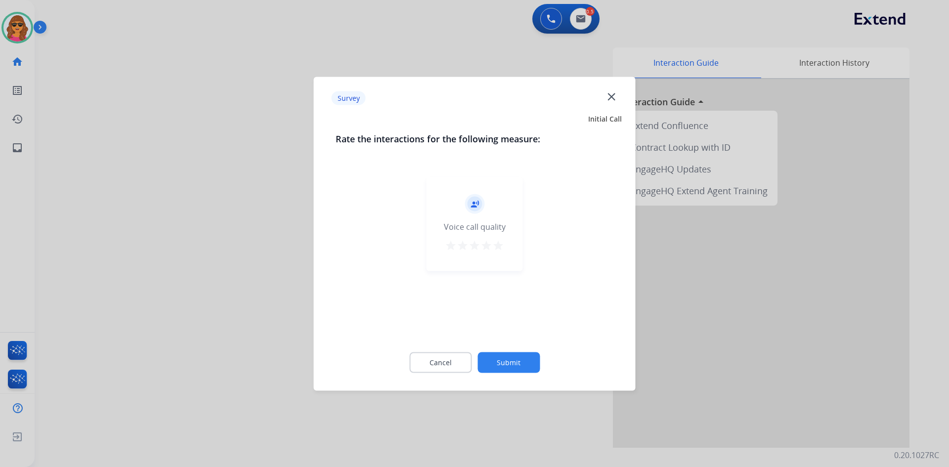
click at [499, 244] on mat-icon "star" at bounding box center [498, 245] width 12 height 12
click at [523, 365] on button "Submit" at bounding box center [509, 362] width 62 height 21
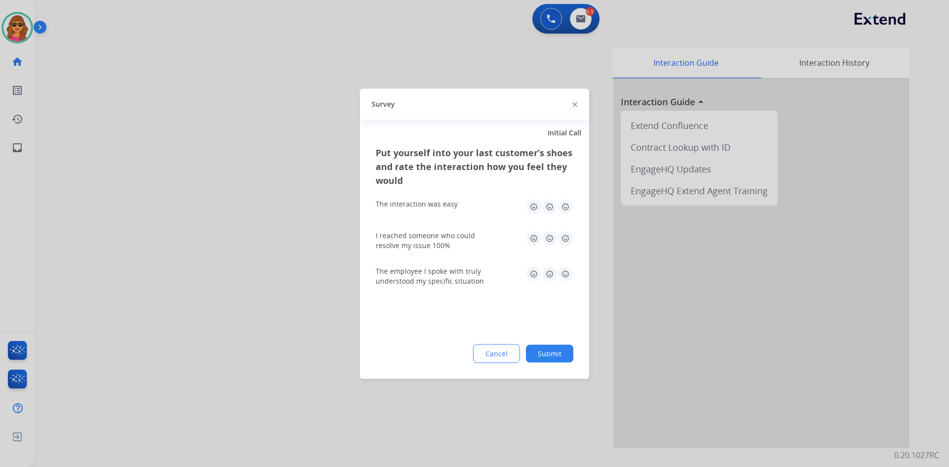
click at [566, 203] on img at bounding box center [566, 207] width 16 height 16
click at [564, 237] on img at bounding box center [566, 238] width 16 height 16
click at [565, 273] on img at bounding box center [566, 274] width 16 height 16
click at [558, 358] on button "Submit" at bounding box center [549, 354] width 47 height 18
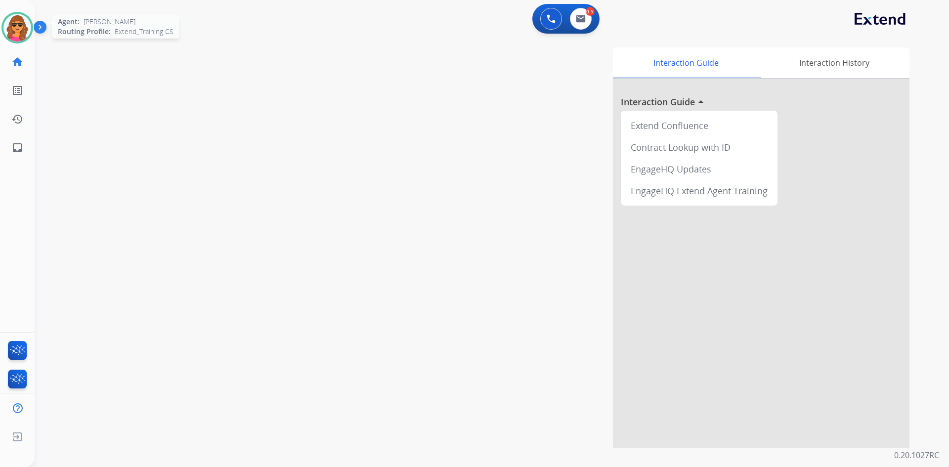
click at [16, 31] on img at bounding box center [17, 28] width 28 height 28
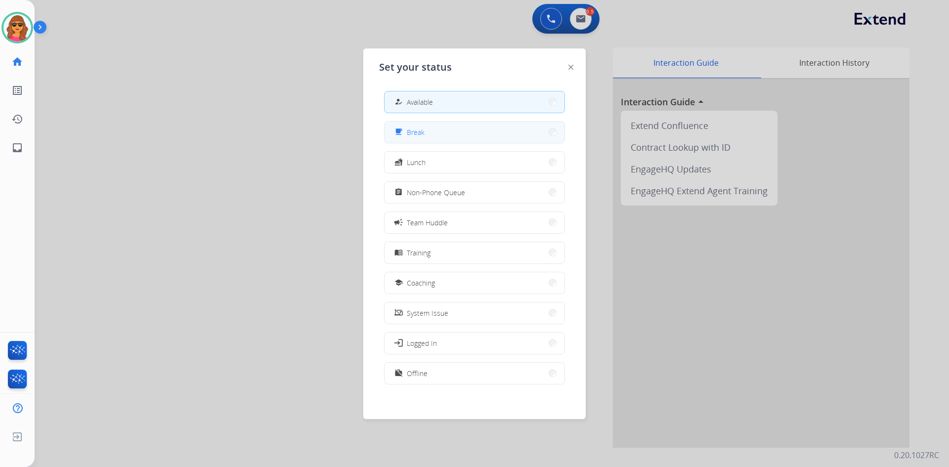
click at [424, 129] on span "Break" at bounding box center [416, 132] width 18 height 10
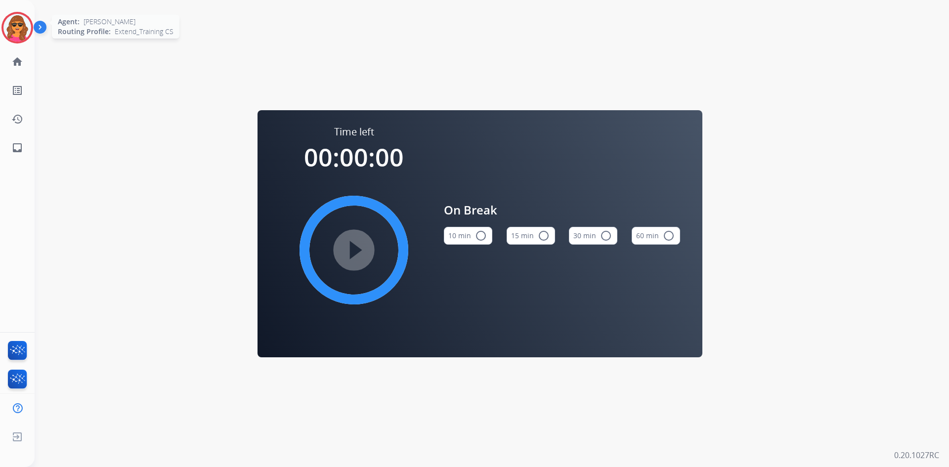
click at [6, 26] on img at bounding box center [17, 28] width 28 height 28
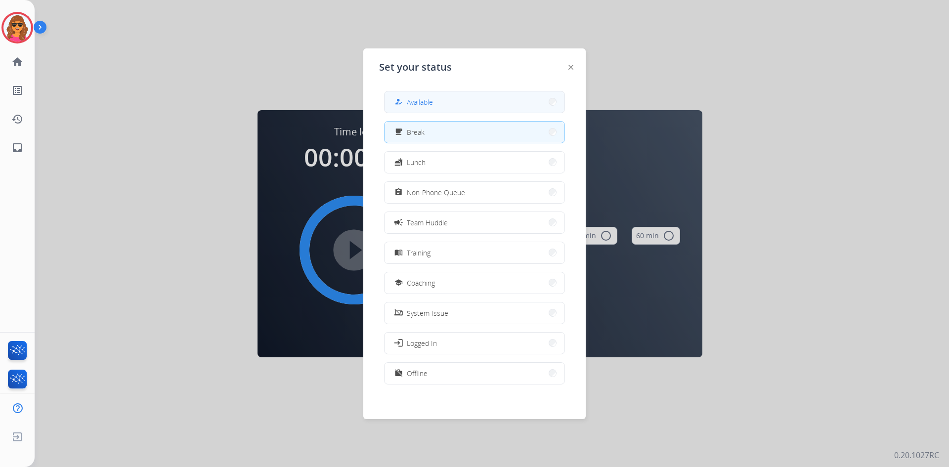
click at [437, 108] on button "how_to_reg Available" at bounding box center [475, 101] width 180 height 21
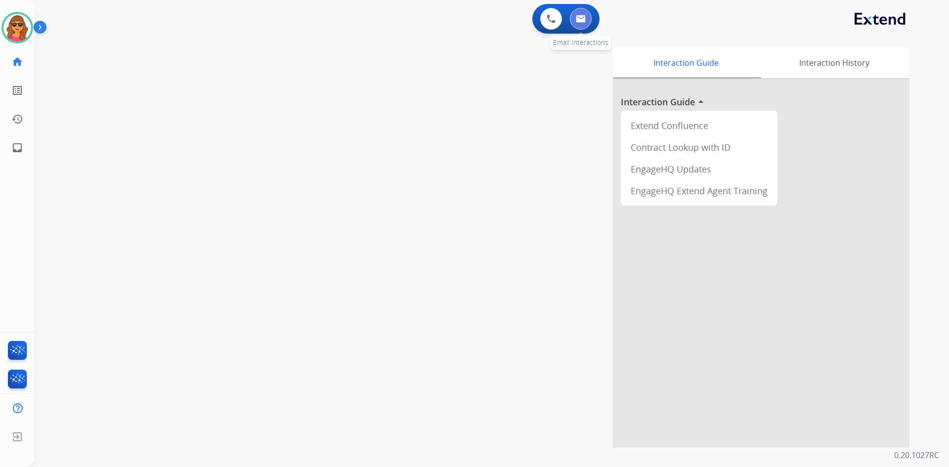
click at [581, 11] on button at bounding box center [581, 19] width 22 height 22
select select "**********"
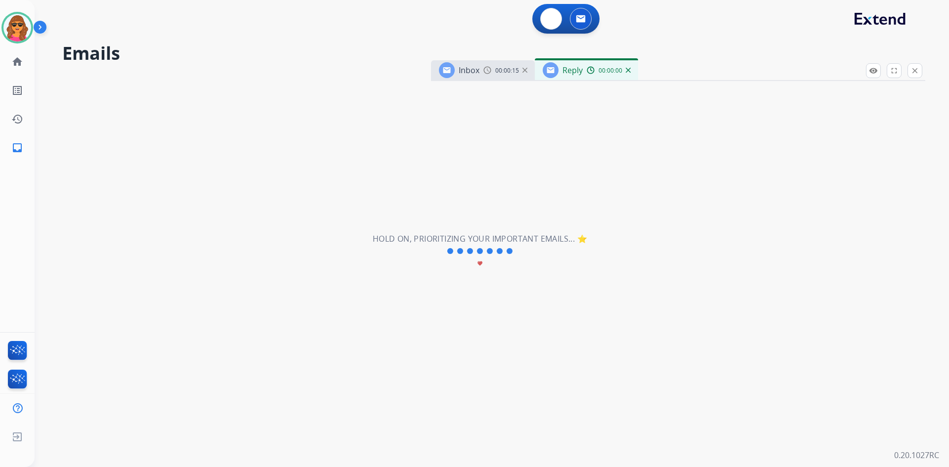
select select "**********"
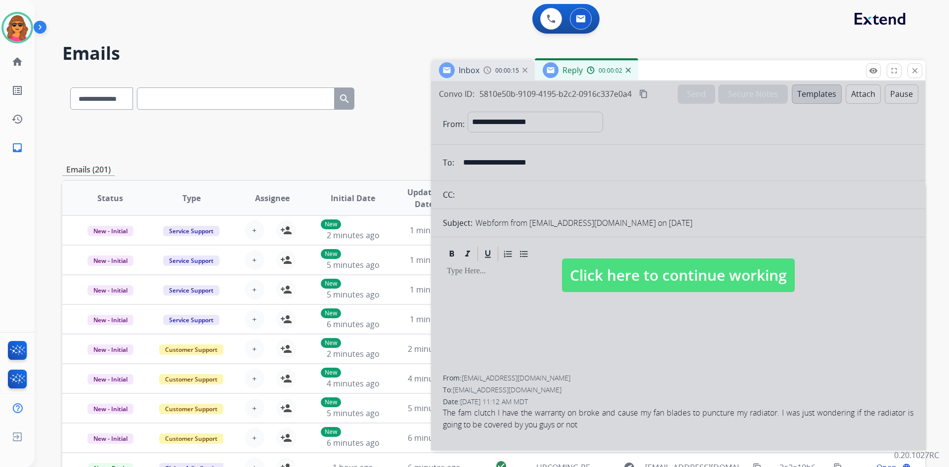
click at [734, 273] on span "Click here to continue working" at bounding box center [678, 276] width 233 height 34
select select
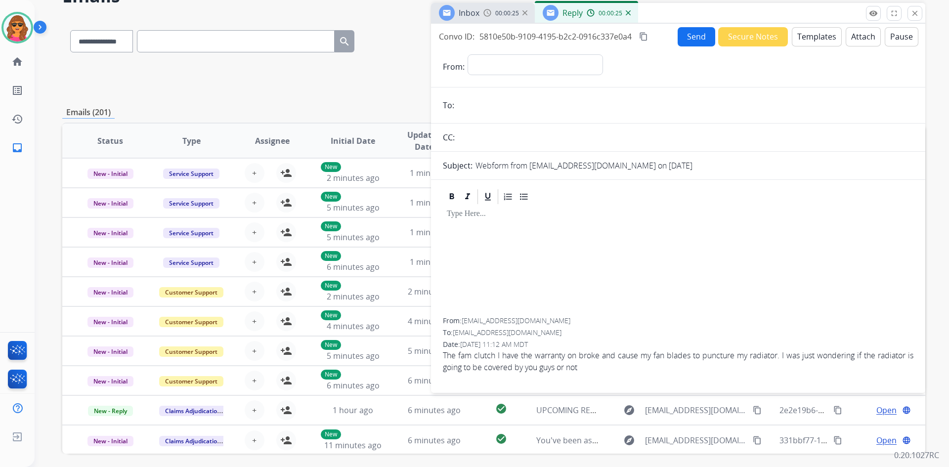
scroll to position [46, 0]
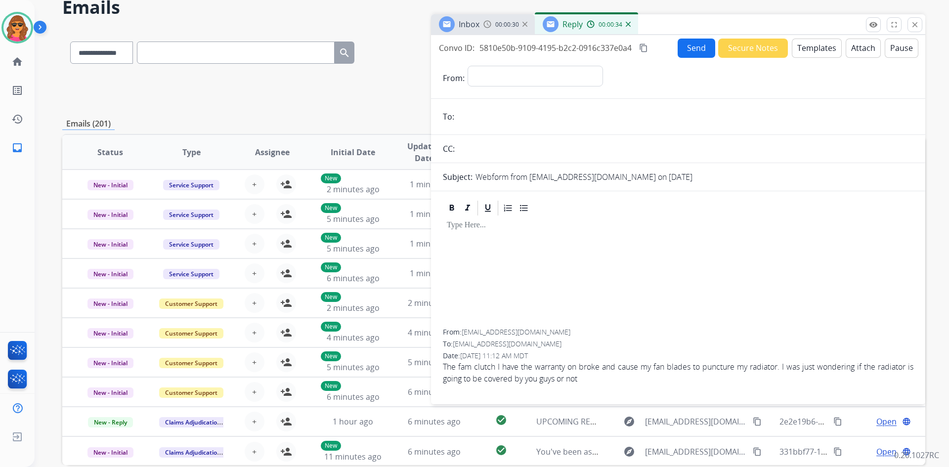
click at [807, 45] on button "Templates" at bounding box center [817, 48] width 50 height 19
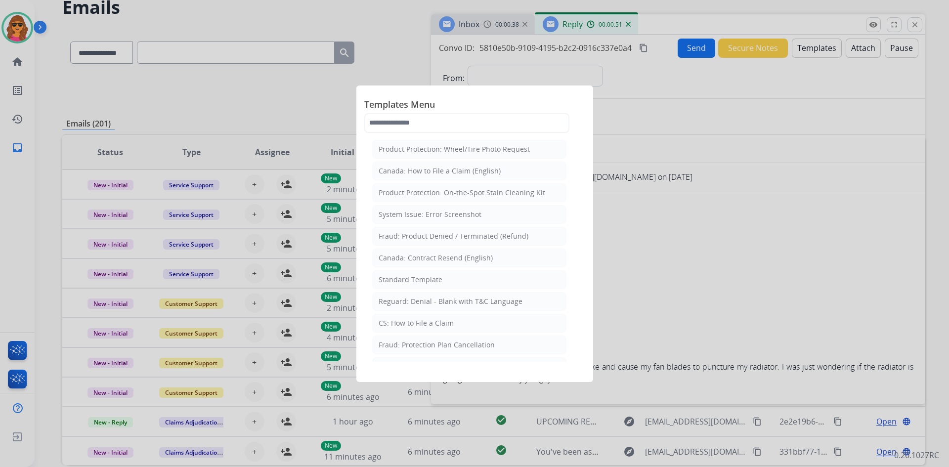
click at [736, 210] on div at bounding box center [474, 233] width 949 height 467
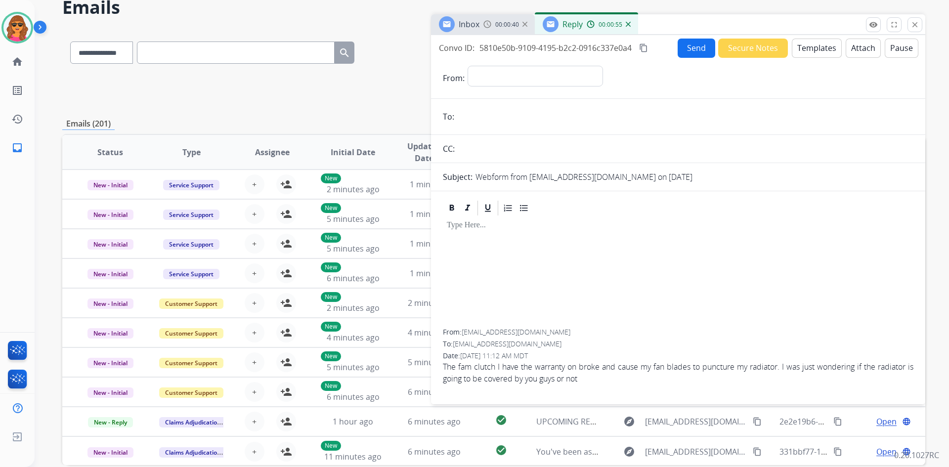
click at [504, 22] on span "00:00:40" at bounding box center [507, 25] width 24 height 8
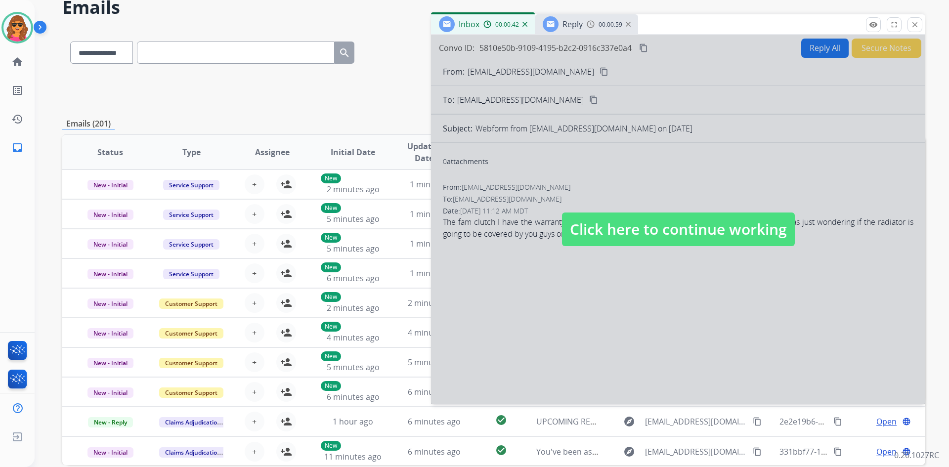
click at [561, 72] on div at bounding box center [678, 219] width 494 height 369
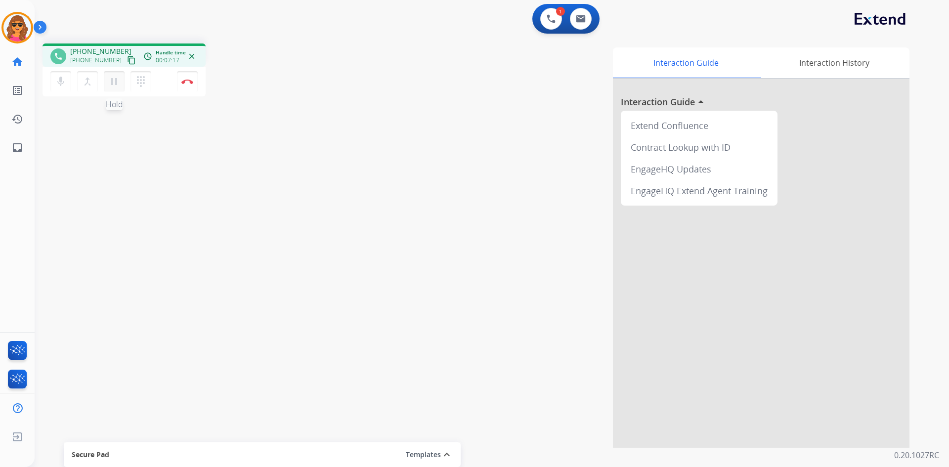
click at [114, 83] on mat-icon "pause" at bounding box center [114, 82] width 12 height 12
click at [142, 84] on mat-icon "dialpad" at bounding box center [141, 82] width 12 height 12
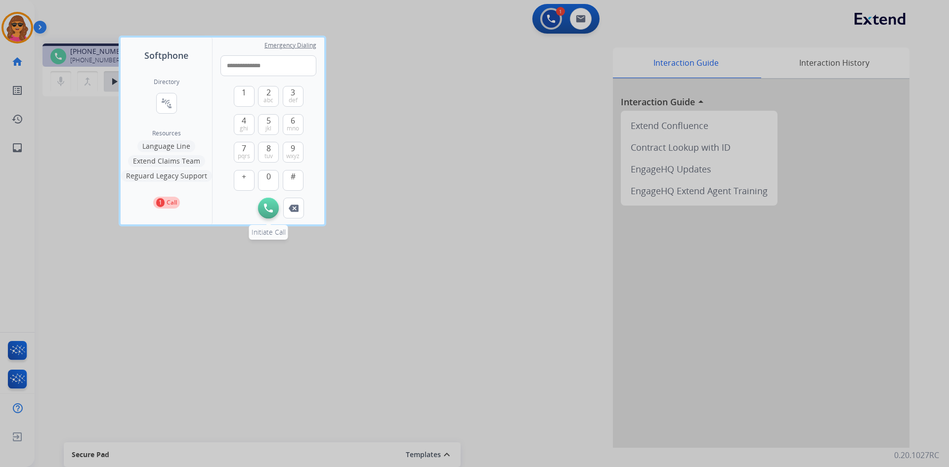
type input "**********"
click at [270, 210] on img at bounding box center [268, 208] width 9 height 9
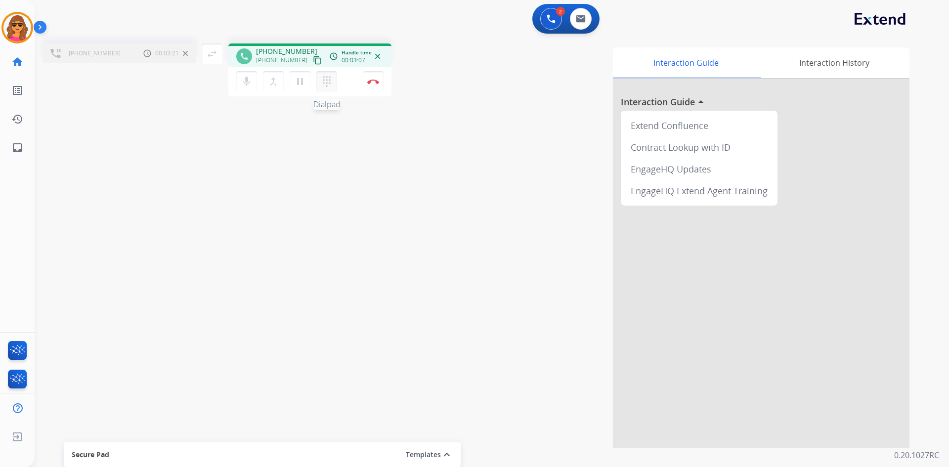
click at [328, 85] on mat-icon "dialpad" at bounding box center [327, 82] width 12 height 12
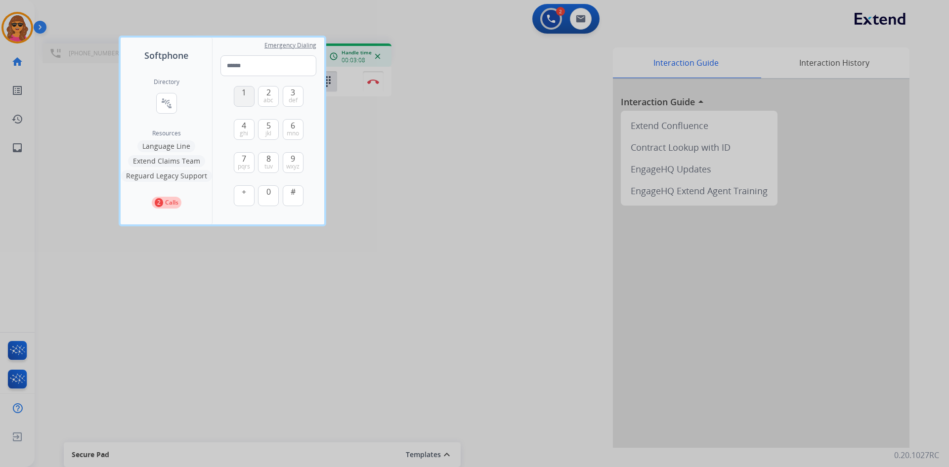
click at [239, 99] on button "1" at bounding box center [244, 96] width 21 height 21
click at [265, 92] on button "2 abc" at bounding box center [268, 96] width 21 height 21
click at [245, 126] on span "4" at bounding box center [244, 126] width 4 height 12
click at [265, 92] on button "2 abc" at bounding box center [268, 96] width 21 height 21
click at [268, 130] on span "jkl" at bounding box center [269, 134] width 6 height 8
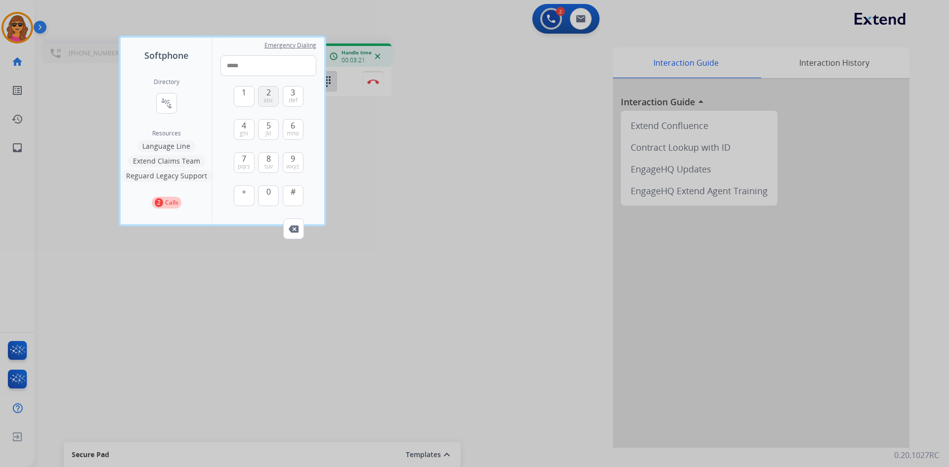
click at [270, 94] on span "2" at bounding box center [268, 93] width 4 height 12
click at [266, 197] on span "0" at bounding box center [268, 192] width 4 height 12
click at [294, 161] on span "9" at bounding box center [293, 159] width 4 height 12
click at [266, 163] on span "tuv" at bounding box center [269, 167] width 8 height 8
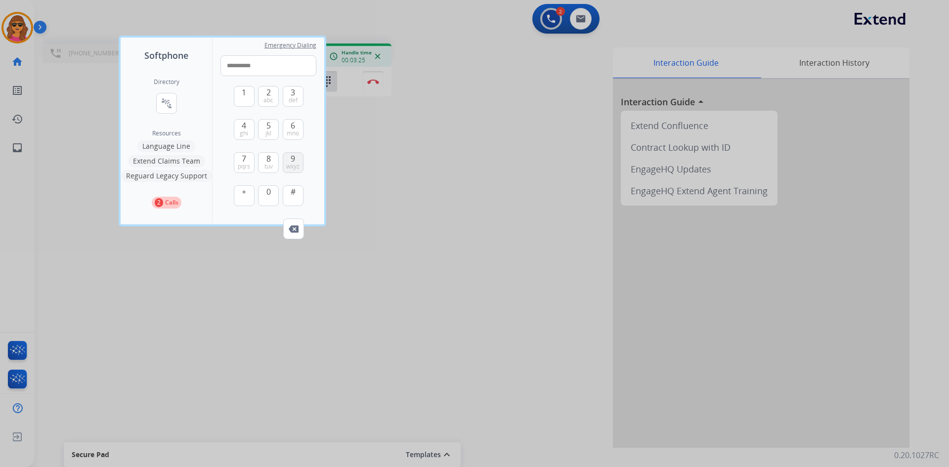
click at [296, 161] on button "9 wxyz" at bounding box center [293, 162] width 21 height 21
click at [271, 126] on button "5 jkl" at bounding box center [268, 129] width 21 height 21
click at [290, 191] on button "#" at bounding box center [293, 195] width 21 height 21
click at [239, 89] on button "1" at bounding box center [244, 96] width 21 height 21
type input "**********"
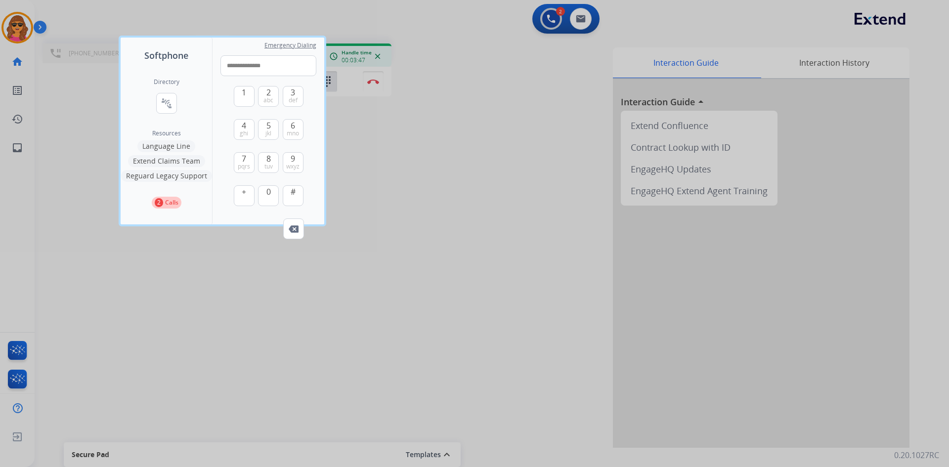
click at [370, 78] on div at bounding box center [474, 233] width 949 height 467
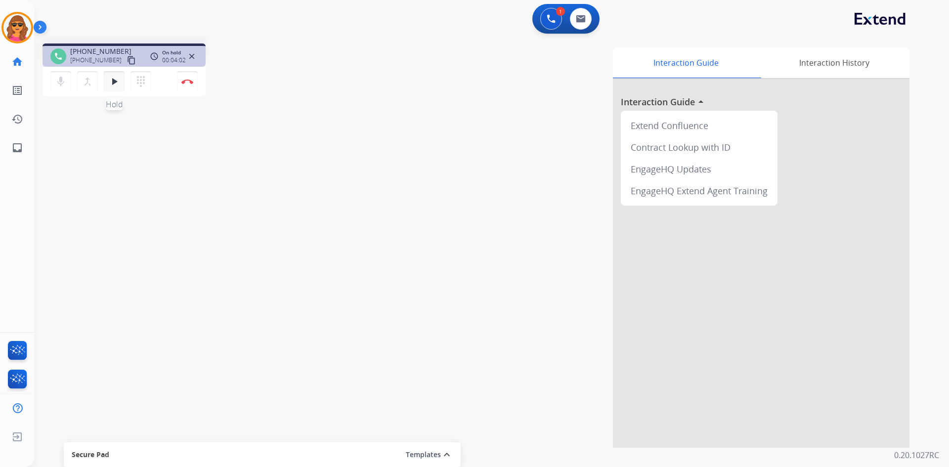
click at [113, 77] on mat-icon "play_arrow" at bounding box center [114, 82] width 12 height 12
click at [195, 80] on button "Disconnect" at bounding box center [187, 81] width 21 height 21
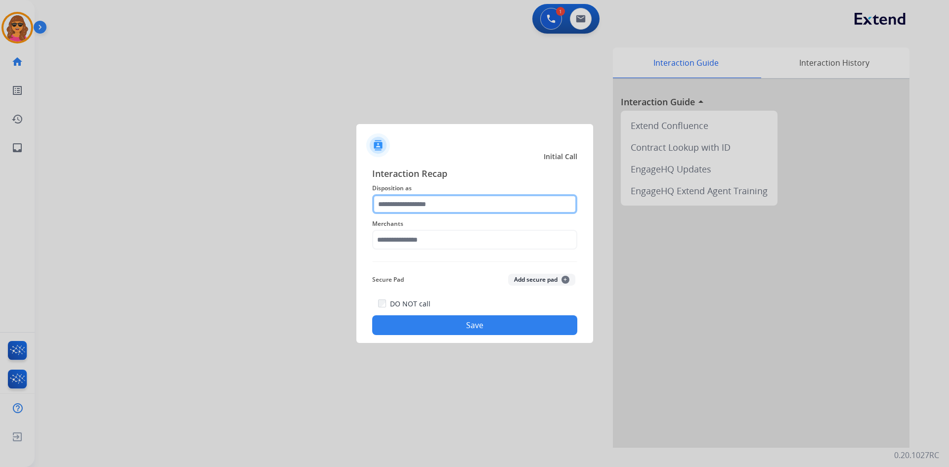
click at [403, 201] on input "text" at bounding box center [474, 204] width 205 height 20
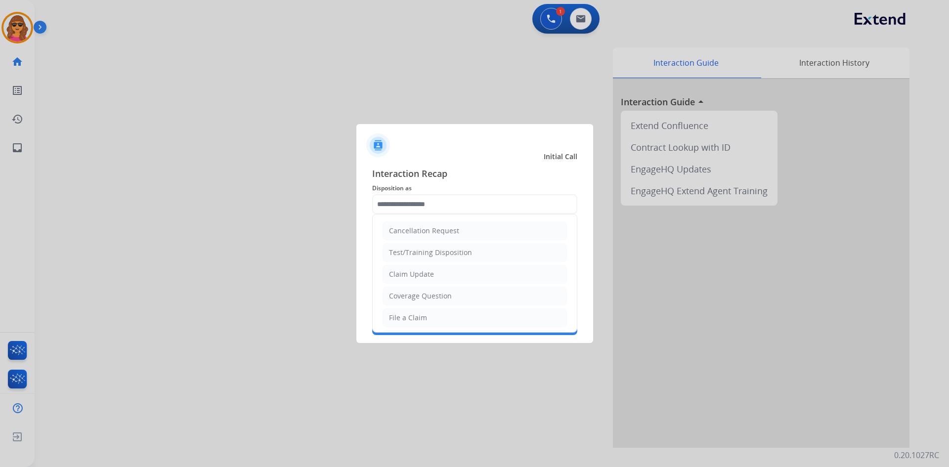
click at [418, 321] on div "File a Claim" at bounding box center [408, 318] width 38 height 10
type input "**********"
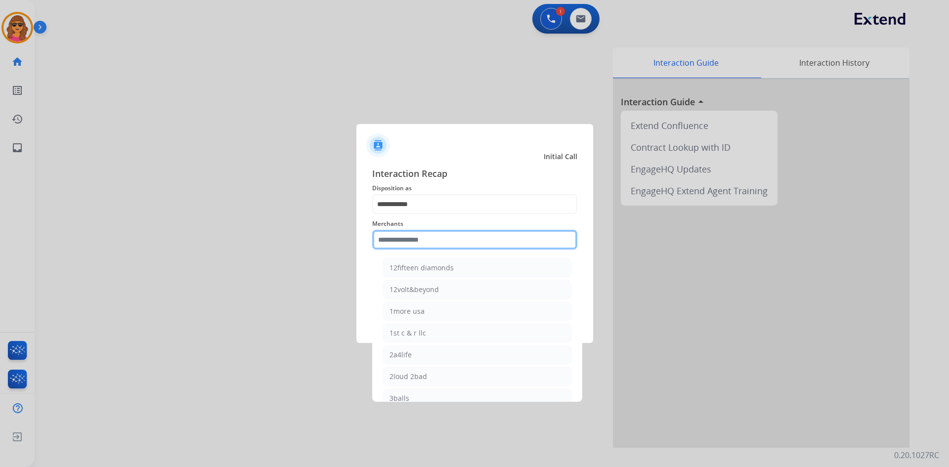
click at [378, 238] on input "text" at bounding box center [474, 240] width 205 height 20
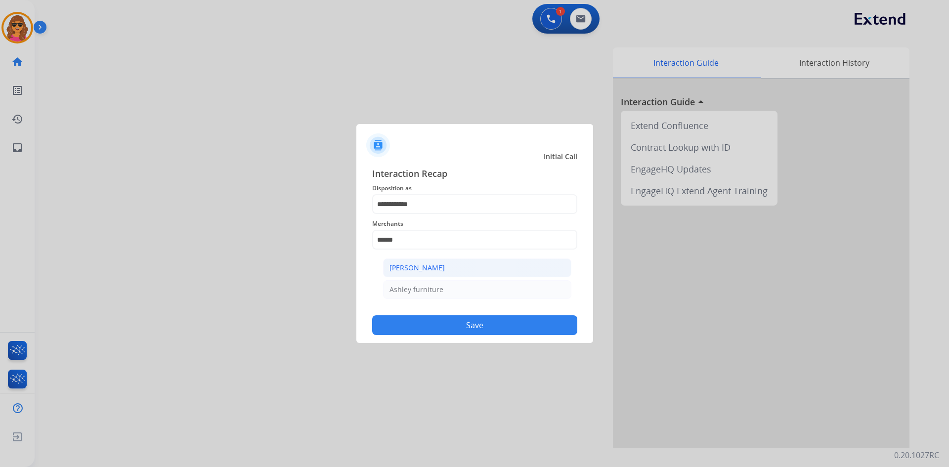
click at [444, 263] on li "[PERSON_NAME]" at bounding box center [477, 268] width 188 height 19
type input "**********"
click at [487, 324] on button "Save" at bounding box center [474, 325] width 205 height 20
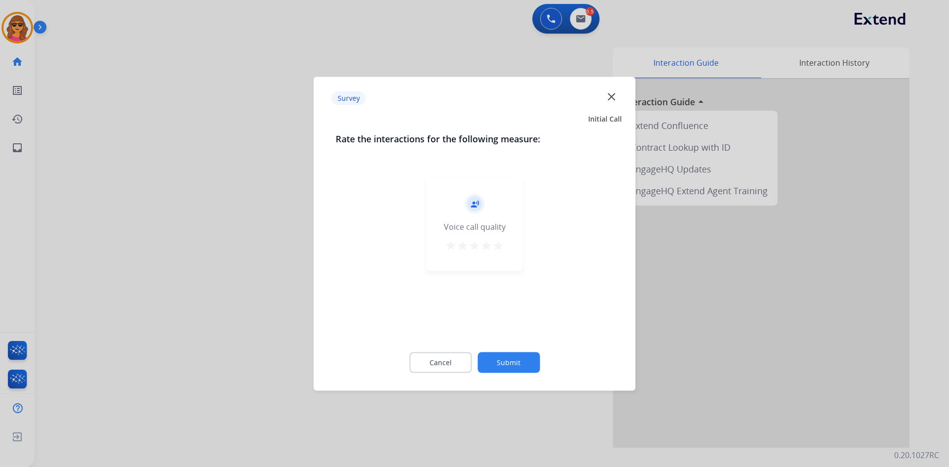
click at [498, 244] on mat-icon "star" at bounding box center [498, 245] width 12 height 12
click at [544, 371] on div "Cancel Submit" at bounding box center [475, 362] width 278 height 44
click at [523, 370] on button "Submit" at bounding box center [509, 362] width 62 height 21
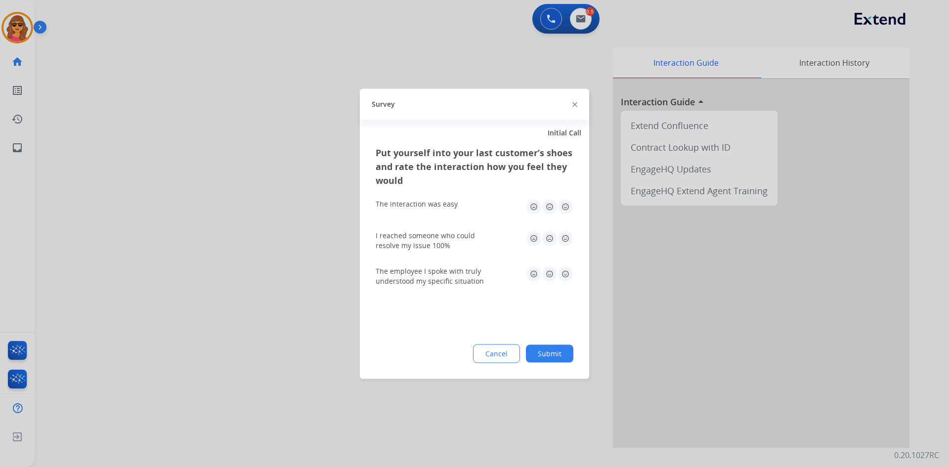
click at [564, 208] on img at bounding box center [566, 207] width 16 height 16
click at [566, 237] on img at bounding box center [566, 238] width 16 height 16
click at [564, 276] on img at bounding box center [566, 274] width 16 height 16
click at [548, 353] on button "Submit" at bounding box center [549, 354] width 47 height 18
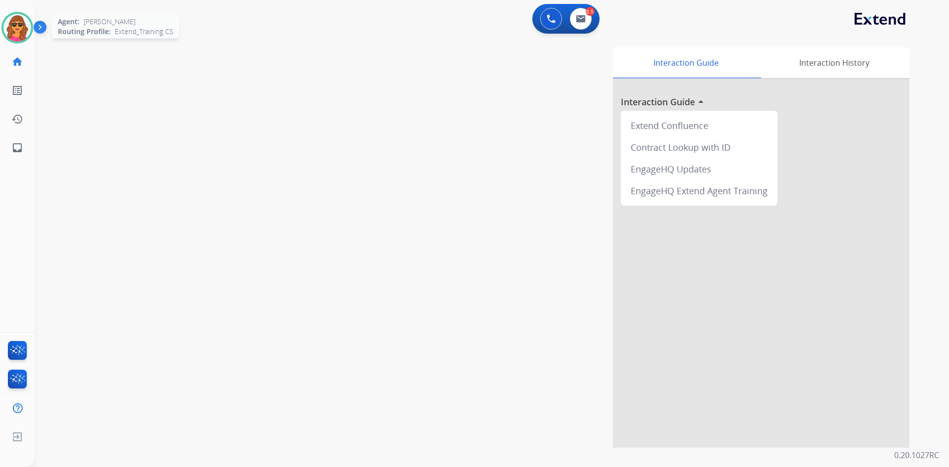
click at [13, 30] on img at bounding box center [17, 28] width 28 height 28
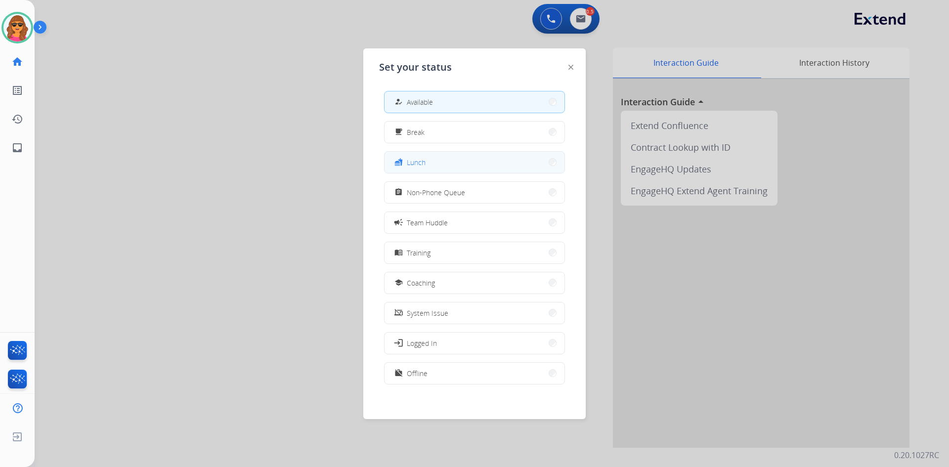
click at [446, 161] on button "fastfood Lunch" at bounding box center [475, 162] width 180 height 21
